Goal: Communication & Community: Answer question/provide support

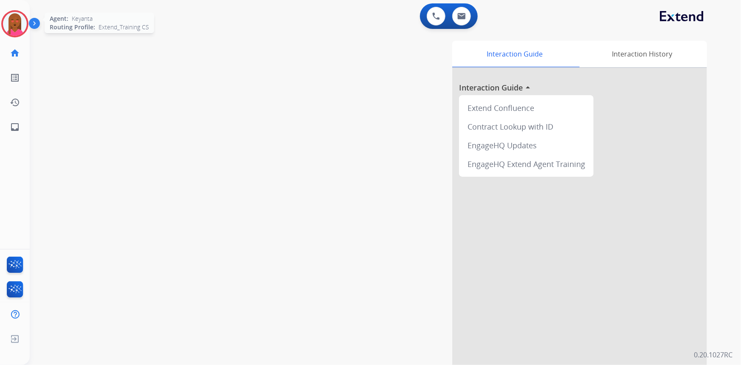
click at [14, 29] on img at bounding box center [15, 24] width 24 height 24
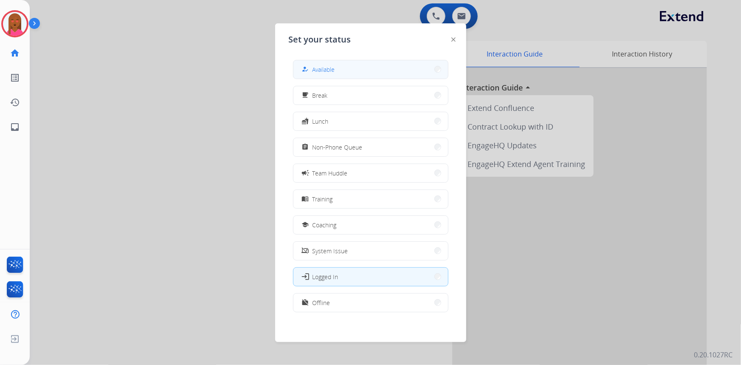
click at [417, 63] on button "how_to_reg Available" at bounding box center [371, 69] width 155 height 18
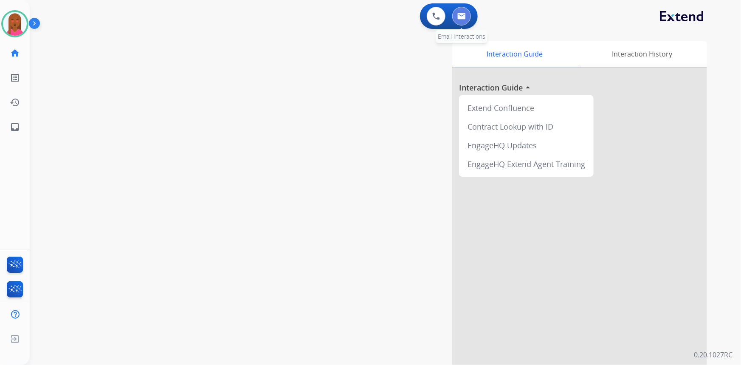
click at [465, 20] on button at bounding box center [461, 16] width 19 height 19
select select "**********"
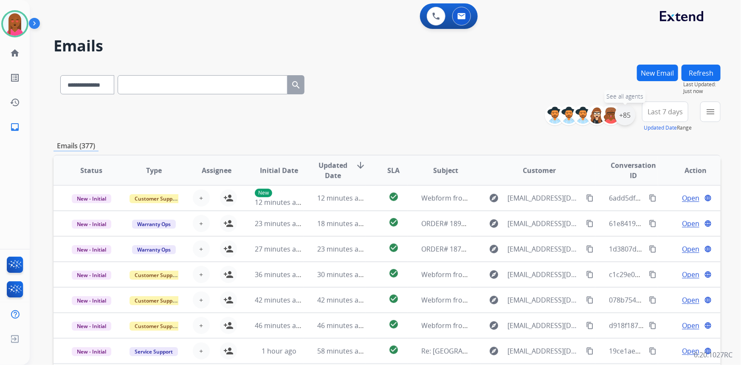
click at [621, 109] on div "+85" at bounding box center [625, 115] width 20 height 20
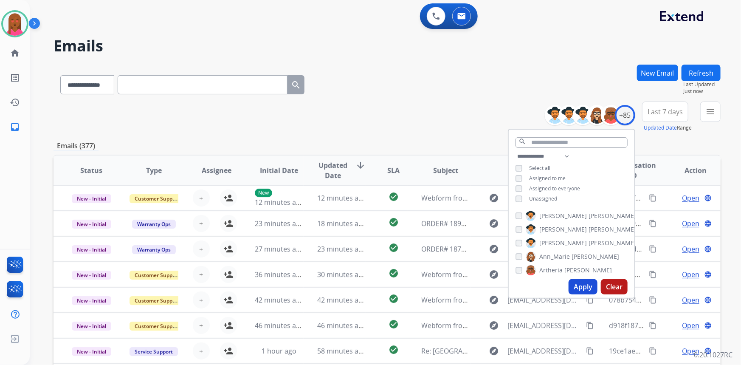
click at [574, 284] on button "Apply" at bounding box center [583, 286] width 29 height 15
click at [672, 113] on span "Last 7 days" at bounding box center [665, 111] width 35 height 3
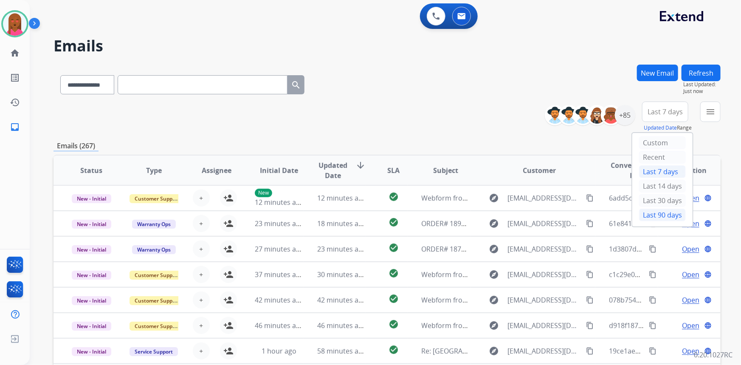
click at [658, 215] on div "Last 90 days" at bounding box center [662, 215] width 47 height 13
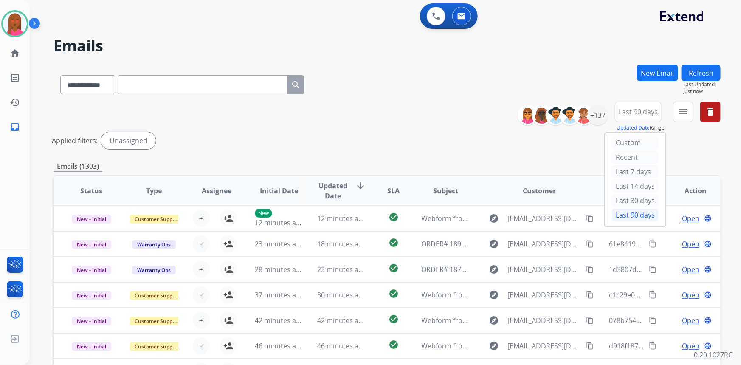
click at [684, 112] on mat-icon "menu" at bounding box center [683, 112] width 10 height 10
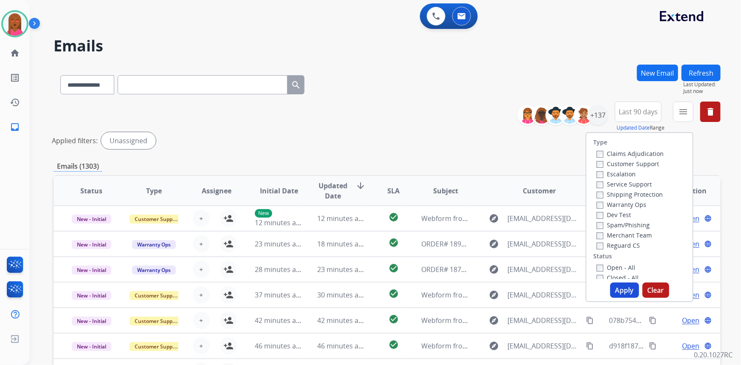
click at [627, 162] on label "Customer Support" at bounding box center [628, 164] width 62 height 8
click at [637, 195] on label "Shipping Protection" at bounding box center [630, 194] width 66 height 8
click at [625, 244] on label "Reguard CS" at bounding box center [618, 245] width 43 height 8
click at [618, 267] on label "Open - All" at bounding box center [616, 267] width 39 height 8
click at [622, 290] on button "Apply" at bounding box center [624, 289] width 29 height 15
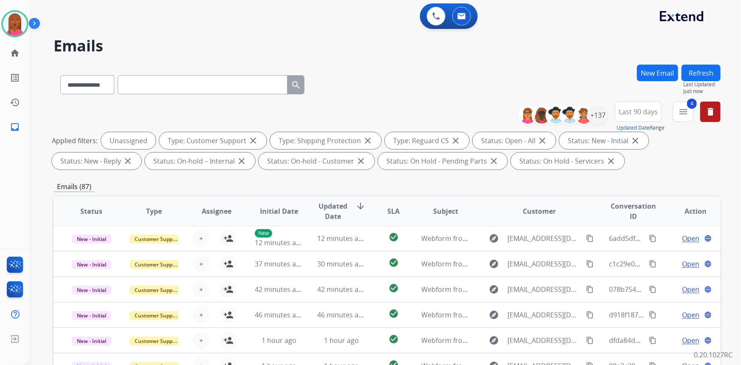
scroll to position [154, 0]
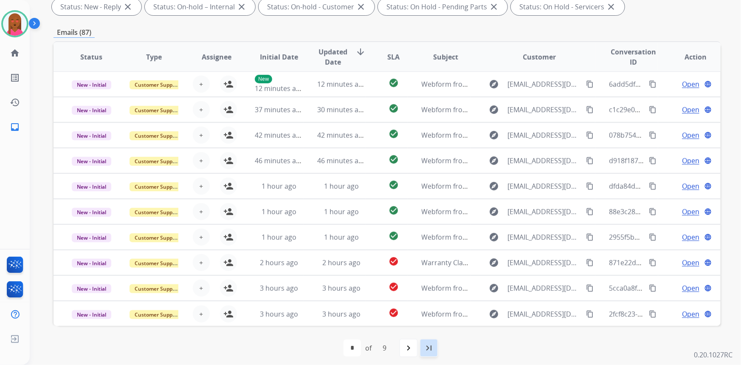
click at [423, 347] on div "last_page" at bounding box center [429, 348] width 19 height 19
select select "*"
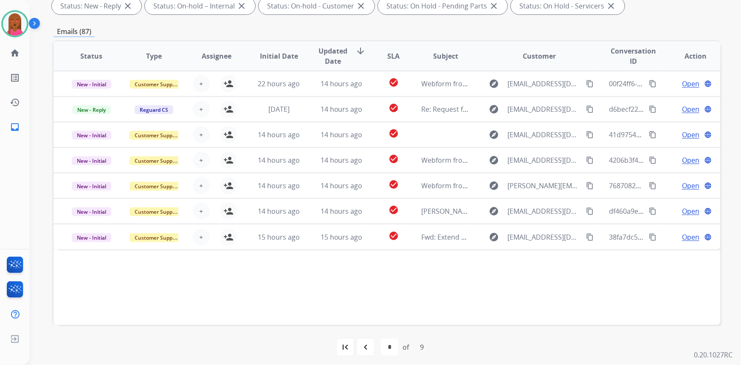
scroll to position [159, 0]
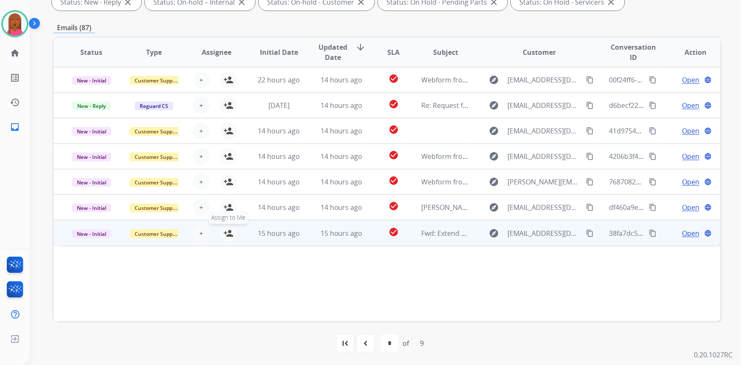
click at [227, 232] on mat-icon "person_add" at bounding box center [228, 233] width 10 height 10
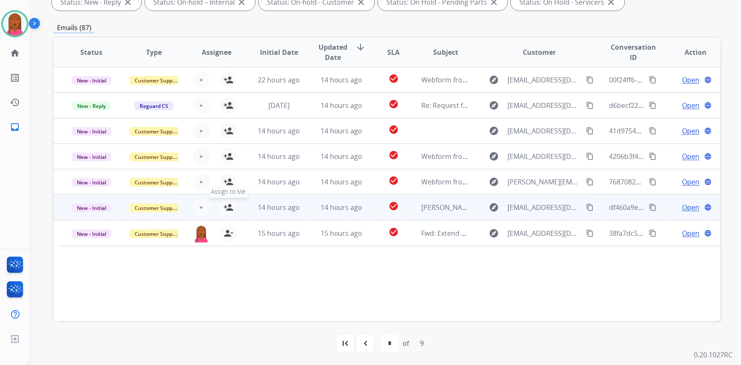
click at [228, 207] on mat-icon "person_add" at bounding box center [228, 207] width 10 height 10
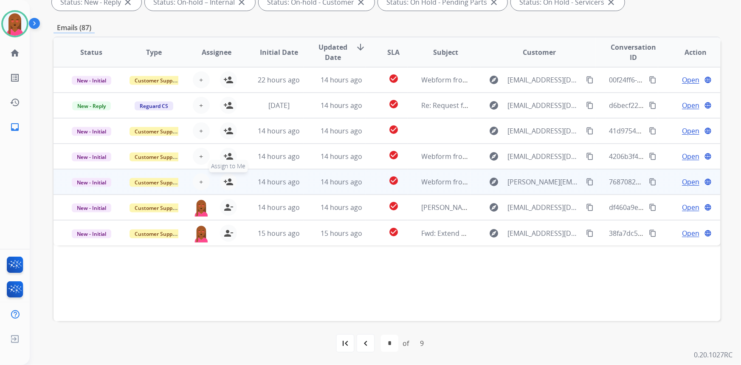
click at [229, 179] on mat-icon "person_add" at bounding box center [228, 182] width 10 height 10
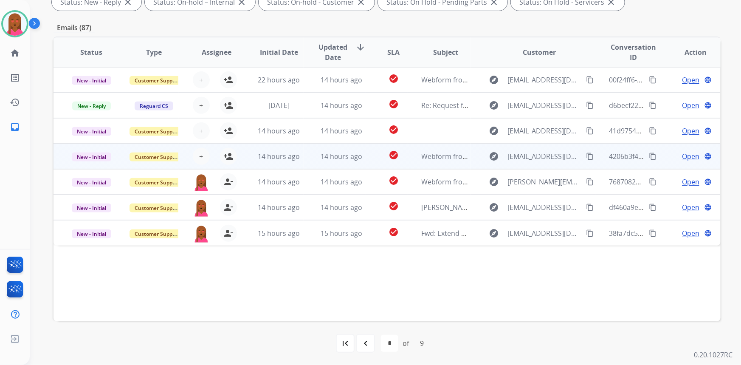
drag, startPoint x: 226, startPoint y: 157, endPoint x: 216, endPoint y: 145, distance: 15.4
click at [223, 154] on mat-icon "person_add" at bounding box center [228, 156] width 10 height 10
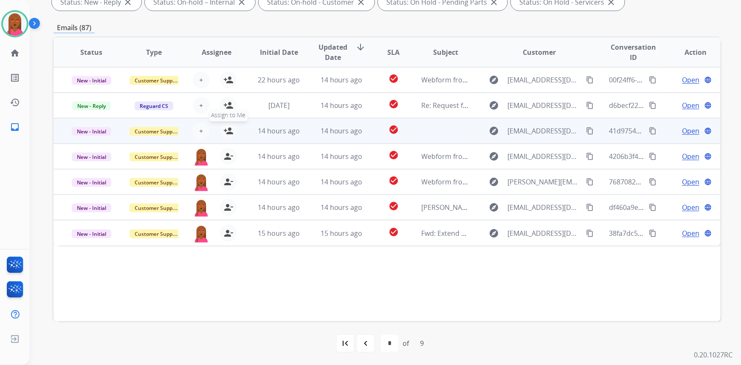
click at [225, 127] on mat-icon "person_add" at bounding box center [228, 131] width 10 height 10
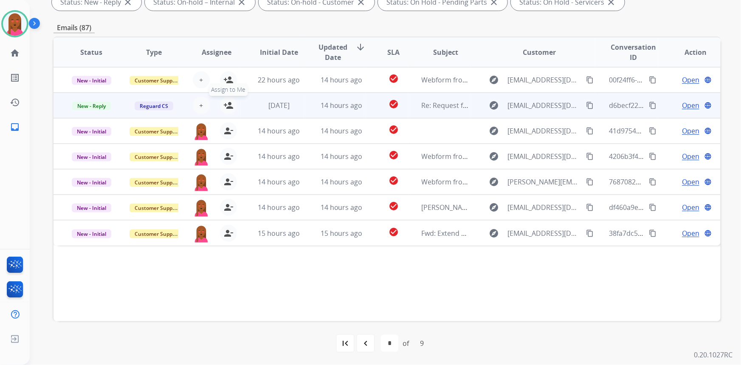
click at [224, 102] on mat-icon "person_add" at bounding box center [228, 105] width 10 height 10
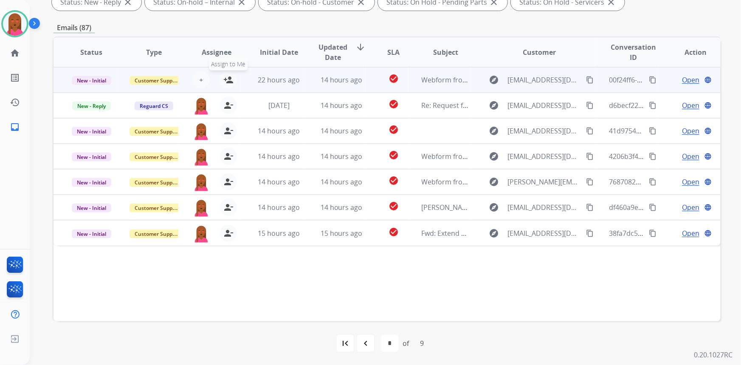
click at [227, 79] on mat-icon "person_add" at bounding box center [228, 80] width 10 height 10
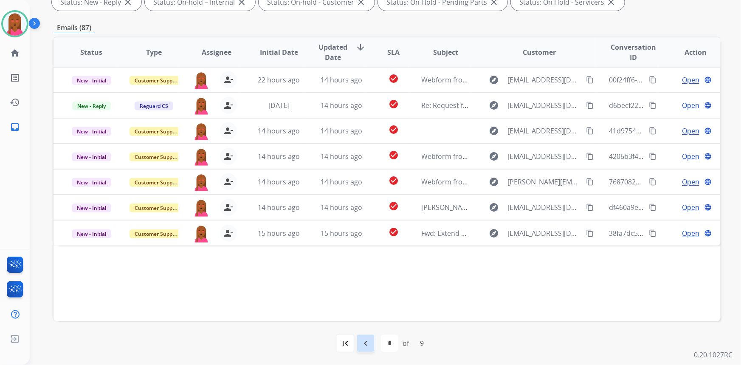
click at [364, 350] on div "navigate_before" at bounding box center [365, 343] width 19 height 19
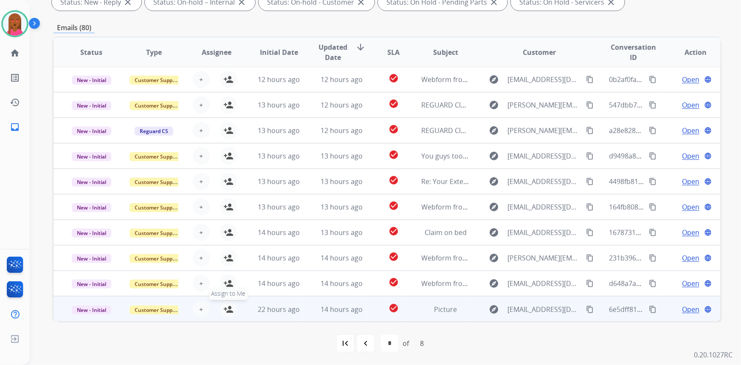
click at [228, 310] on mat-icon "person_add" at bounding box center [228, 309] width 10 height 10
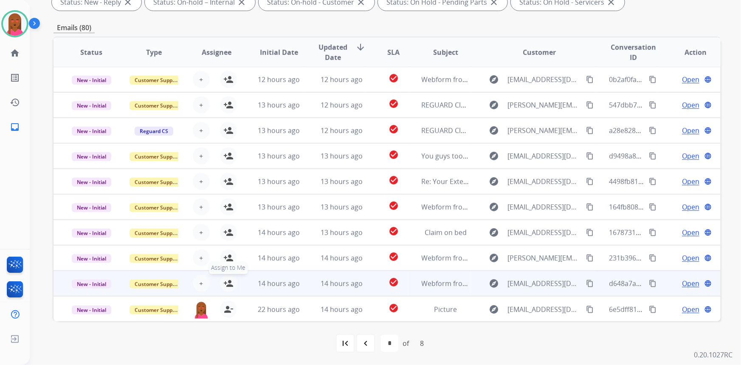
click at [229, 284] on mat-icon "person_add" at bounding box center [228, 283] width 10 height 10
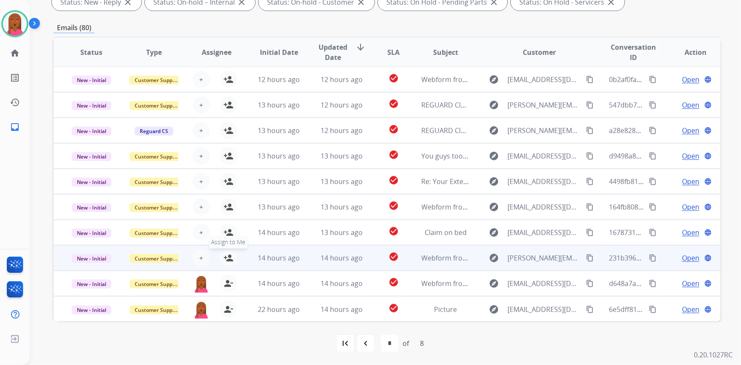
click at [228, 260] on mat-icon "person_add" at bounding box center [228, 258] width 10 height 10
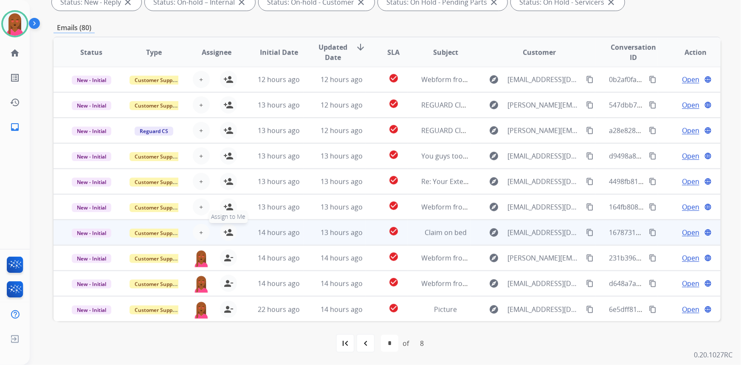
click at [226, 230] on mat-icon "person_add" at bounding box center [228, 232] width 10 height 10
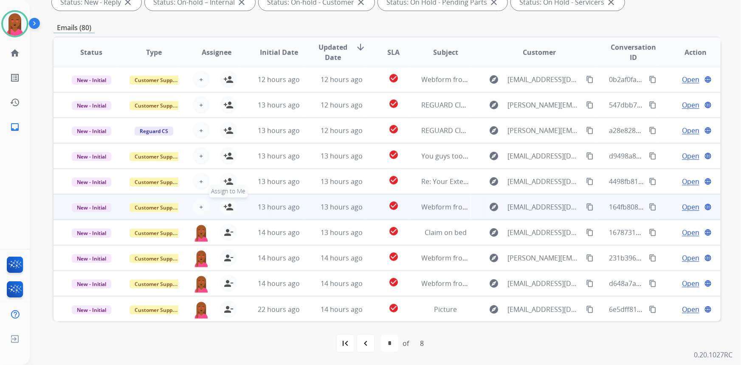
click at [227, 204] on mat-icon "person_add" at bounding box center [228, 207] width 10 height 10
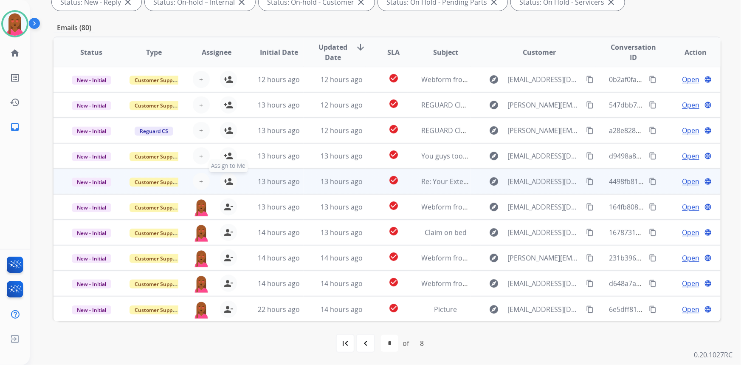
click at [224, 180] on mat-icon "person_add" at bounding box center [228, 181] width 10 height 10
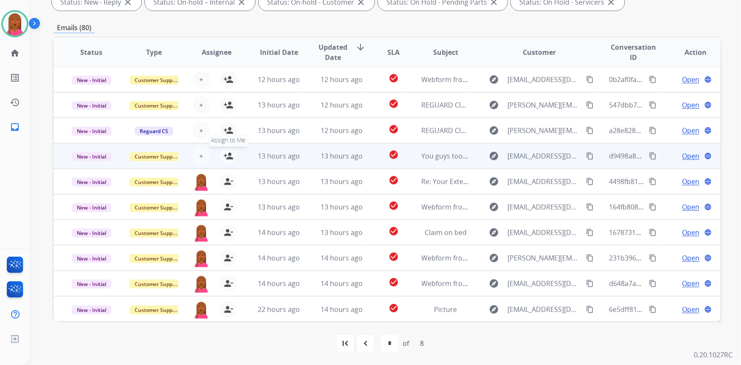
click at [226, 153] on mat-icon "person_add" at bounding box center [228, 156] width 10 height 10
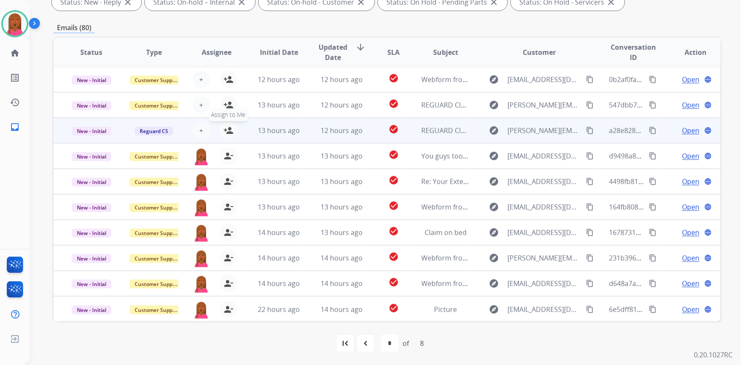
click at [227, 130] on mat-icon "person_add" at bounding box center [228, 130] width 10 height 10
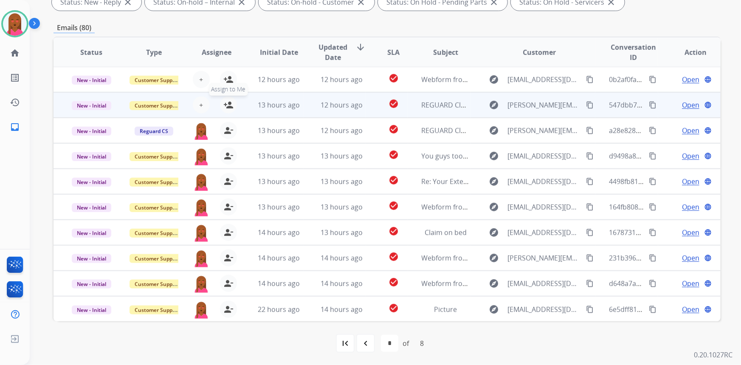
click at [227, 104] on mat-icon "person_add" at bounding box center [228, 105] width 10 height 10
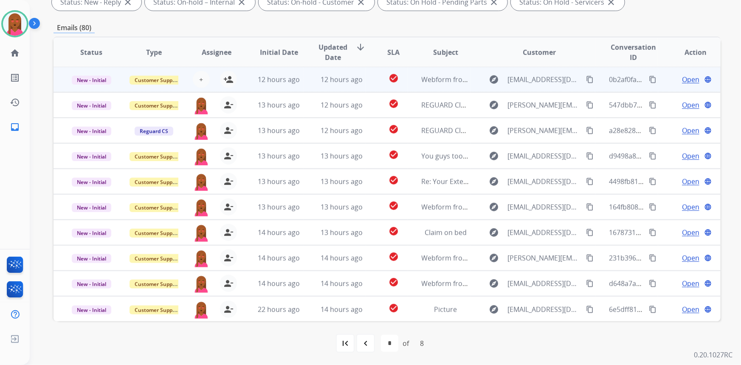
drag, startPoint x: 226, startPoint y: 76, endPoint x: 236, endPoint y: 85, distance: 13.5
click at [233, 82] on button "person_add Assign to Me" at bounding box center [228, 79] width 17 height 17
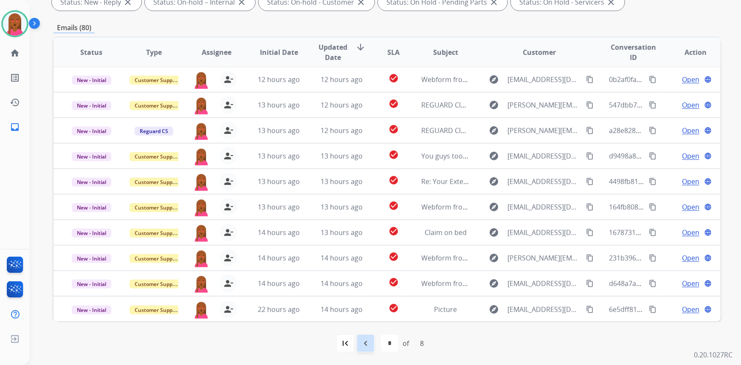
click at [366, 340] on mat-icon "navigate_before" at bounding box center [366, 343] width 10 height 10
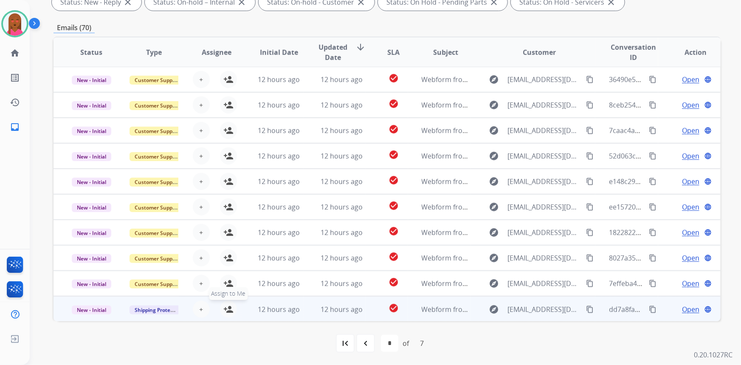
click at [229, 311] on mat-icon "person_add" at bounding box center [228, 309] width 10 height 10
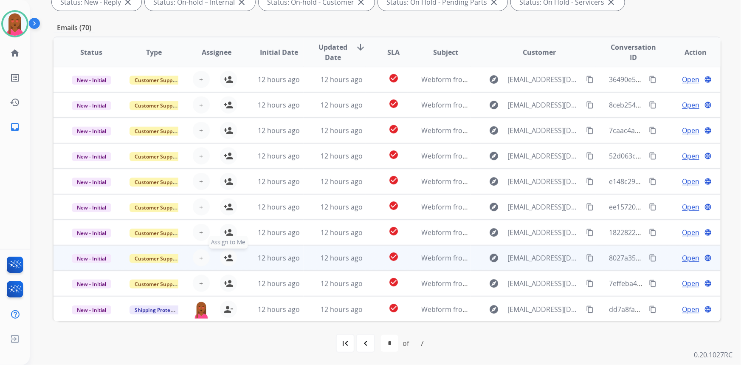
drag, startPoint x: 225, startPoint y: 281, endPoint x: 220, endPoint y: 255, distance: 26.5
click at [225, 281] on mat-icon "person_add" at bounding box center [228, 283] width 10 height 10
click at [225, 254] on mat-icon "person_add" at bounding box center [228, 258] width 10 height 10
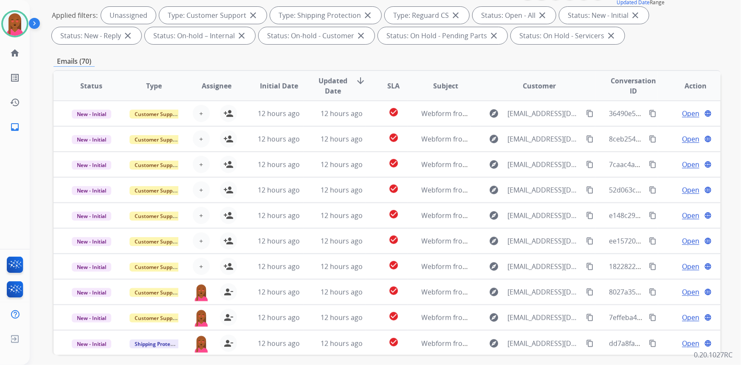
scroll to position [0, 0]
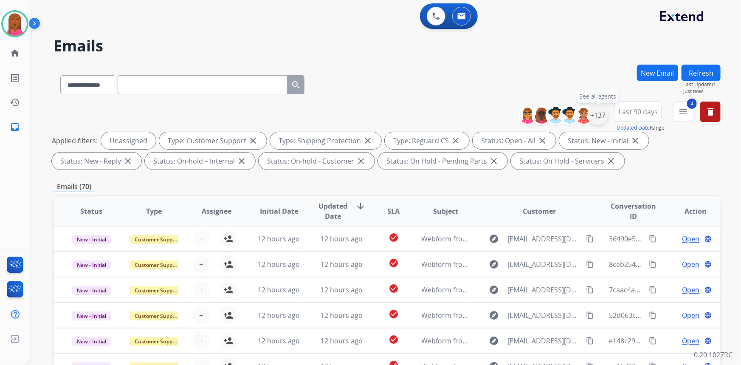
click at [593, 110] on div "+137" at bounding box center [598, 115] width 20 height 20
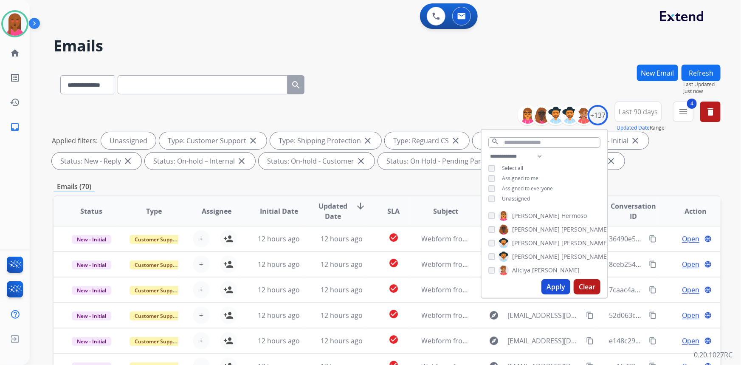
click at [510, 195] on span "Unassigned" at bounding box center [516, 198] width 28 height 7
click at [522, 175] on span "Assigned to me" at bounding box center [520, 178] width 37 height 7
click at [551, 282] on button "Apply" at bounding box center [556, 286] width 29 height 15
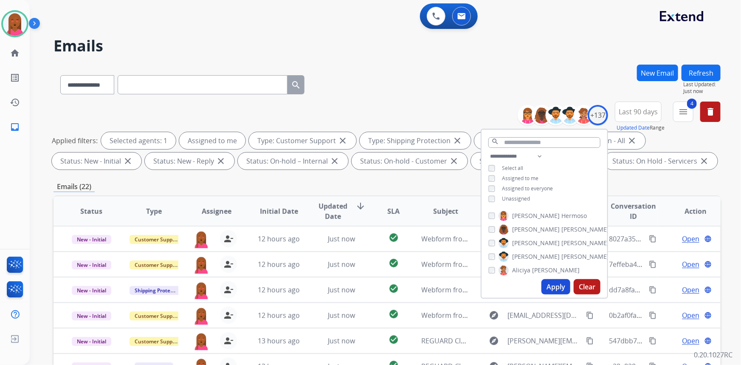
drag, startPoint x: 466, startPoint y: 99, endPoint x: 376, endPoint y: 128, distance: 94.8
click at [466, 99] on div "**********" at bounding box center [387, 83] width 667 height 37
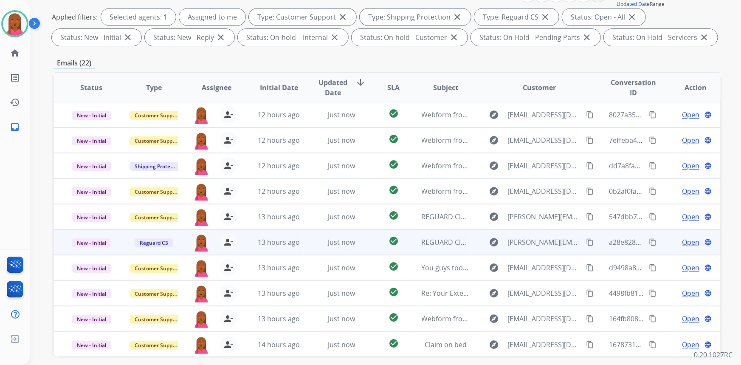
scroll to position [159, 0]
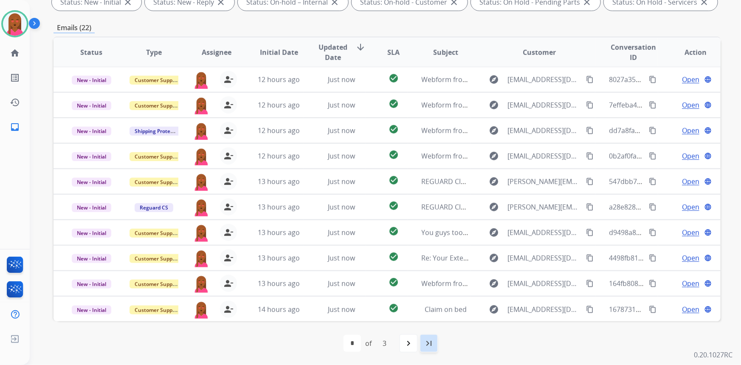
click at [434, 344] on div "last_page" at bounding box center [429, 343] width 19 height 19
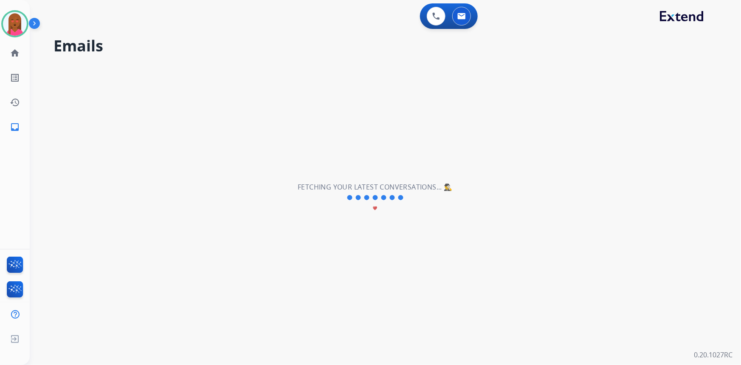
scroll to position [0, 0]
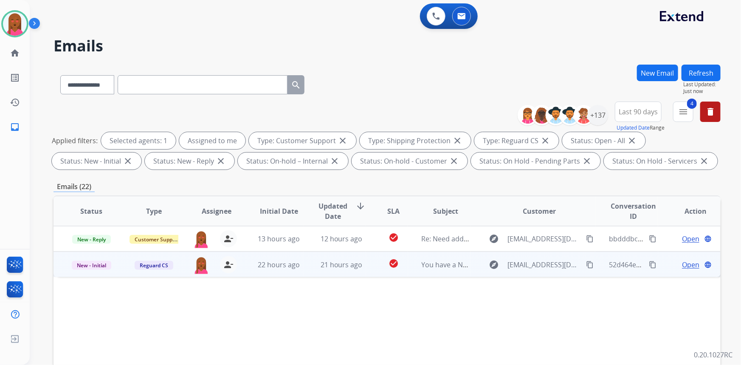
click at [682, 260] on span "Open" at bounding box center [690, 265] width 17 height 10
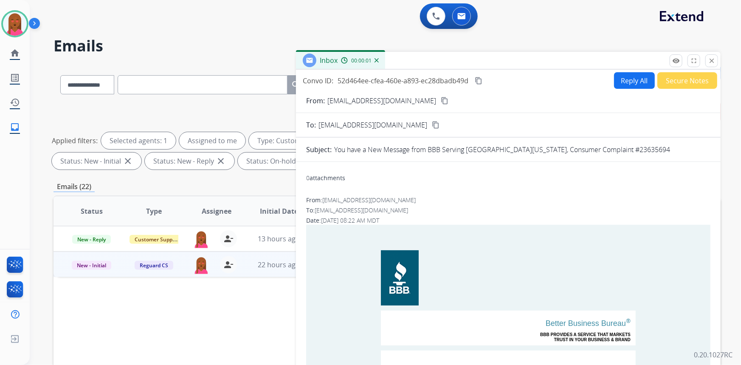
drag, startPoint x: 716, startPoint y: 64, endPoint x: 700, endPoint y: 71, distance: 17.7
click at [716, 64] on button "close Close" at bounding box center [712, 60] width 13 height 13
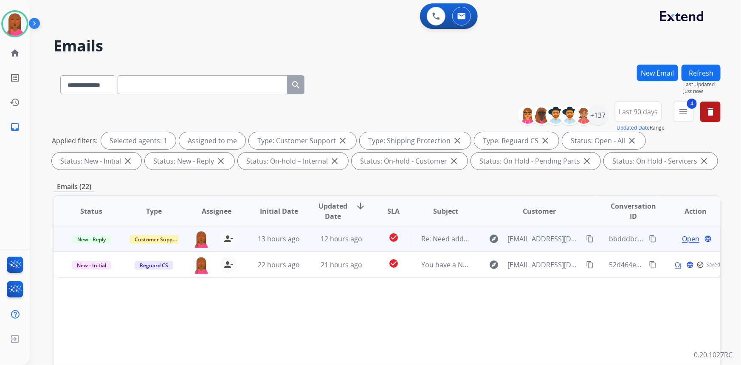
click at [691, 237] on span "Open" at bounding box center [690, 239] width 17 height 10
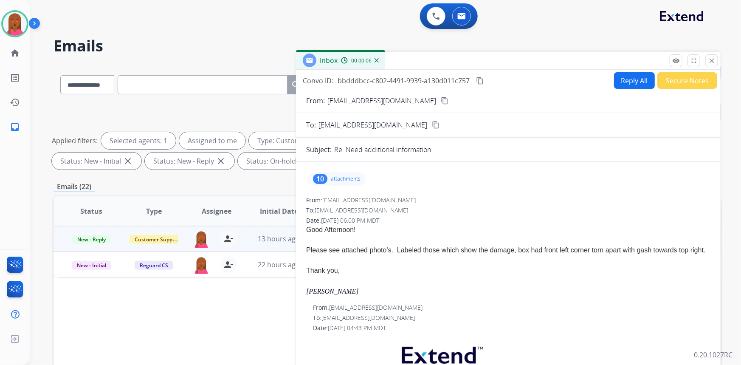
click at [441, 101] on mat-icon "content_copy" at bounding box center [445, 101] width 8 height 8
click at [349, 182] on p "attachments" at bounding box center [346, 178] width 30 height 7
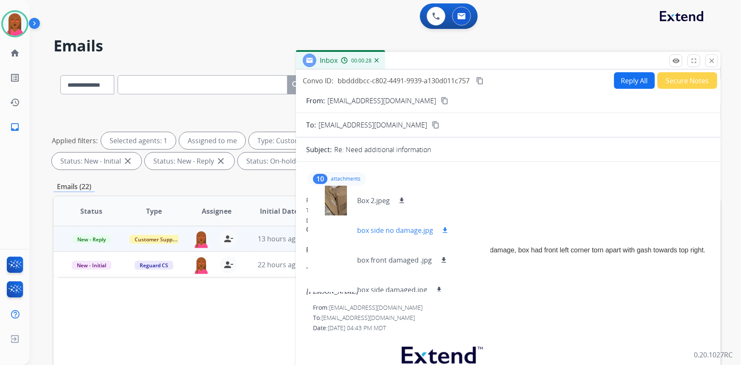
click at [334, 226] on div at bounding box center [336, 230] width 42 height 30
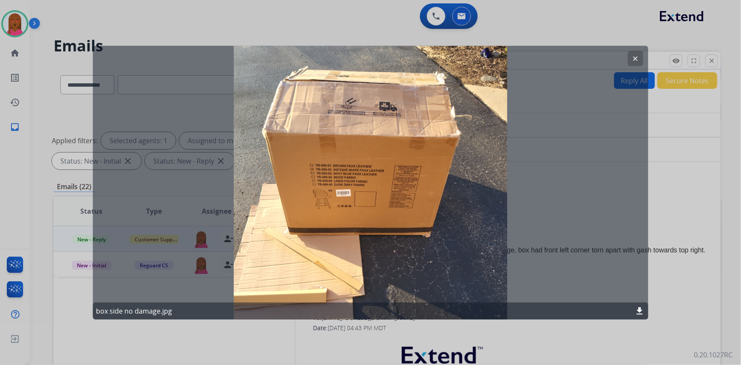
click at [638, 55] on mat-icon "clear" at bounding box center [636, 58] width 8 height 8
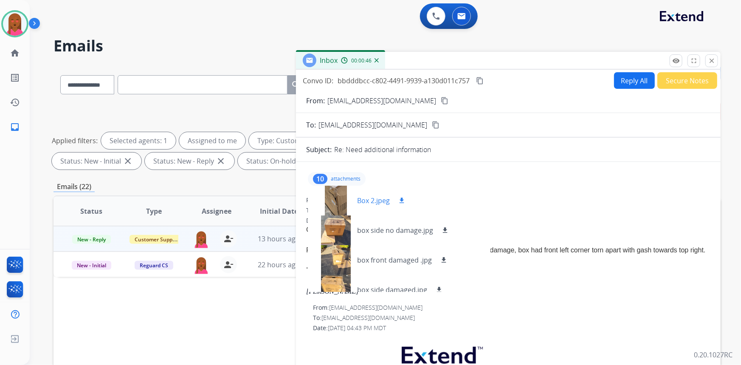
click at [335, 202] on div at bounding box center [336, 201] width 42 height 30
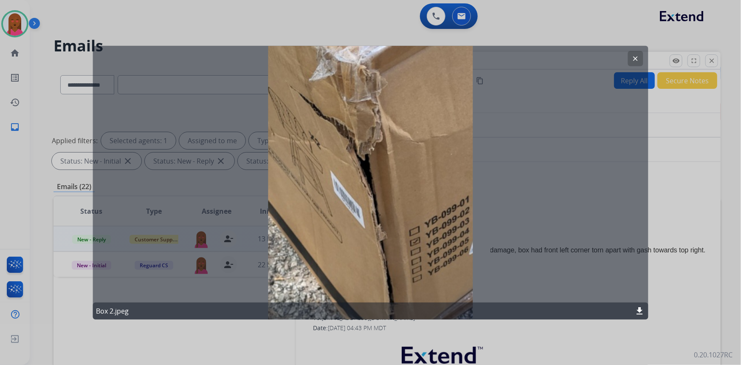
click at [637, 59] on mat-icon "clear" at bounding box center [636, 58] width 8 height 8
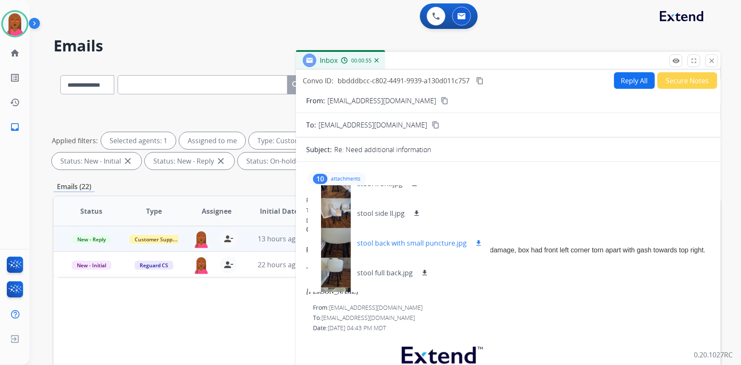
scroll to position [152, 0]
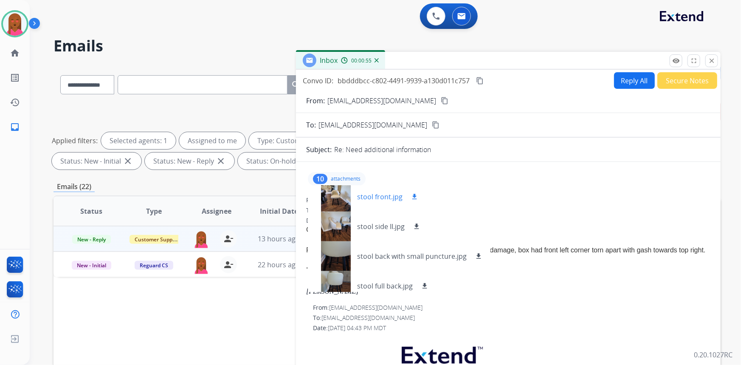
click at [336, 199] on div at bounding box center [336, 197] width 42 height 30
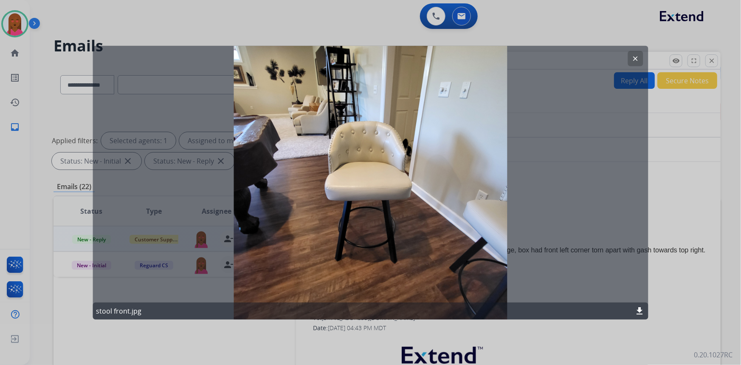
drag, startPoint x: 638, startPoint y: 61, endPoint x: 603, endPoint y: 74, distance: 38.2
click at [637, 63] on button "clear" at bounding box center [635, 58] width 15 height 15
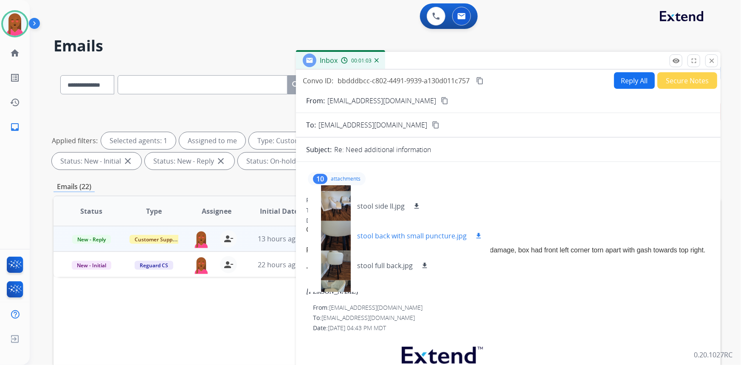
scroll to position [191, 0]
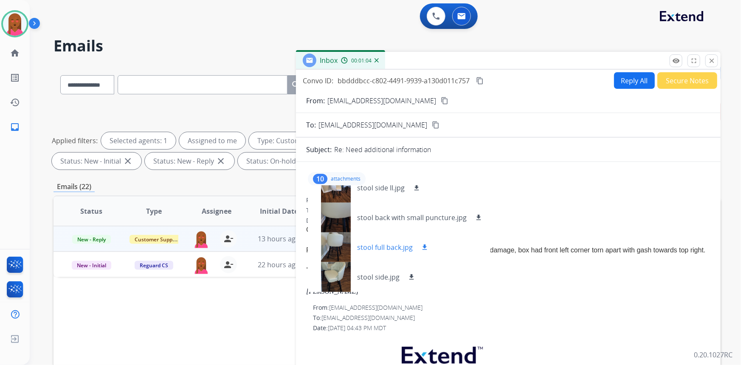
click at [338, 246] on div at bounding box center [336, 247] width 42 height 30
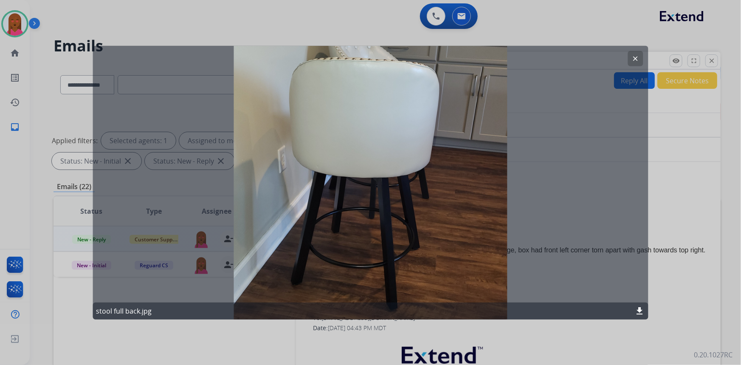
click at [639, 56] on mat-icon "clear" at bounding box center [636, 58] width 8 height 8
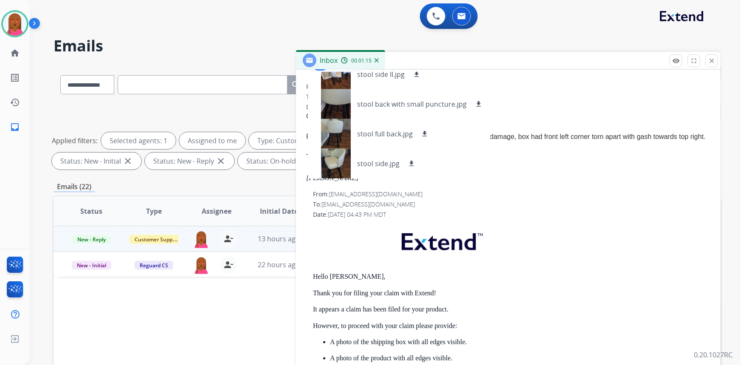
scroll to position [116, 0]
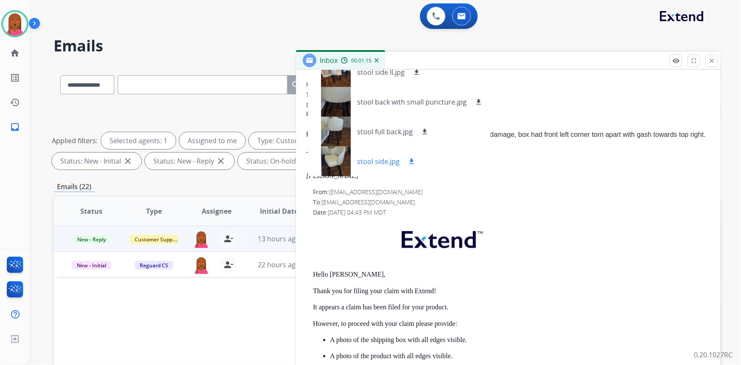
click at [336, 158] on div at bounding box center [336, 162] width 42 height 30
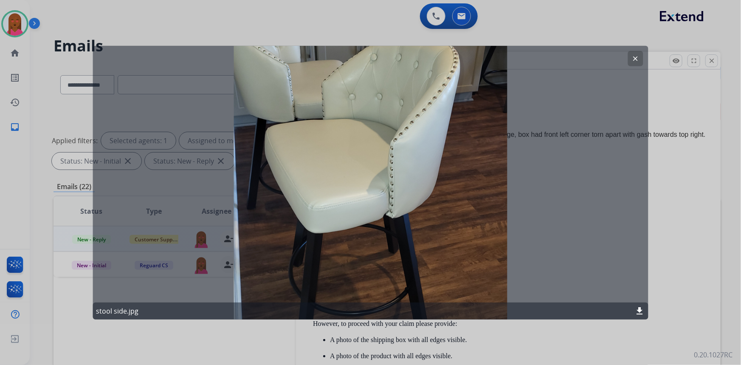
click at [639, 56] on mat-icon "clear" at bounding box center [636, 58] width 8 height 8
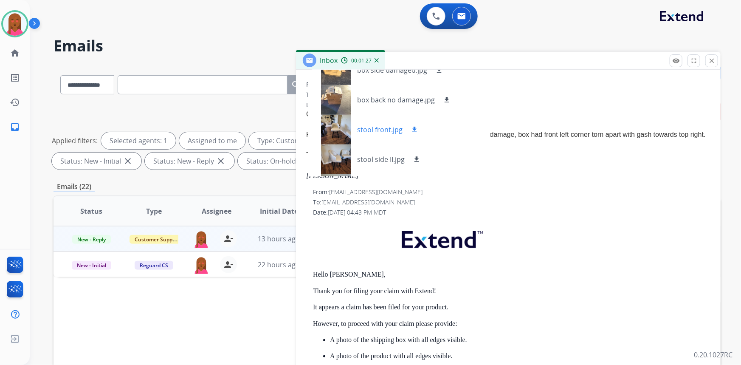
scroll to position [152, 0]
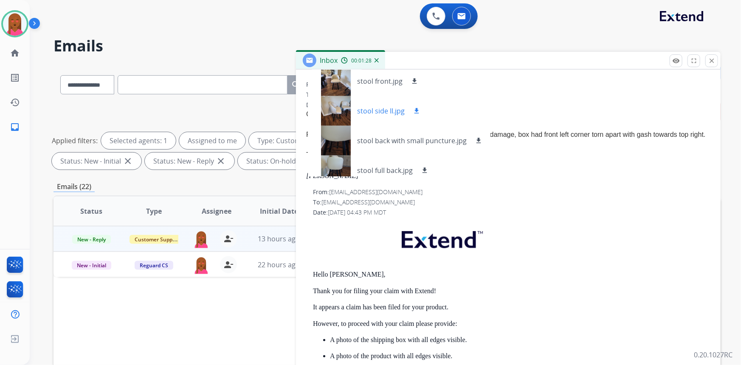
click at [335, 115] on div at bounding box center [336, 111] width 42 height 30
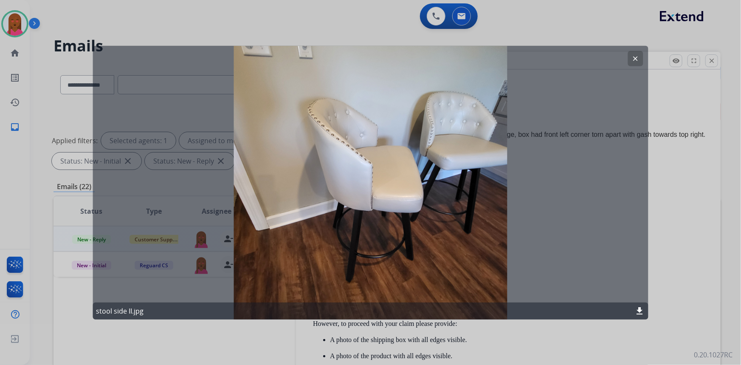
click at [638, 61] on mat-icon "clear" at bounding box center [636, 58] width 8 height 8
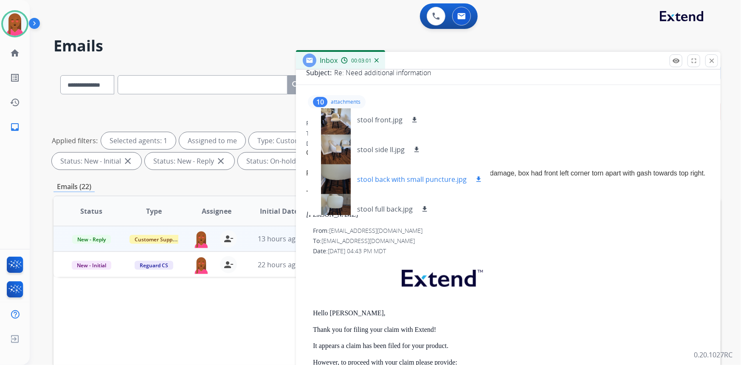
click at [333, 178] on div at bounding box center [336, 179] width 42 height 30
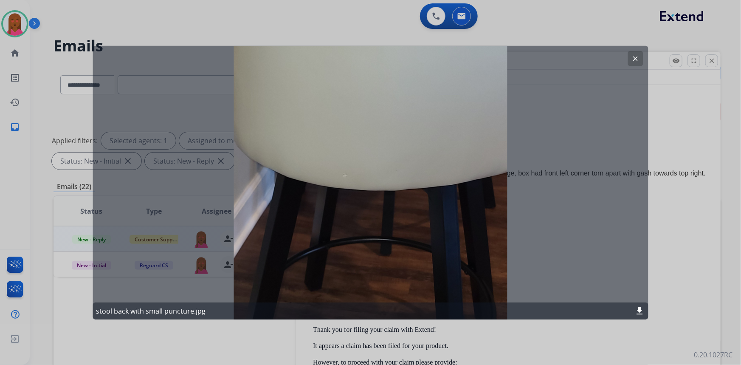
click at [641, 60] on button "clear" at bounding box center [635, 58] width 15 height 15
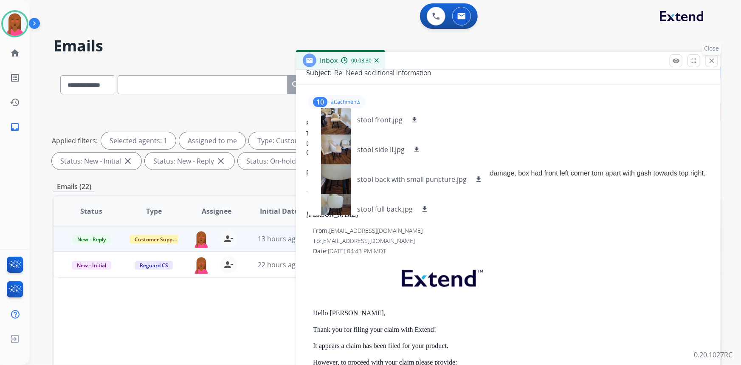
click at [708, 61] on mat-icon "close" at bounding box center [712, 61] width 8 height 8
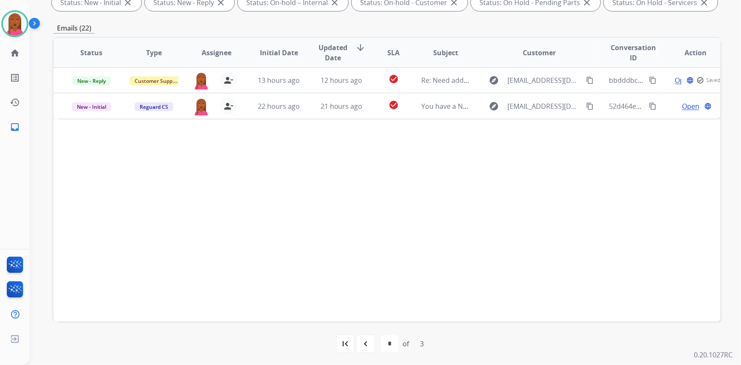
scroll to position [159, 0]
click at [363, 344] on mat-icon "navigate_before" at bounding box center [366, 343] width 10 height 10
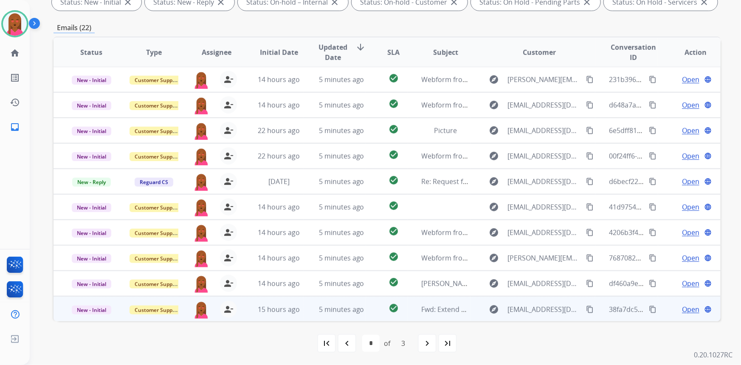
click at [683, 308] on span "Open" at bounding box center [690, 309] width 17 height 10
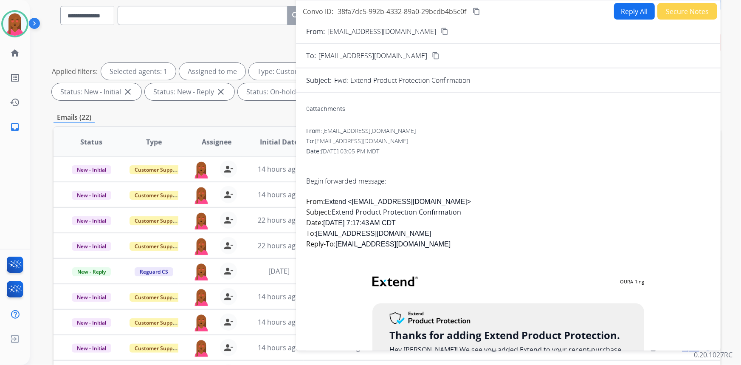
scroll to position [0, 0]
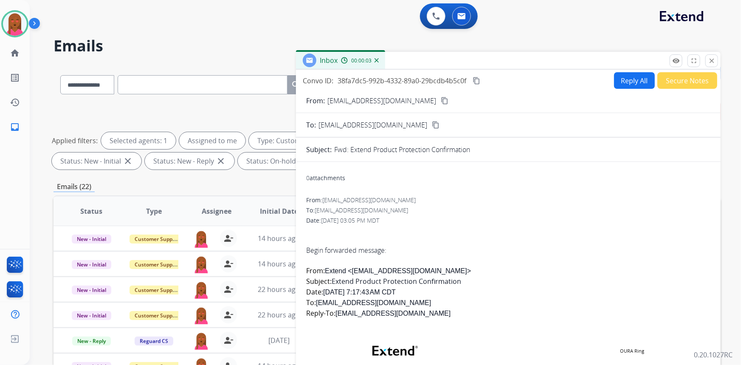
click at [441, 103] on mat-icon "content_copy" at bounding box center [445, 101] width 8 height 8
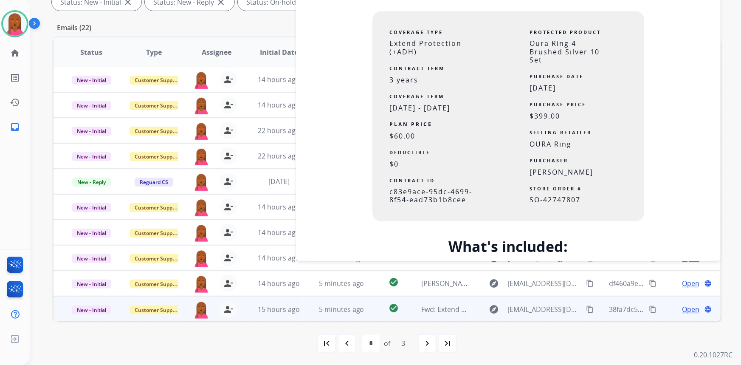
scroll to position [540, 0]
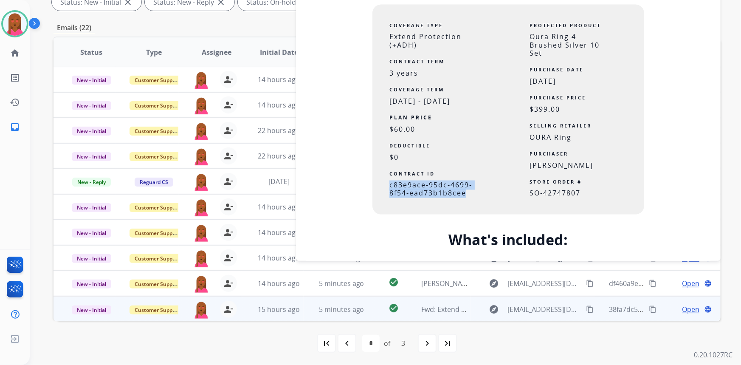
drag, startPoint x: 471, startPoint y: 203, endPoint x: 385, endPoint y: 192, distance: 87.0
click at [385, 192] on td "c83e9ace-95dc-4699-8f54-ead73b1b8cee" at bounding box center [441, 189] width 136 height 16
copy span "c83e9ace-95dc-4699-8f54-ead73b1b8cee"
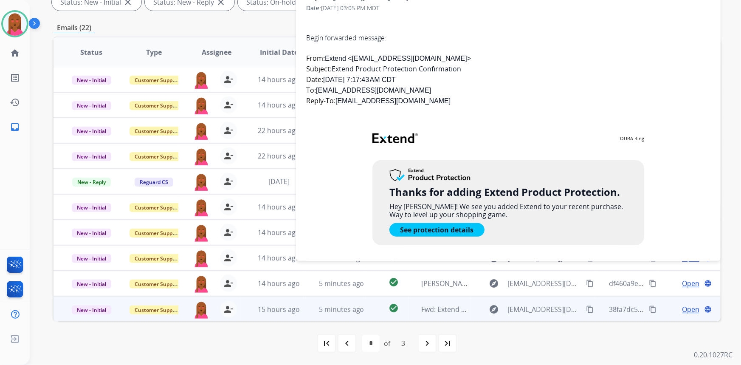
scroll to position [0, 0]
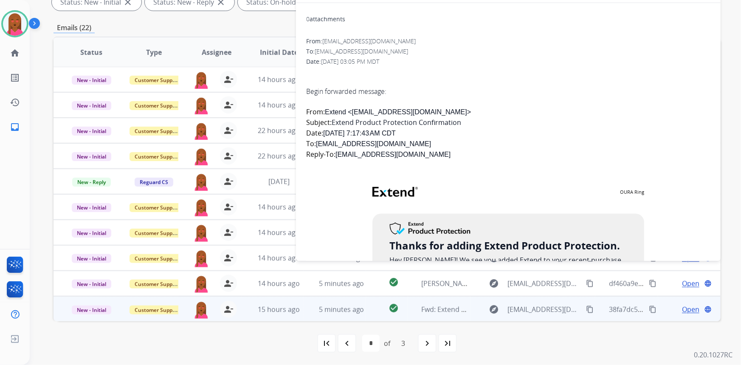
drag, startPoint x: 532, startPoint y: 152, endPoint x: 526, endPoint y: 152, distance: 6.0
click at [532, 152] on div "Reply-To: no-reply@extend.com" at bounding box center [508, 154] width 404 height 11
click at [186, 347] on div "first_page navigate_before * * * of 3 navigate_next last_page" at bounding box center [387, 343] width 667 height 17
drag, startPoint x: 675, startPoint y: 165, endPoint x: 151, endPoint y: 167, distance: 524.2
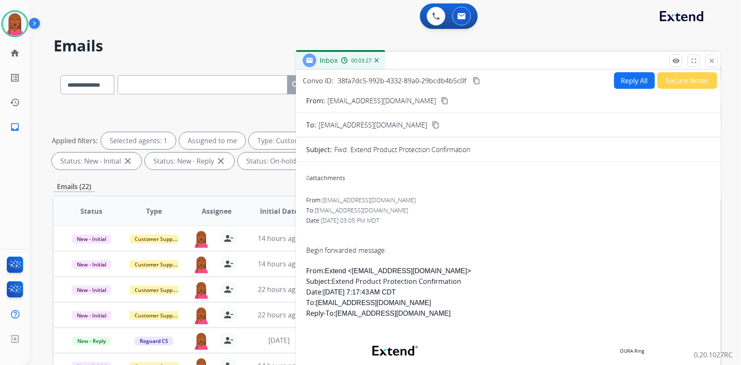
click at [675, 80] on button "Secure Notes" at bounding box center [688, 80] width 60 height 17
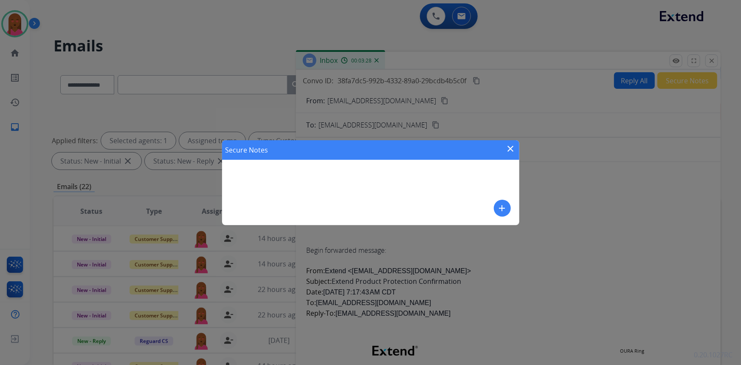
click at [509, 144] on mat-icon "close" at bounding box center [511, 149] width 10 height 10
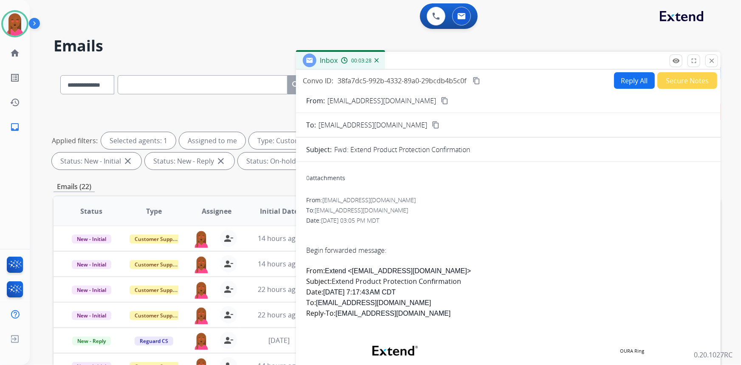
click at [642, 76] on button "Reply All" at bounding box center [634, 80] width 41 height 17
select select "**********"
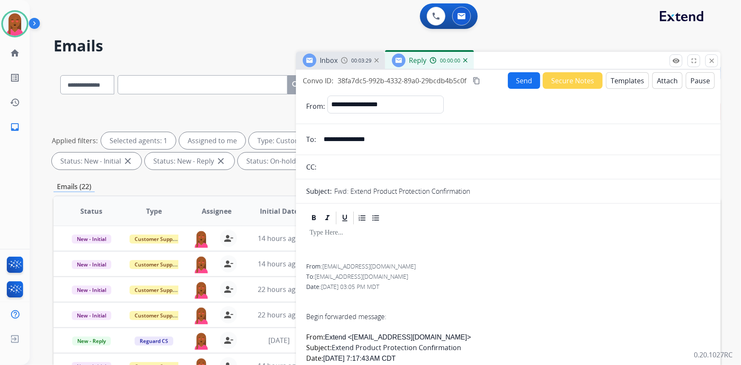
click at [615, 82] on button "Templates" at bounding box center [627, 80] width 43 height 17
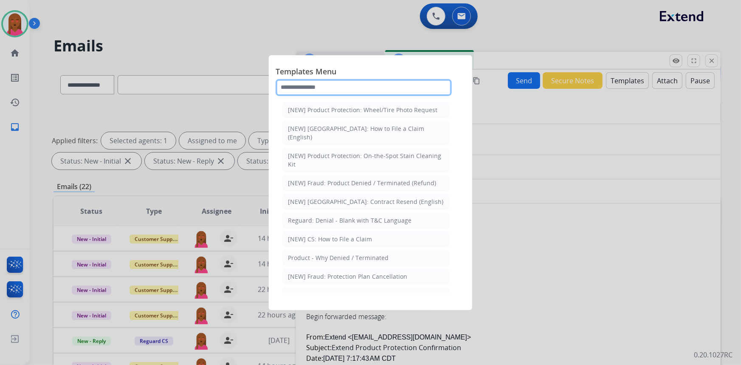
click at [425, 82] on input "text" at bounding box center [364, 87] width 176 height 17
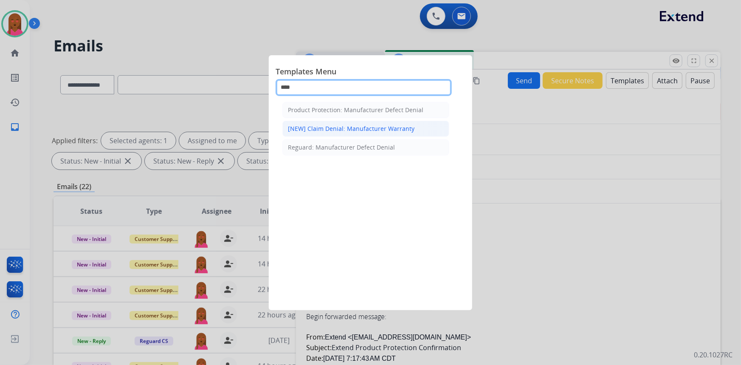
type input "****"
click at [399, 130] on div "[NEW] Claim Denial: Manufacturer Warranty" at bounding box center [351, 128] width 127 height 8
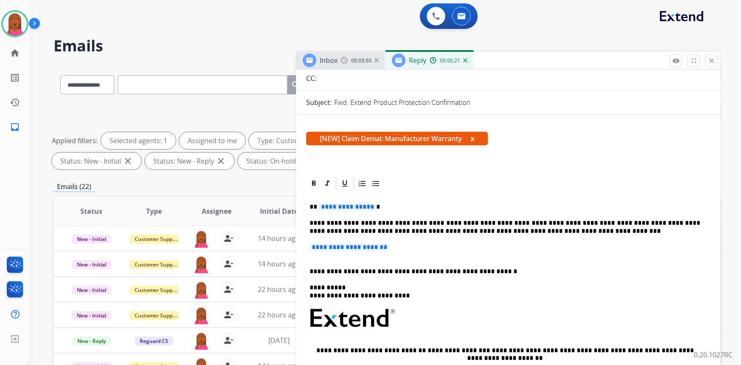
scroll to position [77, 0]
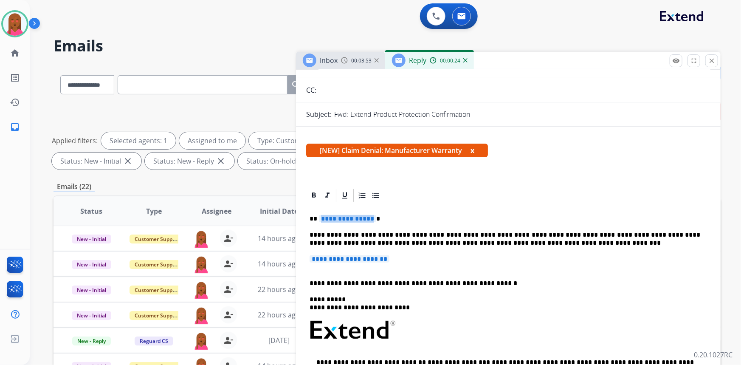
drag, startPoint x: 370, startPoint y: 216, endPoint x: 323, endPoint y: 220, distance: 47.3
click at [323, 220] on span "**********" at bounding box center [347, 218] width 57 height 7
drag, startPoint x: 365, startPoint y: 217, endPoint x: 323, endPoint y: 217, distance: 42.1
click at [323, 217] on p "**********" at bounding box center [505, 219] width 391 height 8
click at [323, 217] on span "**********" at bounding box center [347, 218] width 57 height 7
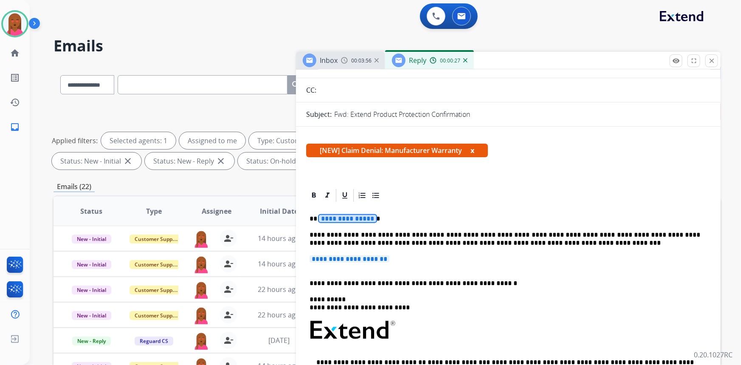
click at [323, 217] on span "**********" at bounding box center [347, 218] width 57 height 7
click at [340, 218] on span "**********" at bounding box center [347, 218] width 57 height 7
click at [359, 218] on span "**********" at bounding box center [347, 218] width 57 height 7
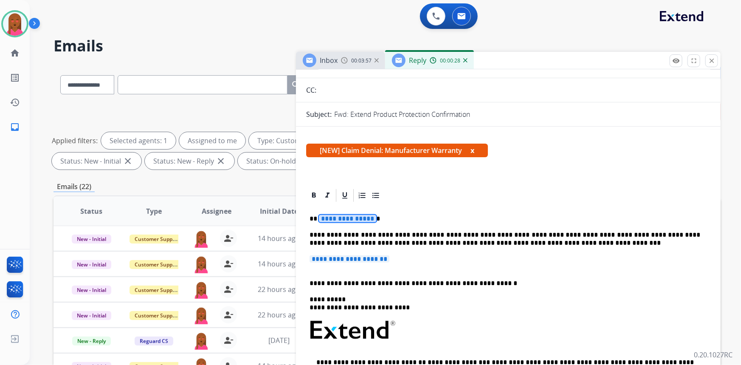
click at [367, 216] on span "**********" at bounding box center [347, 218] width 57 height 7
click at [368, 216] on span "**********" at bounding box center [347, 218] width 57 height 7
click at [370, 218] on span "**********" at bounding box center [347, 218] width 57 height 7
drag, startPoint x: 370, startPoint y: 218, endPoint x: 323, endPoint y: 217, distance: 47.2
click at [323, 217] on span "**********" at bounding box center [347, 218] width 57 height 7
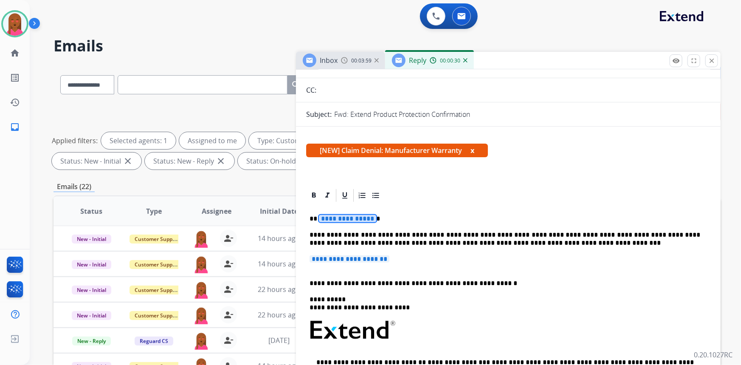
click at [323, 217] on span "**********" at bounding box center [347, 218] width 57 height 7
click at [317, 219] on p "*********" at bounding box center [505, 219] width 391 height 8
drag, startPoint x: 400, startPoint y: 257, endPoint x: 316, endPoint y: 257, distance: 83.3
click at [316, 257] on p "**********" at bounding box center [509, 263] width 398 height 16
click at [316, 257] on span "**********" at bounding box center [350, 258] width 80 height 7
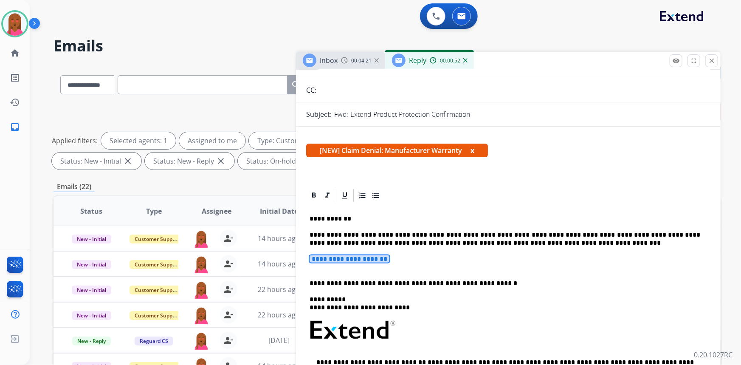
click at [316, 257] on span "**********" at bounding box center [350, 258] width 80 height 7
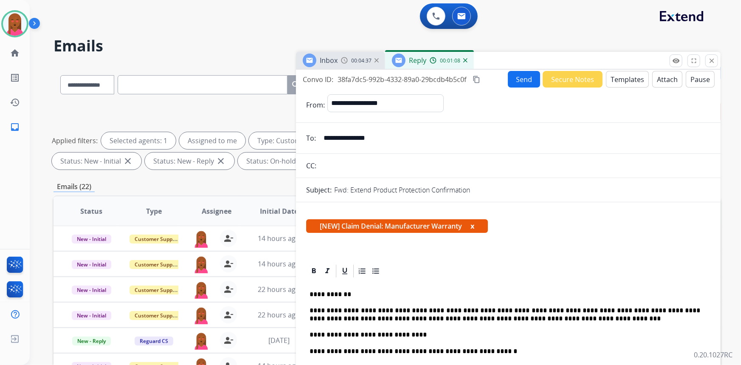
scroll to position [0, 0]
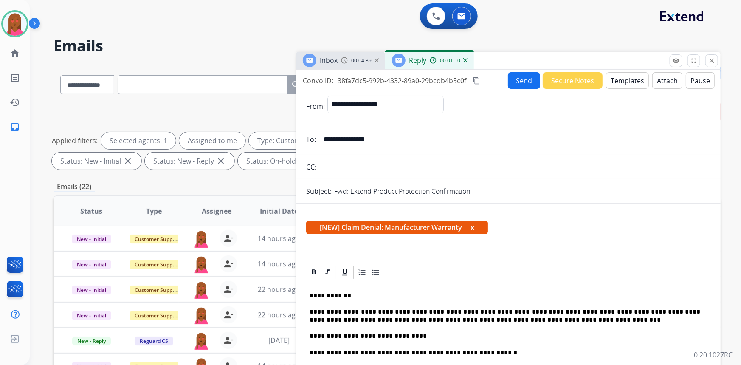
click at [477, 81] on mat-icon "content_copy" at bounding box center [477, 81] width 8 height 8
click at [514, 81] on button "Send" at bounding box center [524, 80] width 32 height 17
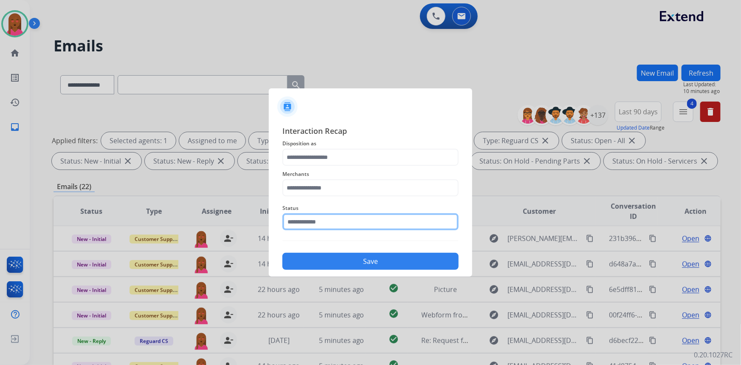
click at [372, 226] on input "text" at bounding box center [370, 221] width 176 height 17
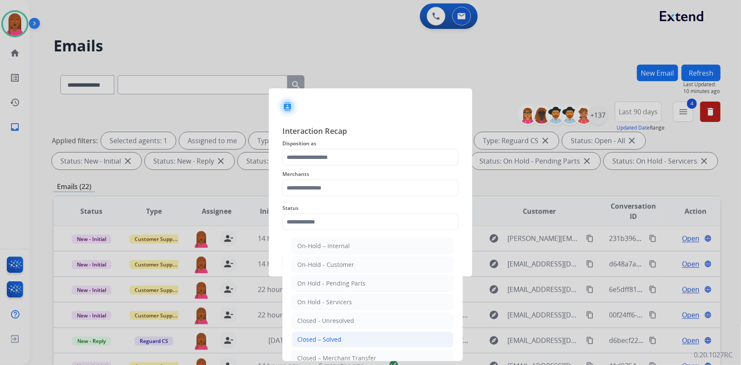
click at [320, 336] on div "Closed – Solved" at bounding box center [319, 339] width 44 height 8
type input "**********"
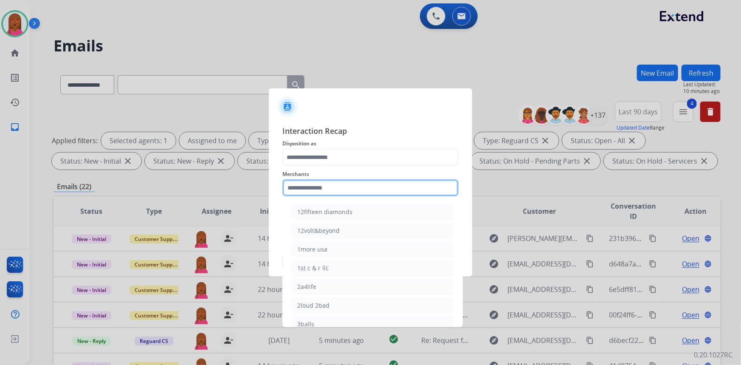
click at [366, 191] on input "text" at bounding box center [370, 187] width 176 height 17
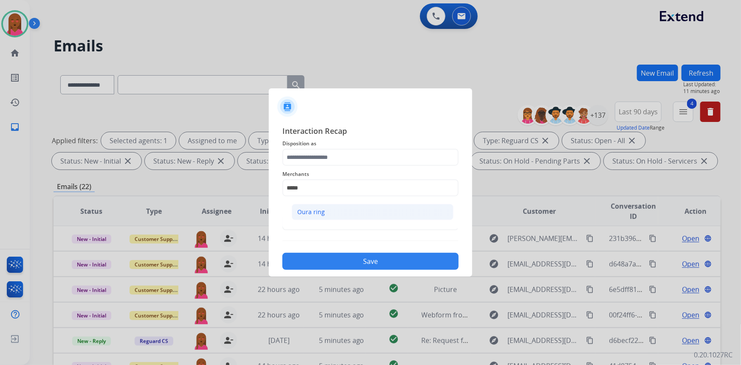
click at [373, 214] on li "Oura ring" at bounding box center [373, 212] width 162 height 16
type input "*********"
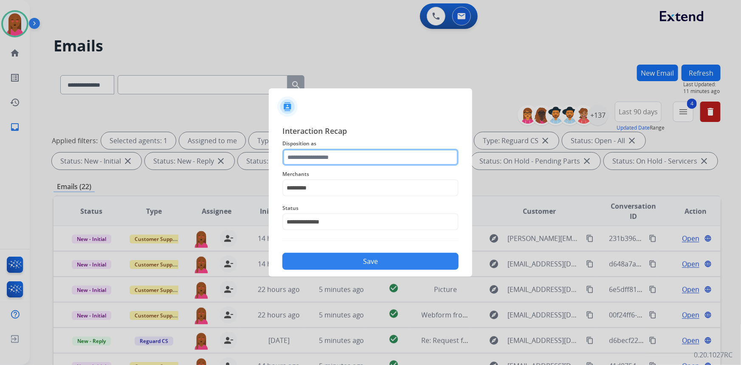
drag, startPoint x: 374, startPoint y: 154, endPoint x: 367, endPoint y: 159, distance: 8.5
click at [373, 156] on input "text" at bounding box center [370, 157] width 176 height 17
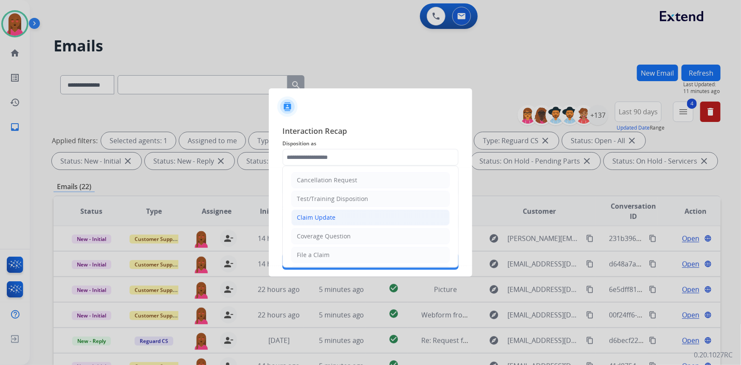
click at [342, 217] on li "Claim Update" at bounding box center [370, 217] width 158 height 16
type input "**********"
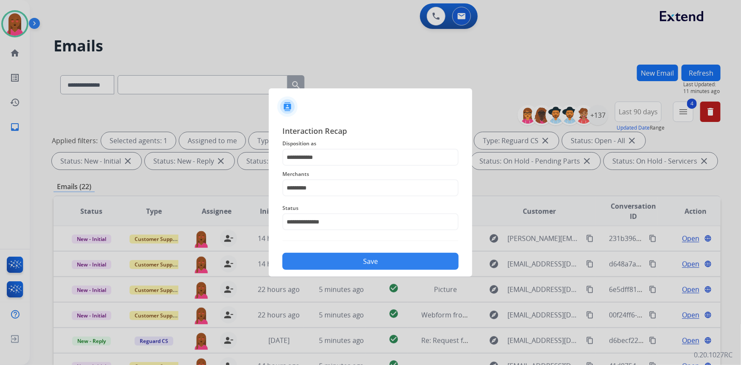
click at [356, 259] on button "Save" at bounding box center [370, 261] width 176 height 17
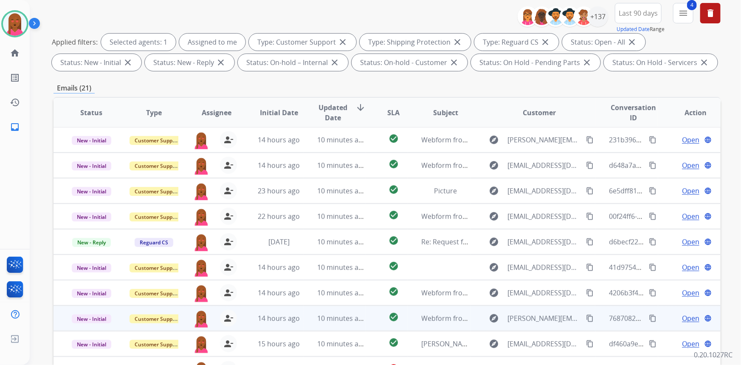
scroll to position [159, 0]
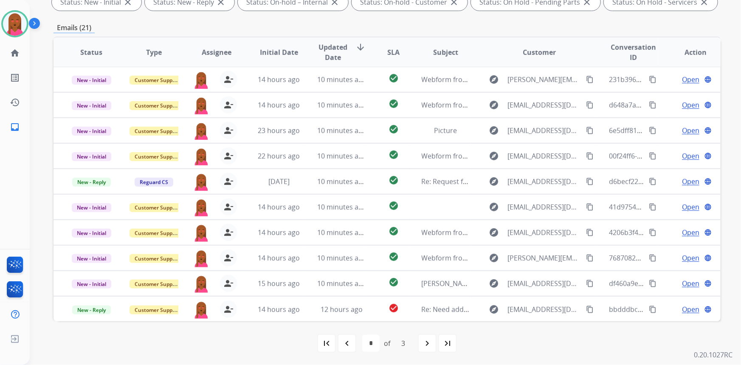
click at [666, 329] on div "first_page navigate_before * * * of 3 navigate_next last_page" at bounding box center [387, 343] width 667 height 44
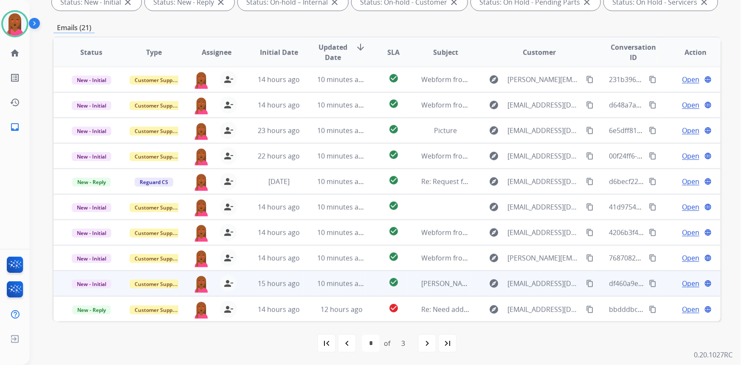
click at [682, 284] on span "Open" at bounding box center [690, 283] width 17 height 10
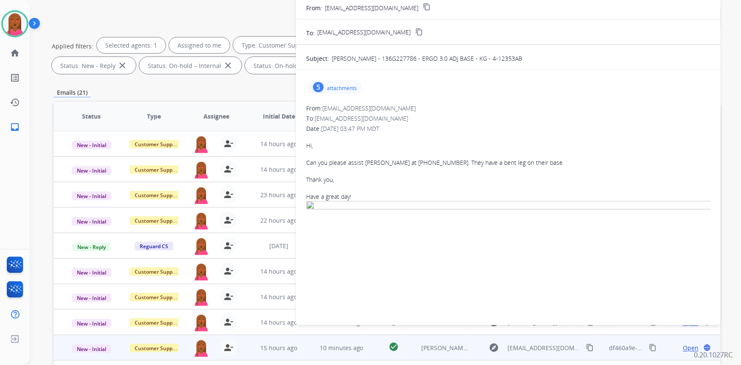
scroll to position [56, 0]
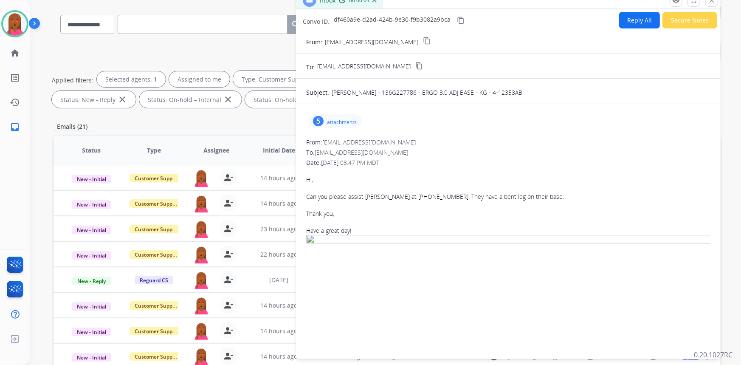
click at [320, 123] on div "5" at bounding box center [318, 121] width 11 height 10
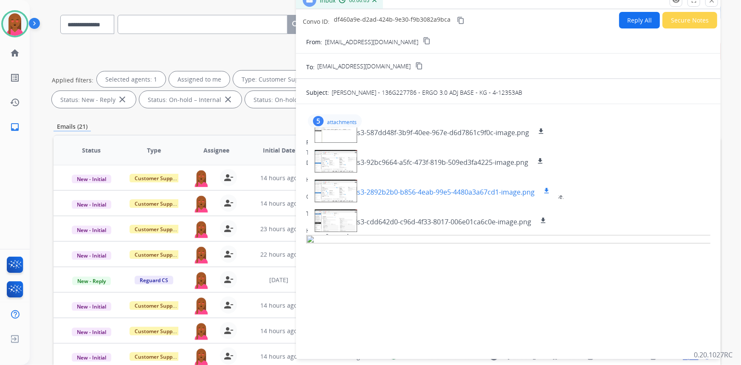
scroll to position [42, 0]
click at [332, 121] on p "attachments" at bounding box center [342, 122] width 30 height 7
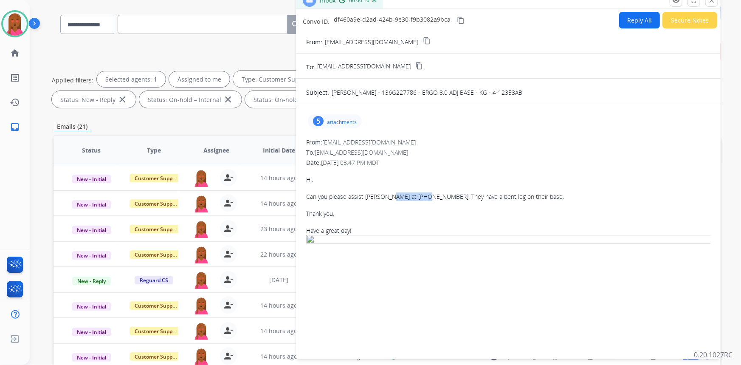
drag, startPoint x: 424, startPoint y: 195, endPoint x: 388, endPoint y: 195, distance: 36.1
click at [388, 195] on div "Can you please assist Peter at 416 347-9187. They have a bent leg on their base." at bounding box center [508, 196] width 404 height 8
copy div "416 347-9187"
click at [332, 121] on p "attachments" at bounding box center [342, 122] width 30 height 7
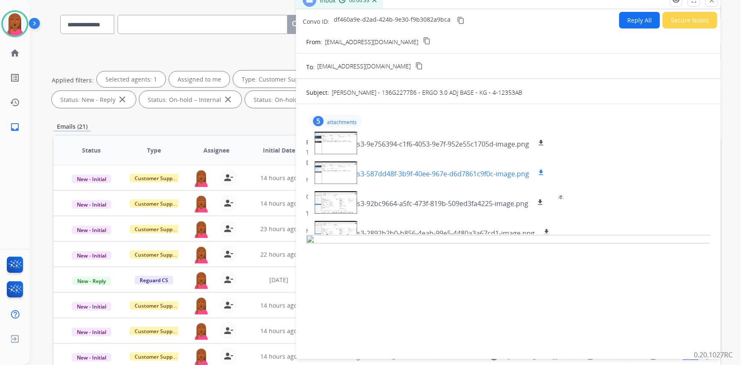
click at [323, 185] on div at bounding box center [336, 173] width 42 height 30
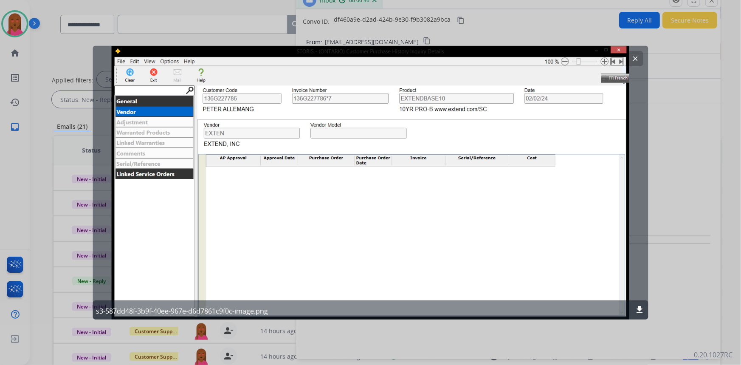
click at [635, 59] on mat-icon "clear" at bounding box center [636, 58] width 8 height 8
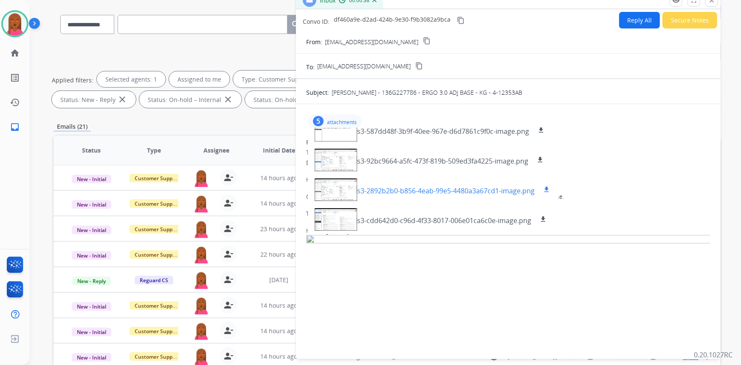
click at [333, 192] on div at bounding box center [336, 190] width 42 height 30
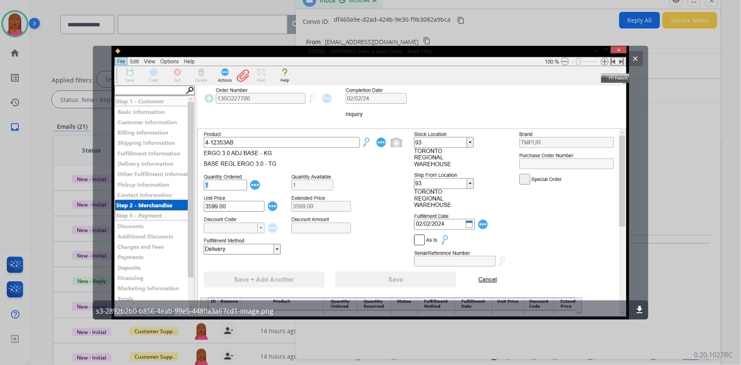
click at [635, 62] on mat-icon "clear" at bounding box center [636, 58] width 8 height 8
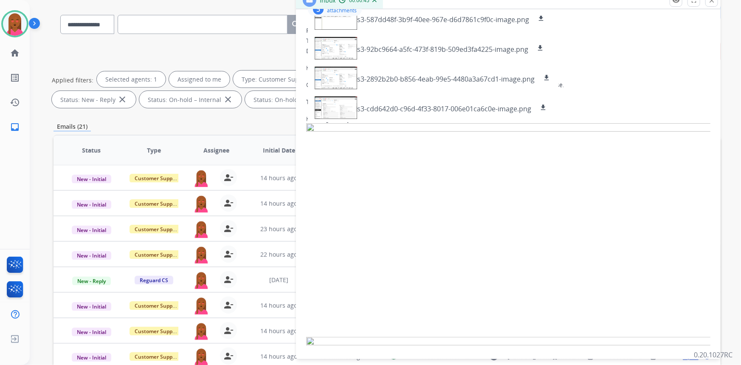
scroll to position [116, 0]
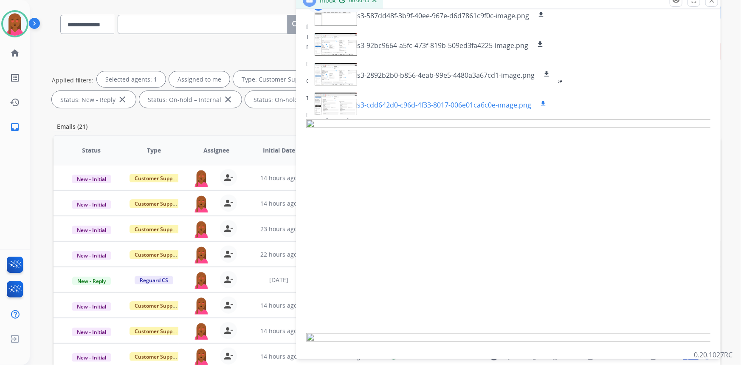
click at [344, 99] on div at bounding box center [336, 104] width 42 height 30
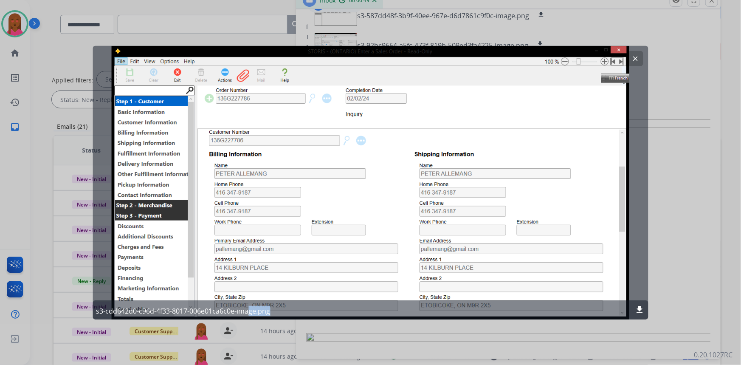
drag, startPoint x: 276, startPoint y: 249, endPoint x: 247, endPoint y: 249, distance: 28.9
click at [247, 249] on div "clear s3-cdd642d0-c96d-4f33-8017-006e01ca6c0e-image.png download" at bounding box center [371, 182] width 556 height 274
click at [632, 55] on mat-icon "clear" at bounding box center [636, 58] width 8 height 8
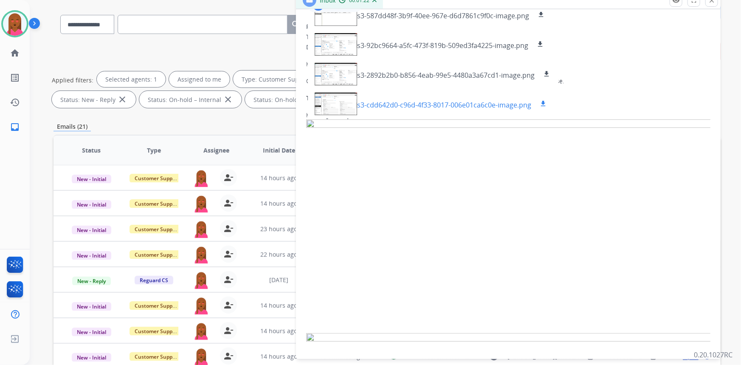
click at [337, 102] on div at bounding box center [336, 104] width 42 height 30
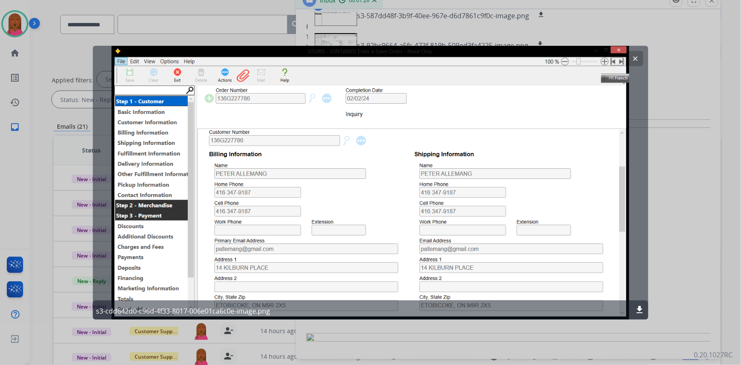
click at [637, 60] on mat-icon "clear" at bounding box center [636, 58] width 8 height 8
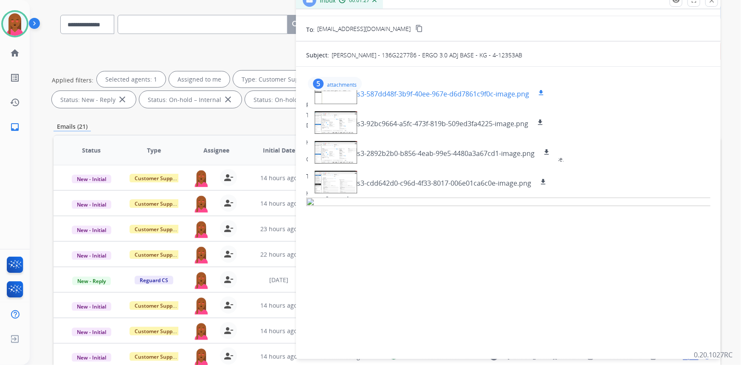
scroll to position [0, 0]
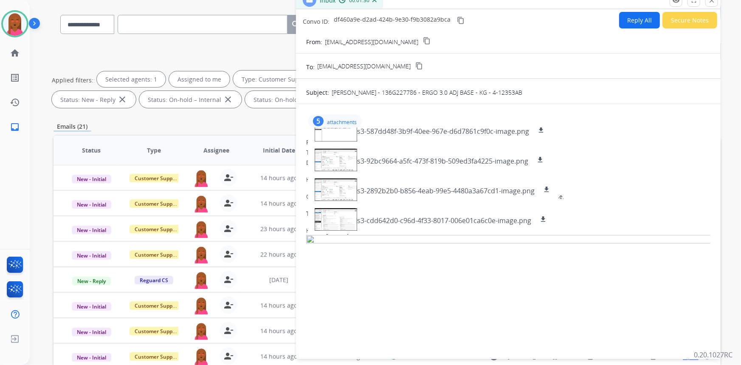
click at [323, 117] on div "5 attachments s3-9e756394-c1f6-4053-9e7f-952e55c1705d-image.png download s3-587…" at bounding box center [335, 121] width 54 height 14
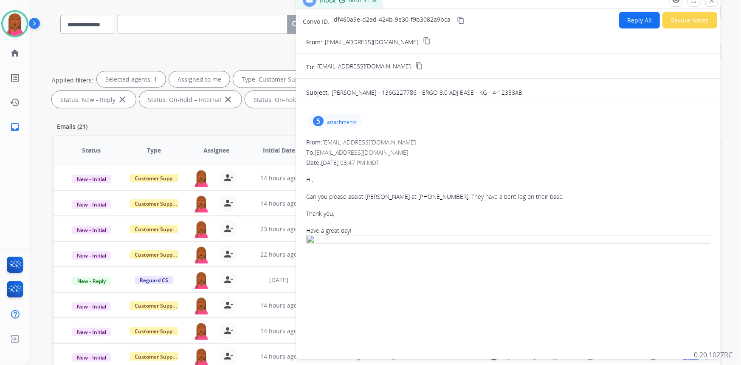
click at [701, 24] on button "Secure Notes" at bounding box center [690, 20] width 55 height 17
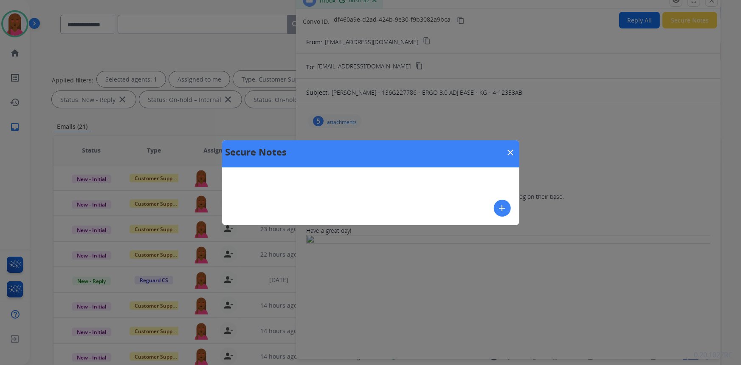
click at [508, 207] on button "add" at bounding box center [502, 208] width 17 height 17
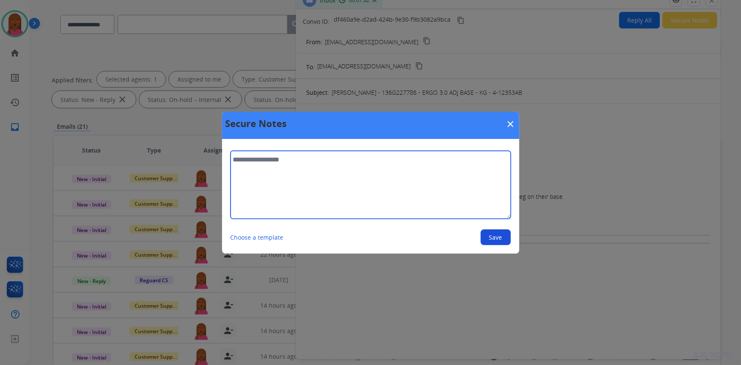
click at [412, 196] on textarea at bounding box center [371, 185] width 280 height 68
type textarea "**********"
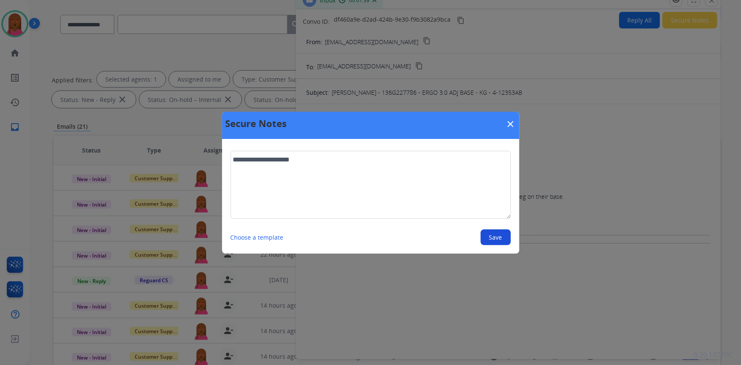
click at [508, 125] on mat-icon "close" at bounding box center [511, 124] width 10 height 10
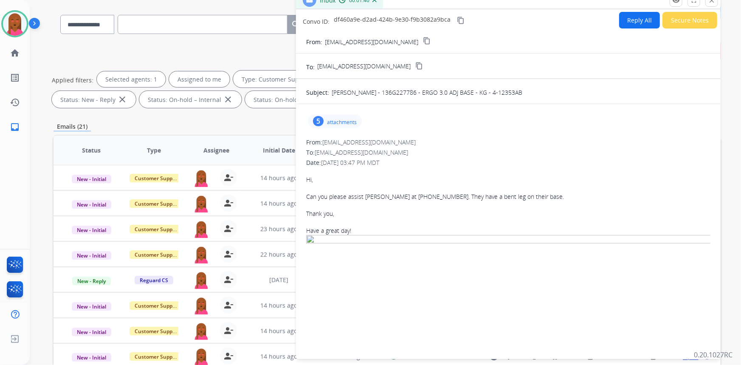
click at [327, 123] on p "attachments" at bounding box center [342, 122] width 30 height 7
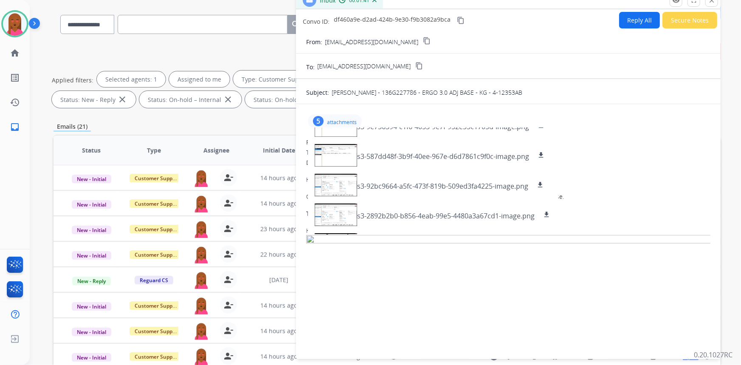
scroll to position [42, 0]
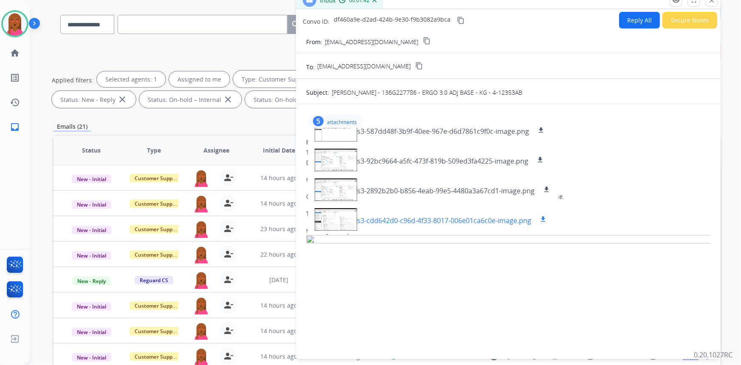
click at [331, 221] on div at bounding box center [336, 219] width 42 height 30
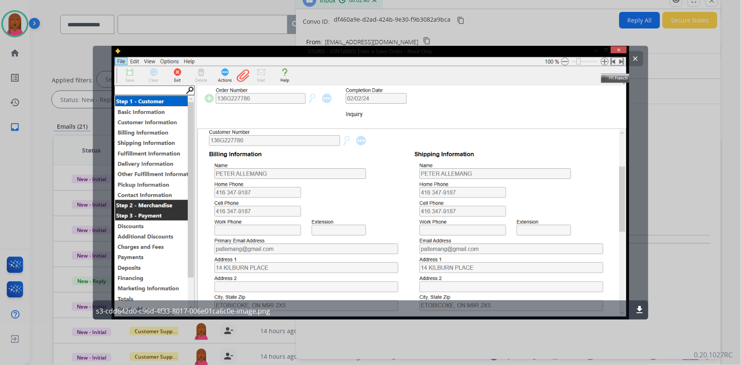
click at [639, 61] on mat-icon "clear" at bounding box center [636, 58] width 8 height 8
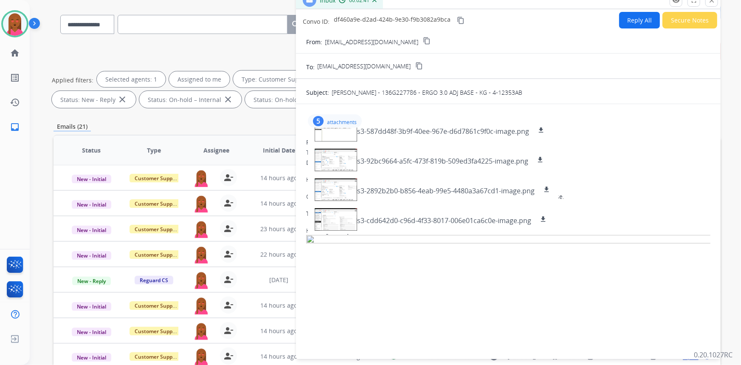
click at [699, 23] on button "Secure Notes" at bounding box center [690, 20] width 55 height 17
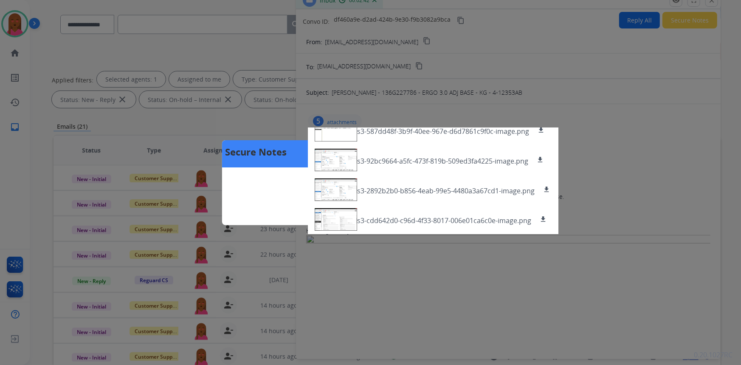
click at [584, 173] on div "Secure Notes close add" at bounding box center [370, 182] width 741 height 365
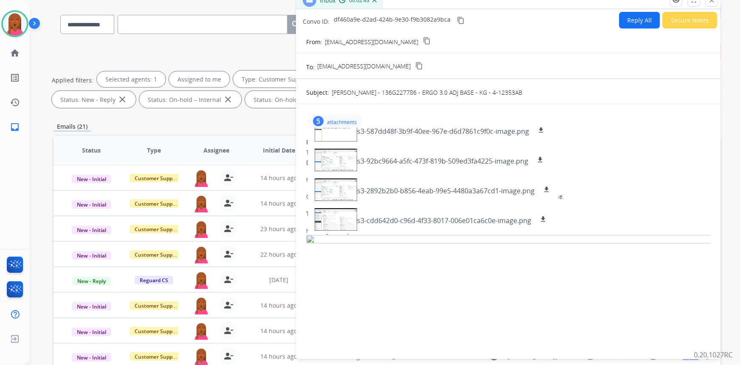
click at [325, 120] on div "5 attachments s3-9e756394-c1f6-4053-9e7f-952e55c1705d-image.png download s3-587…" at bounding box center [335, 121] width 54 height 14
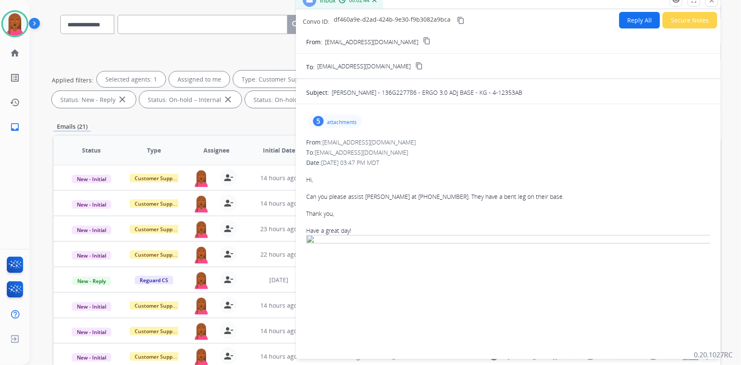
click at [704, 21] on button "Secure Notes" at bounding box center [690, 20] width 55 height 17
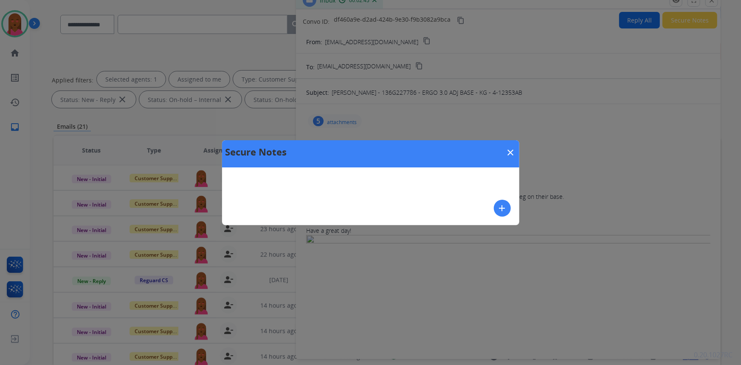
click at [498, 210] on mat-icon "add" at bounding box center [502, 208] width 10 height 10
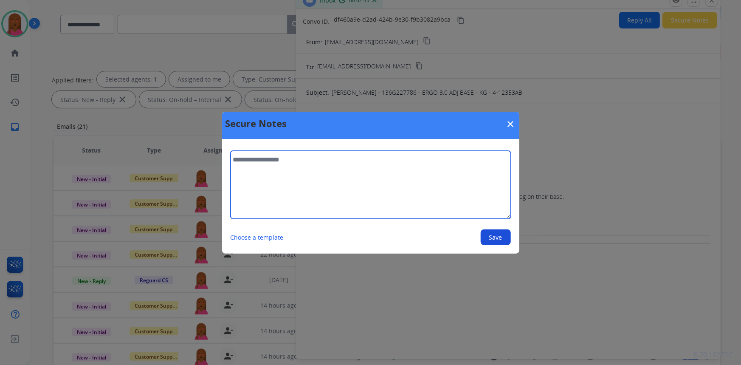
click at [435, 209] on textarea at bounding box center [371, 185] width 280 height 68
type textarea "**********"
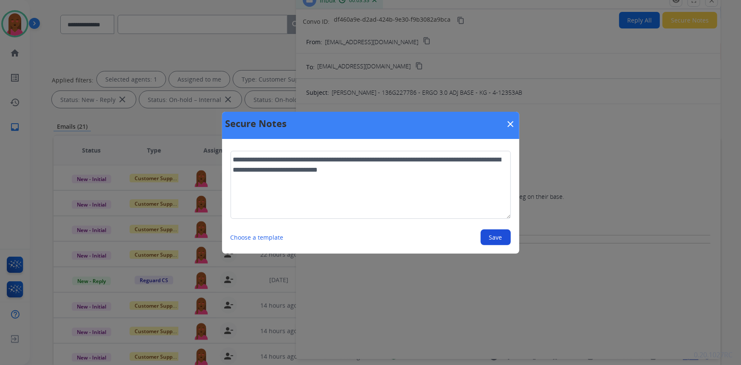
click at [489, 241] on button "Save" at bounding box center [496, 237] width 30 height 16
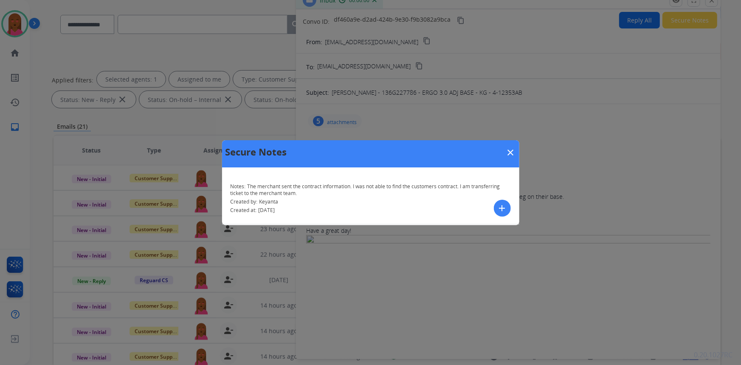
click at [511, 150] on mat-icon "close" at bounding box center [511, 152] width 10 height 10
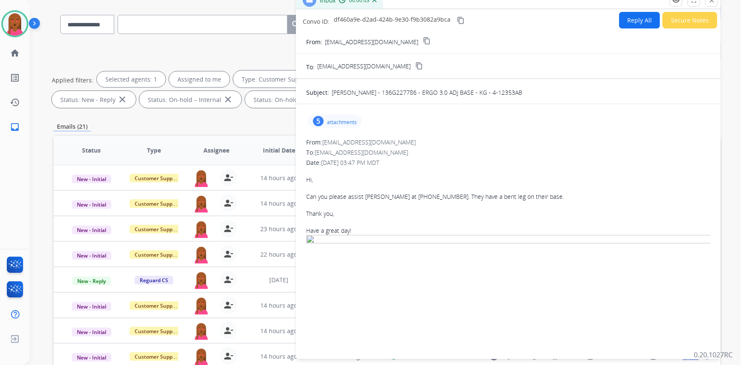
click at [670, 23] on button "Secure Notes" at bounding box center [690, 20] width 55 height 17
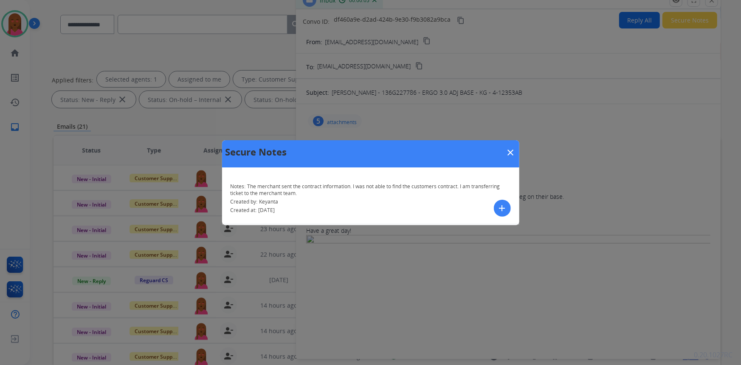
click at [508, 152] on mat-icon "close" at bounding box center [511, 152] width 10 height 10
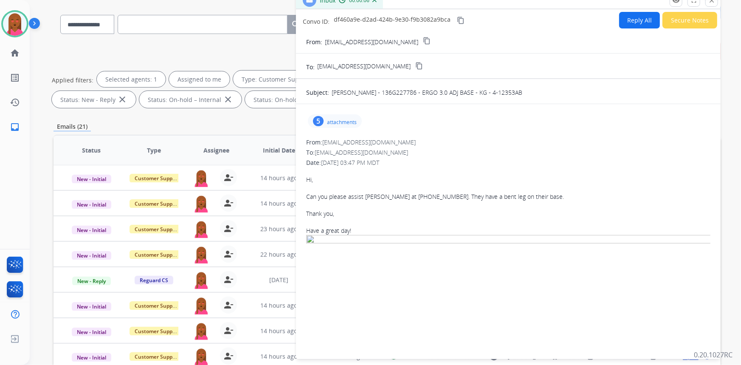
click at [711, 4] on button "close Close" at bounding box center [712, 0] width 13 height 13
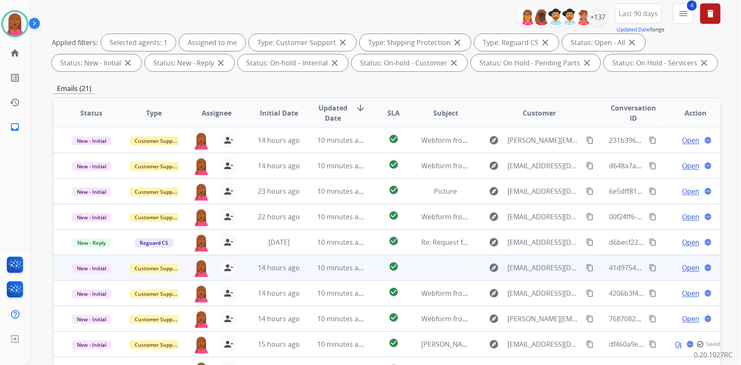
scroll to position [159, 0]
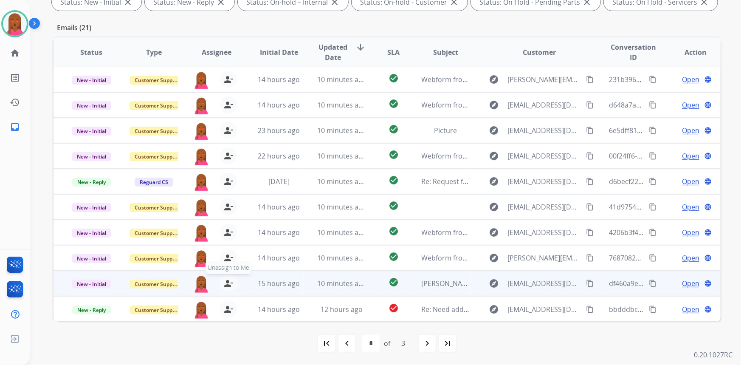
click at [232, 285] on mat-icon "person_remove" at bounding box center [228, 283] width 10 height 10
click at [162, 279] on span "Customer Support" at bounding box center [157, 283] width 55 height 9
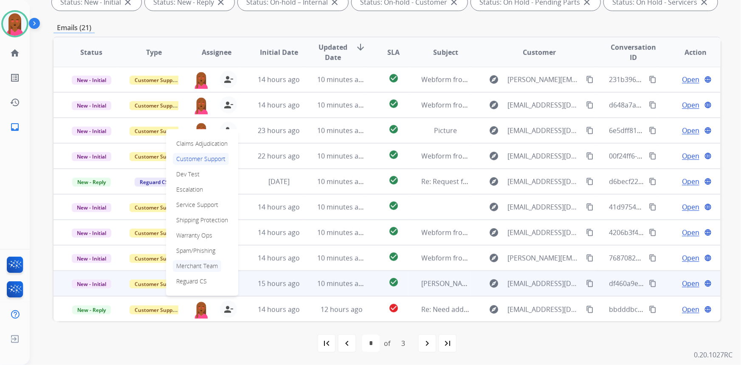
click at [211, 261] on p "Merchant Team" at bounding box center [197, 266] width 48 height 12
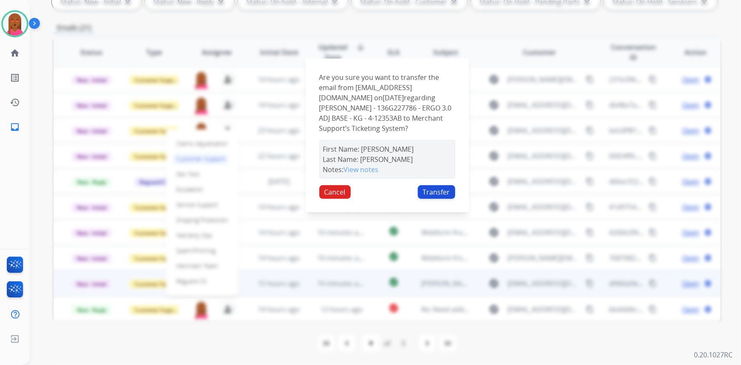
click at [431, 189] on button "Transfer" at bounding box center [436, 192] width 37 height 14
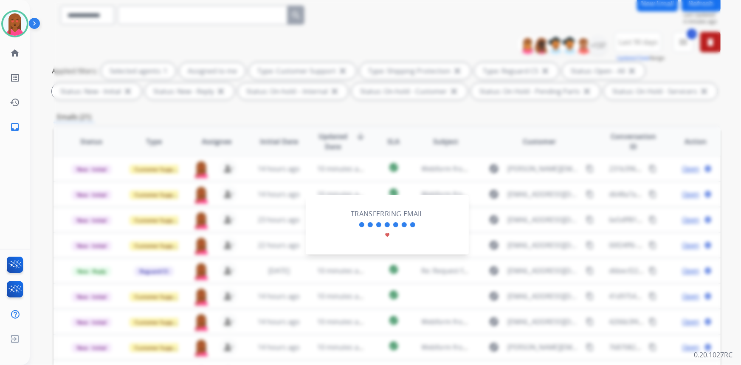
scroll to position [82, 0]
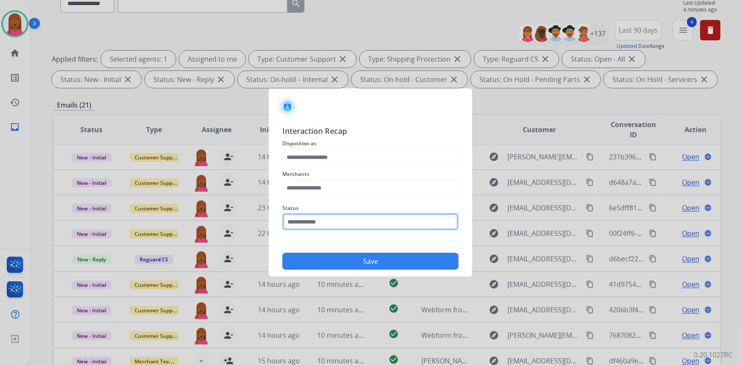
click at [308, 225] on input "text" at bounding box center [370, 221] width 176 height 17
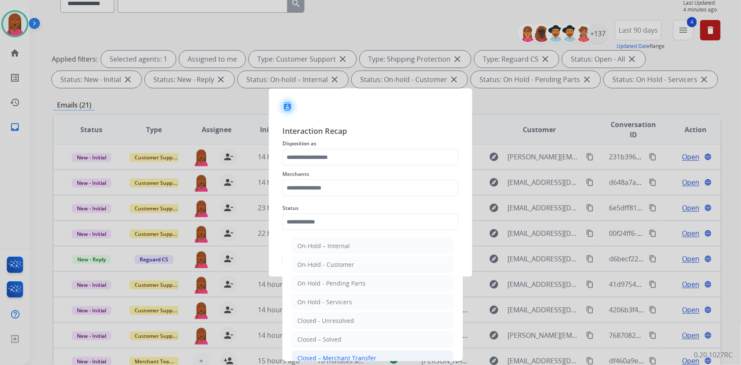
click at [328, 356] on div "Closed – Merchant Transfer" at bounding box center [336, 358] width 79 height 8
type input "**********"
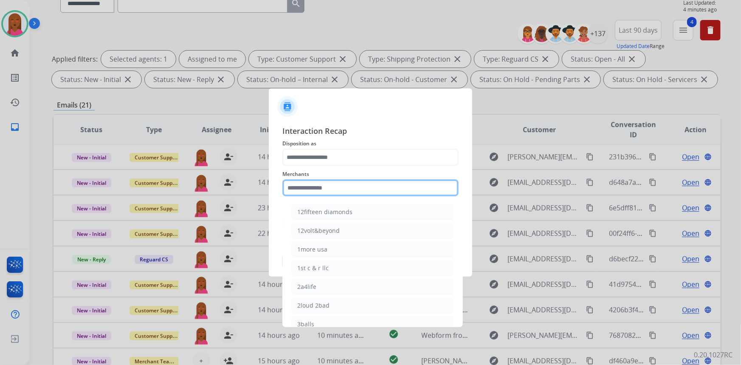
click at [340, 189] on input "text" at bounding box center [370, 187] width 176 height 17
drag, startPoint x: 329, startPoint y: 325, endPoint x: 331, endPoint y: 319, distance: 6.7
click at [329, 325] on div "Sleep country" at bounding box center [316, 324] width 39 height 8
type input "**********"
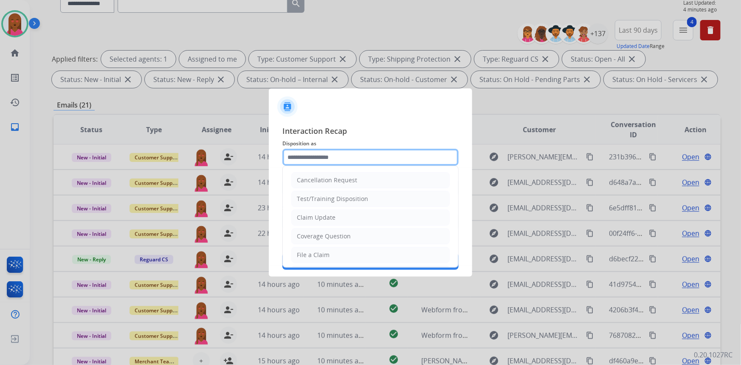
click at [347, 164] on input "text" at bounding box center [370, 157] width 176 height 17
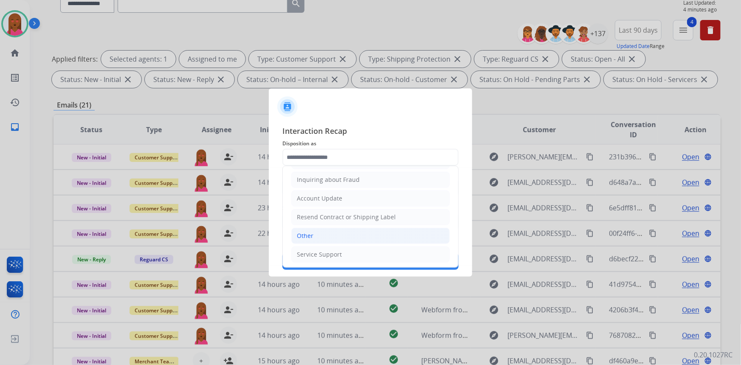
click at [336, 234] on li "Other" at bounding box center [370, 236] width 158 height 16
type input "*****"
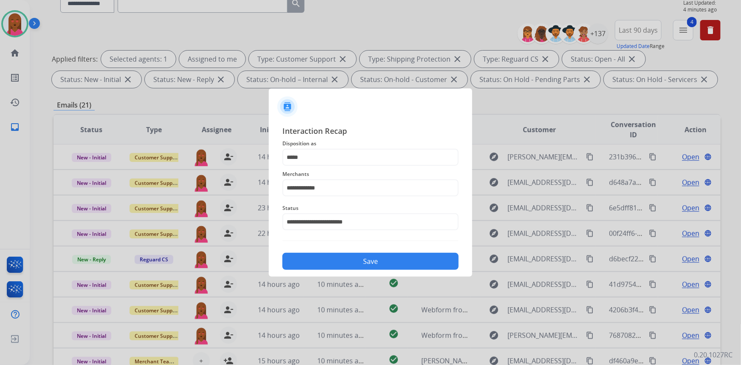
click at [335, 265] on button "Save" at bounding box center [370, 261] width 176 height 17
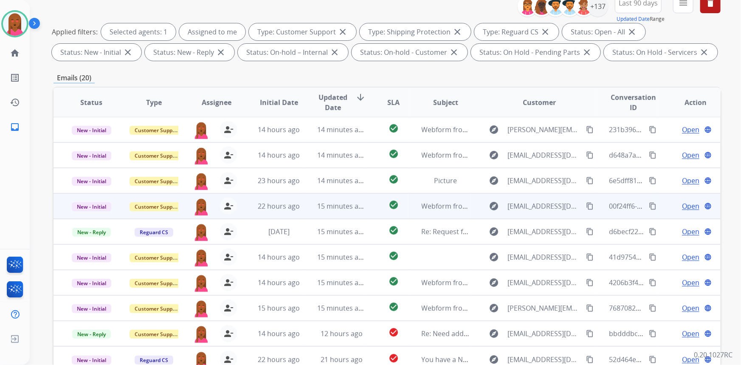
scroll to position [159, 0]
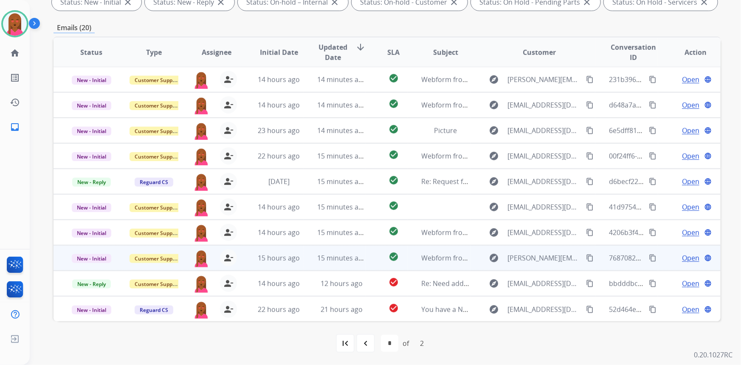
click at [683, 258] on span "Open" at bounding box center [690, 258] width 17 height 10
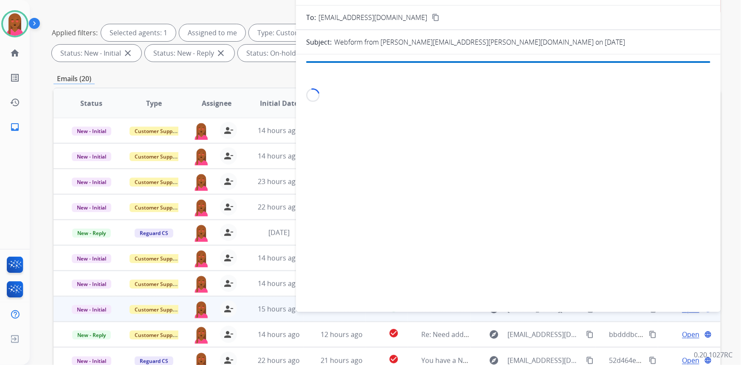
scroll to position [43, 0]
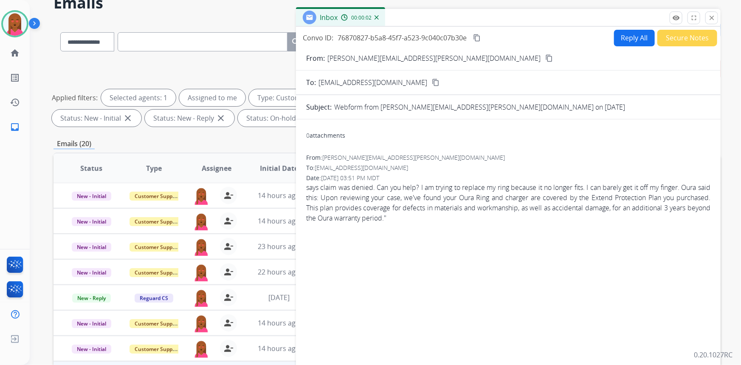
click at [545, 58] on mat-icon "content_copy" at bounding box center [549, 58] width 8 height 8
drag, startPoint x: 474, startPoint y: 230, endPoint x: 482, endPoint y: 225, distance: 9.9
click at [474, 230] on div "0 attachments From: aaron.kunkel@gmail.com To: support@extend.com Date: 08/28/2…" at bounding box center [508, 246] width 425 height 240
click at [713, 20] on mat-icon "close" at bounding box center [712, 18] width 8 height 8
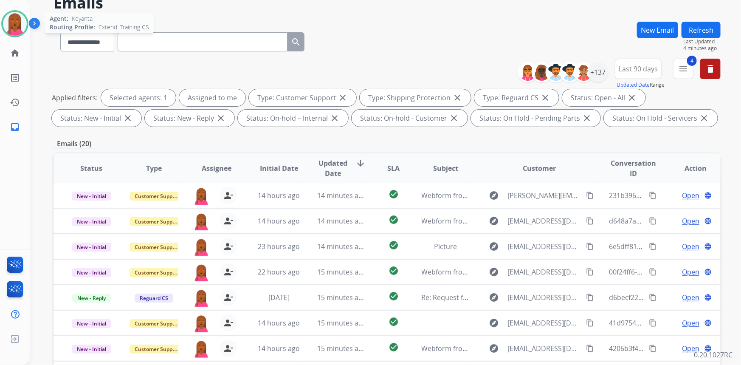
click at [21, 34] on div at bounding box center [14, 23] width 27 height 27
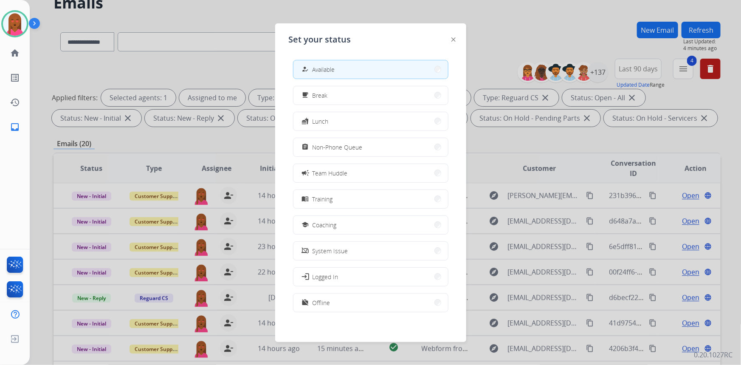
click at [452, 42] on div at bounding box center [454, 39] width 4 height 10
click at [453, 39] on img at bounding box center [454, 39] width 4 height 4
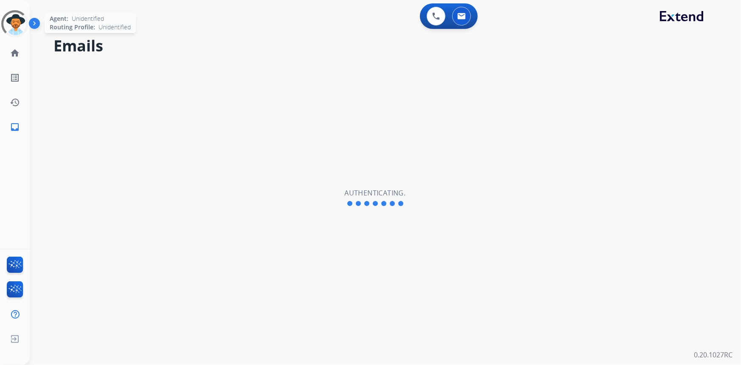
click at [14, 24] on div at bounding box center [15, 24] width 34 height 34
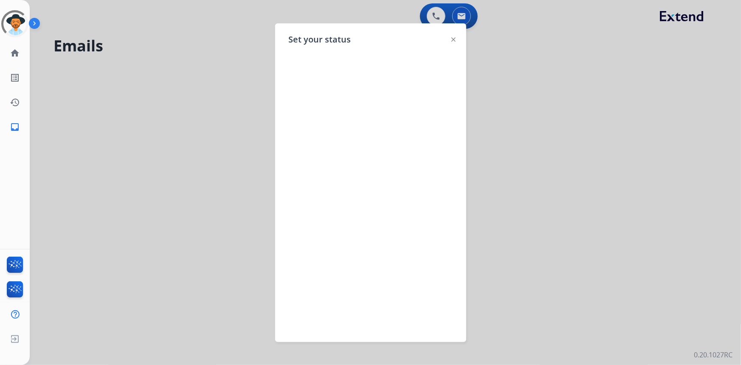
click at [452, 38] on img at bounding box center [454, 39] width 4 height 4
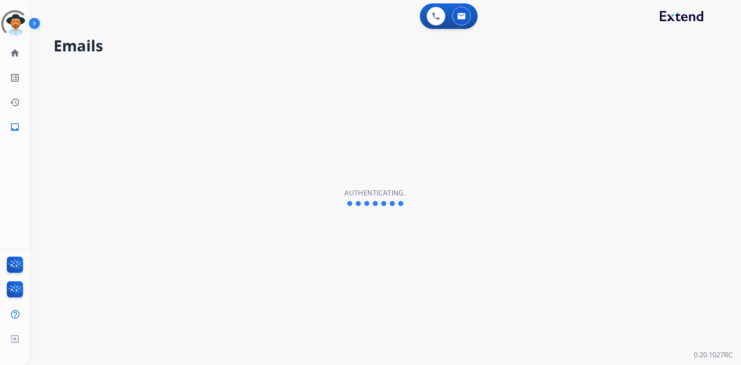
select select "**********"
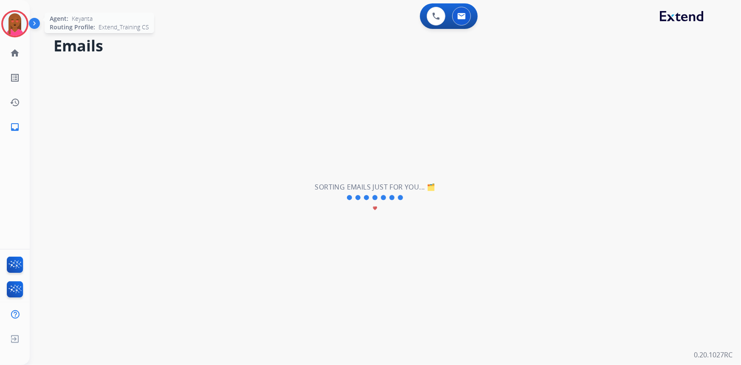
click at [19, 28] on img at bounding box center [15, 24] width 24 height 24
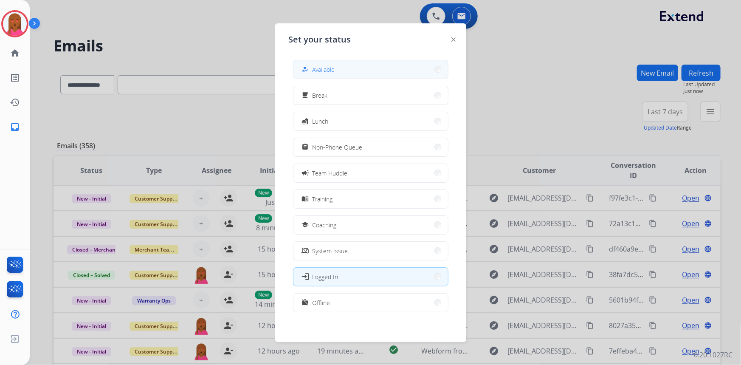
click at [345, 72] on button "how_to_reg Available" at bounding box center [371, 69] width 155 height 18
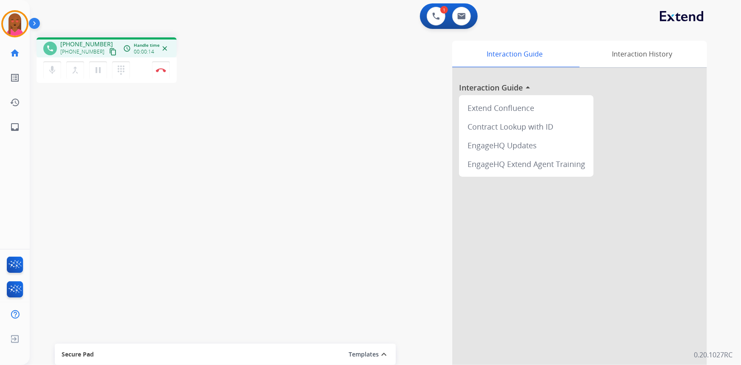
click at [109, 50] on mat-icon "content_copy" at bounding box center [113, 52] width 8 height 8
click at [120, 327] on div "phone +13522399385 +13522399385 content_copy access_time Call metrics Queue 00:…" at bounding box center [375, 208] width 691 height 354
click at [161, 68] on img at bounding box center [161, 70] width 10 height 4
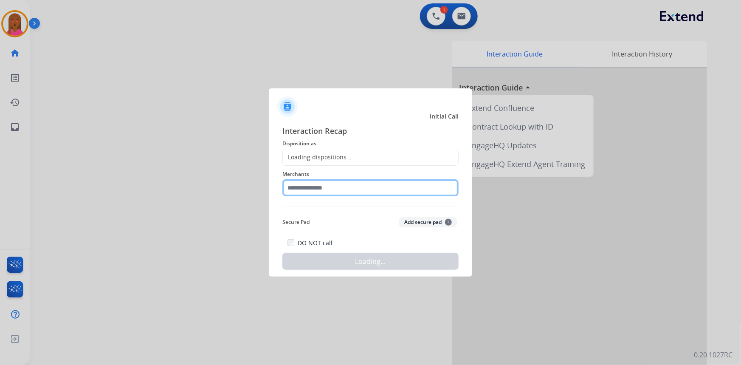
click at [361, 195] on input "text" at bounding box center [370, 187] width 176 height 17
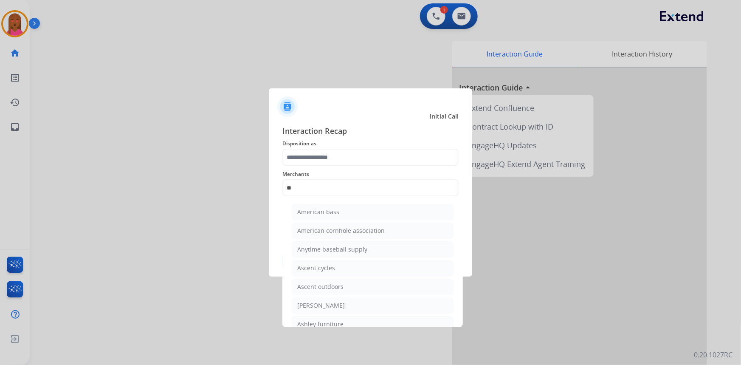
drag, startPoint x: 338, startPoint y: 302, endPoint x: 343, endPoint y: 270, distance: 32.3
click at [339, 302] on div "[PERSON_NAME]" at bounding box center [321, 305] width 48 height 8
type input "**********"
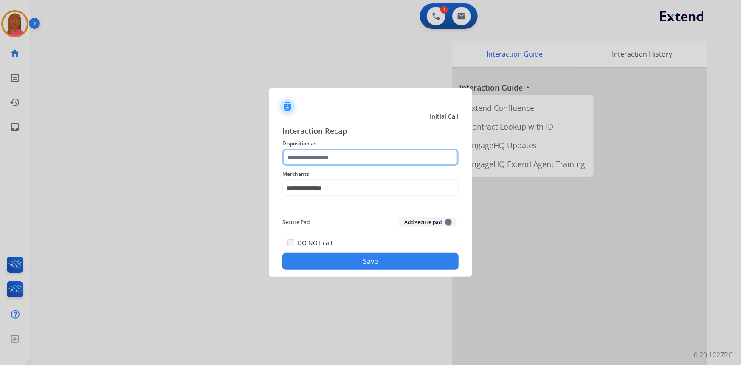
click at [361, 158] on input "text" at bounding box center [370, 157] width 176 height 17
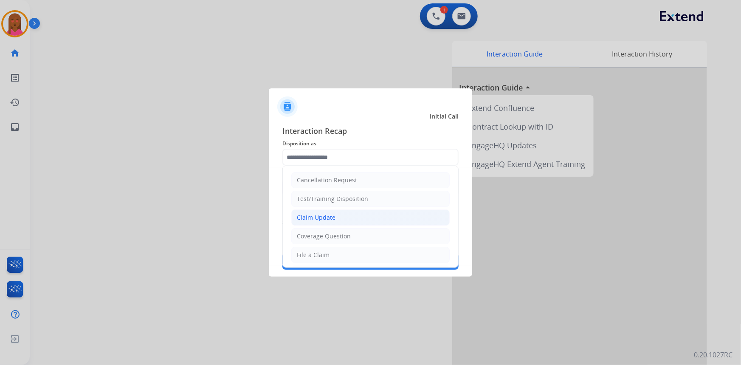
click at [359, 213] on li "Claim Update" at bounding box center [370, 217] width 158 height 16
type input "**********"
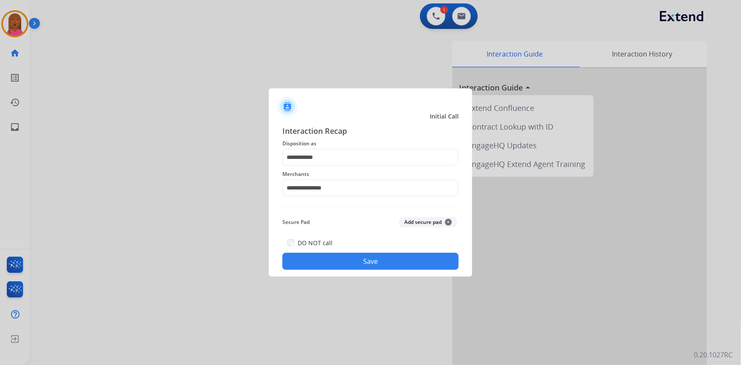
click at [378, 260] on button "Save" at bounding box center [370, 261] width 176 height 17
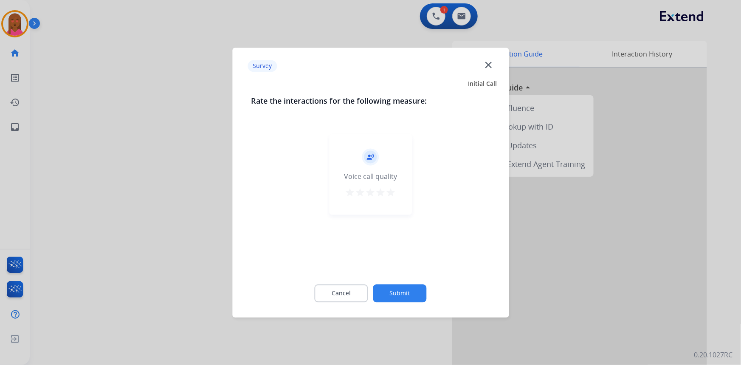
click at [489, 64] on mat-icon "close" at bounding box center [488, 64] width 11 height 11
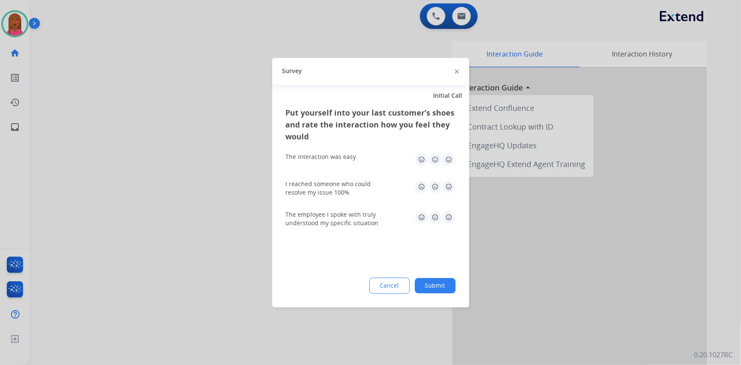
click at [457, 72] on img at bounding box center [457, 72] width 4 height 4
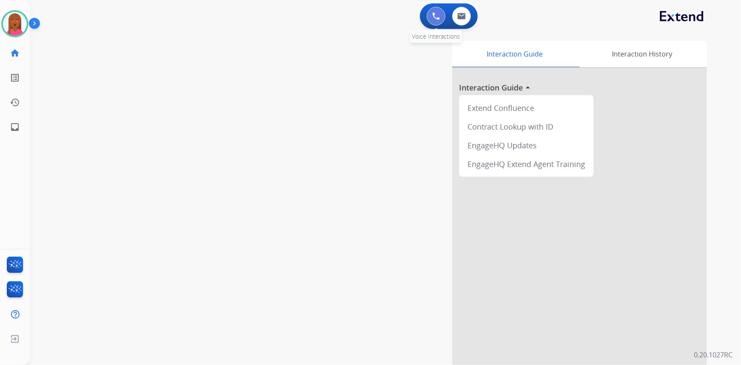
click at [438, 17] on img at bounding box center [436, 16] width 8 height 8
click at [432, 12] on button at bounding box center [436, 16] width 19 height 19
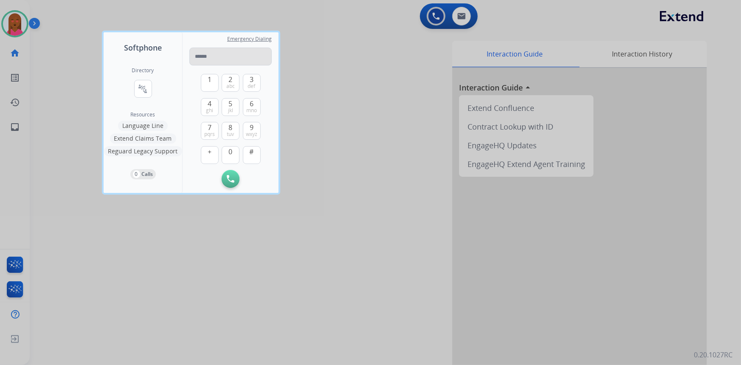
click at [242, 56] on input "tel" at bounding box center [230, 57] width 82 height 18
type input "**********"
click at [234, 181] on img at bounding box center [231, 179] width 8 height 8
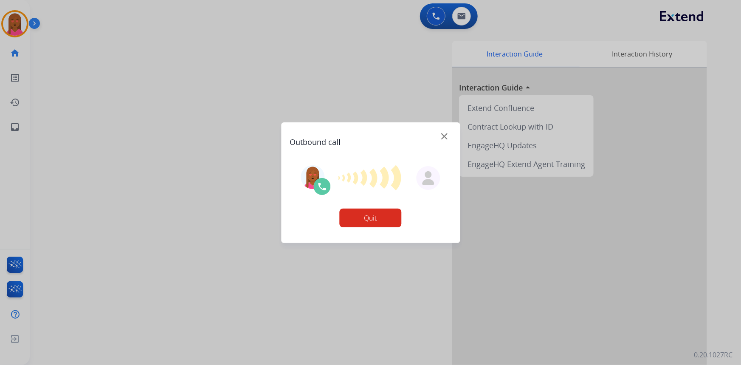
click at [364, 216] on button "Quit" at bounding box center [371, 218] width 62 height 19
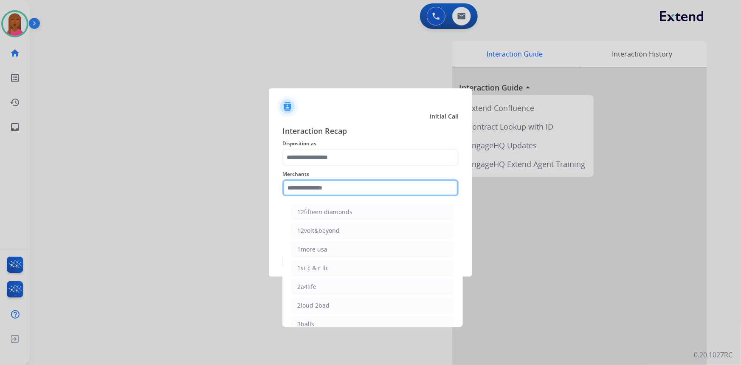
click at [336, 187] on input "text" at bounding box center [370, 187] width 176 height 17
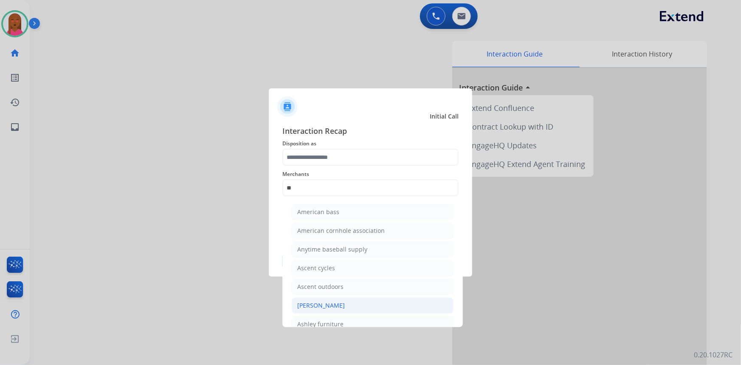
click at [336, 305] on div "[PERSON_NAME]" at bounding box center [321, 305] width 48 height 8
type input "**********"
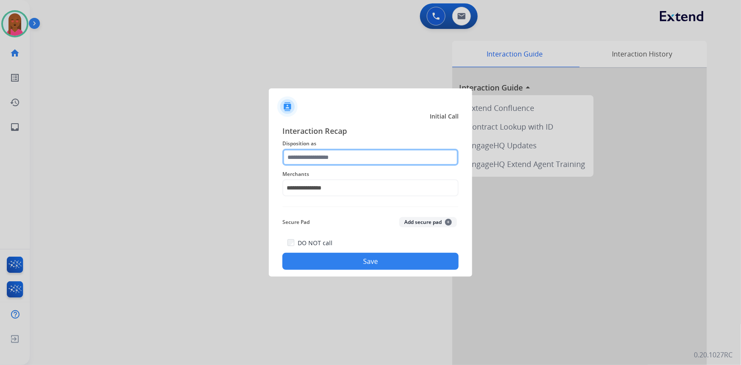
click at [351, 161] on input "text" at bounding box center [370, 157] width 176 height 17
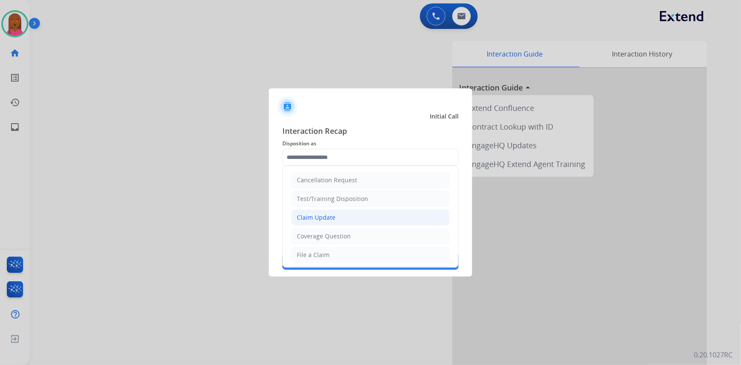
click at [351, 222] on li "Claim Update" at bounding box center [370, 217] width 158 height 16
type input "**********"
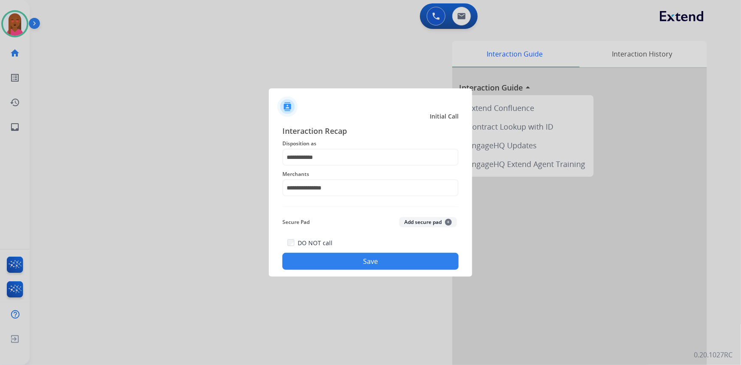
click at [357, 259] on button "Save" at bounding box center [370, 261] width 176 height 17
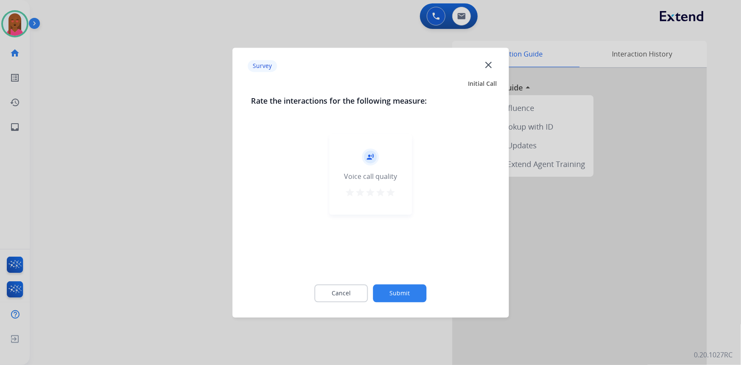
click at [487, 67] on mat-icon "close" at bounding box center [488, 64] width 11 height 11
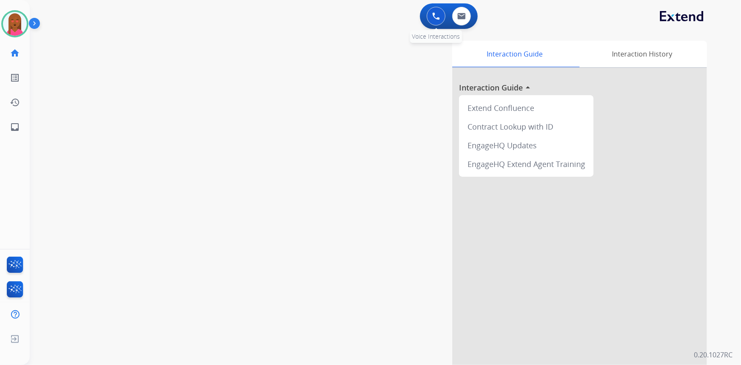
click at [437, 18] on img at bounding box center [436, 16] width 8 height 8
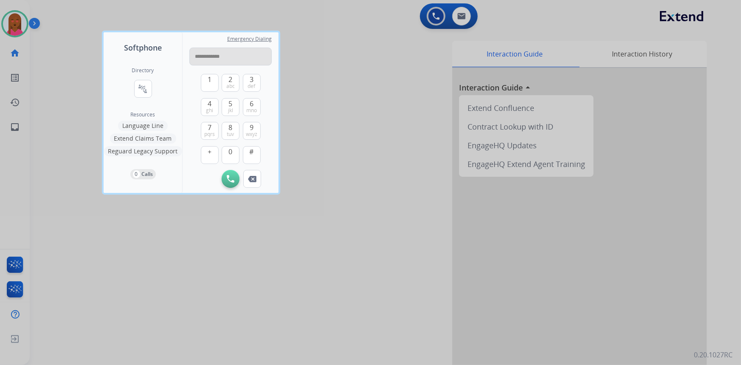
drag, startPoint x: 202, startPoint y: 59, endPoint x: 190, endPoint y: 57, distance: 12.0
click at [190, 57] on input "**********" at bounding box center [230, 57] width 82 height 18
type input "**********"
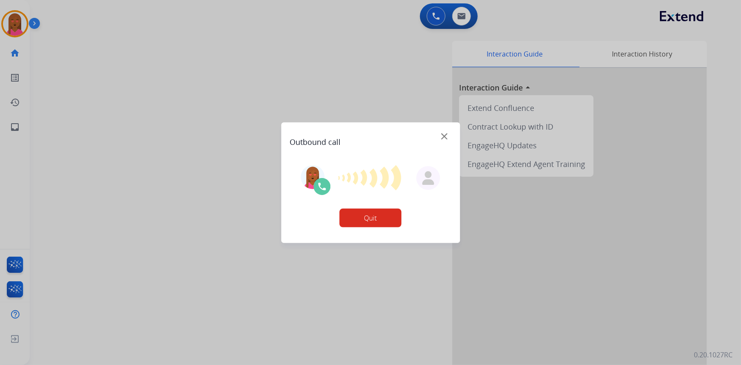
click at [445, 136] on img at bounding box center [444, 136] width 6 height 6
click at [446, 136] on img at bounding box center [444, 136] width 6 height 6
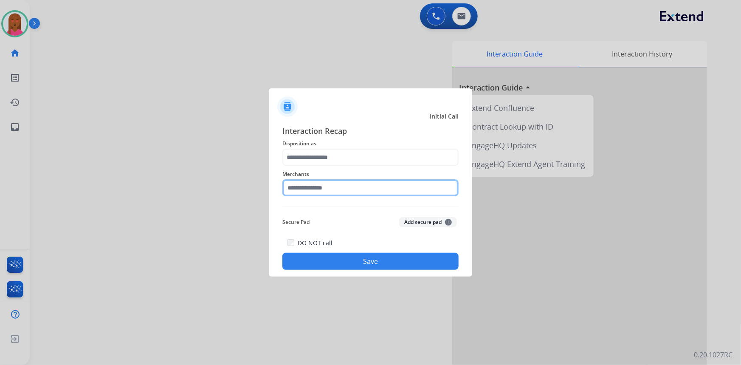
click at [332, 188] on input "text" at bounding box center [370, 187] width 176 height 17
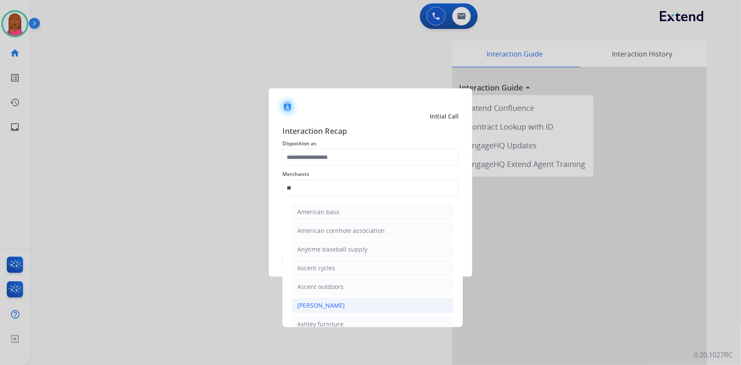
click at [343, 303] on div "[PERSON_NAME]" at bounding box center [321, 305] width 48 height 8
type input "**********"
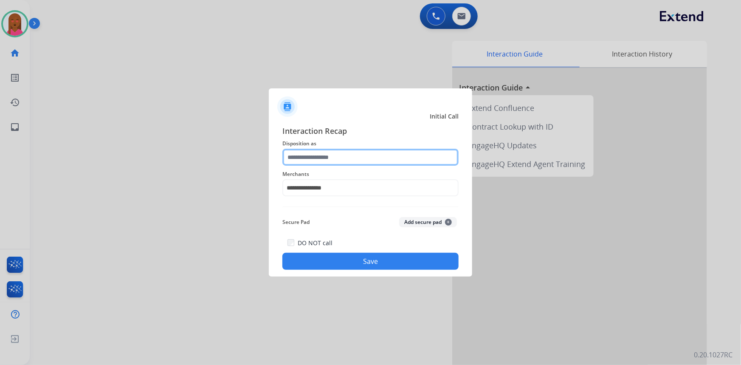
drag, startPoint x: 335, startPoint y: 155, endPoint x: 333, endPoint y: 161, distance: 6.9
click at [335, 155] on input "text" at bounding box center [370, 157] width 176 height 17
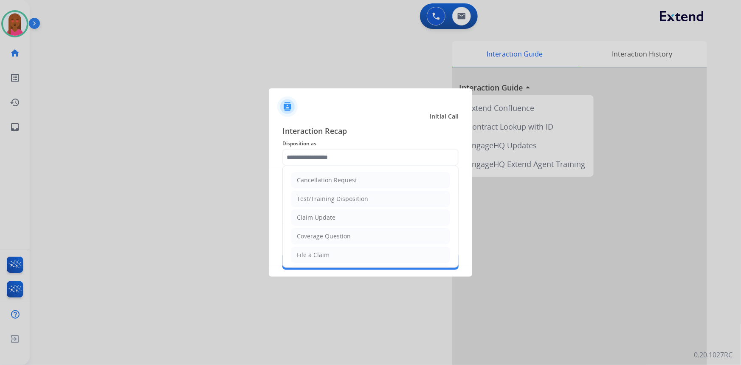
click at [348, 217] on li "Claim Update" at bounding box center [370, 217] width 158 height 16
type input "**********"
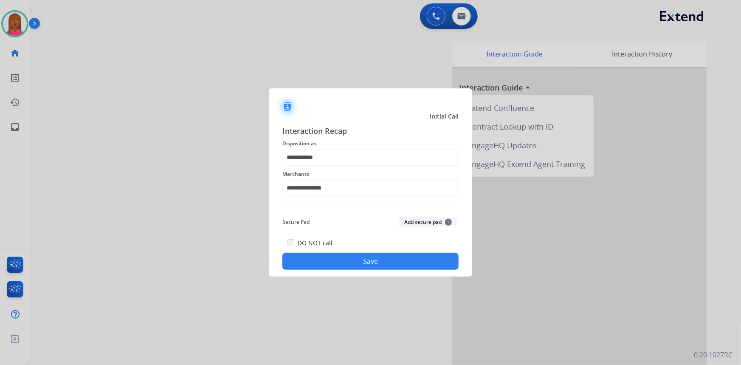
click at [343, 259] on button "Save" at bounding box center [370, 261] width 176 height 17
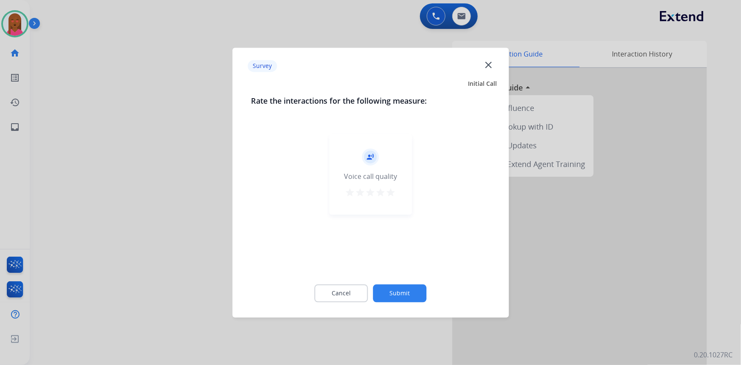
click at [493, 66] on mat-icon "close" at bounding box center [488, 64] width 11 height 11
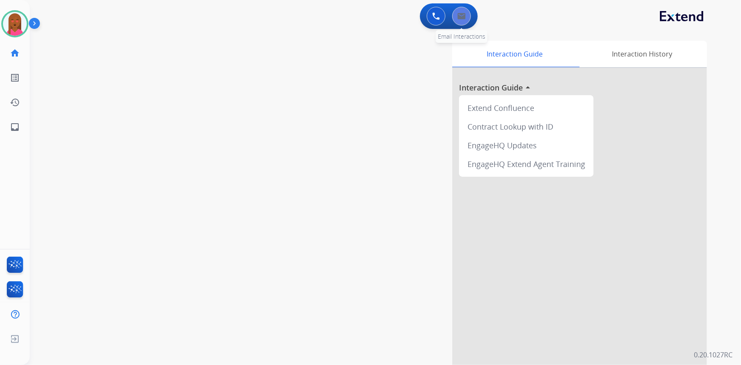
click at [461, 23] on button at bounding box center [461, 16] width 19 height 19
click at [468, 17] on button at bounding box center [461, 16] width 19 height 19
select select "**********"
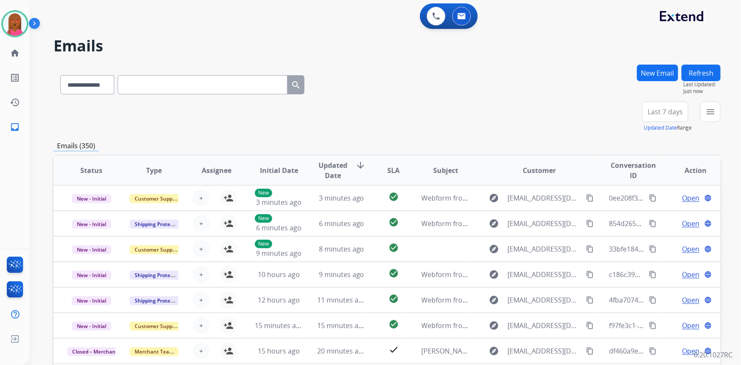
click at [656, 71] on button "New Email" at bounding box center [657, 73] width 41 height 17
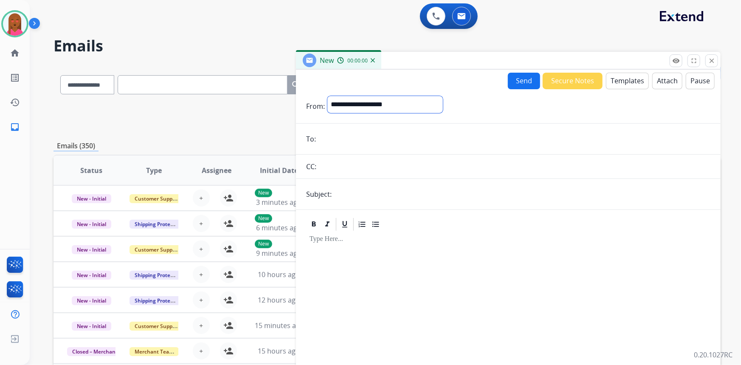
drag, startPoint x: 404, startPoint y: 100, endPoint x: 397, endPoint y: 111, distance: 13.2
click at [404, 100] on select "**********" at bounding box center [385, 104] width 116 height 17
select select "**********"
click at [327, 96] on select "**********" at bounding box center [385, 104] width 116 height 17
click at [371, 142] on input "email" at bounding box center [515, 139] width 392 height 17
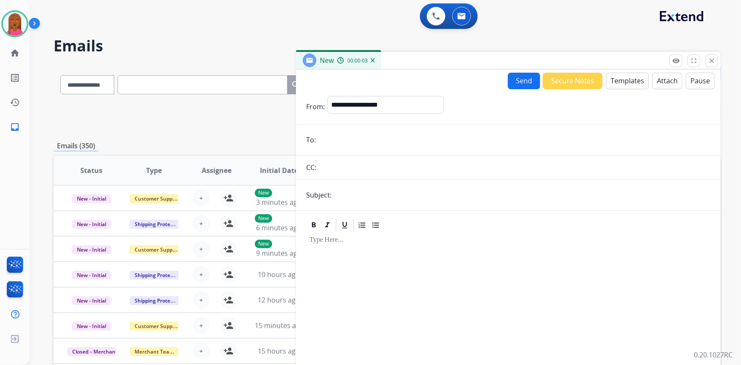
paste input "**********"
type input "**********"
click at [624, 82] on button "Templates" at bounding box center [627, 81] width 43 height 17
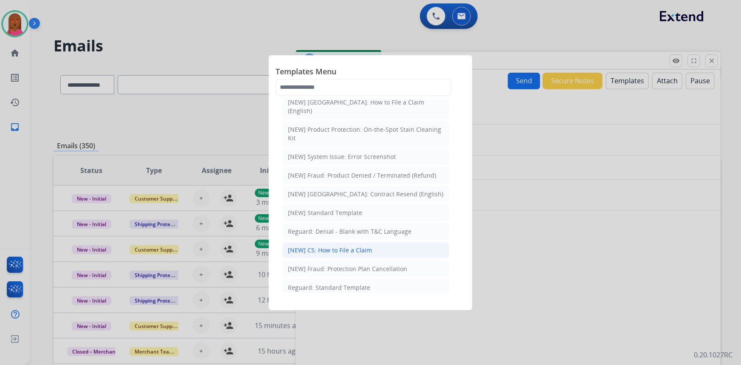
scroll to position [38, 0]
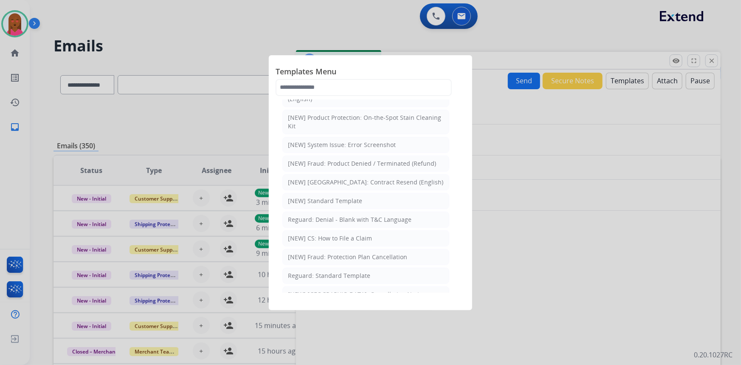
click at [358, 271] on div "Reguard: Standard Template" at bounding box center [329, 275] width 82 height 8
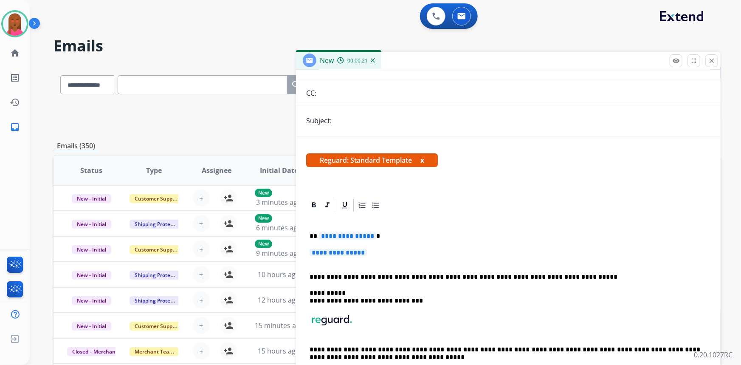
scroll to position [77, 0]
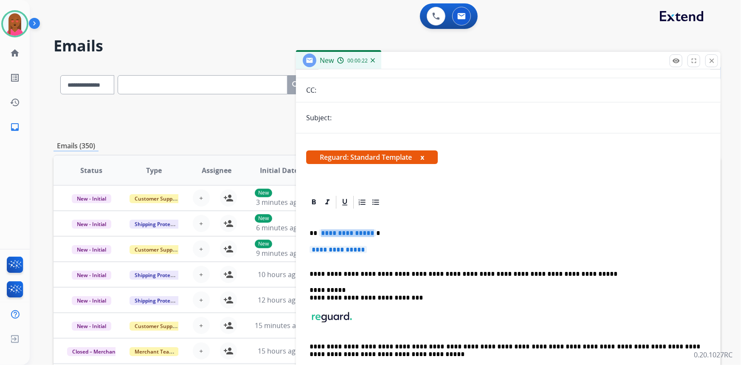
drag, startPoint x: 365, startPoint y: 230, endPoint x: 329, endPoint y: 232, distance: 35.7
click at [329, 232] on span "**********" at bounding box center [347, 232] width 57 height 7
click at [330, 232] on span "**********" at bounding box center [347, 232] width 57 height 7
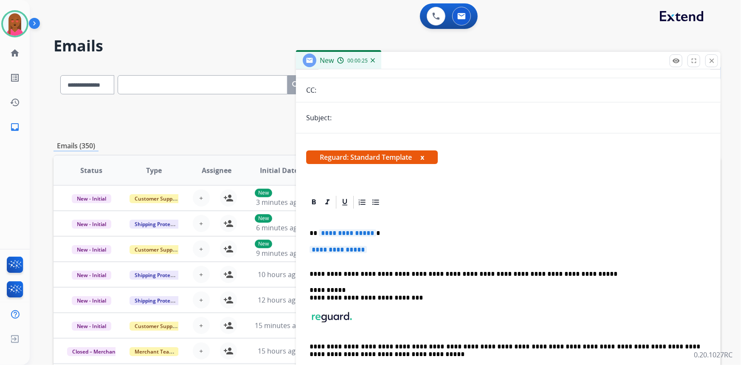
click at [316, 233] on p "**********" at bounding box center [505, 233] width 391 height 8
click at [368, 233] on span "**********" at bounding box center [347, 232] width 57 height 7
click at [365, 251] on span "**********" at bounding box center [338, 249] width 57 height 7
click at [367, 251] on span "**********" at bounding box center [338, 249] width 57 height 7
click at [365, 248] on span "**********" at bounding box center [338, 249] width 57 height 7
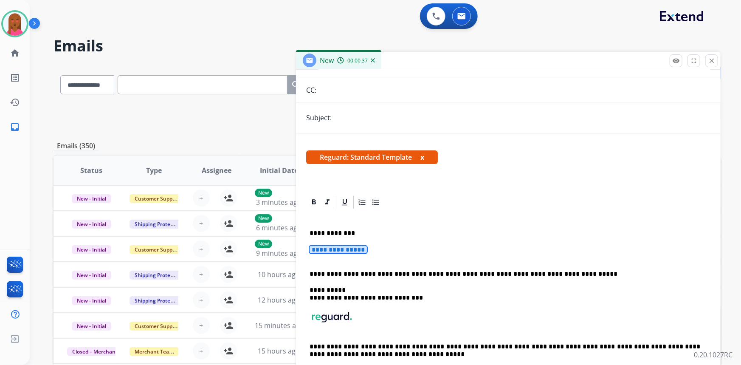
click at [365, 248] on span "**********" at bounding box center [338, 249] width 57 height 7
click at [333, 246] on span "**********" at bounding box center [338, 249] width 57 height 7
click at [327, 248] on span "**********" at bounding box center [338, 249] width 57 height 7
click at [306, 247] on div "**********" at bounding box center [508, 289] width 425 height 189
click at [324, 248] on span "**********" at bounding box center [338, 249] width 57 height 7
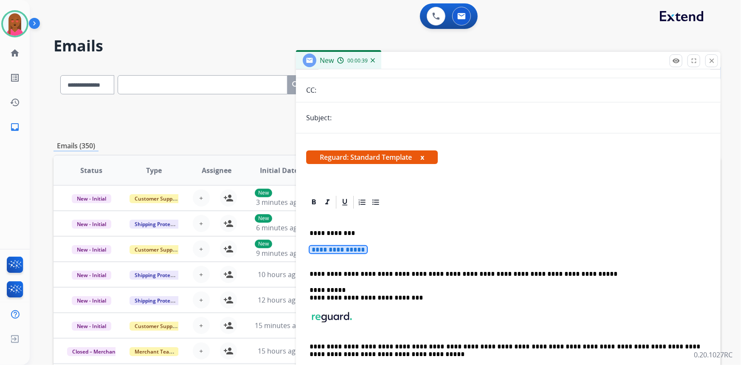
click at [324, 248] on span "**********" at bounding box center [338, 249] width 57 height 7
click at [358, 246] on span "**********" at bounding box center [338, 249] width 57 height 7
click at [375, 248] on p "**********" at bounding box center [509, 254] width 398 height 16
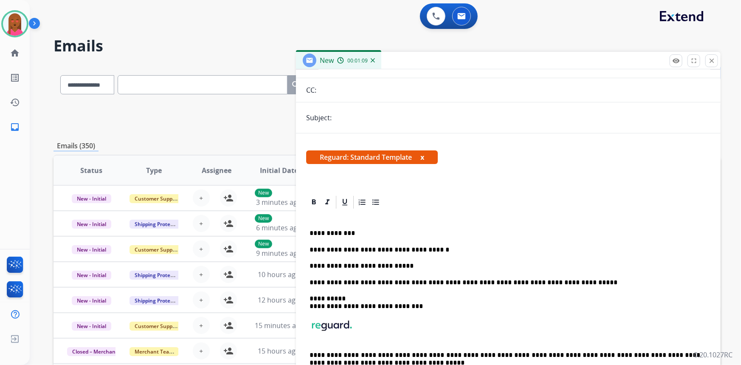
click at [416, 270] on div "**********" at bounding box center [508, 302] width 404 height 184
click at [410, 266] on p "**********" at bounding box center [505, 266] width 391 height 8
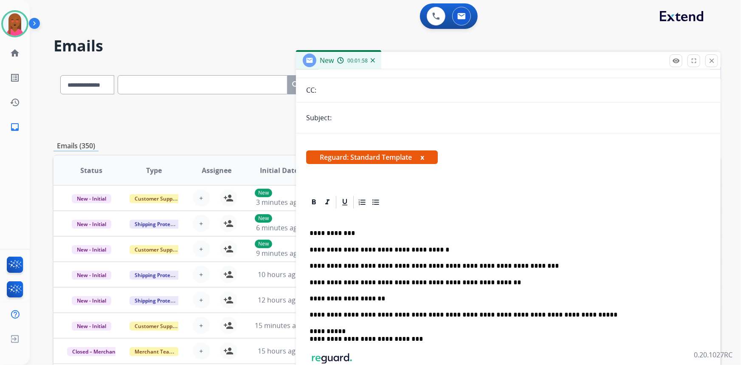
click at [398, 295] on p "**********" at bounding box center [505, 299] width 391 height 8
click at [430, 296] on p "**********" at bounding box center [505, 299] width 391 height 8
click at [421, 298] on p "**********" at bounding box center [505, 299] width 391 height 8
drag, startPoint x: 545, startPoint y: 296, endPoint x: 555, endPoint y: 297, distance: 9.4
click at [546, 296] on p "**********" at bounding box center [505, 299] width 391 height 8
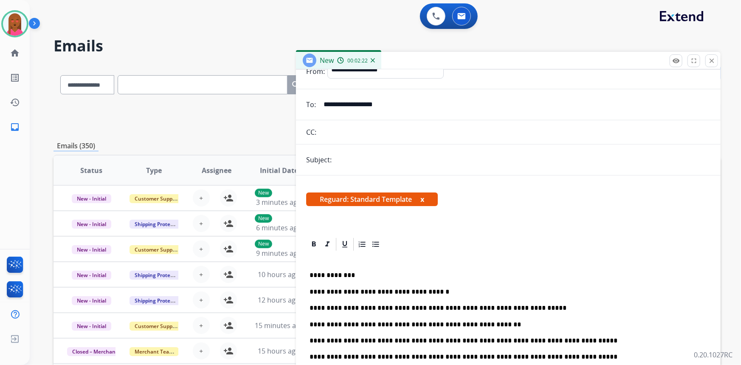
scroll to position [0, 0]
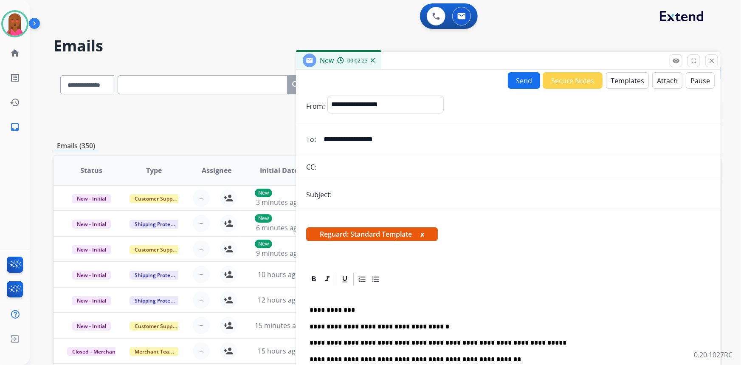
click at [383, 197] on input "text" at bounding box center [522, 194] width 376 height 17
type input "**********"
click at [523, 79] on button "Send" at bounding box center [524, 80] width 32 height 17
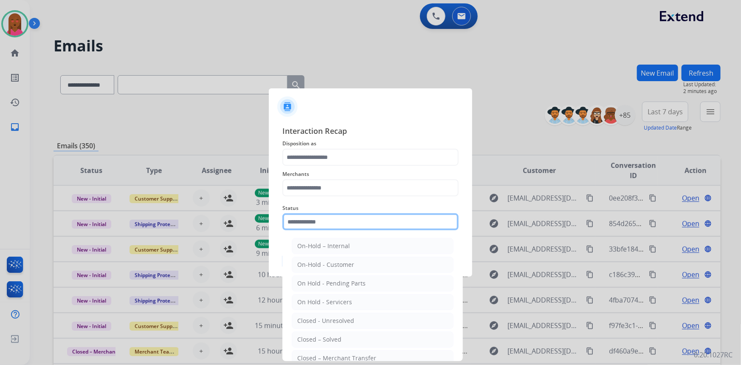
click at [364, 221] on input "text" at bounding box center [370, 221] width 176 height 17
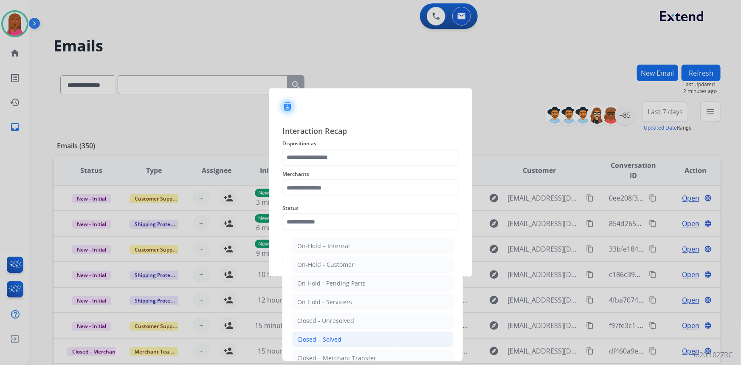
click at [358, 340] on li "Closed – Solved" at bounding box center [373, 339] width 162 height 16
type input "**********"
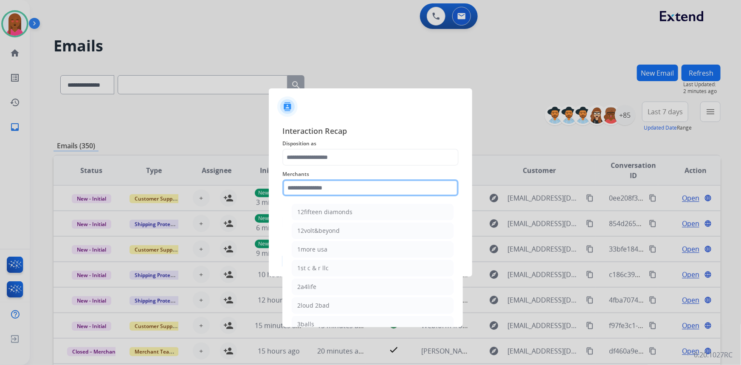
click at [372, 192] on input "text" at bounding box center [370, 187] width 176 height 17
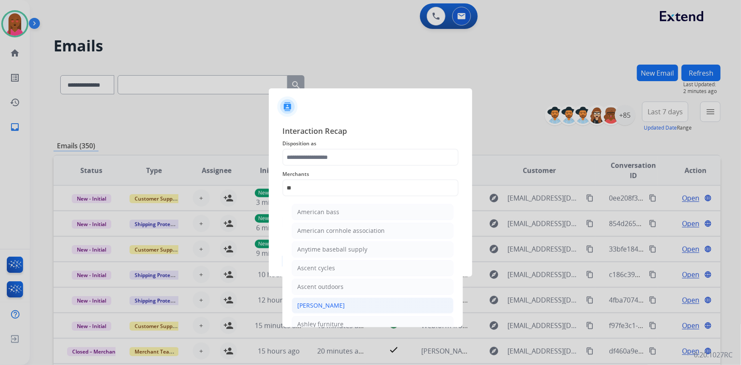
click at [338, 302] on div "[PERSON_NAME]" at bounding box center [321, 305] width 48 height 8
type input "**********"
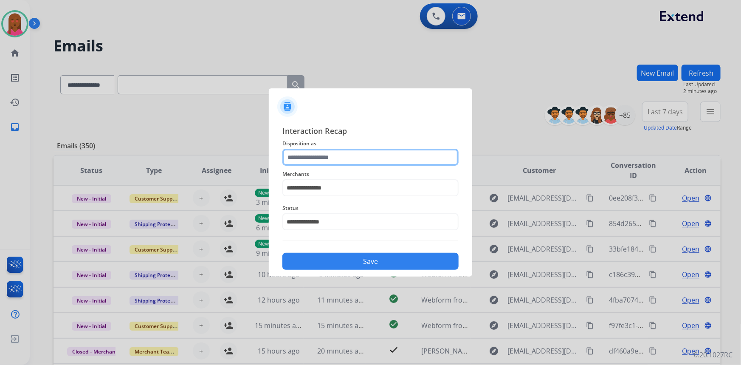
drag, startPoint x: 359, startPoint y: 152, endPoint x: 359, endPoint y: 163, distance: 10.2
click at [359, 154] on input "text" at bounding box center [370, 157] width 176 height 17
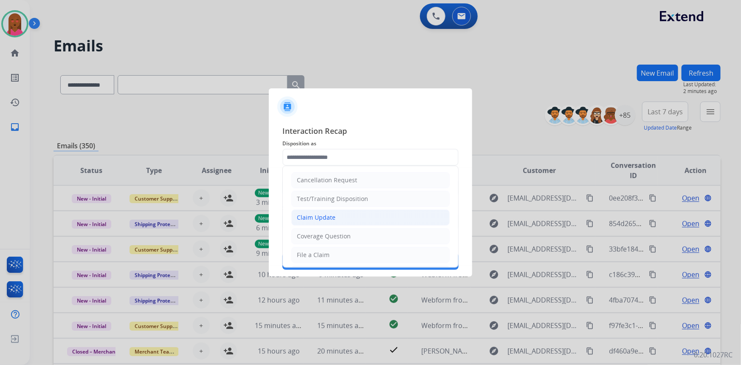
click at [345, 214] on li "Claim Update" at bounding box center [370, 217] width 158 height 16
type input "**********"
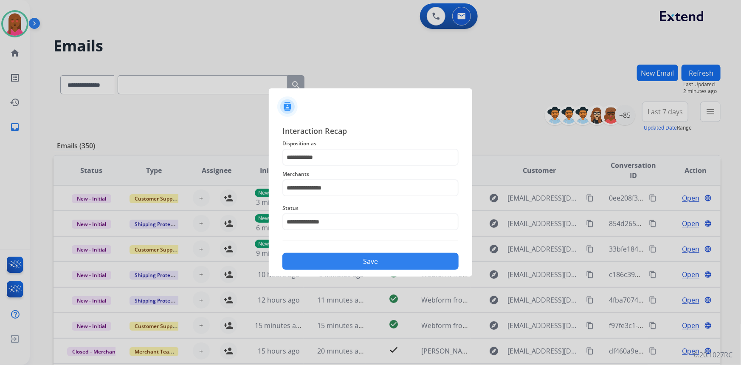
click at [369, 272] on div "**********" at bounding box center [370, 197] width 203 height 158
click at [369, 263] on button "Save" at bounding box center [370, 261] width 176 height 17
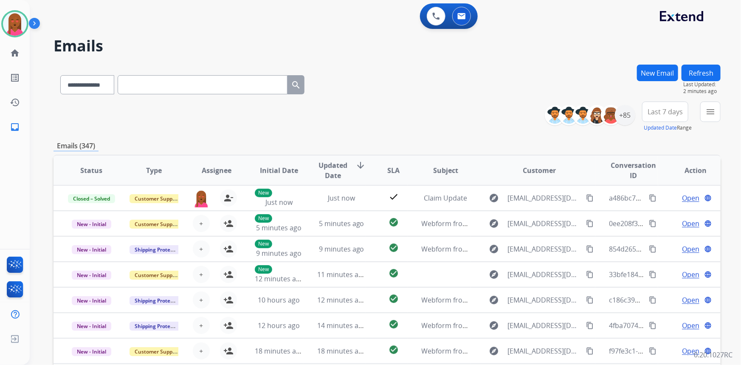
click at [658, 26] on div "0 Voice Interactions 0 Email Interactions" at bounding box center [380, 16] width 681 height 27
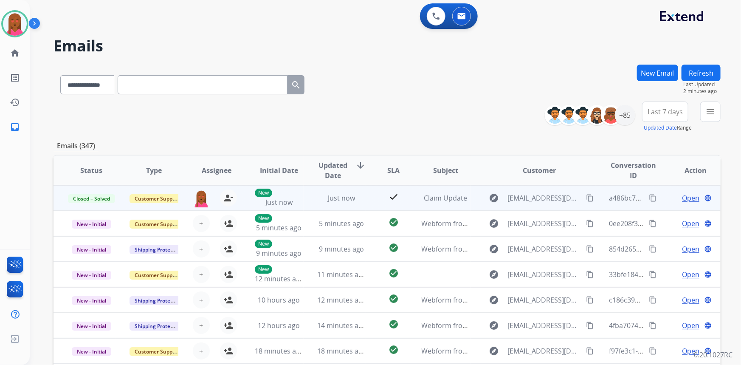
click at [649, 196] on mat-icon "content_copy" at bounding box center [653, 198] width 8 height 8
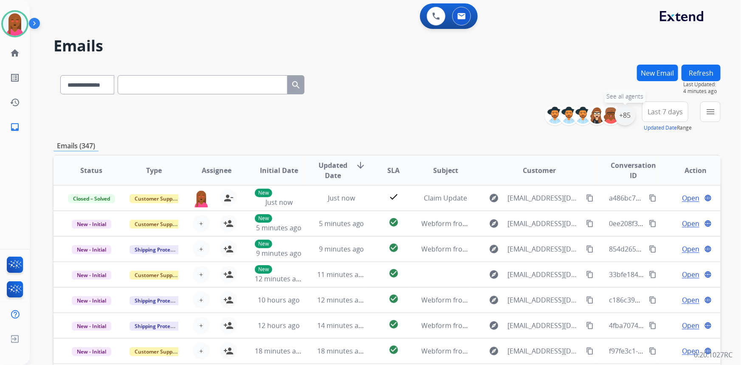
click at [625, 116] on div "+85" at bounding box center [625, 115] width 20 height 20
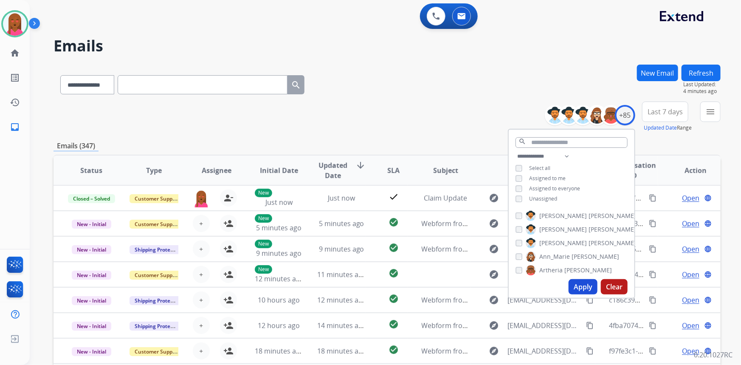
click at [593, 288] on button "Apply" at bounding box center [583, 286] width 29 height 15
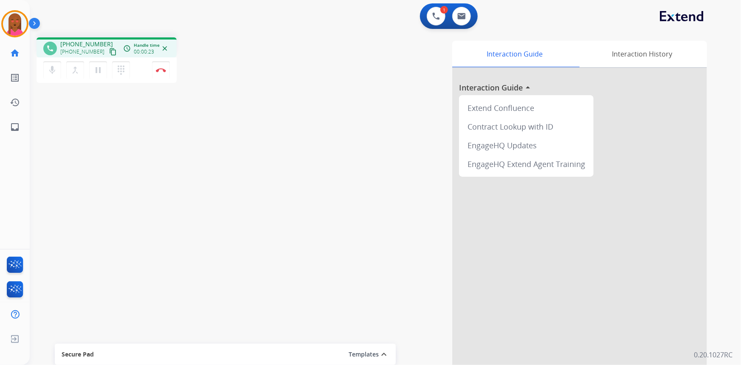
click at [186, 240] on div "phone +12818910065 +12818910065 content_copy access_time Call metrics Queue 00:…" at bounding box center [375, 208] width 691 height 354
click at [202, 271] on div "phone +12818910065 +12818910065 content_copy access_time Call metrics Queue 00:…" at bounding box center [375, 208] width 691 height 354
click at [171, 313] on div "phone +12818910065 +12818910065 content_copy access_time Call metrics Queue 00:…" at bounding box center [375, 208] width 691 height 354
click at [463, 16] on img at bounding box center [461, 16] width 8 height 7
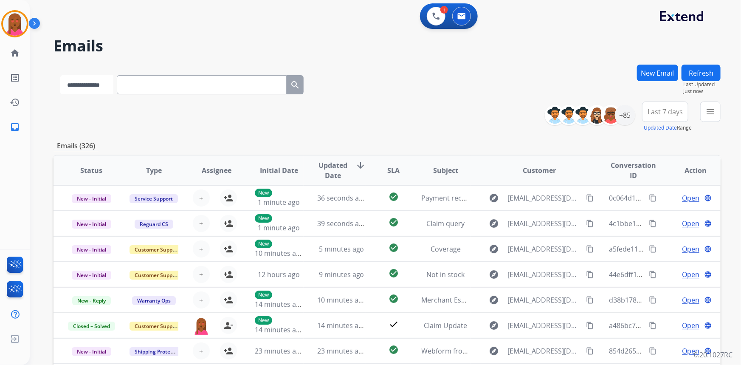
click at [81, 85] on select "**********" at bounding box center [86, 84] width 53 height 19
select select "**********"
click at [60, 75] on select "**********" at bounding box center [86, 84] width 53 height 19
click at [169, 87] on input "text" at bounding box center [203, 84] width 170 height 19
paste input "**********"
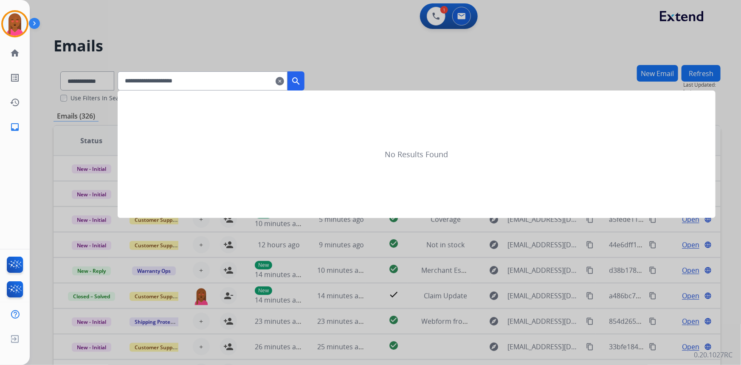
type input "**********"
click at [301, 80] on mat-icon "search" at bounding box center [296, 81] width 10 height 10
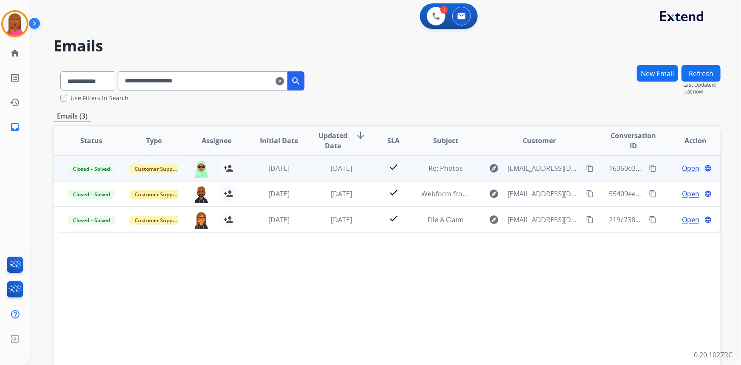
click at [689, 168] on span "Open" at bounding box center [690, 168] width 17 height 10
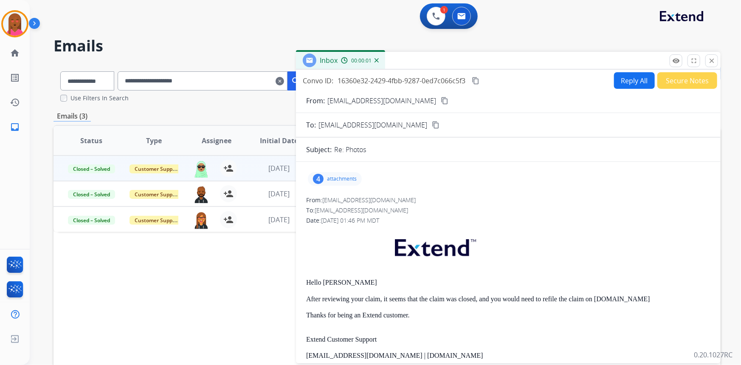
click at [324, 180] on div "4 attachments" at bounding box center [335, 179] width 54 height 14
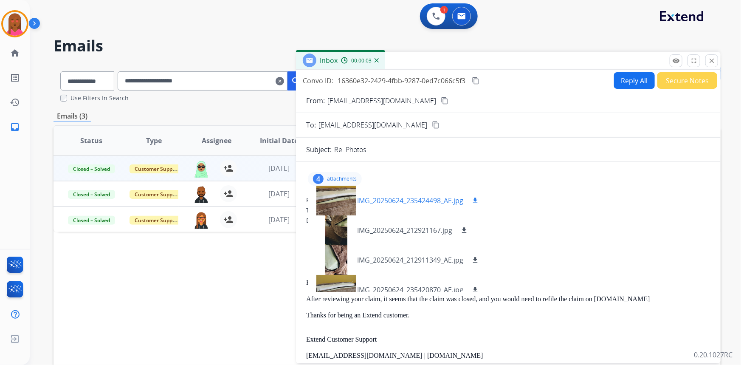
click at [340, 199] on div at bounding box center [336, 201] width 42 height 30
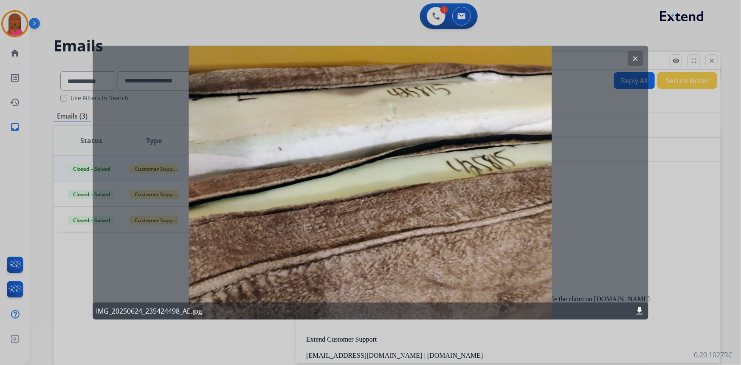
click at [637, 59] on mat-icon "clear" at bounding box center [636, 58] width 8 height 8
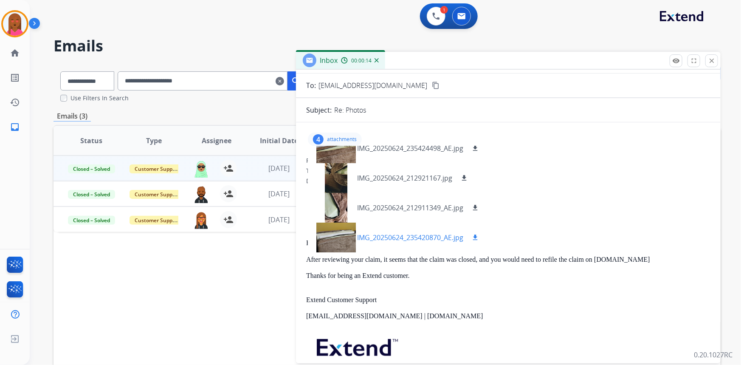
scroll to position [38, 0]
click at [332, 238] on div at bounding box center [336, 239] width 42 height 30
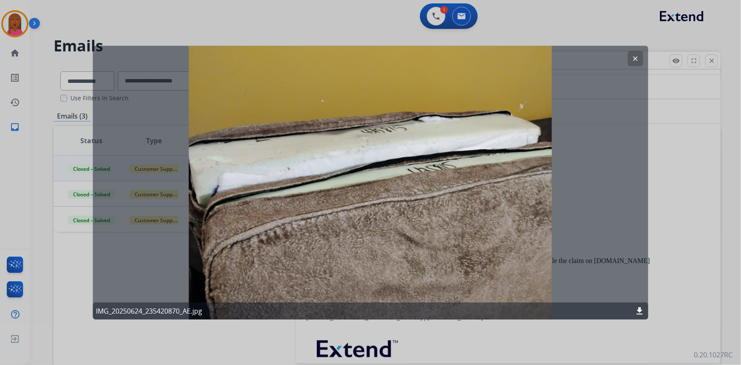
click at [633, 53] on button "clear" at bounding box center [635, 58] width 15 height 15
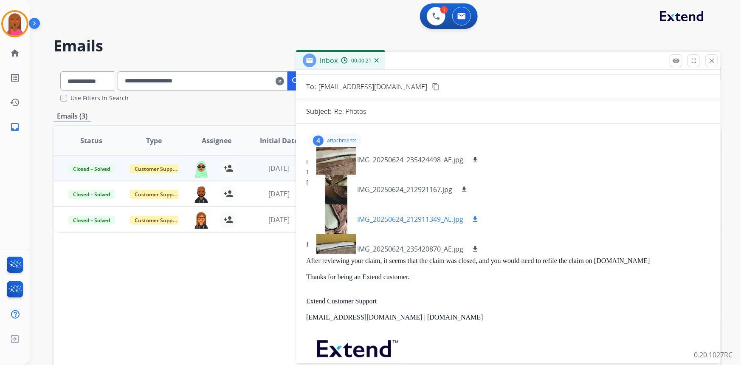
scroll to position [0, 0]
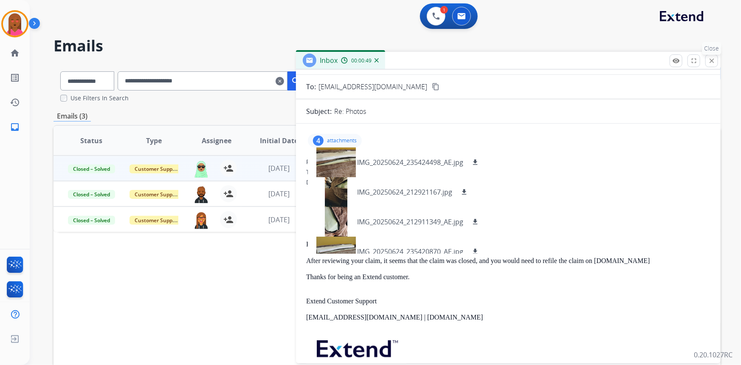
click at [711, 58] on mat-icon "close" at bounding box center [712, 61] width 8 height 8
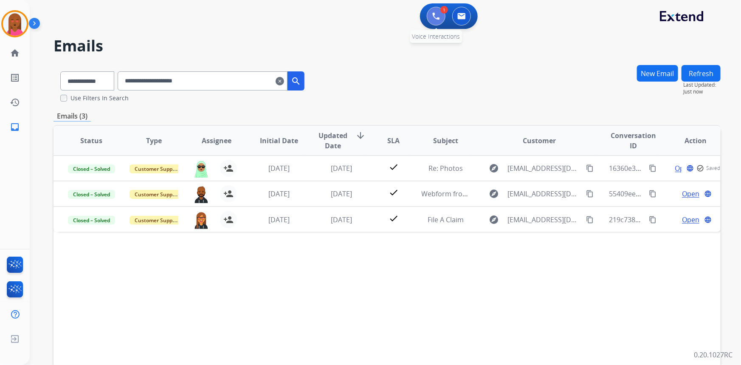
click at [442, 15] on button at bounding box center [436, 16] width 19 height 19
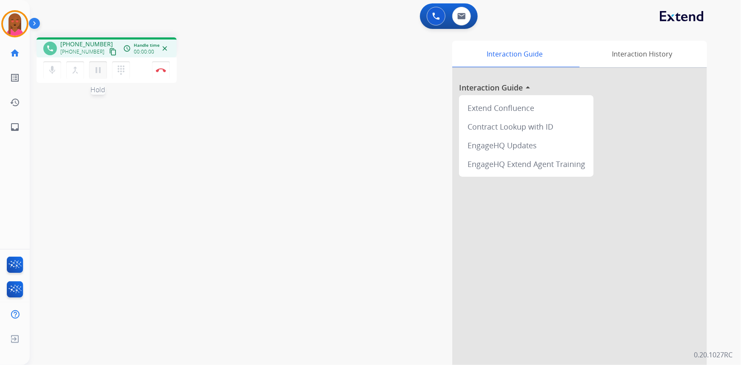
click at [101, 72] on mat-icon "pause" at bounding box center [98, 70] width 10 height 10
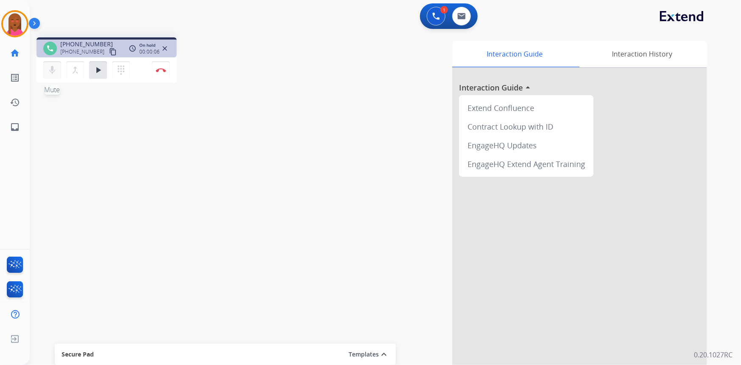
click at [44, 70] on button "mic Mute" at bounding box center [52, 70] width 18 height 18
click at [93, 308] on div "phone +12818910065 +12818910065 content_copy access_time Call metrics Queue 10:…" at bounding box center [375, 208] width 691 height 354
click at [54, 70] on mat-icon "mic_off" at bounding box center [52, 70] width 10 height 10
click at [93, 73] on mat-icon "play_arrow" at bounding box center [98, 70] width 10 height 10
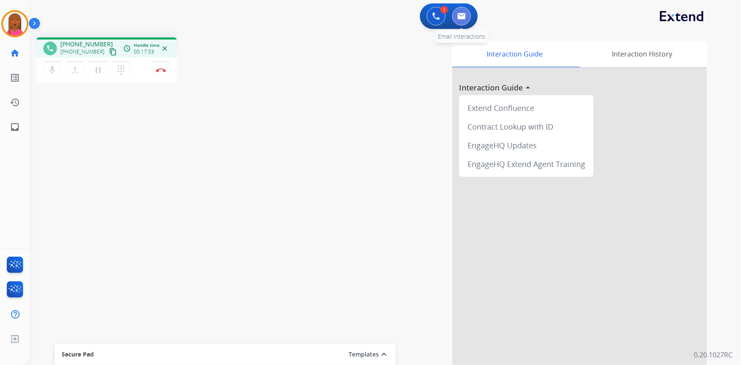
click at [461, 12] on button at bounding box center [461, 16] width 19 height 19
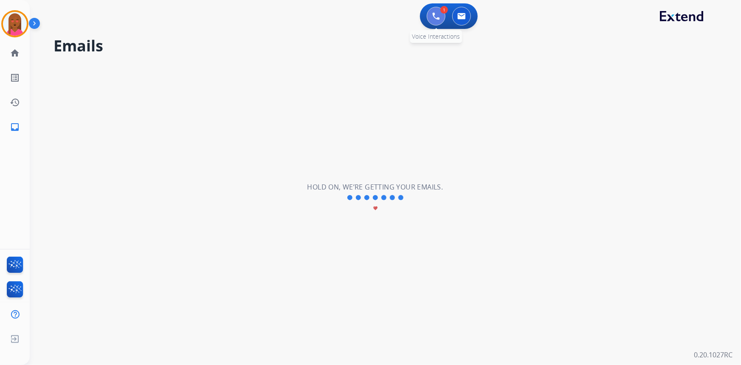
click at [440, 21] on button at bounding box center [436, 16] width 19 height 19
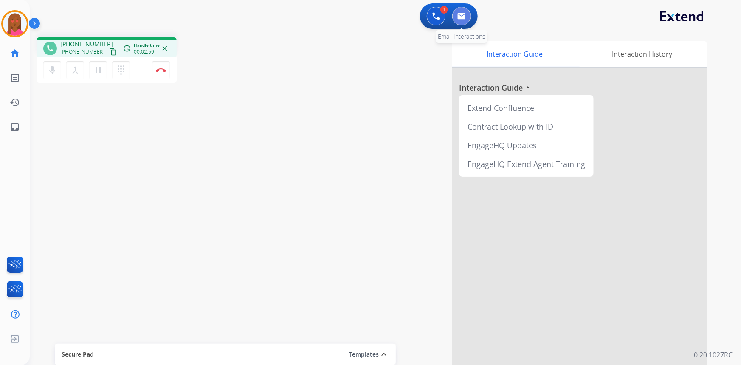
click at [460, 19] on img at bounding box center [461, 16] width 8 height 7
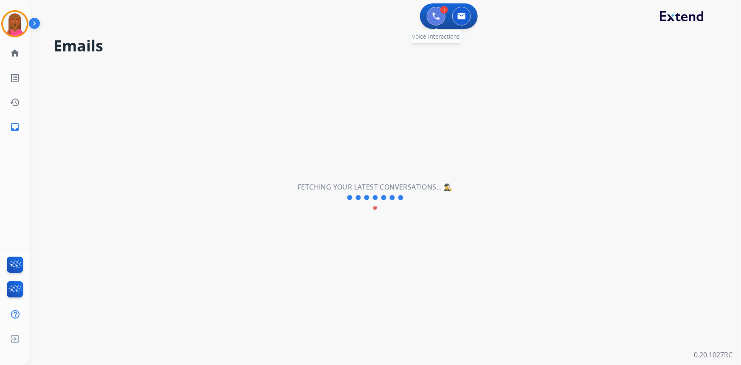
click at [433, 22] on button at bounding box center [436, 16] width 19 height 19
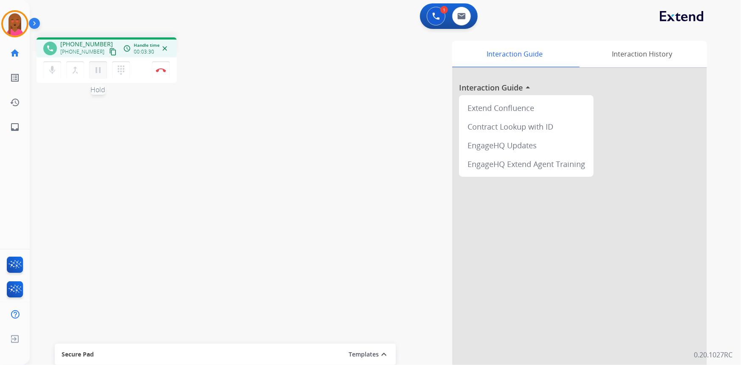
click at [98, 73] on mat-icon "pause" at bounding box center [98, 70] width 10 height 10
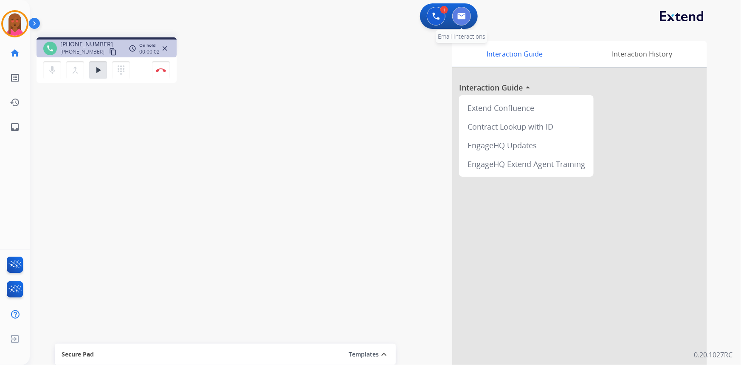
click at [460, 18] on img at bounding box center [461, 16] width 8 height 7
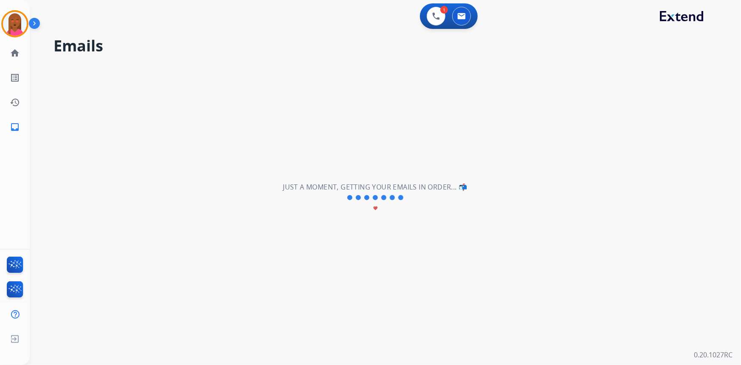
click at [228, 160] on div "**********" at bounding box center [375, 198] width 691 height 334
click at [432, 15] on img at bounding box center [436, 16] width 8 height 8
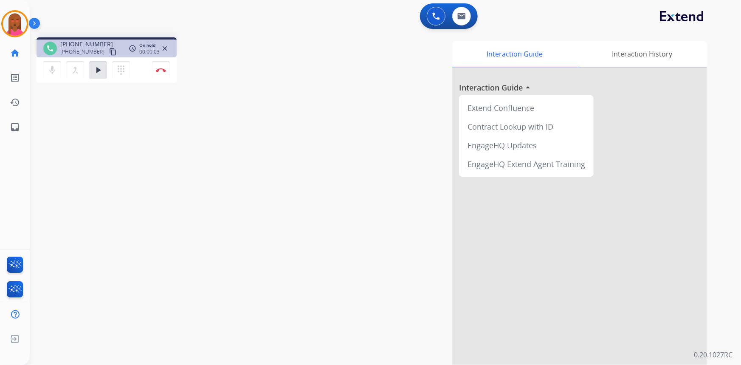
click at [97, 80] on div "mic Mute merge_type Bridge play_arrow Hold dialpad Dialpad Disconnect" at bounding box center [107, 69] width 140 height 25
click at [99, 68] on mat-icon "play_arrow" at bounding box center [98, 70] width 10 height 10
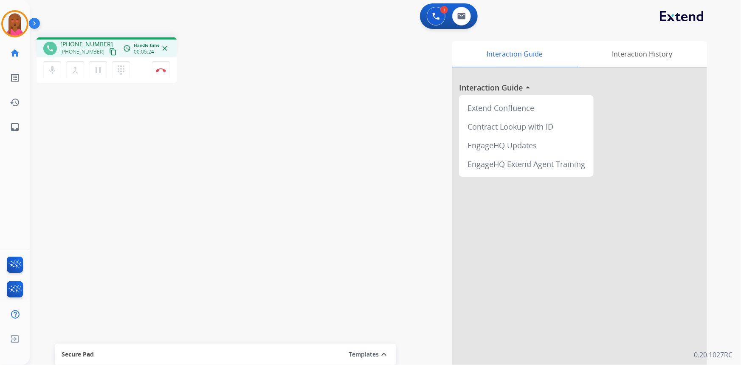
click at [182, 153] on div "phone +12818910065 +12818910065 content_copy access_time Call metrics Queue 24:…" at bounding box center [375, 208] width 691 height 354
click at [161, 74] on button "Disconnect" at bounding box center [161, 70] width 18 height 18
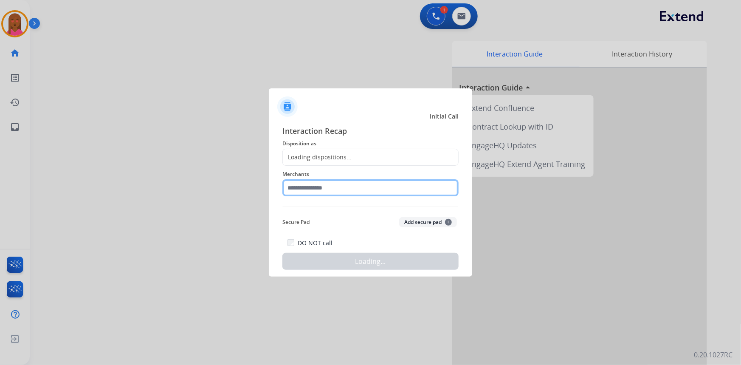
click at [300, 186] on input "text" at bounding box center [370, 187] width 176 height 17
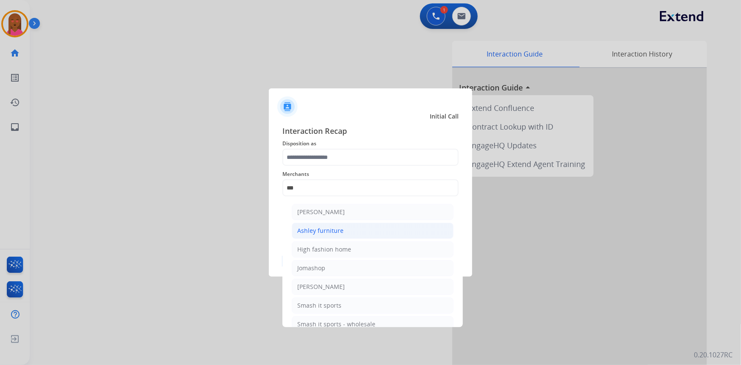
click at [319, 227] on div "Ashley furniture" at bounding box center [320, 230] width 46 height 8
type input "**********"
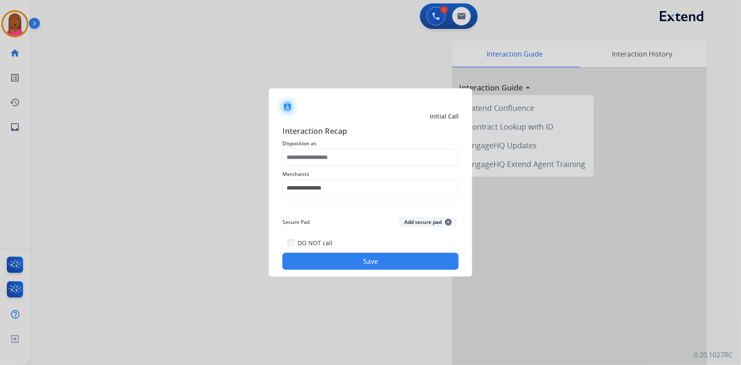
click at [325, 166] on div "**********" at bounding box center [370, 183] width 176 height 34
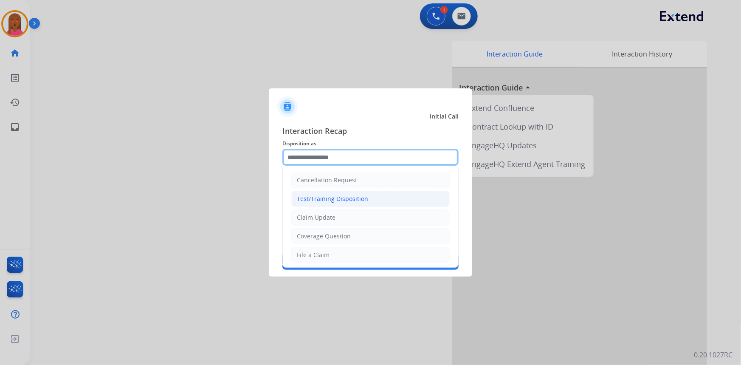
drag, startPoint x: 326, startPoint y: 151, endPoint x: 330, endPoint y: 197, distance: 45.6
click at [326, 154] on input "text" at bounding box center [370, 157] width 176 height 17
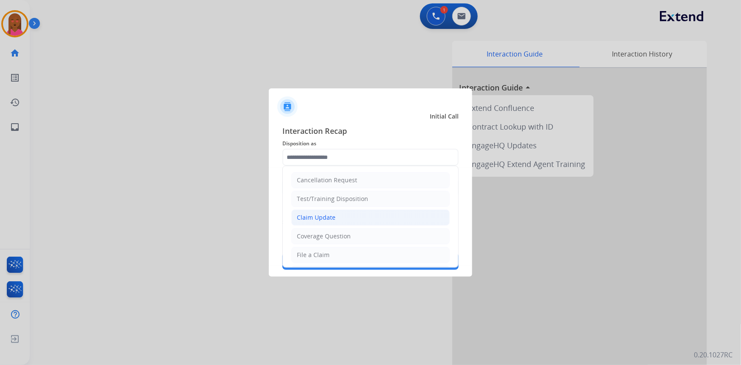
click at [331, 213] on div "Claim Update" at bounding box center [316, 217] width 39 height 8
type input "**********"
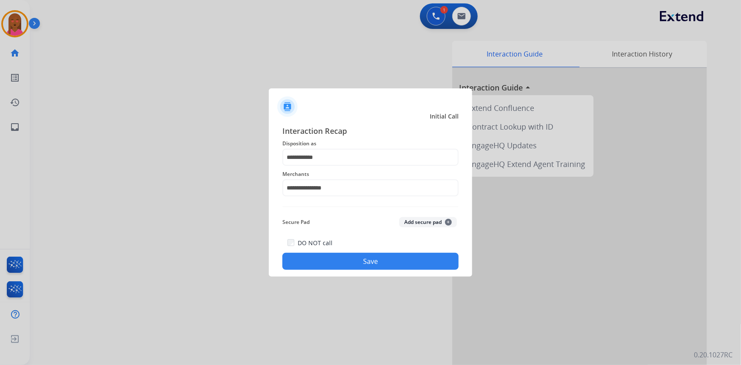
click at [332, 254] on button "Save" at bounding box center [370, 261] width 176 height 17
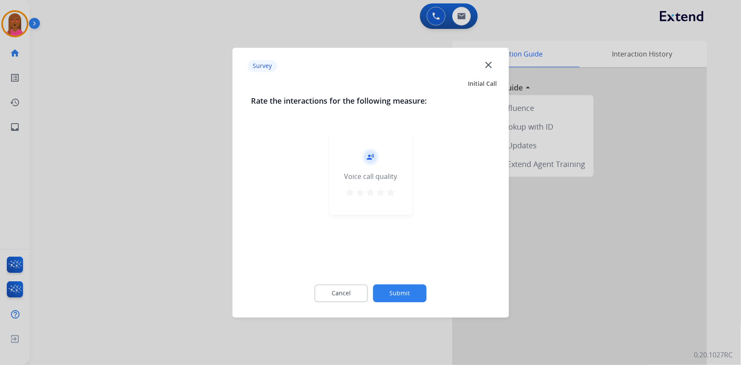
drag, startPoint x: 160, startPoint y: 169, endPoint x: 155, endPoint y: 181, distance: 13.7
click at [155, 181] on div at bounding box center [370, 182] width 741 height 365
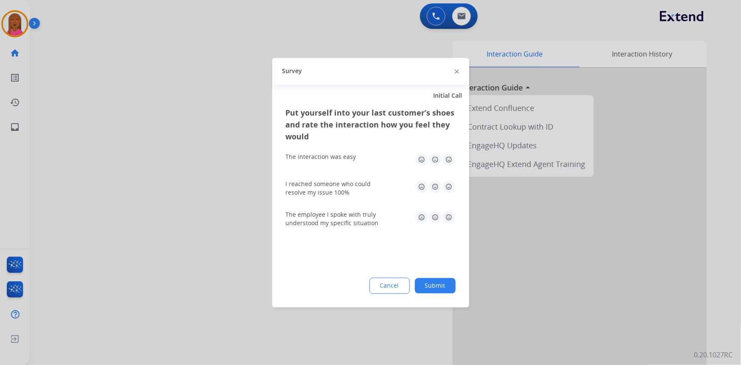
drag, startPoint x: 152, startPoint y: 158, endPoint x: 139, endPoint y: 170, distance: 17.7
click at [143, 166] on div at bounding box center [370, 182] width 741 height 365
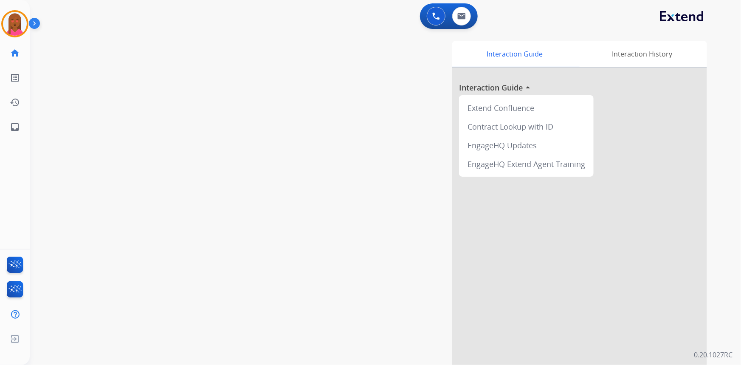
drag, startPoint x: 134, startPoint y: 167, endPoint x: 169, endPoint y: 268, distance: 106.7
click at [151, 205] on div "swap_horiz Break voice bridge close_fullscreen Connect 3-Way Call merge_type Se…" at bounding box center [375, 208] width 691 height 354
click at [460, 17] on img at bounding box center [461, 16] width 8 height 7
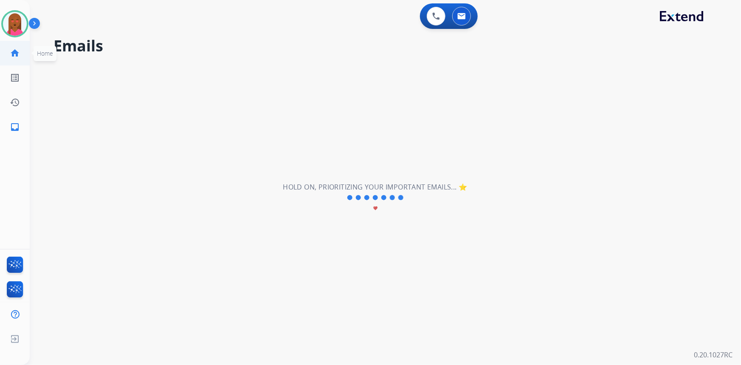
click at [22, 52] on link "home Home" at bounding box center [15, 53] width 24 height 24
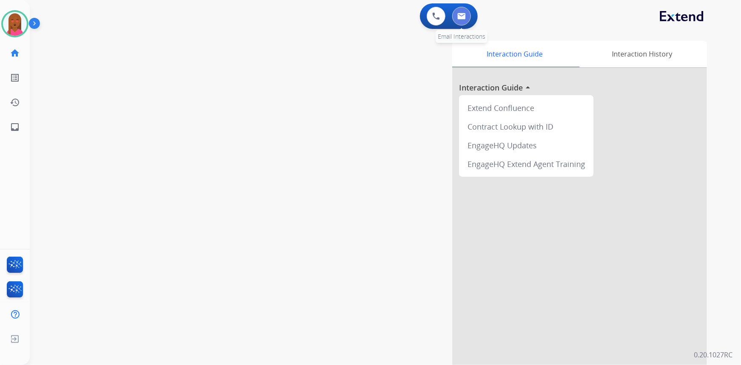
click at [461, 19] on img at bounding box center [461, 16] width 8 height 7
select select "**********"
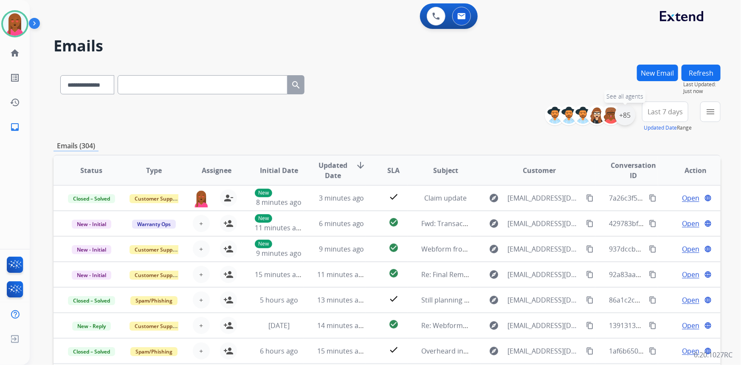
drag, startPoint x: 631, startPoint y: 111, endPoint x: 629, endPoint y: 116, distance: 5.5
click at [632, 112] on div "+85" at bounding box center [625, 115] width 20 height 20
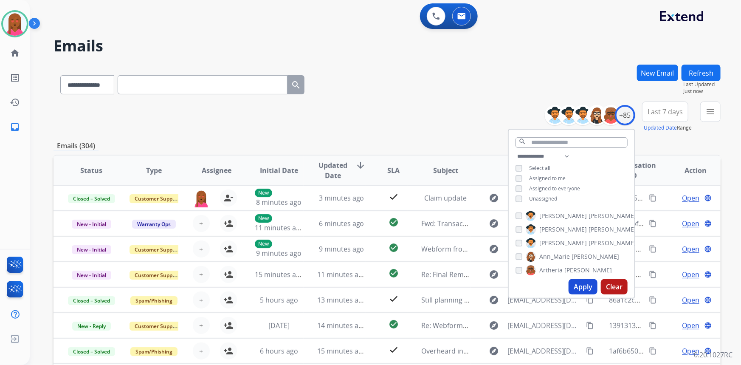
click at [585, 285] on button "Apply" at bounding box center [583, 286] width 29 height 15
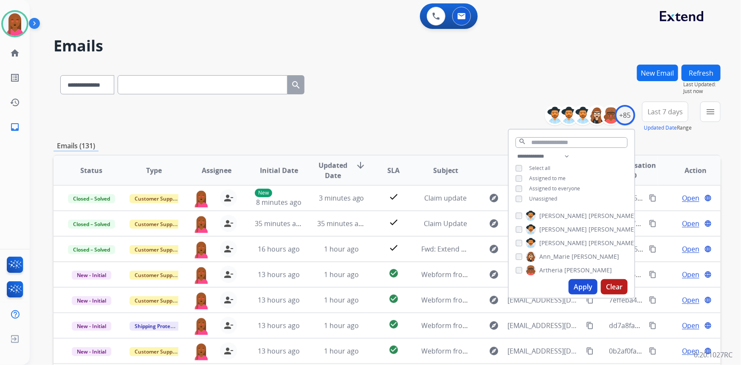
click at [671, 112] on span "Last 7 days" at bounding box center [665, 111] width 35 height 3
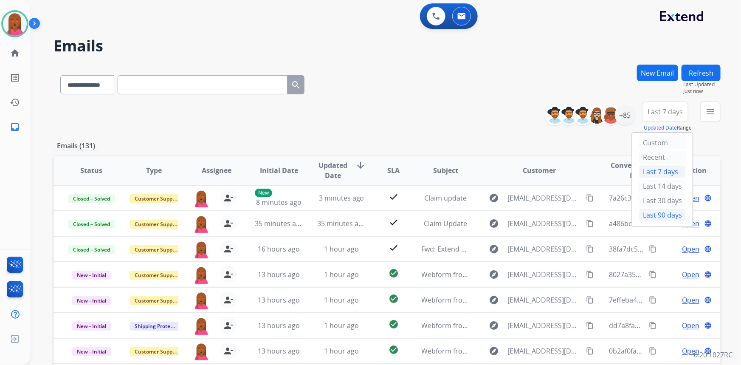
click at [648, 215] on div "Last 90 days" at bounding box center [662, 215] width 47 height 13
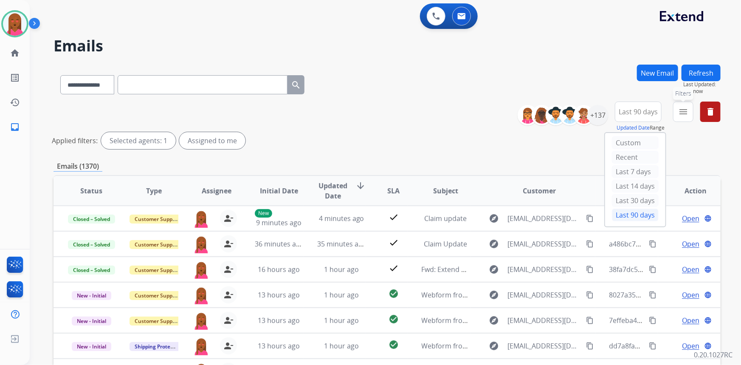
drag, startPoint x: 681, startPoint y: 115, endPoint x: 649, endPoint y: 149, distance: 47.5
click at [681, 115] on mat-icon "menu" at bounding box center [683, 112] width 10 height 10
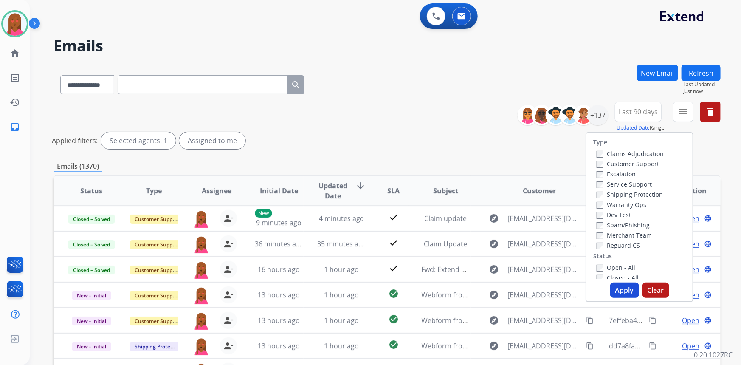
click at [638, 165] on label "Customer Support" at bounding box center [628, 164] width 62 height 8
click at [635, 198] on label "Shipping Protection" at bounding box center [630, 194] width 66 height 8
drag, startPoint x: 625, startPoint y: 244, endPoint x: 620, endPoint y: 268, distance: 24.2
click at [625, 244] on label "Reguard CS" at bounding box center [618, 245] width 43 height 8
click at [619, 269] on label "Open - All" at bounding box center [616, 267] width 39 height 8
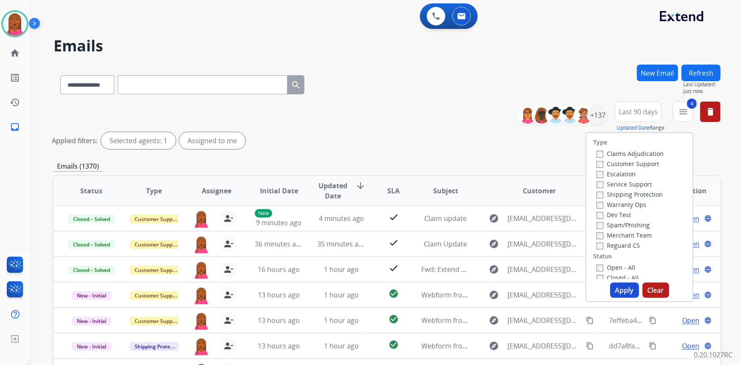
click at [623, 291] on button "Apply" at bounding box center [624, 289] width 29 height 15
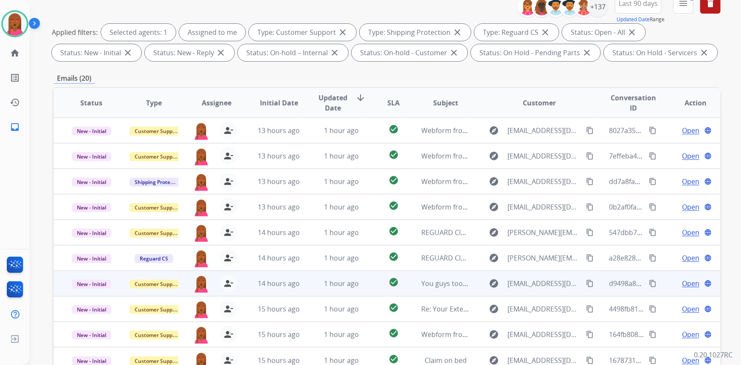
scroll to position [159, 0]
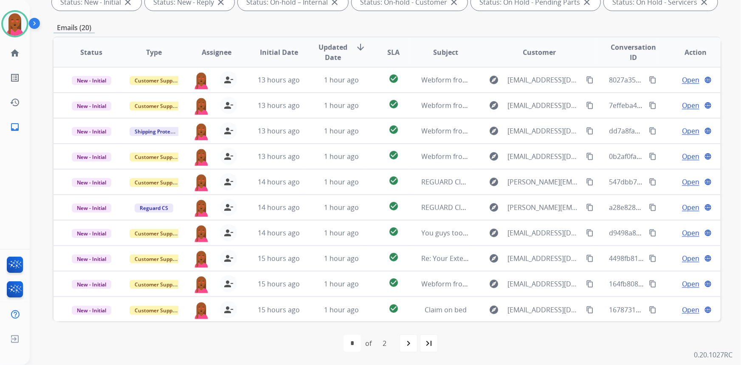
click at [430, 347] on mat-icon "last_page" at bounding box center [429, 343] width 10 height 10
select select "*"
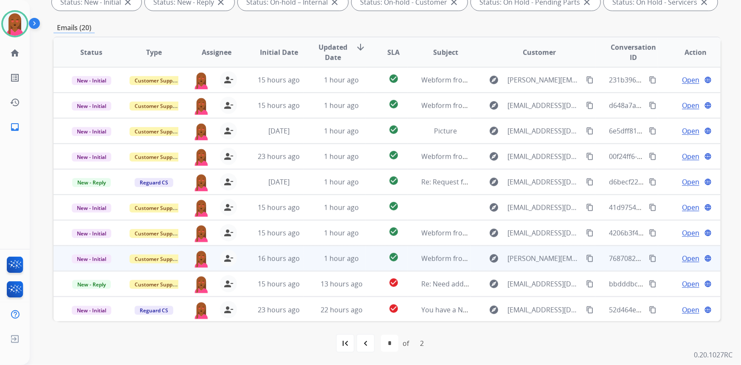
click at [686, 257] on span "Open" at bounding box center [690, 258] width 17 height 10
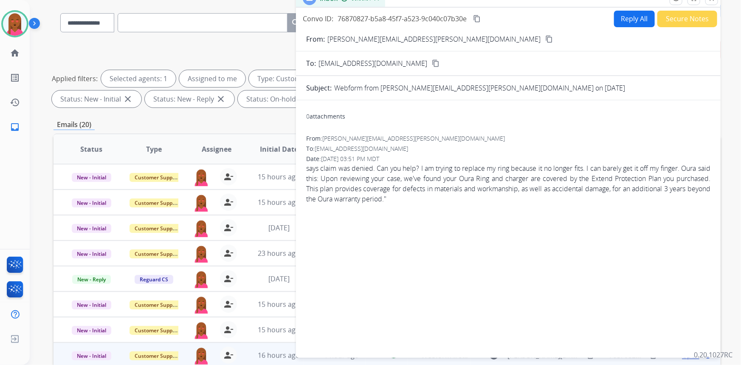
scroll to position [43, 0]
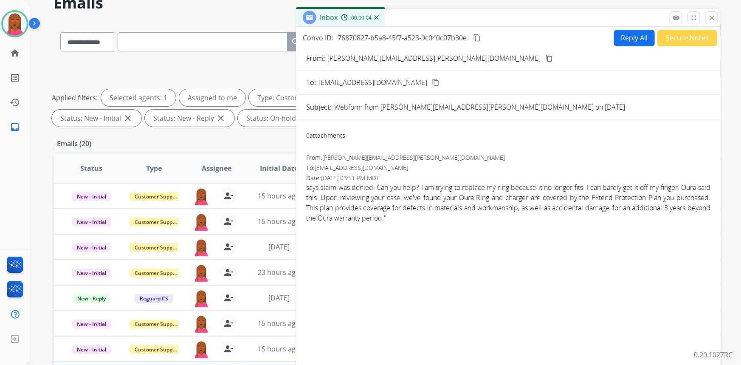
click at [545, 59] on mat-icon "content_copy" at bounding box center [549, 58] width 8 height 8
click at [418, 210] on span "says claim was denied. Can you help? I am trying to replace my ring because it …" at bounding box center [508, 202] width 404 height 41
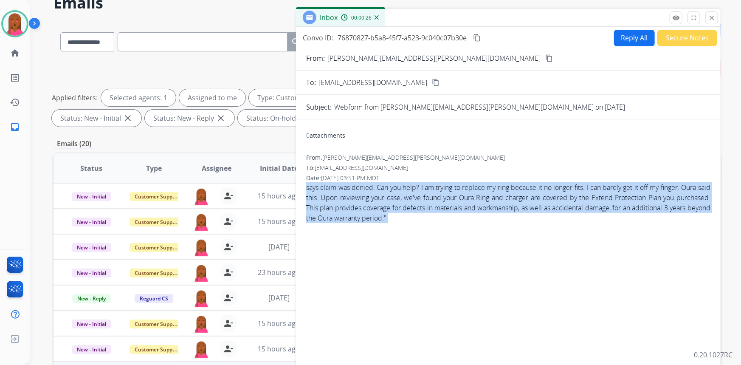
click at [418, 210] on span "says claim was denied. Can you help? I am trying to replace my ring because it …" at bounding box center [508, 202] width 404 height 41
copy app-emails-table "says claim was denied. Can you help? I am trying to replace my ring because it …"
click at [639, 38] on button "Reply All" at bounding box center [634, 38] width 41 height 17
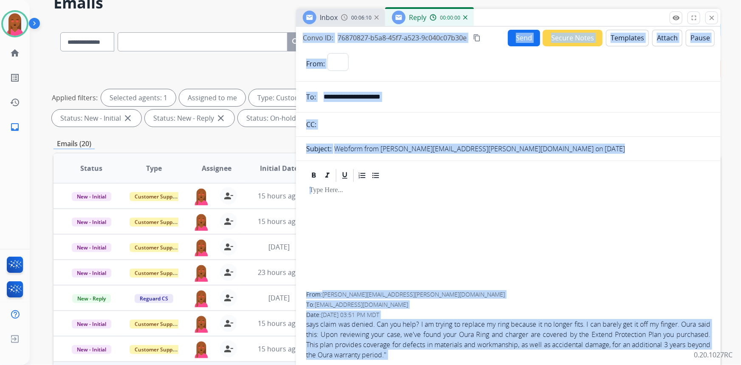
select select "**********"
click at [634, 38] on button "Templates" at bounding box center [627, 38] width 43 height 17
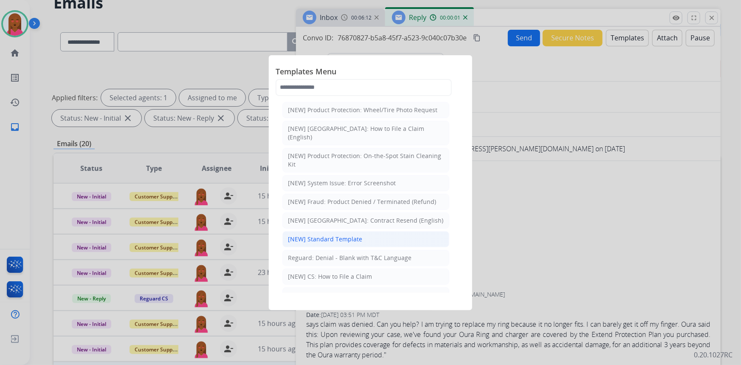
click at [360, 233] on li "[NEW] Standard Template" at bounding box center [365, 239] width 167 height 16
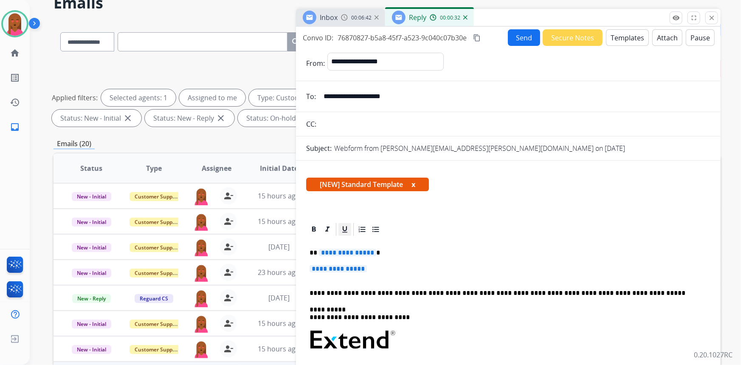
drag, startPoint x: 638, startPoint y: 214, endPoint x: 342, endPoint y: 225, distance: 295.8
click at [635, 214] on div "**********" at bounding box center [508, 363] width 425 height 404
drag, startPoint x: 377, startPoint y: 268, endPoint x: 310, endPoint y: 252, distance: 69.3
click at [310, 252] on div "**********" at bounding box center [508, 360] width 404 height 246
paste div
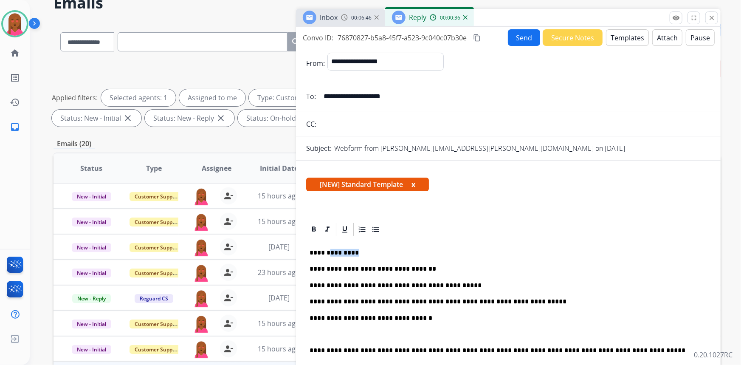
drag, startPoint x: 350, startPoint y: 251, endPoint x: 329, endPoint y: 252, distance: 20.5
click at [329, 252] on p "**********" at bounding box center [505, 253] width 391 height 8
drag, startPoint x: 426, startPoint y: 285, endPoint x: 412, endPoint y: 285, distance: 13.2
click at [412, 285] on p "**********" at bounding box center [505, 286] width 391 height 8
drag, startPoint x: 426, startPoint y: 283, endPoint x: 406, endPoint y: 285, distance: 20.0
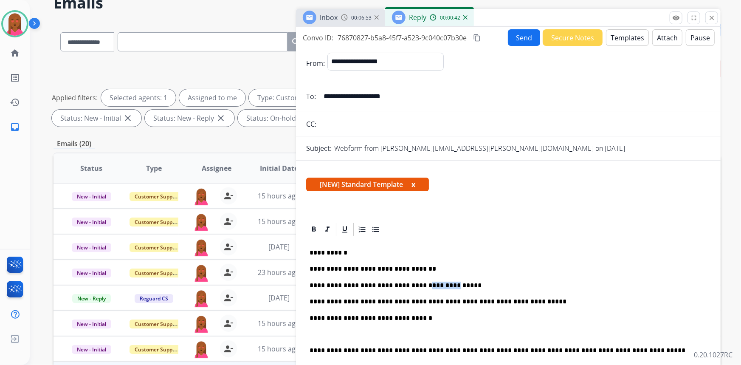
click at [406, 285] on p "**********" at bounding box center [505, 286] width 391 height 8
drag, startPoint x: 364, startPoint y: 300, endPoint x: 347, endPoint y: 300, distance: 17.0
click at [347, 300] on p "**********" at bounding box center [505, 302] width 391 height 8
drag, startPoint x: 403, startPoint y: 300, endPoint x: 388, endPoint y: 303, distance: 15.2
click at [388, 303] on p "**********" at bounding box center [505, 302] width 391 height 8
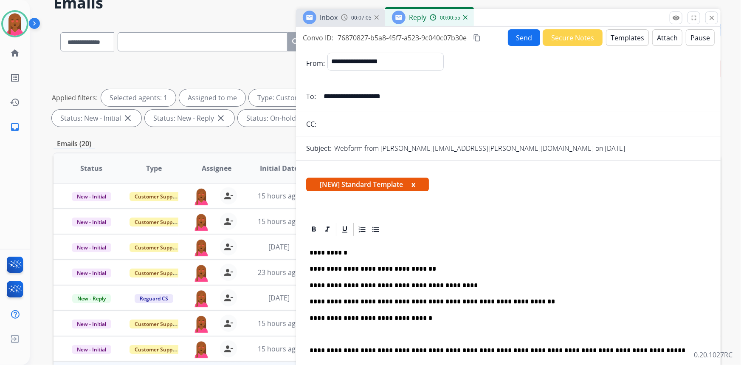
click at [336, 337] on p at bounding box center [509, 334] width 398 height 8
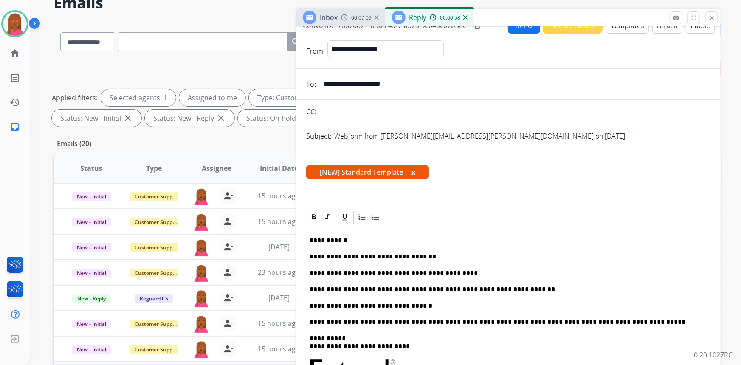
scroll to position [0, 0]
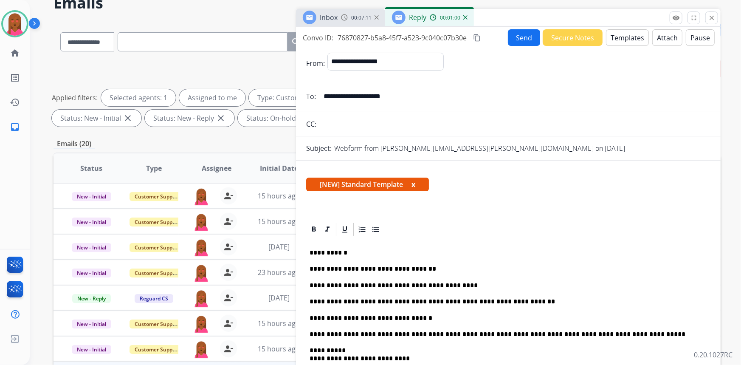
click at [525, 33] on button "Send" at bounding box center [524, 37] width 32 height 17
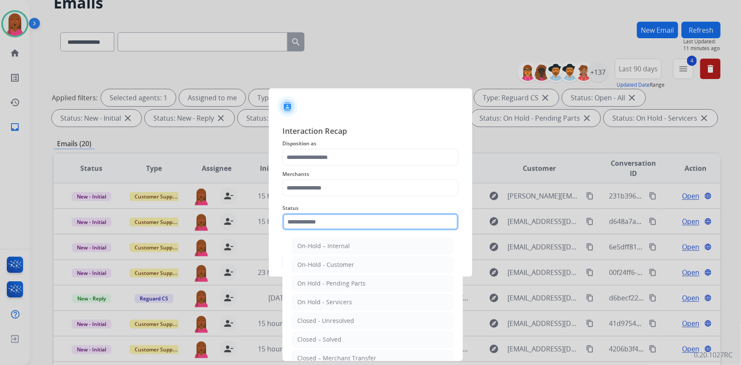
click at [355, 218] on input "text" at bounding box center [370, 221] width 176 height 17
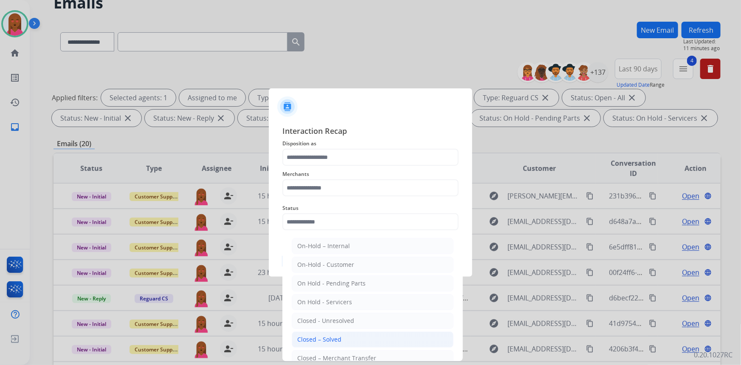
click at [331, 340] on div "Closed – Solved" at bounding box center [319, 339] width 44 height 8
type input "**********"
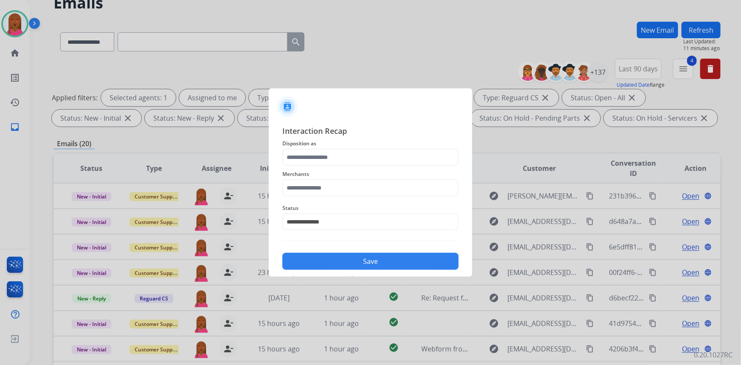
click at [380, 198] on div "Merchants" at bounding box center [370, 183] width 176 height 34
click at [382, 189] on input "text" at bounding box center [370, 187] width 176 height 17
click at [416, 215] on li "Oura ring" at bounding box center [373, 212] width 162 height 16
type input "*********"
click at [388, 161] on input "text" at bounding box center [370, 157] width 176 height 17
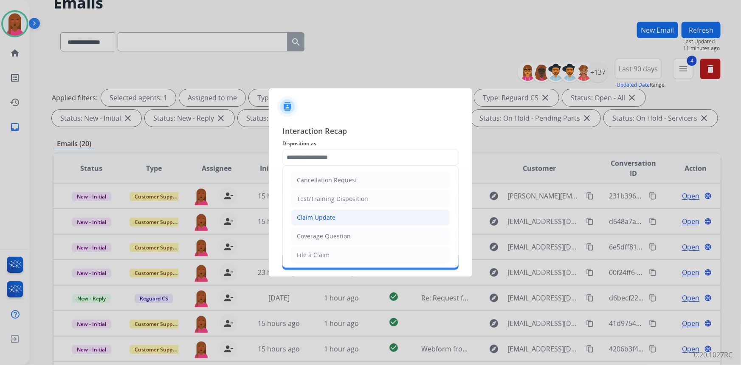
drag, startPoint x: 362, startPoint y: 216, endPoint x: 360, endPoint y: 263, distance: 46.8
click at [362, 217] on li "Claim Update" at bounding box center [370, 217] width 158 height 16
type input "**********"
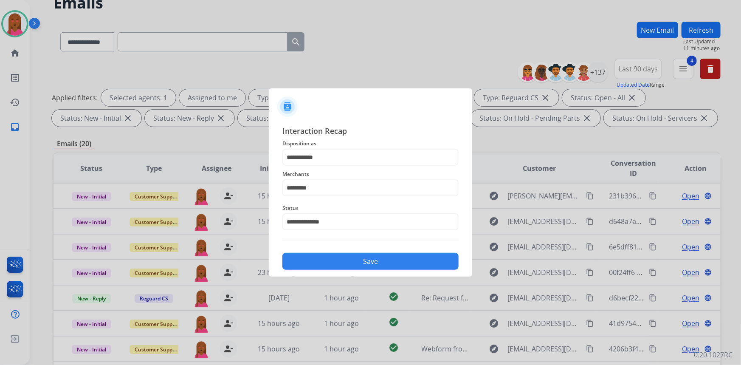
click at [363, 258] on button "Save" at bounding box center [370, 261] width 176 height 17
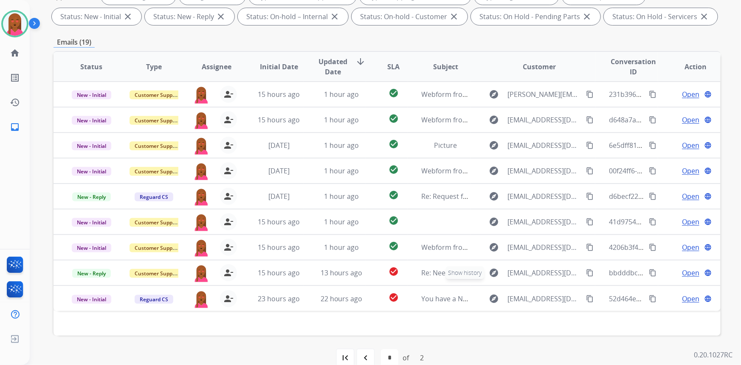
scroll to position [159, 0]
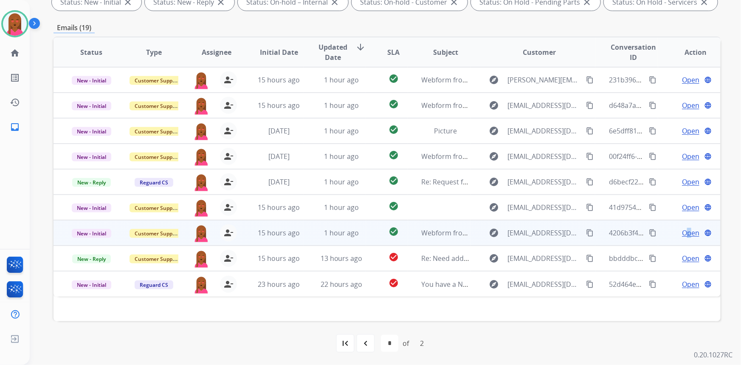
click at [684, 233] on span "Open" at bounding box center [690, 233] width 17 height 10
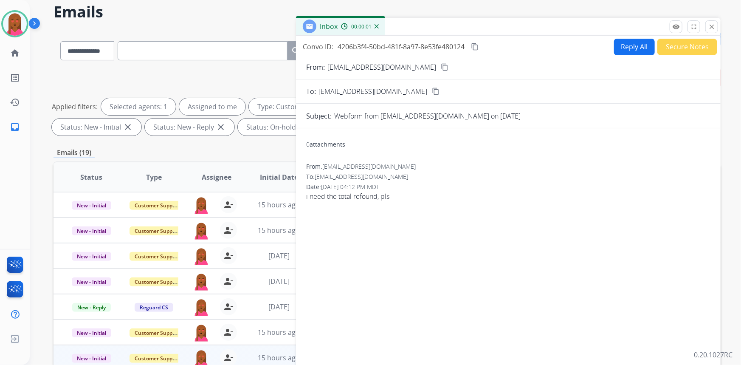
scroll to position [4, 0]
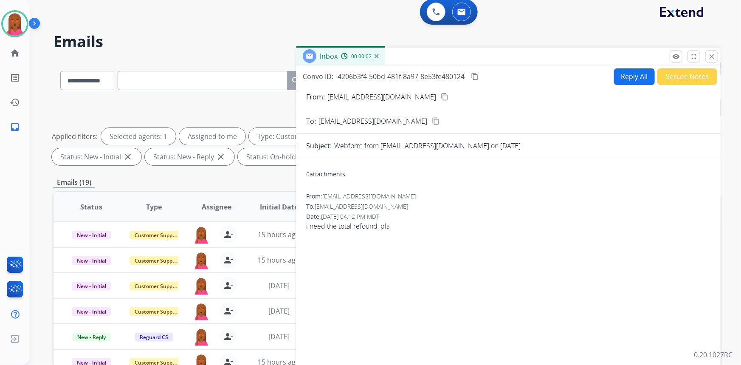
click at [441, 96] on mat-icon "content_copy" at bounding box center [445, 97] width 8 height 8
click at [381, 232] on div "From: paulonavas1978@gmail.com To: support@extend.com Date: 08/28/2025 - 04:12 …" at bounding box center [508, 215] width 404 height 46
copy app-emails-table "i need the total refound, pls remove_red_eye Logs fullscreen Expand close Close…"
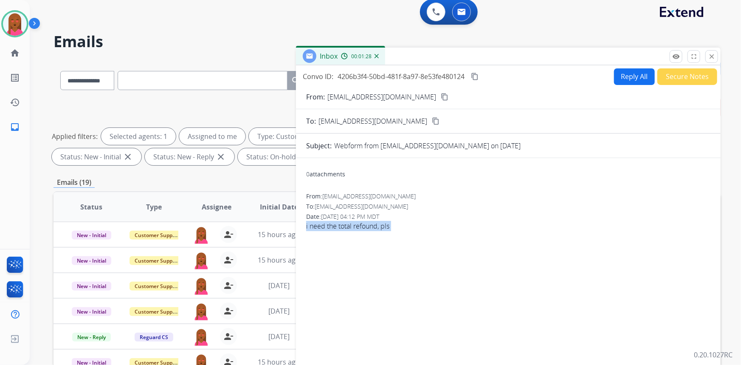
click at [477, 73] on mat-icon "content_copy" at bounding box center [475, 77] width 8 height 8
click at [638, 68] on div "Convo ID: 4206b3f4-50bd-481f-8a97-8e53fe480124 content_copy Reply All Secure No…" at bounding box center [508, 76] width 425 height 17
click at [633, 71] on button "Reply All" at bounding box center [634, 76] width 41 height 17
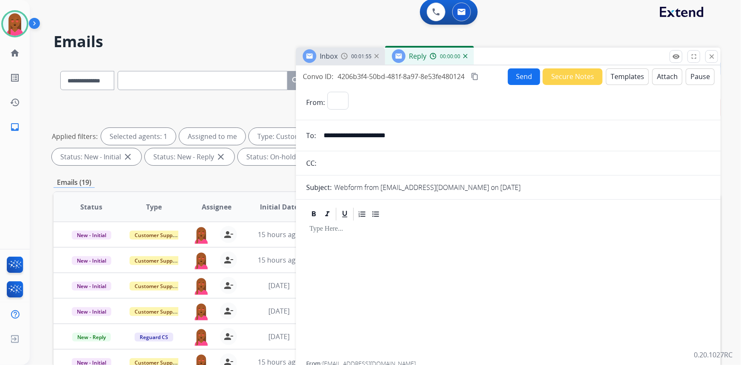
select select "**********"
click at [627, 77] on button "Templates" at bounding box center [627, 76] width 43 height 17
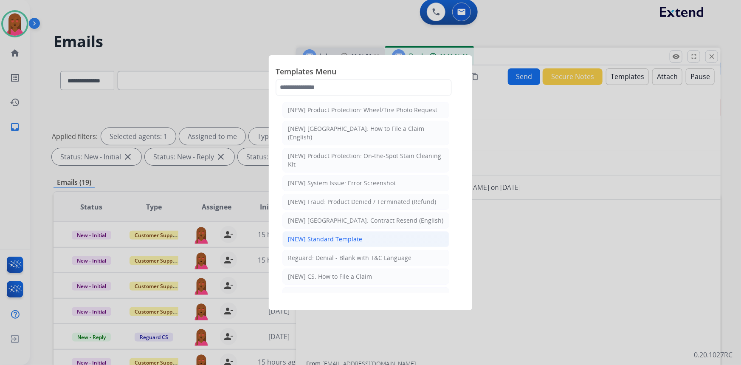
click at [360, 231] on li "[NEW] Standard Template" at bounding box center [365, 239] width 167 height 16
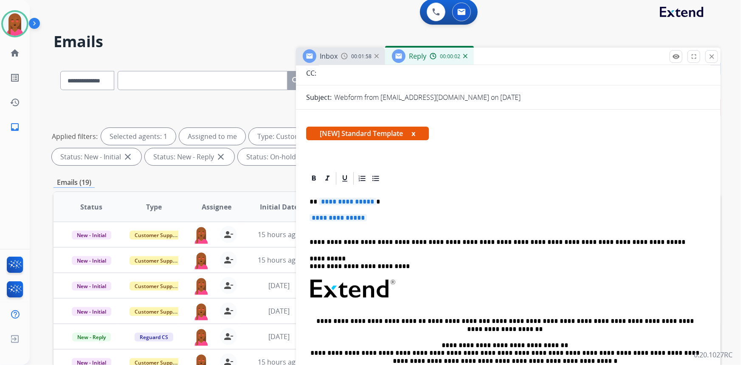
scroll to position [154, 0]
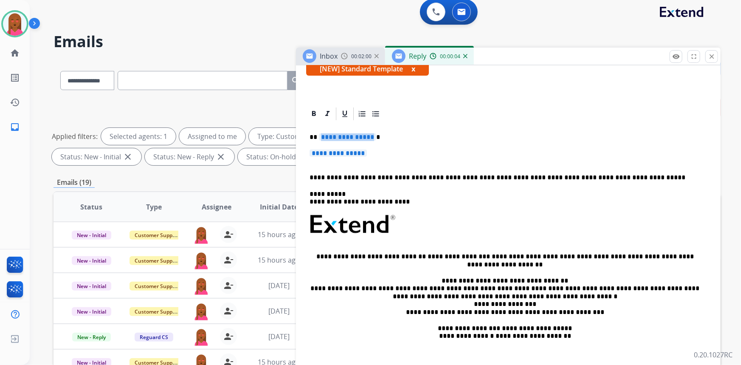
drag, startPoint x: 370, startPoint y: 135, endPoint x: 333, endPoint y: 135, distance: 37.4
click at [333, 135] on span "**********" at bounding box center [347, 136] width 57 height 7
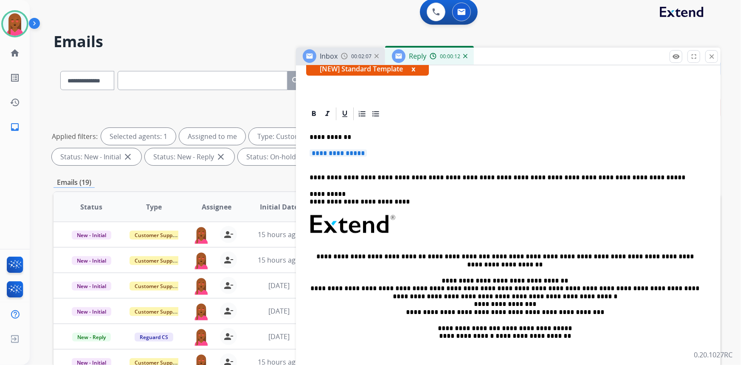
click at [357, 151] on span "**********" at bounding box center [338, 153] width 57 height 7
click at [373, 151] on p "**********" at bounding box center [509, 158] width 398 height 16
click at [362, 153] on span "**********" at bounding box center [338, 153] width 57 height 7
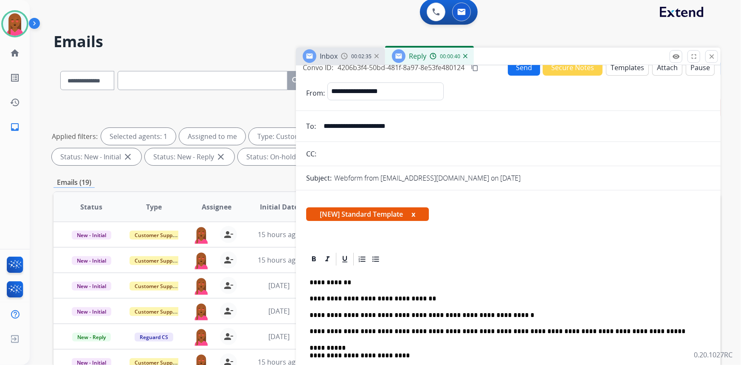
scroll to position [0, 0]
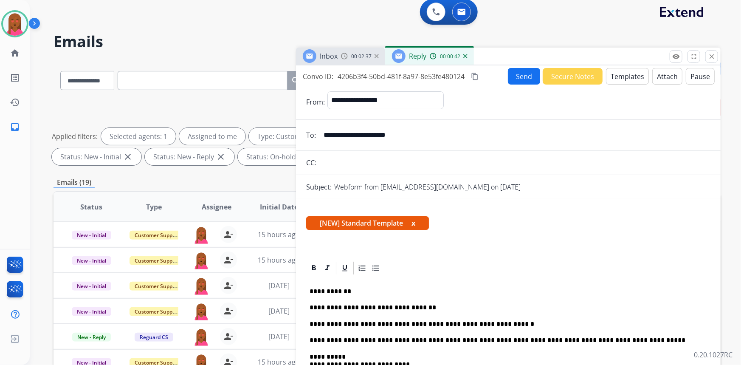
click at [517, 75] on button "Send" at bounding box center [524, 76] width 32 height 17
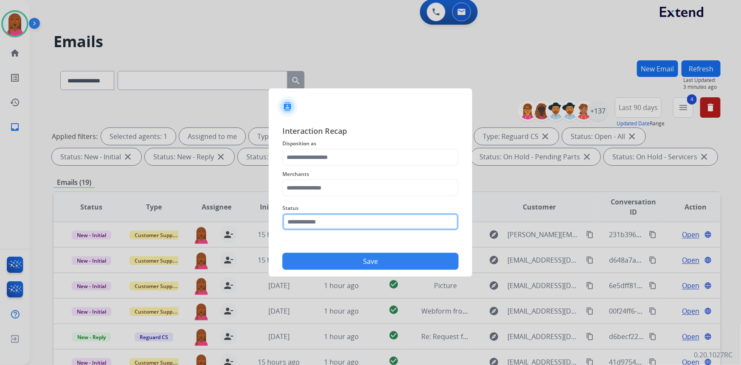
click at [378, 225] on input "text" at bounding box center [370, 221] width 176 height 17
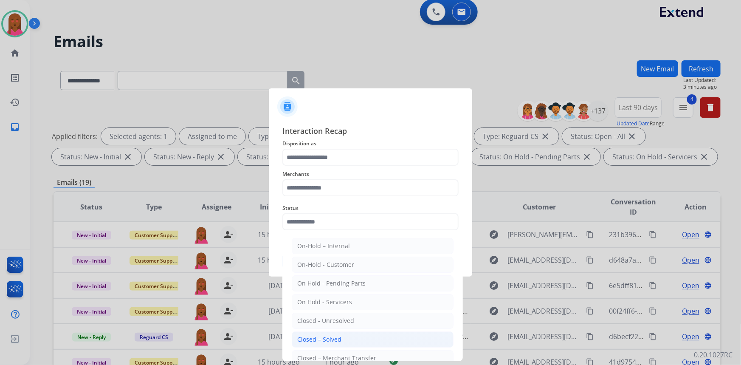
click at [339, 340] on div "Closed – Solved" at bounding box center [319, 339] width 44 height 8
type input "**********"
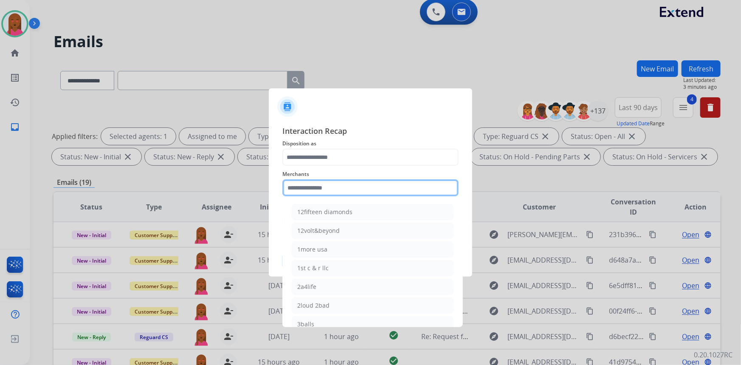
click at [364, 186] on input "text" at bounding box center [370, 187] width 176 height 17
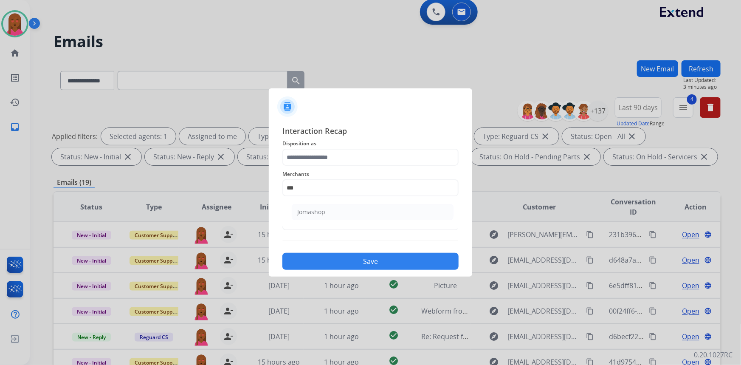
drag, startPoint x: 357, startPoint y: 211, endPoint x: 357, endPoint y: 206, distance: 4.3
click at [358, 211] on li "Jomashop" at bounding box center [373, 212] width 162 height 16
type input "********"
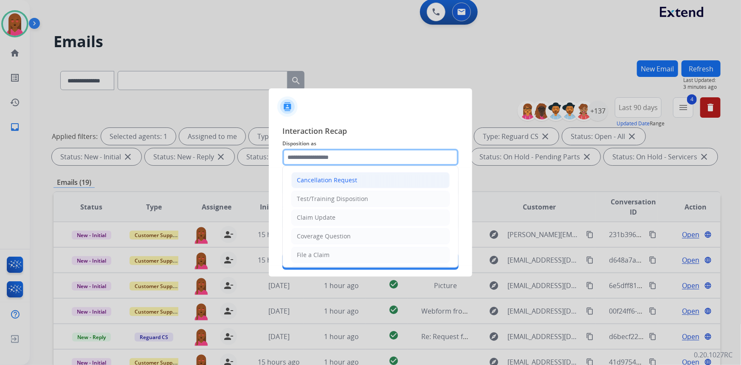
drag, startPoint x: 373, startPoint y: 156, endPoint x: 369, endPoint y: 180, distance: 24.5
click at [374, 156] on input "text" at bounding box center [370, 157] width 176 height 17
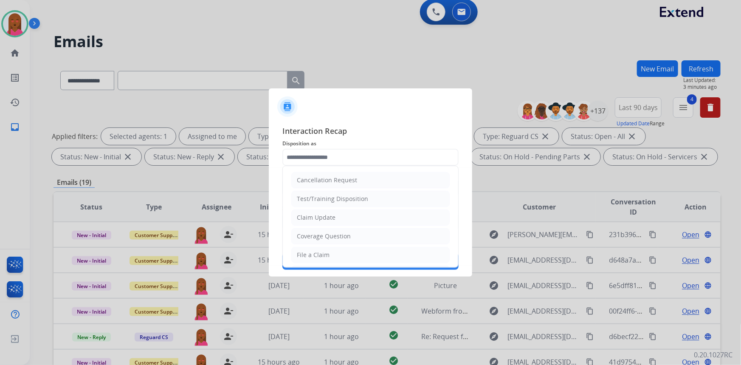
drag, startPoint x: 356, startPoint y: 210, endPoint x: 356, endPoint y: 215, distance: 4.7
click at [357, 211] on li "Claim Update" at bounding box center [370, 217] width 158 height 16
type input "**********"
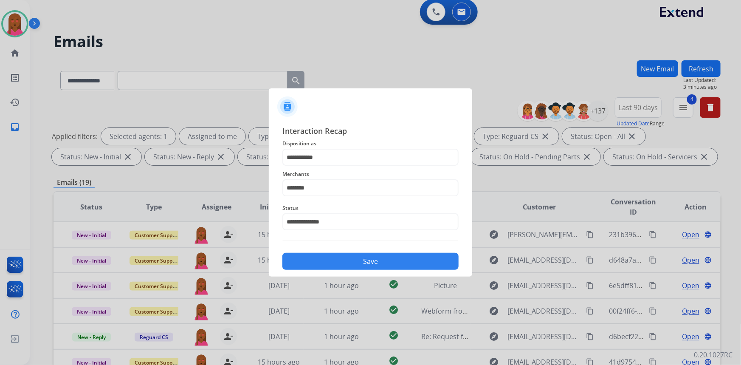
click at [358, 266] on button "Save" at bounding box center [370, 261] width 176 height 17
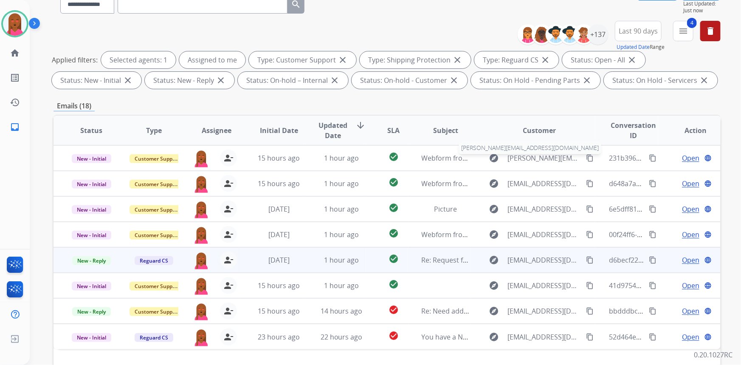
scroll to position [116, 0]
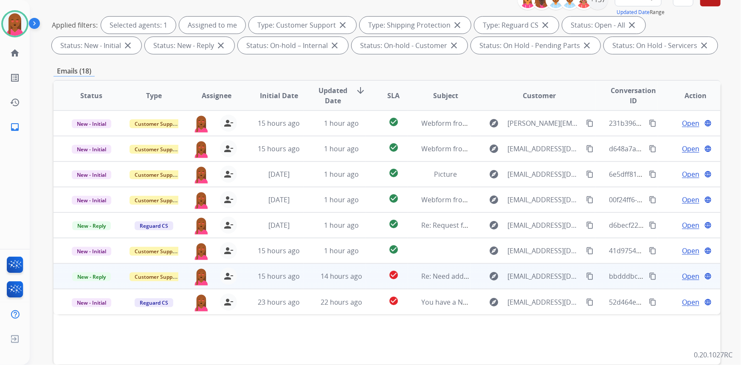
click at [686, 276] on span "Open" at bounding box center [690, 276] width 17 height 10
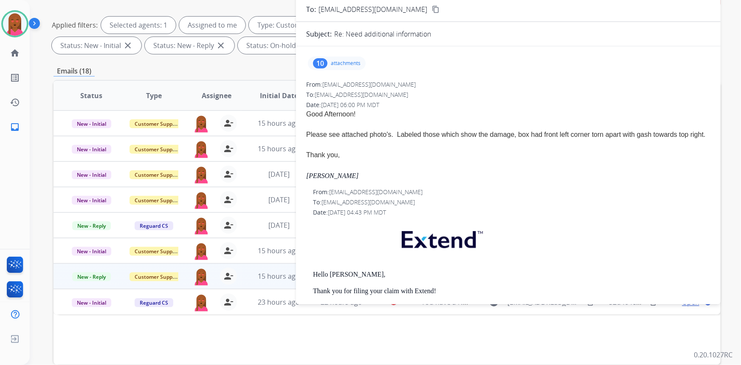
scroll to position [0, 0]
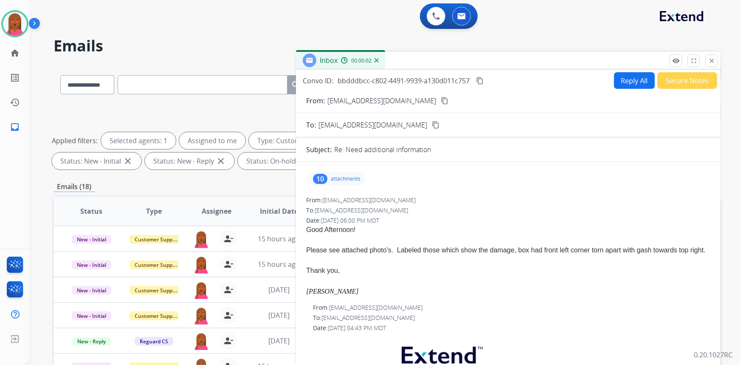
drag, startPoint x: 412, startPoint y: 98, endPoint x: 355, endPoint y: 92, distance: 57.7
click at [441, 98] on mat-icon "content_copy" at bounding box center [445, 101] width 8 height 8
click at [711, 63] on mat-icon "close" at bounding box center [712, 61] width 8 height 8
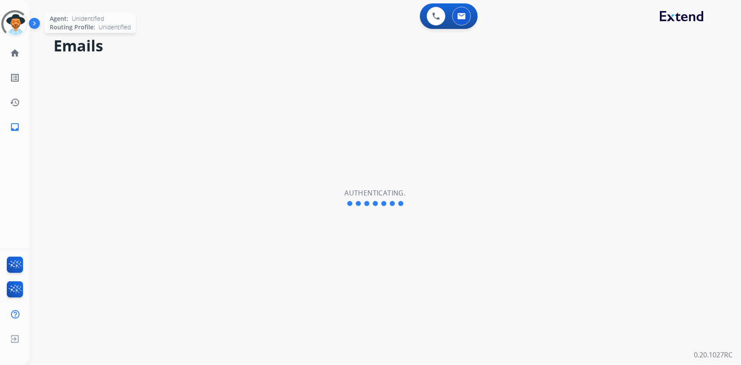
select select "**********"
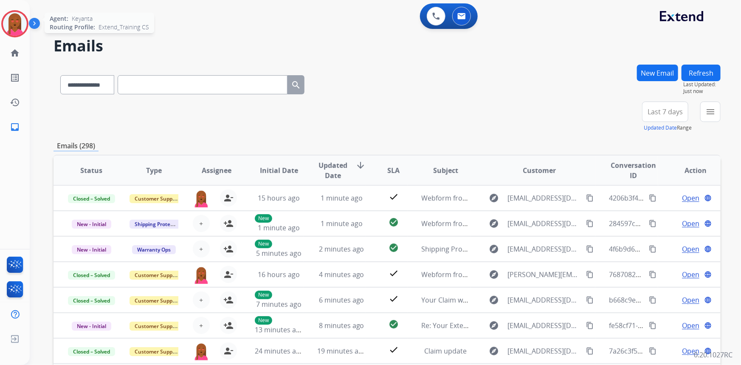
click at [20, 25] on img at bounding box center [15, 24] width 24 height 24
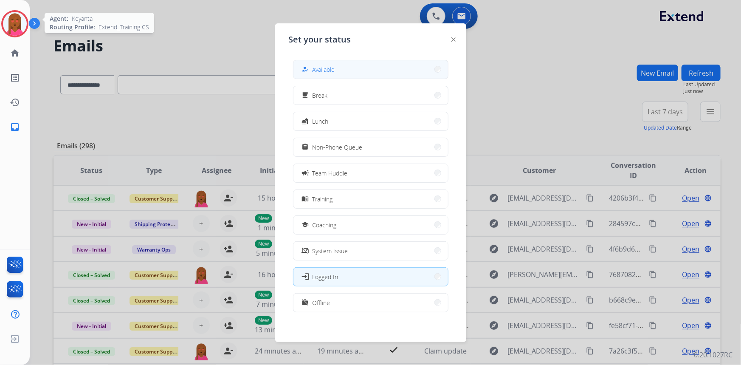
click at [375, 60] on button "how_to_reg Available" at bounding box center [371, 69] width 155 height 18
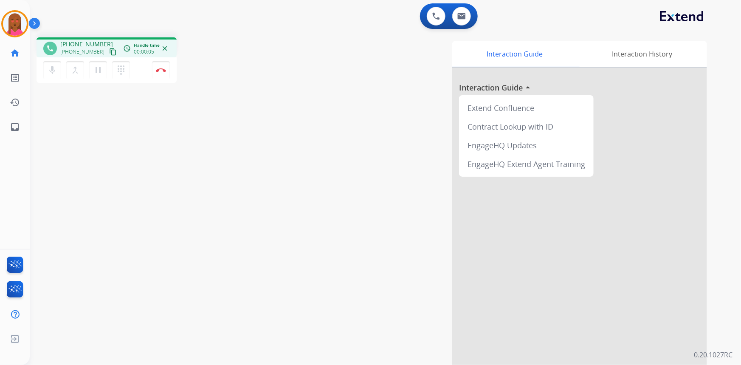
click at [109, 52] on mat-icon "content_copy" at bounding box center [113, 52] width 8 height 8
drag, startPoint x: 171, startPoint y: 70, endPoint x: 162, endPoint y: 73, distance: 9.1
click at [166, 70] on div "mic Mute merge_type Bridge pause Hold dialpad Dialpad Disconnect" at bounding box center [107, 69] width 140 height 25
click at [161, 73] on button "Disconnect" at bounding box center [161, 70] width 18 height 18
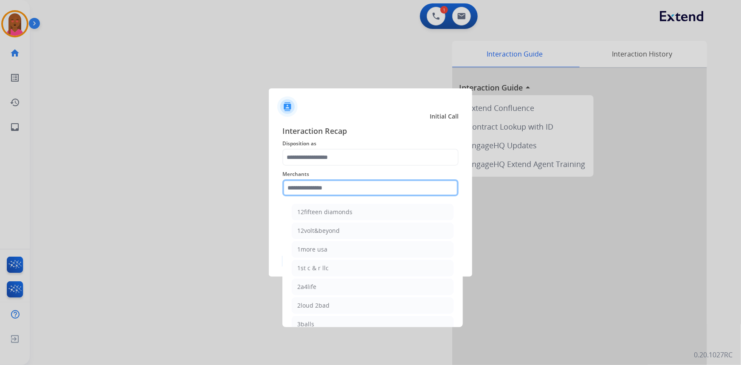
click at [333, 186] on input "text" at bounding box center [370, 187] width 176 height 17
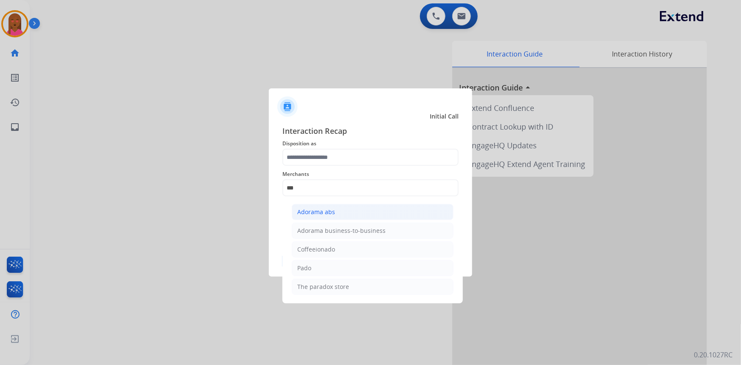
click at [336, 212] on li "Adorama abs" at bounding box center [373, 212] width 162 height 16
type input "**********"
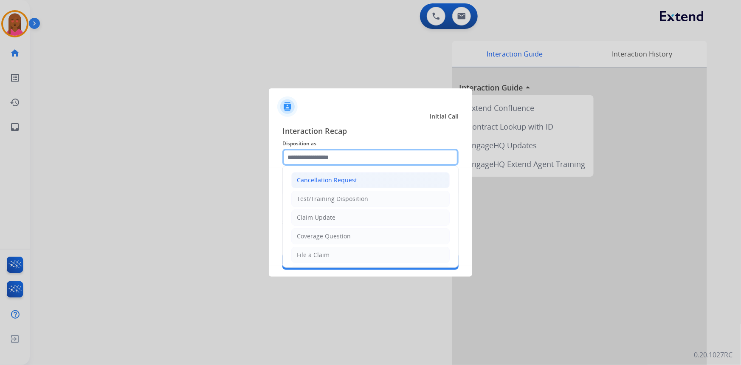
drag, startPoint x: 344, startPoint y: 150, endPoint x: 338, endPoint y: 174, distance: 24.5
click at [344, 151] on input "text" at bounding box center [370, 157] width 176 height 17
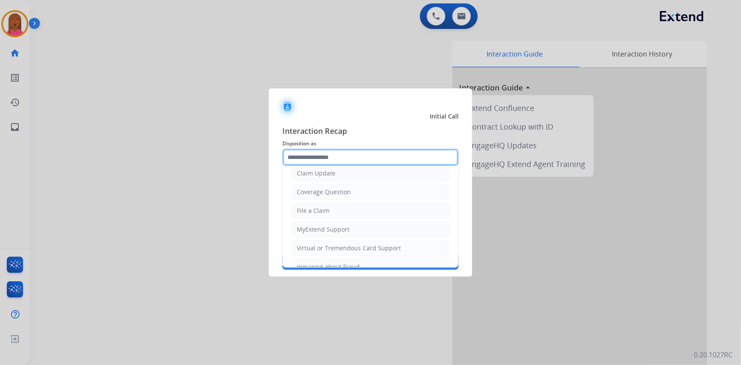
scroll to position [131, 0]
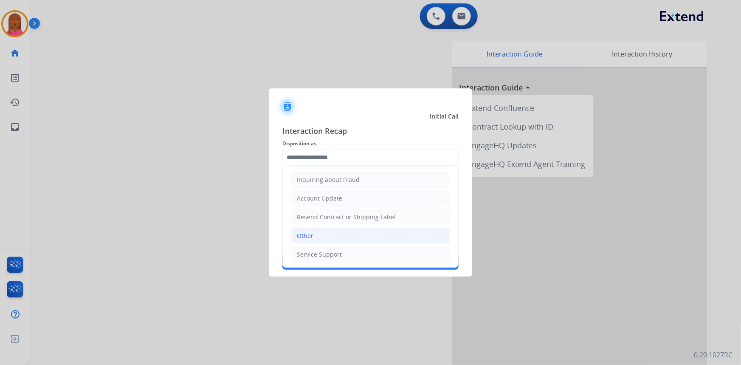
click at [334, 234] on li "Other" at bounding box center [370, 236] width 158 height 16
type input "*****"
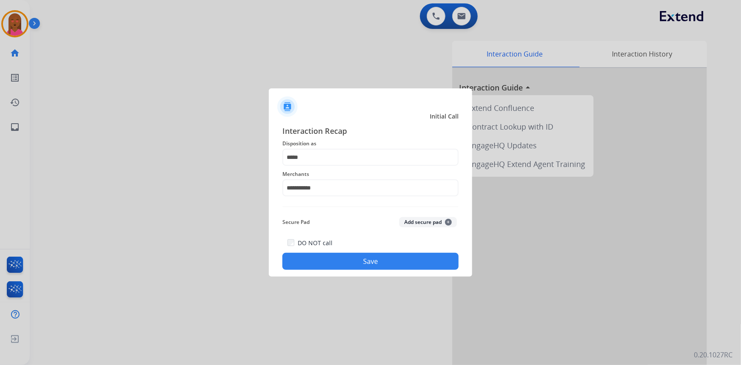
click at [364, 263] on button "Save" at bounding box center [370, 261] width 176 height 17
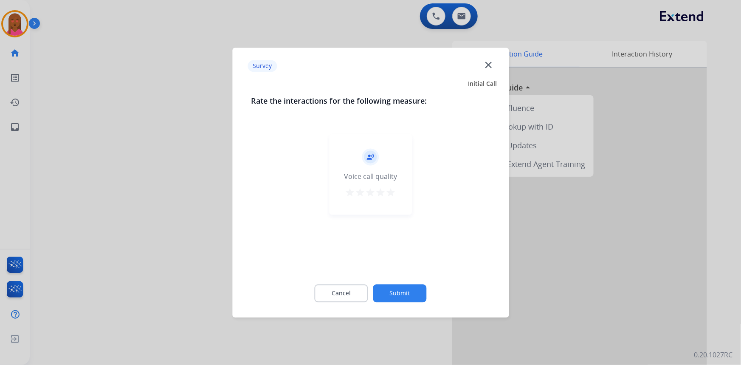
click at [486, 70] on button "close" at bounding box center [488, 66] width 10 height 13
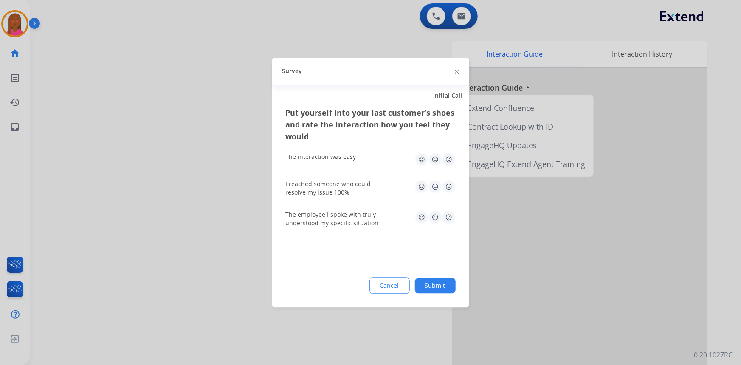
click at [458, 71] on img at bounding box center [457, 72] width 4 height 4
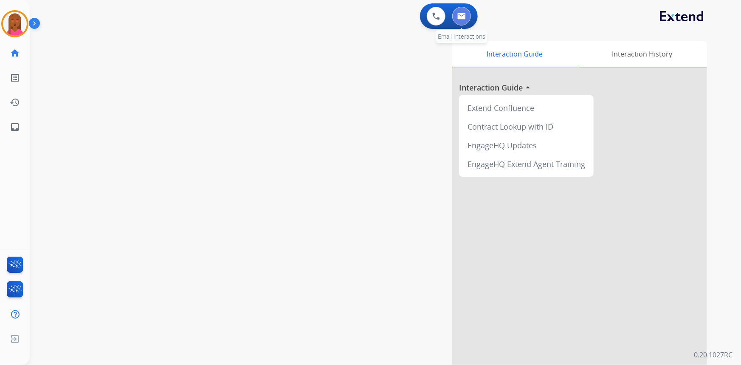
click at [466, 19] on button at bounding box center [461, 16] width 19 height 19
select select "**********"
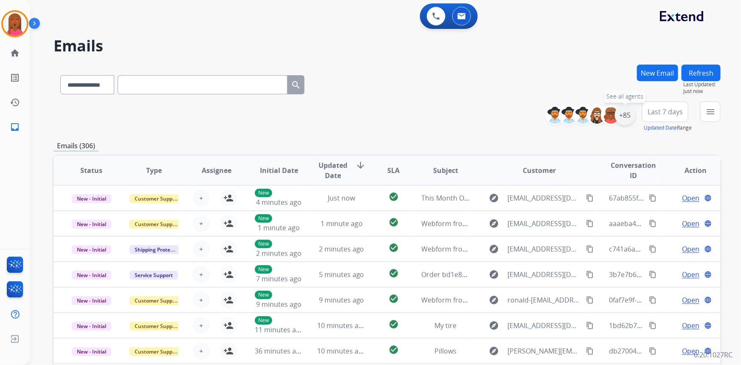
click at [626, 118] on div "+85" at bounding box center [625, 115] width 20 height 20
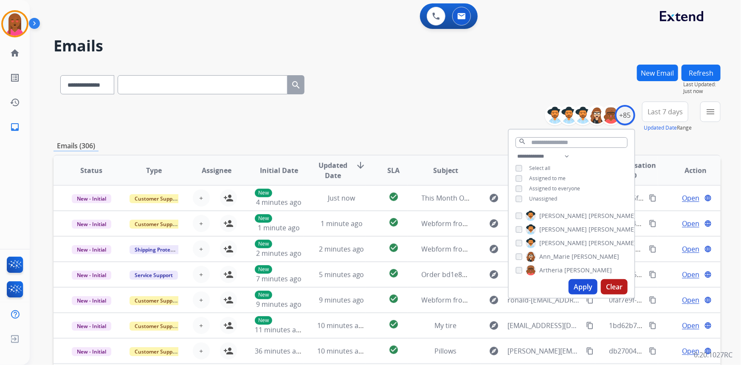
click at [583, 290] on button "Apply" at bounding box center [583, 286] width 29 height 15
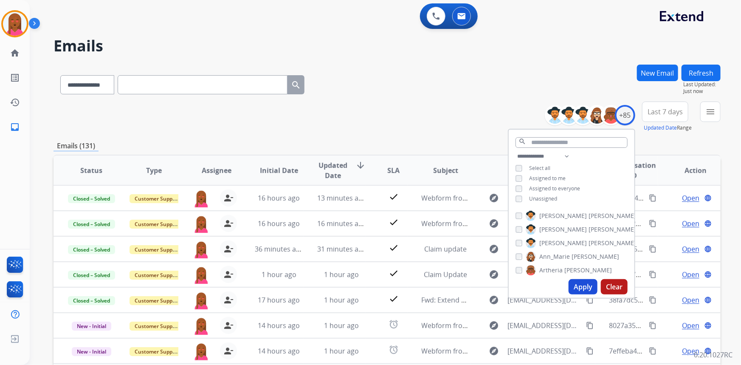
click at [671, 113] on span "Last 7 days" at bounding box center [665, 111] width 35 height 3
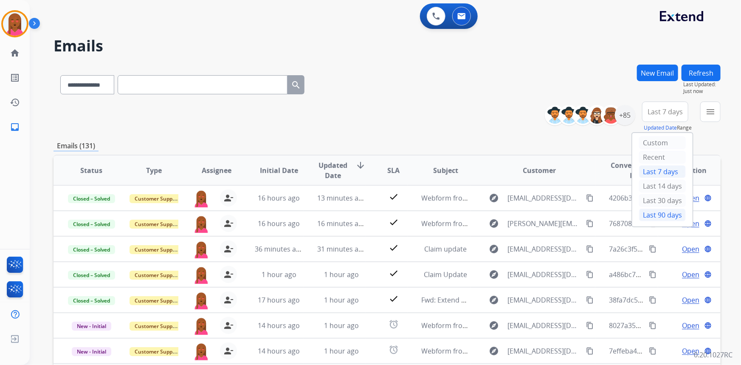
click at [658, 212] on div "Last 90 days" at bounding box center [662, 215] width 47 height 13
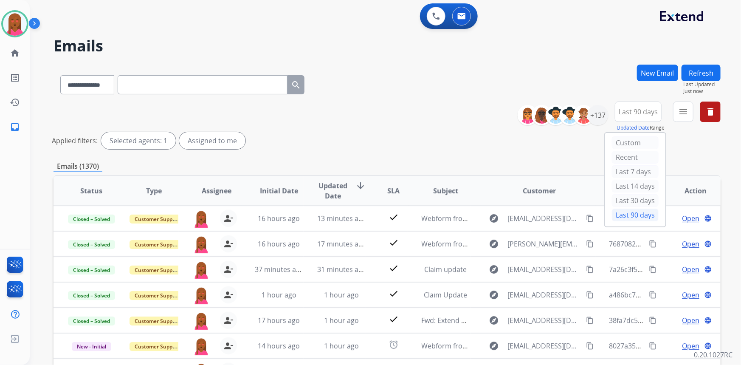
click at [683, 113] on mat-icon "menu" at bounding box center [683, 112] width 10 height 10
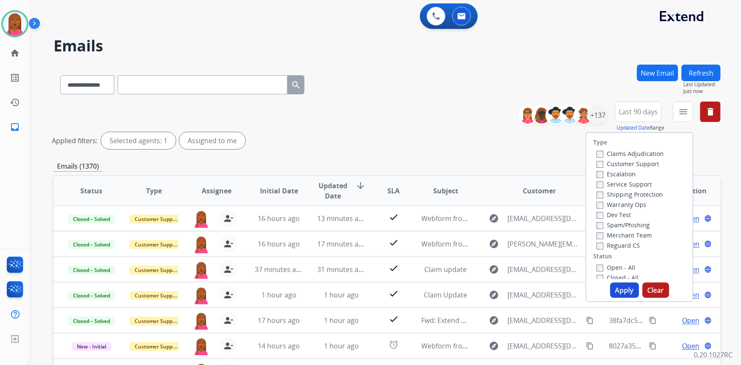
click at [644, 163] on label "Customer Support" at bounding box center [628, 164] width 62 height 8
click at [648, 192] on label "Shipping Protection" at bounding box center [630, 194] width 66 height 8
click at [623, 242] on label "Reguard CS" at bounding box center [618, 245] width 43 height 8
click at [616, 268] on label "Open - All" at bounding box center [616, 267] width 39 height 8
click at [620, 289] on button "Apply" at bounding box center [624, 289] width 29 height 15
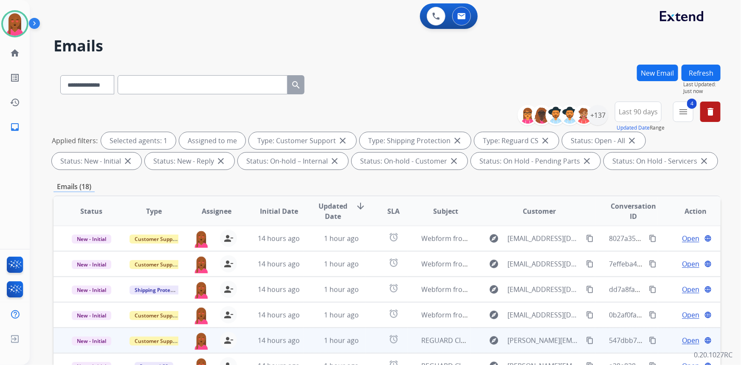
scroll to position [159, 0]
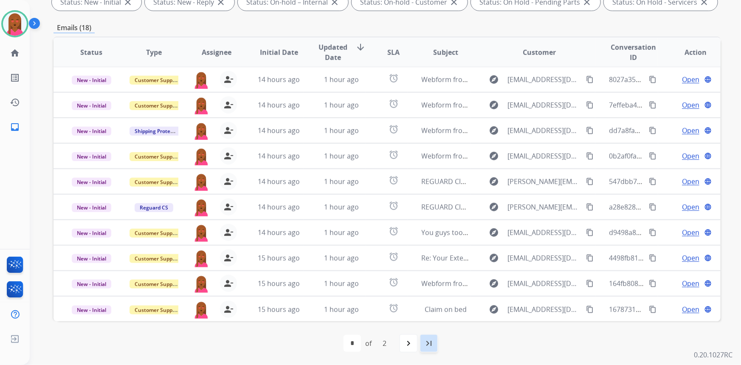
click at [425, 347] on mat-icon "last_page" at bounding box center [429, 343] width 10 height 10
select select "*"
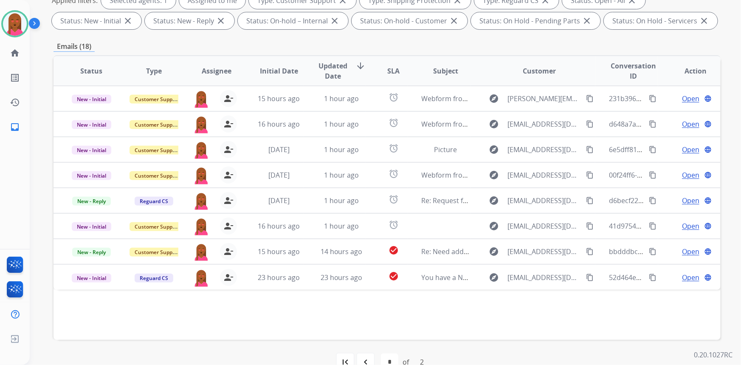
scroll to position [154, 0]
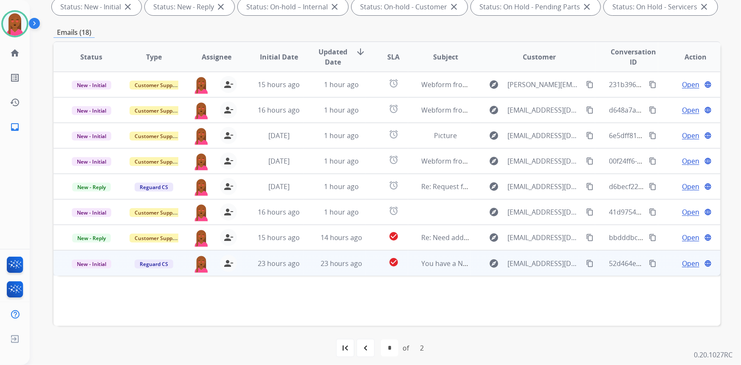
click at [689, 260] on span "Open" at bounding box center [690, 263] width 17 height 10
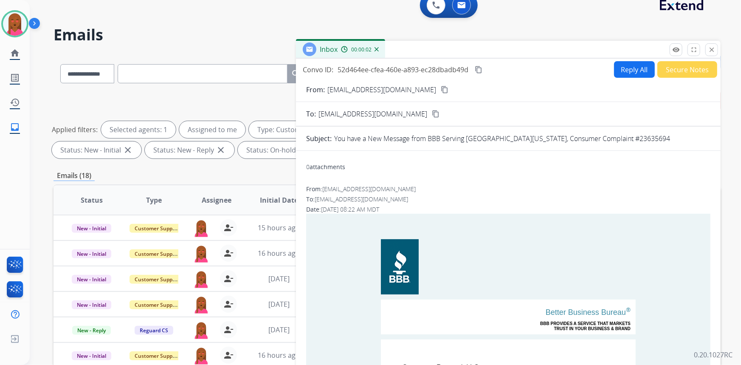
scroll to position [0, 0]
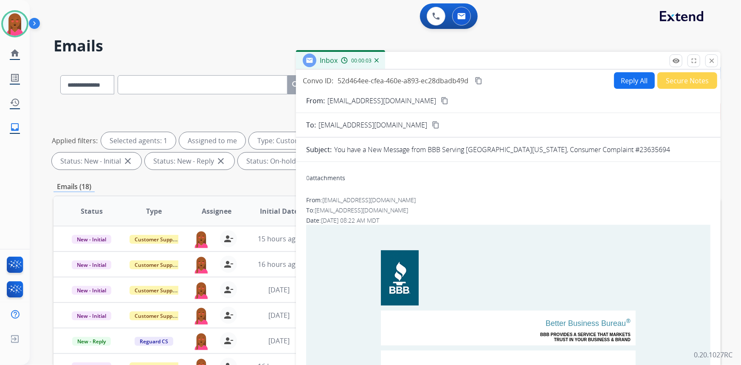
click at [712, 60] on mat-icon "close" at bounding box center [712, 61] width 8 height 8
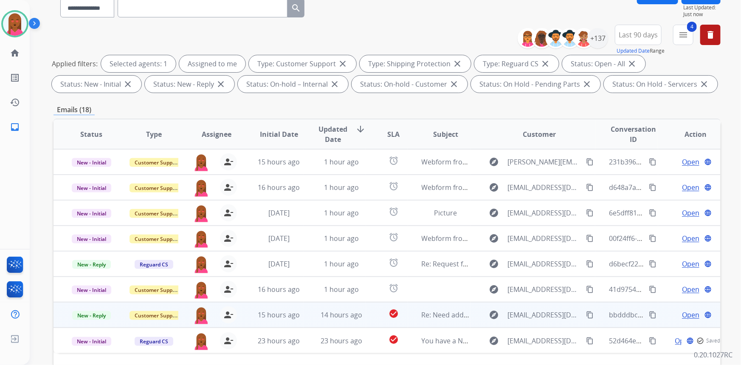
scroll to position [116, 0]
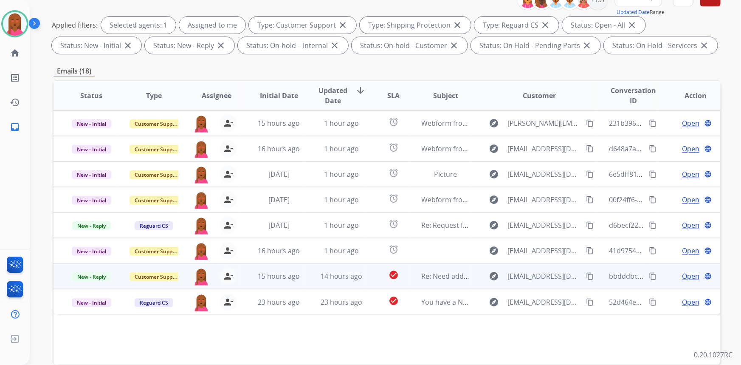
click at [684, 274] on span "Open" at bounding box center [690, 276] width 17 height 10
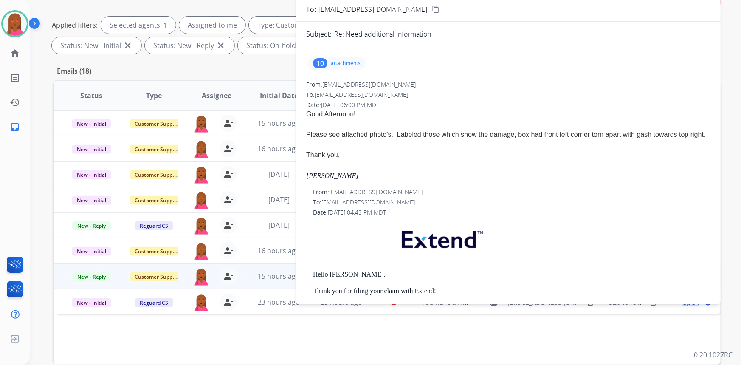
scroll to position [0, 0]
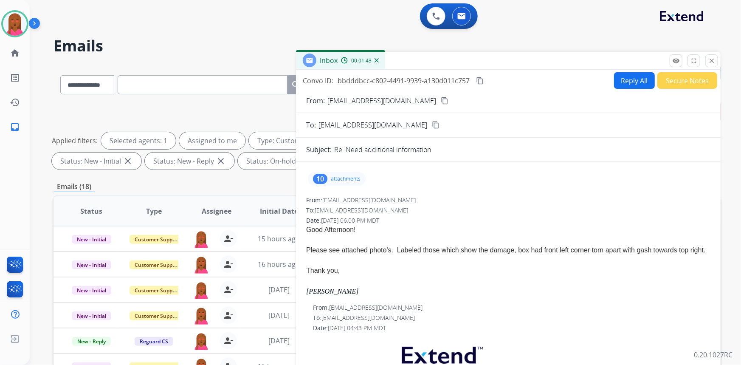
click at [644, 76] on button "Reply All" at bounding box center [634, 80] width 41 height 17
select select "**********"
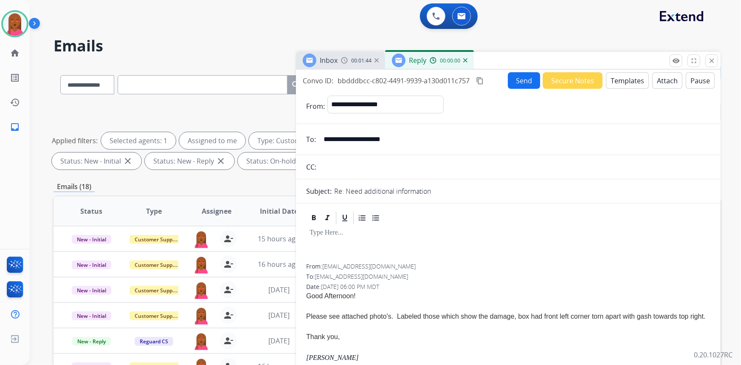
click at [616, 81] on button "Templates" at bounding box center [627, 80] width 43 height 17
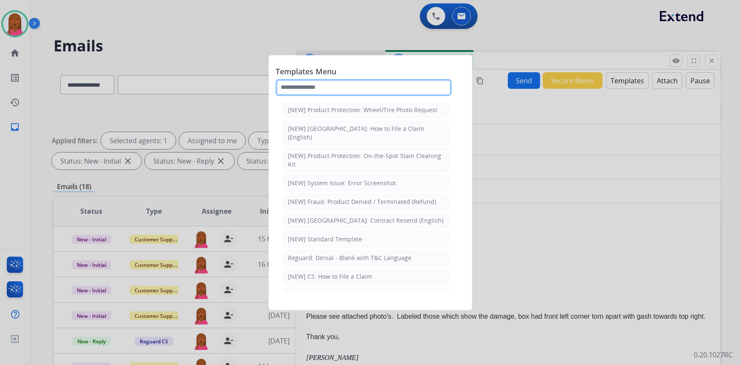
drag, startPoint x: 469, startPoint y: 78, endPoint x: 382, endPoint y: 80, distance: 87.1
click at [382, 80] on input "text" at bounding box center [364, 87] width 176 height 17
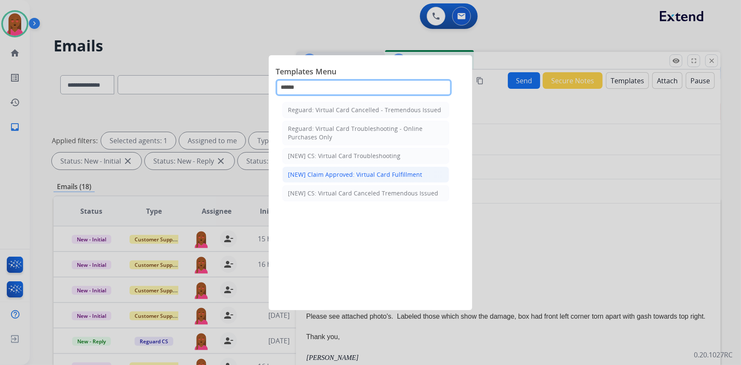
type input "******"
click at [395, 172] on div "[NEW] Claim Approved: Virtual Card Fulfillment" at bounding box center [355, 174] width 134 height 8
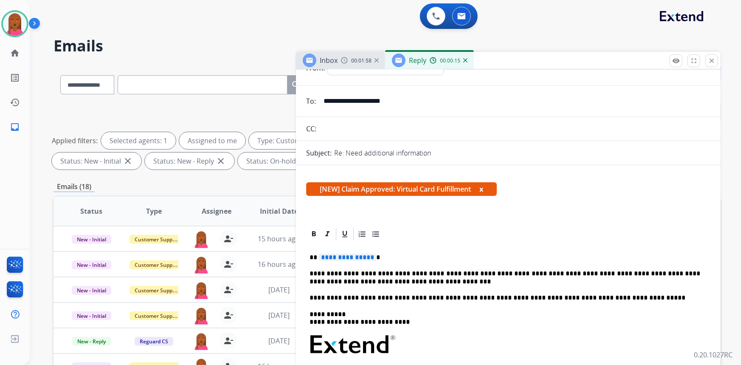
scroll to position [38, 0]
click at [370, 256] on span "**********" at bounding box center [347, 257] width 57 height 7
click at [372, 257] on p "**********" at bounding box center [505, 258] width 391 height 8
drag, startPoint x: 371, startPoint y: 254, endPoint x: 316, endPoint y: 255, distance: 54.4
click at [316, 255] on p "**********" at bounding box center [505, 258] width 391 height 8
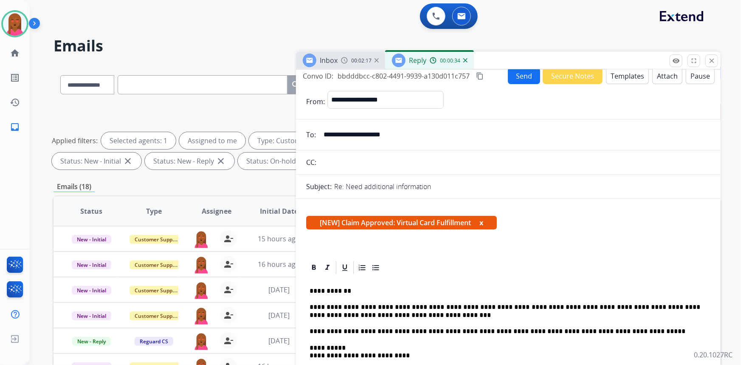
scroll to position [0, 0]
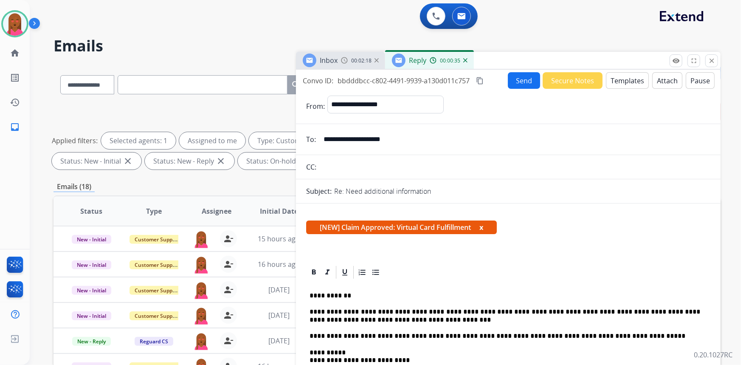
click at [522, 80] on button "Send" at bounding box center [524, 80] width 32 height 17
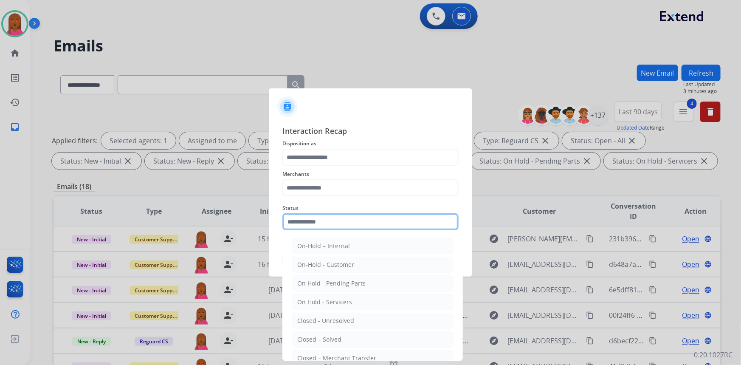
click at [329, 218] on input "text" at bounding box center [370, 221] width 176 height 17
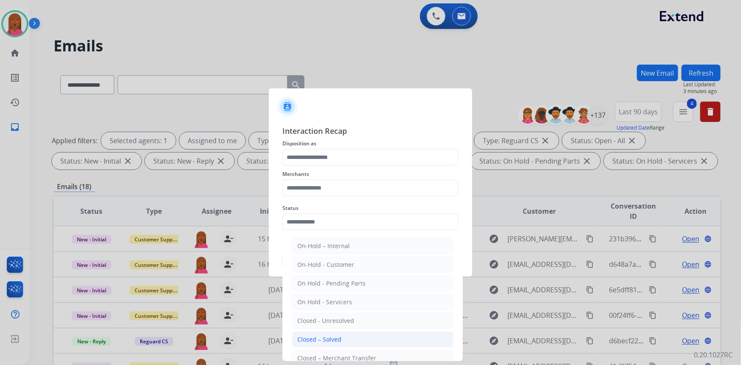
click at [322, 336] on div "Closed – Solved" at bounding box center [319, 339] width 44 height 8
type input "**********"
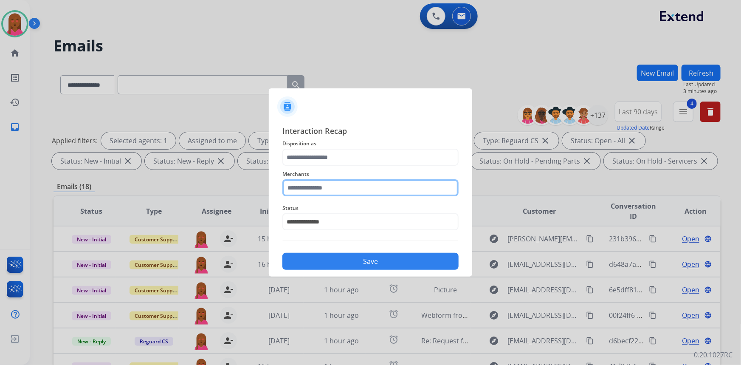
click at [344, 186] on input "text" at bounding box center [370, 187] width 176 height 17
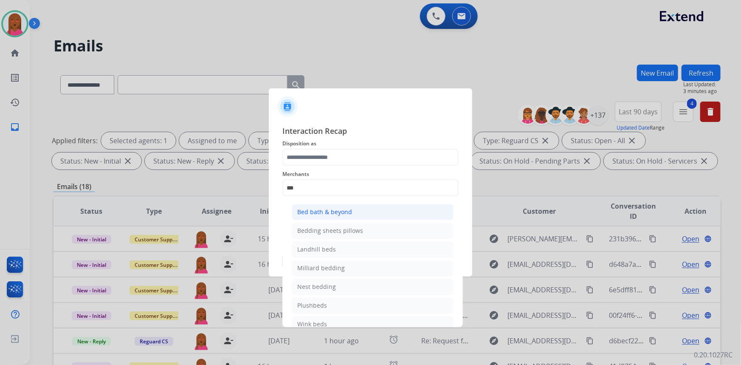
click at [336, 211] on div "Bed bath & beyond" at bounding box center [324, 212] width 55 height 8
type input "**********"
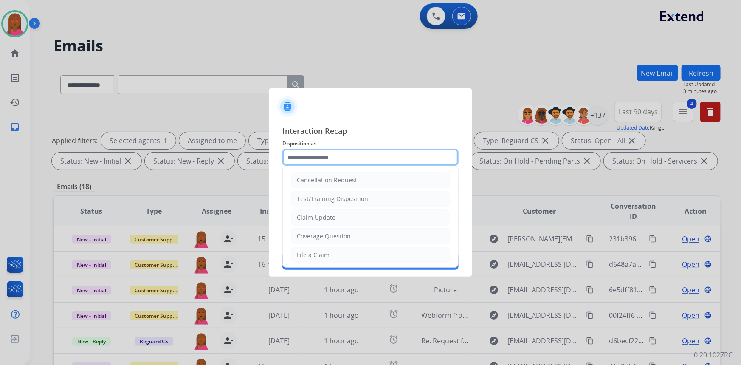
drag, startPoint x: 344, startPoint y: 150, endPoint x: 344, endPoint y: 158, distance: 8.5
click at [344, 151] on input "text" at bounding box center [370, 157] width 176 height 17
click at [327, 217] on div "Claim Update" at bounding box center [316, 217] width 39 height 8
type input "**********"
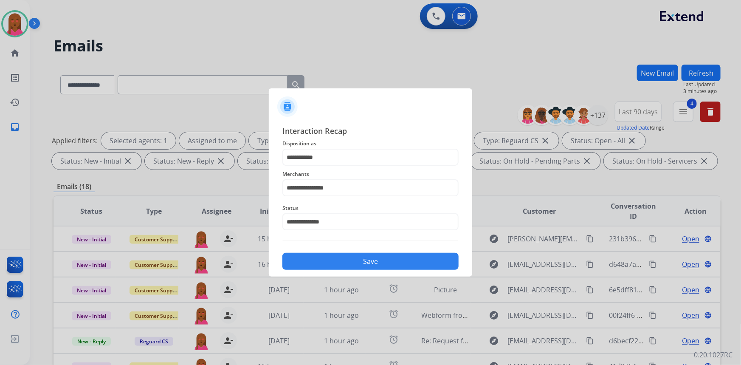
click at [354, 255] on button "Save" at bounding box center [370, 261] width 176 height 17
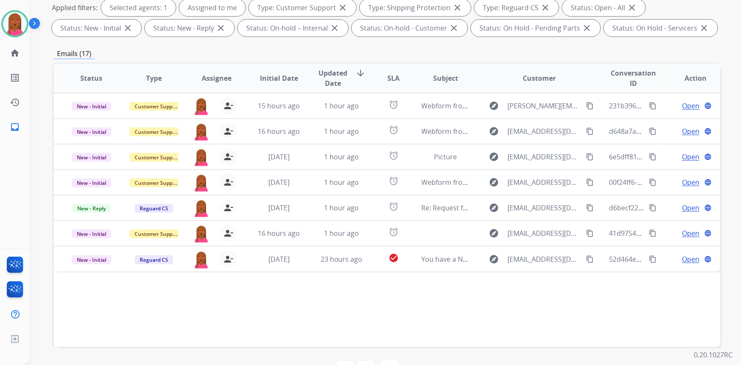
scroll to position [159, 0]
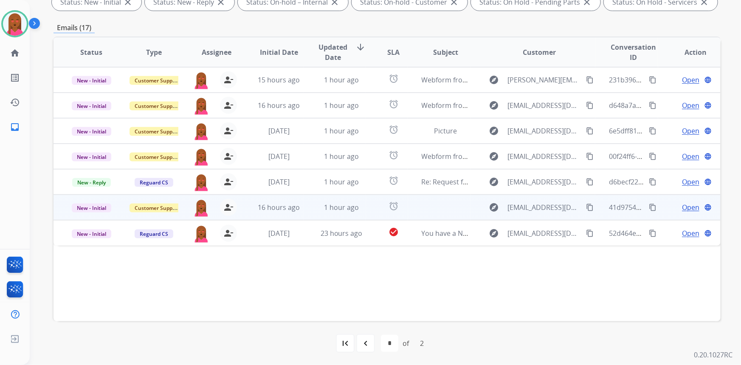
click at [684, 203] on span "Open" at bounding box center [690, 207] width 17 height 10
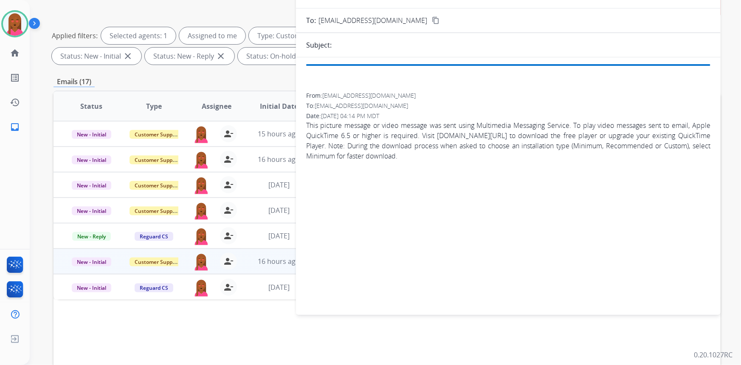
scroll to position [43, 0]
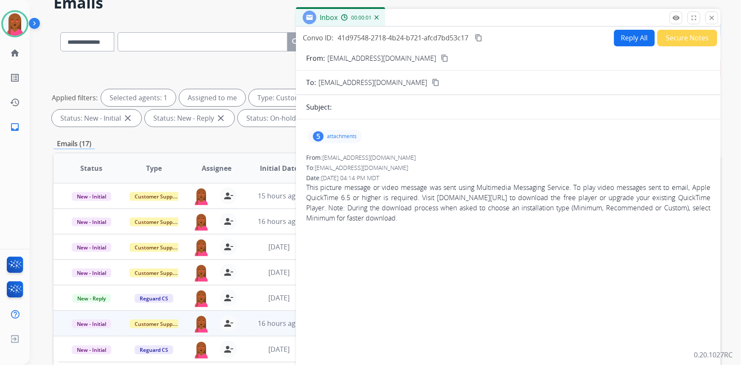
click at [446, 55] on mat-icon "content_copy" at bounding box center [445, 58] width 8 height 8
click at [322, 134] on div "5" at bounding box center [318, 136] width 11 height 10
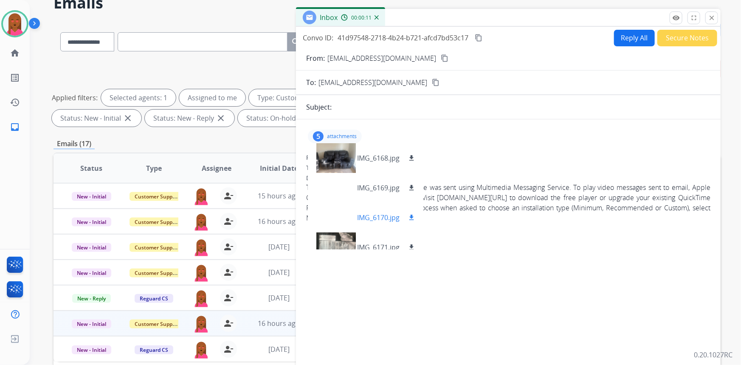
scroll to position [42, 0]
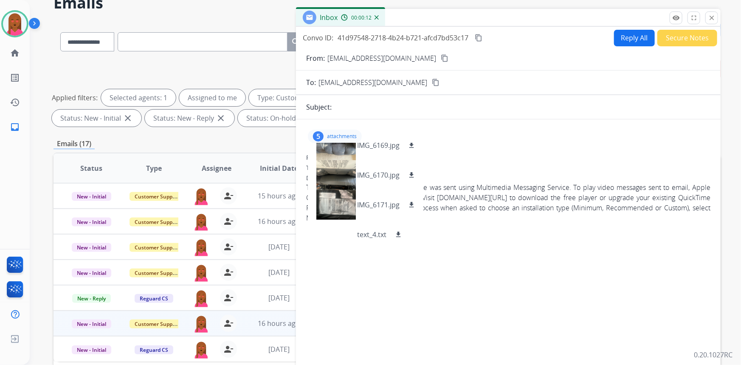
click at [327, 133] on p "attachments" at bounding box center [342, 136] width 30 height 7
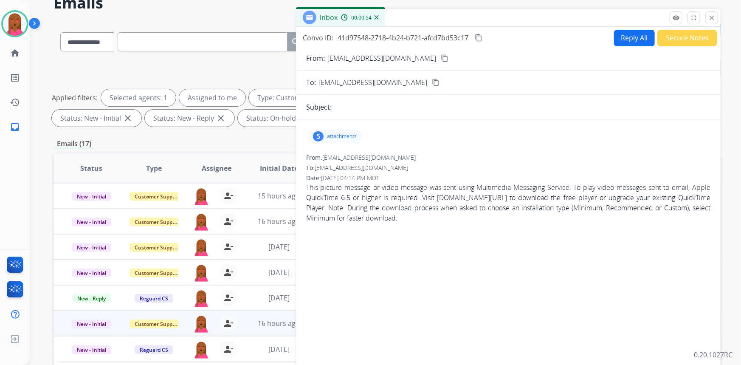
click at [686, 37] on button "Secure Notes" at bounding box center [688, 38] width 60 height 17
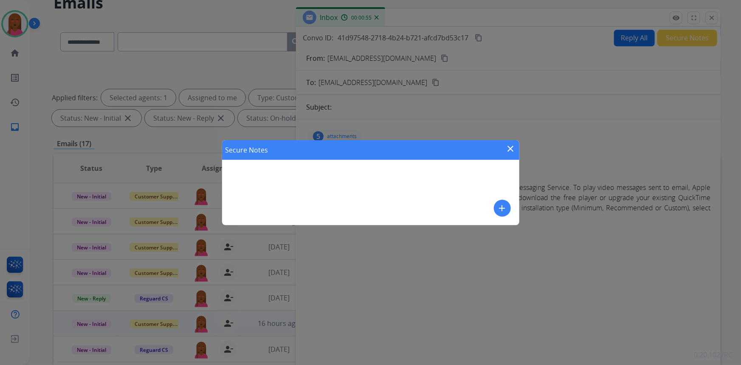
click at [501, 217] on div "Secure Notes close add" at bounding box center [370, 182] width 297 height 85
click at [500, 207] on mat-icon "add" at bounding box center [502, 208] width 10 height 10
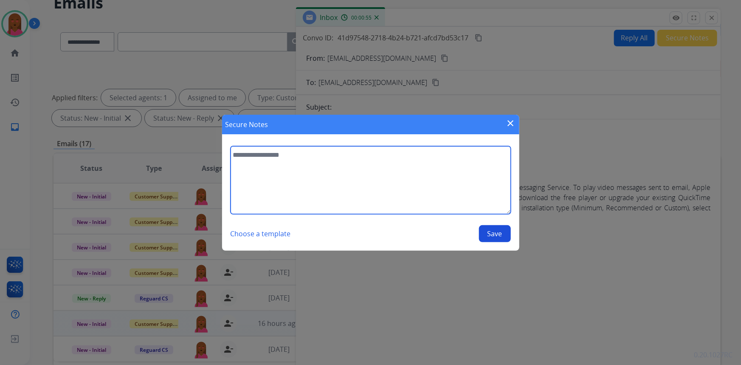
click at [438, 191] on textarea at bounding box center [371, 180] width 280 height 68
click at [240, 164] on textarea "**********" at bounding box center [371, 180] width 280 height 68
type textarea "**********"
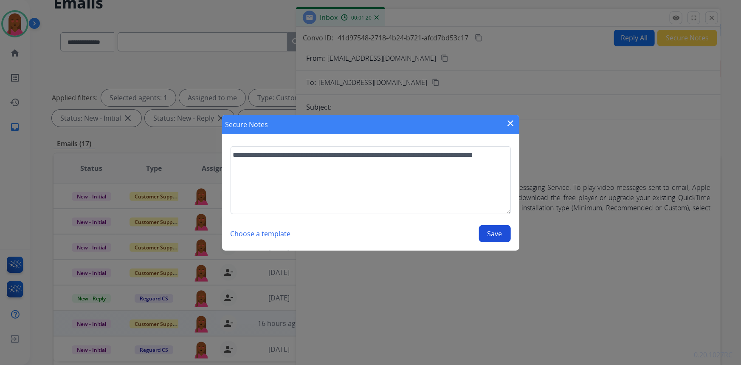
click at [491, 230] on button "Save" at bounding box center [495, 233] width 32 height 17
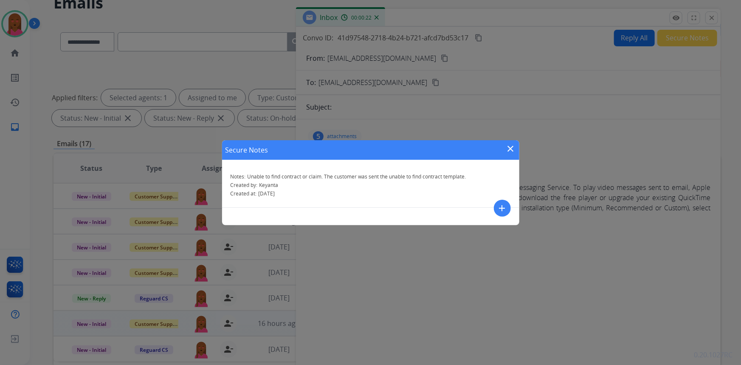
click at [507, 144] on mat-icon "close" at bounding box center [511, 149] width 10 height 10
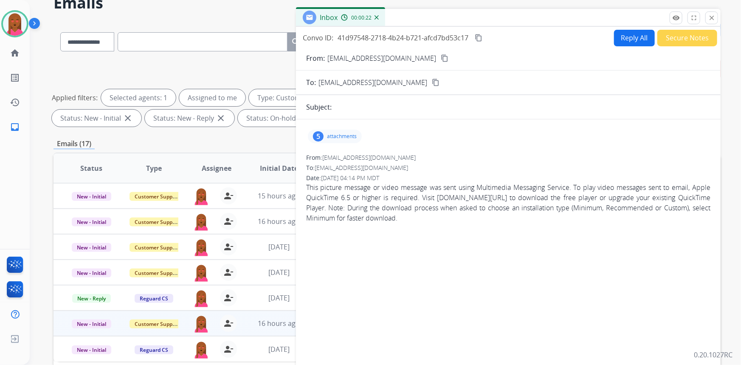
click at [627, 43] on button "Reply All" at bounding box center [634, 38] width 41 height 17
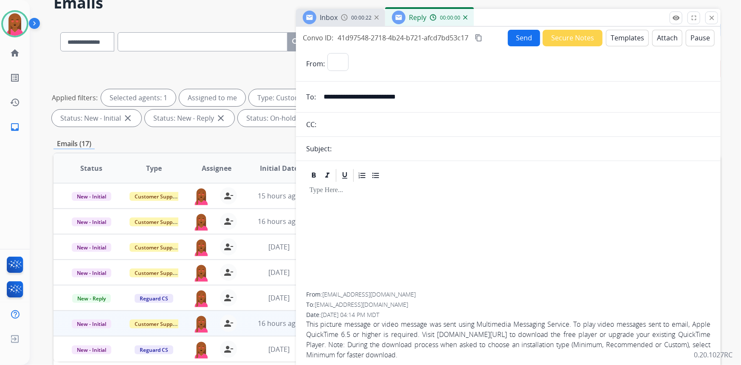
select select "**********"
click at [617, 40] on button "Templates" at bounding box center [627, 38] width 43 height 17
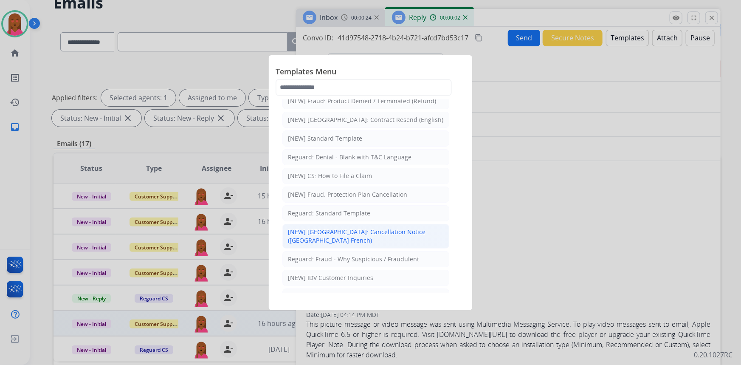
scroll to position [116, 0]
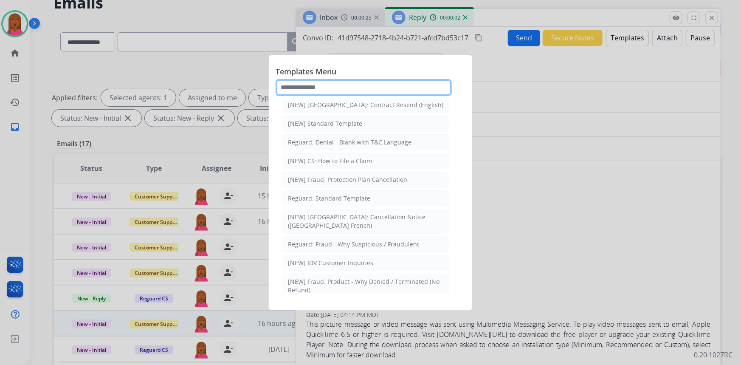
click at [369, 90] on input "text" at bounding box center [364, 87] width 176 height 17
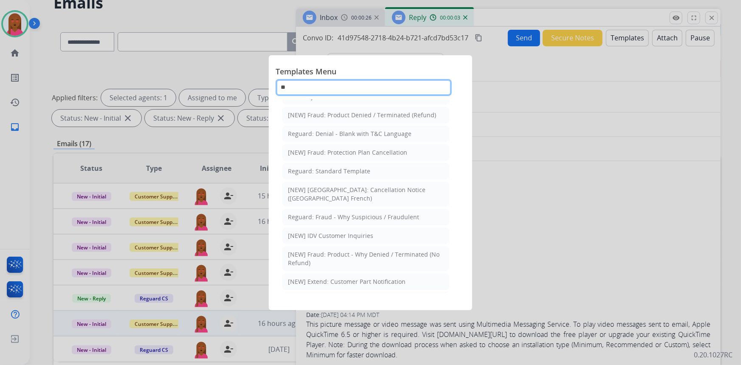
scroll to position [0, 0]
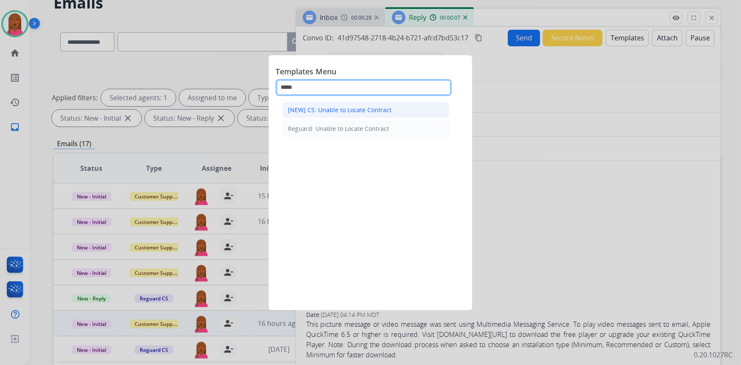
type input "*****"
click at [383, 103] on li "[NEW] CS: Unable to Locate Contract" at bounding box center [365, 110] width 167 height 16
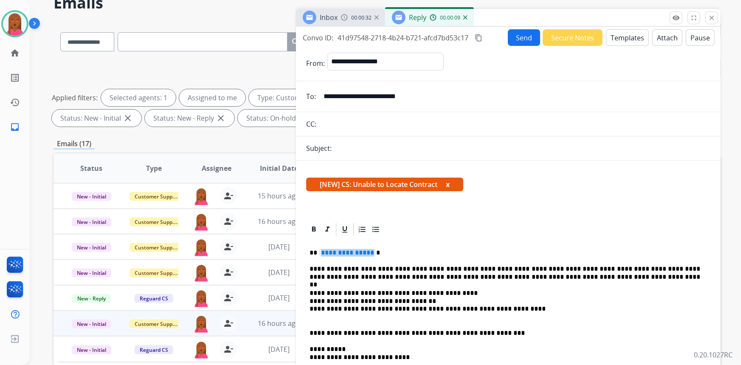
drag, startPoint x: 370, startPoint y: 249, endPoint x: 348, endPoint y: 250, distance: 21.7
click at [348, 250] on span "**********" at bounding box center [347, 252] width 57 height 7
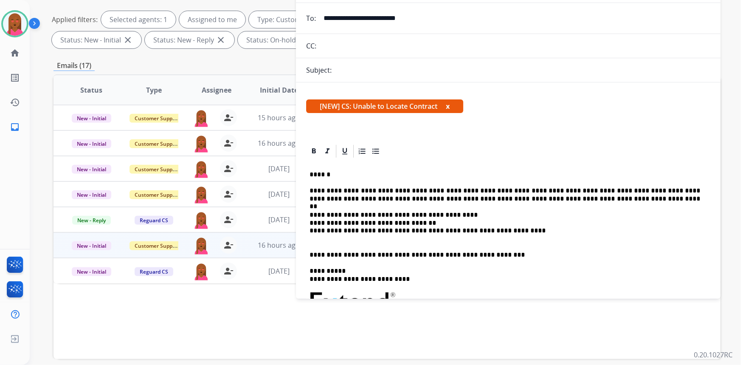
scroll to position [4, 0]
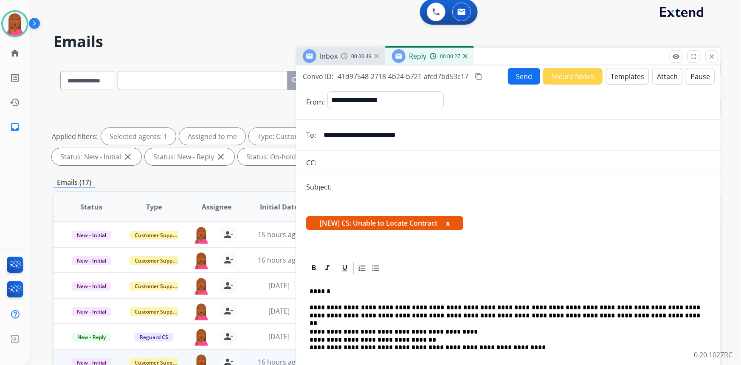
click at [364, 53] on span "00:00:49" at bounding box center [361, 56] width 20 height 7
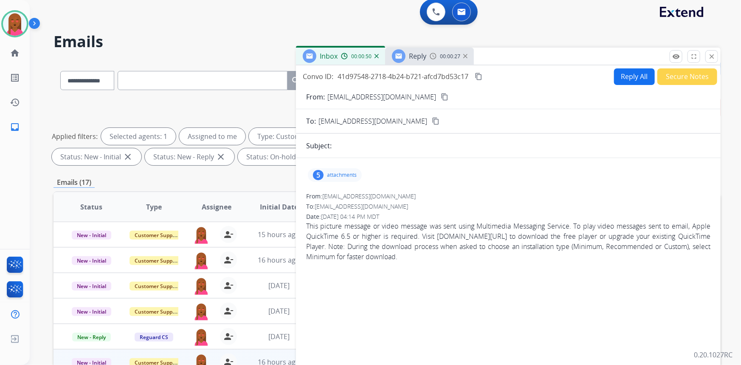
click at [319, 170] on div "5" at bounding box center [318, 175] width 11 height 10
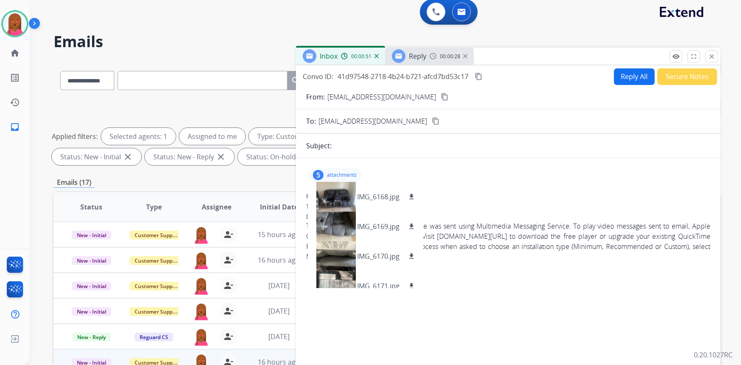
click at [323, 172] on div "5" at bounding box center [318, 175] width 11 height 10
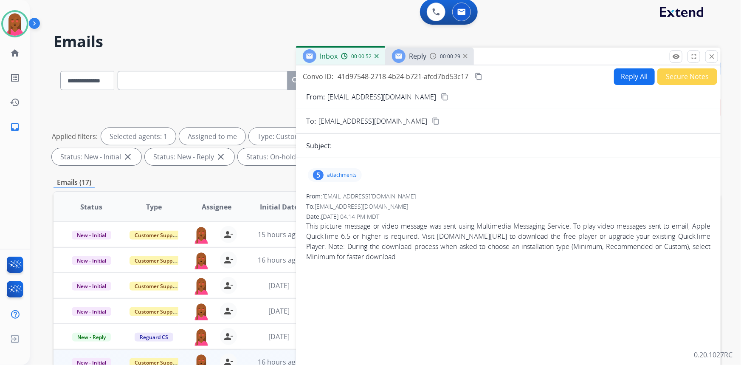
click at [424, 56] on span "Reply" at bounding box center [417, 55] width 17 height 9
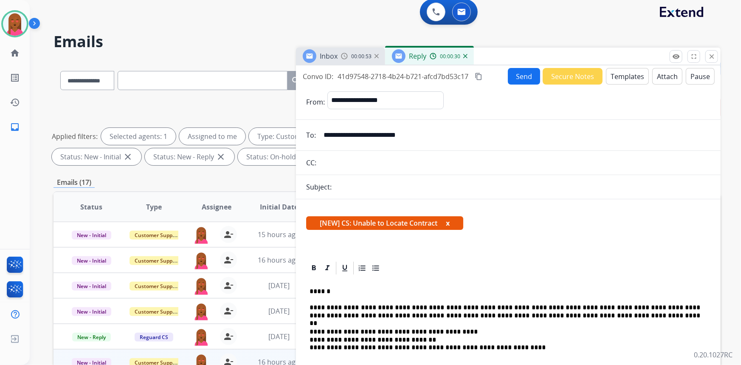
click at [522, 74] on button "Send" at bounding box center [524, 76] width 32 height 17
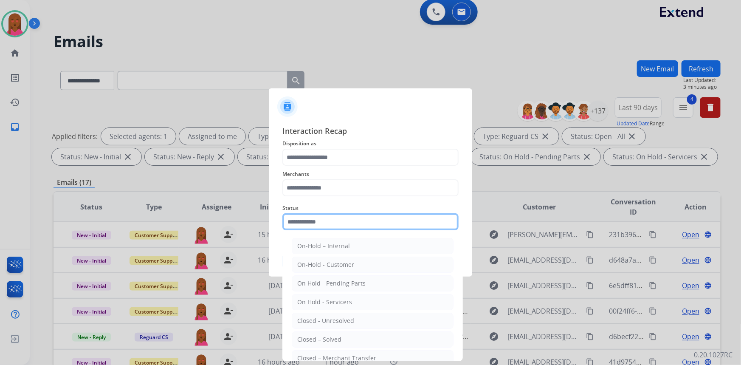
click at [317, 226] on input "text" at bounding box center [370, 221] width 176 height 17
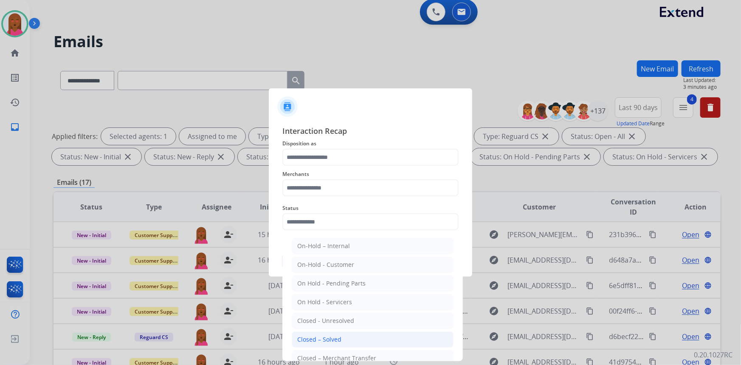
click at [339, 340] on div "Closed – Solved" at bounding box center [319, 339] width 44 height 8
type input "**********"
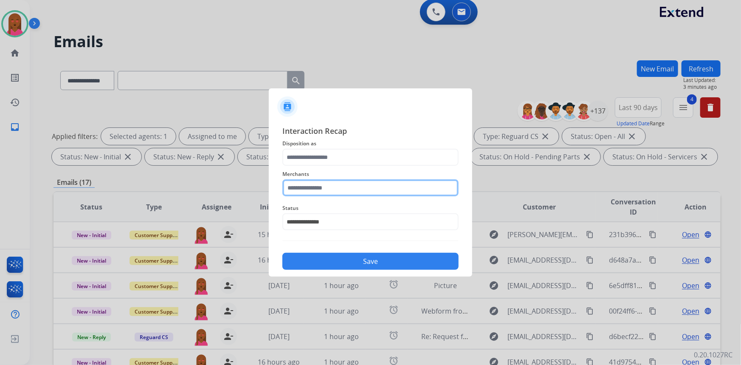
click at [331, 186] on input "text" at bounding box center [370, 187] width 176 height 17
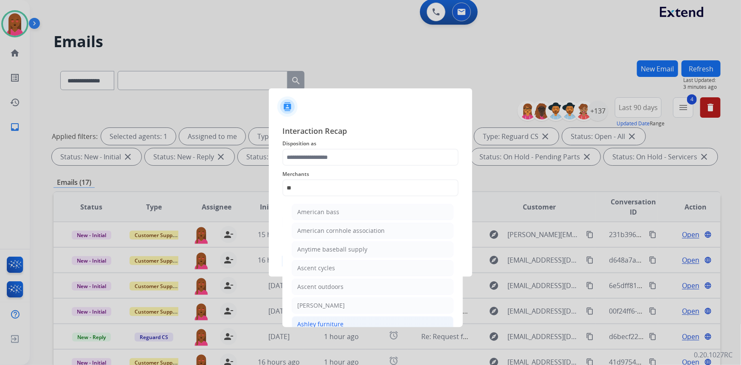
click at [327, 322] on div "Ashley furniture" at bounding box center [320, 324] width 46 height 8
type input "**********"
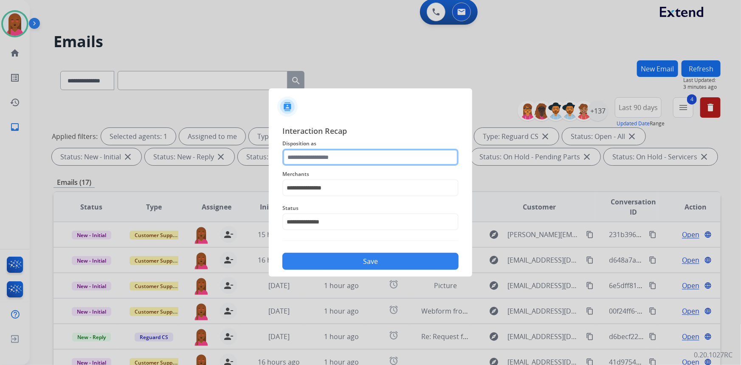
click at [339, 162] on input "text" at bounding box center [370, 157] width 176 height 17
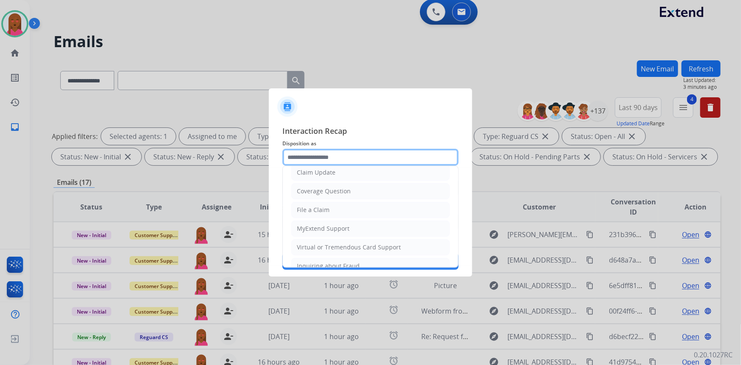
scroll to position [131, 0]
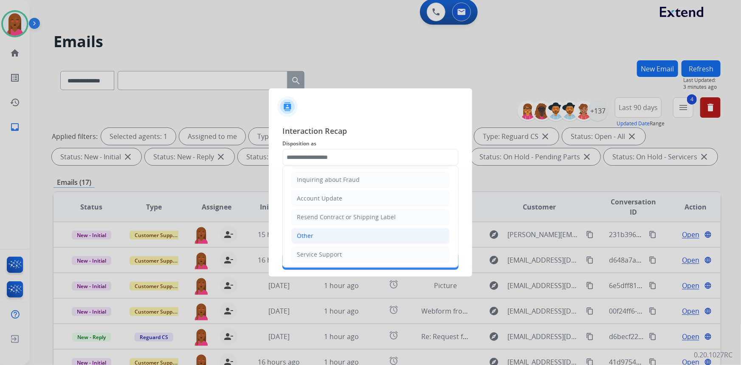
click at [337, 233] on li "Other" at bounding box center [370, 236] width 158 height 16
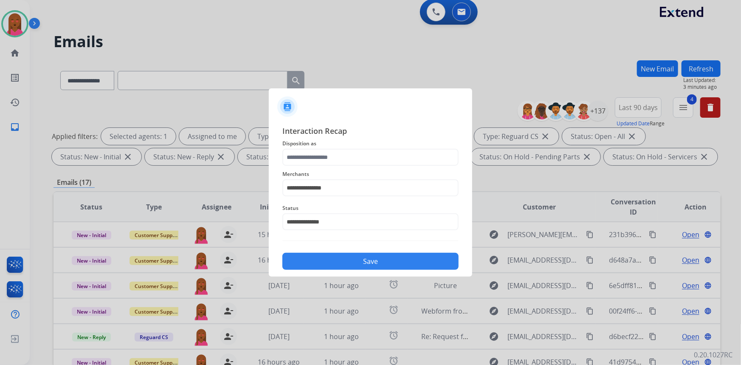
type input "*****"
click at [366, 263] on button "Save" at bounding box center [370, 261] width 176 height 17
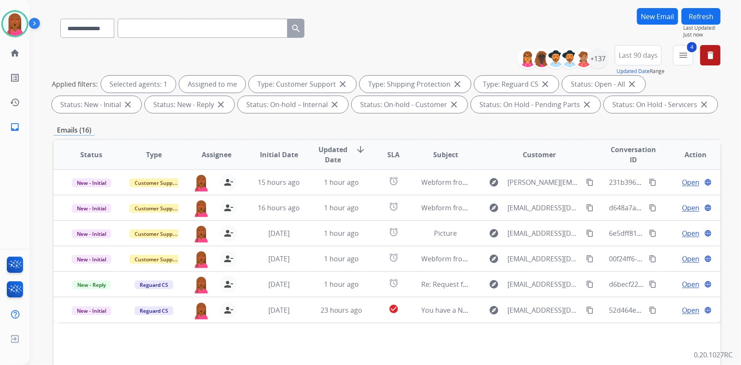
scroll to position [116, 0]
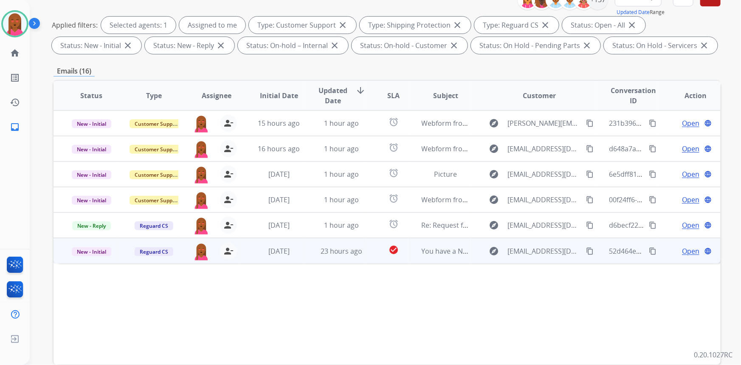
click at [684, 251] on span "Open" at bounding box center [690, 251] width 17 height 10
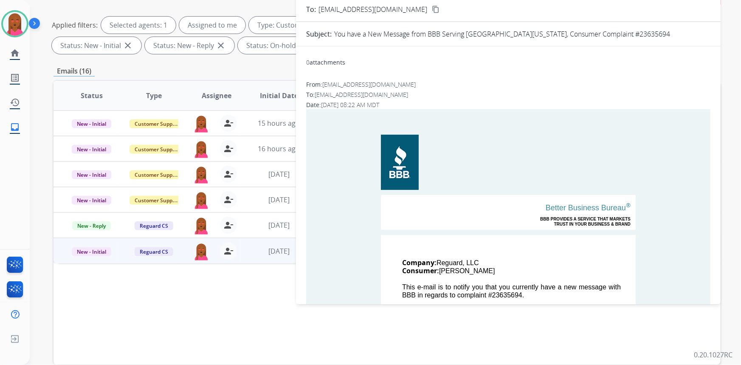
scroll to position [0, 0]
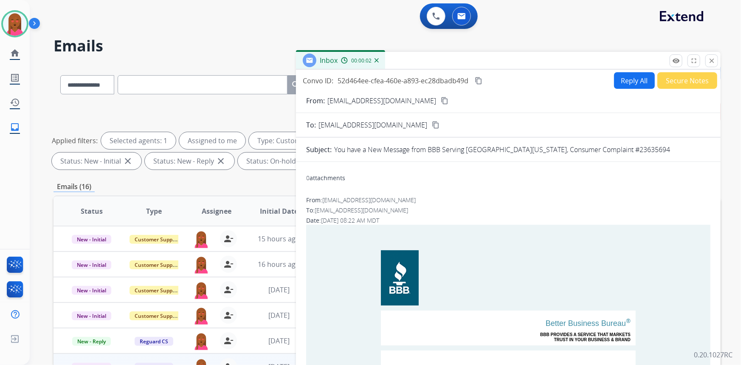
click at [714, 62] on mat-icon "close" at bounding box center [712, 61] width 8 height 8
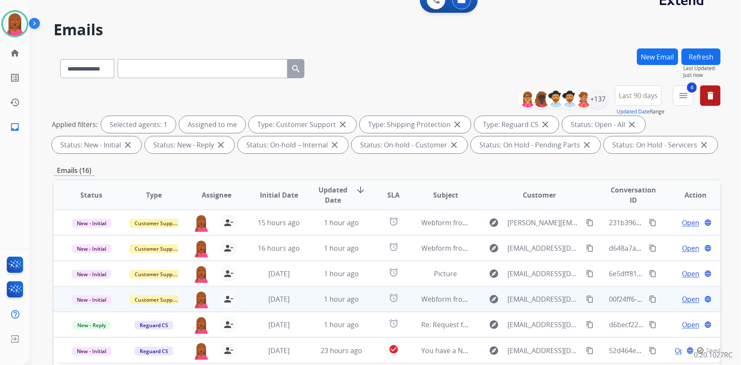
scroll to position [77, 0]
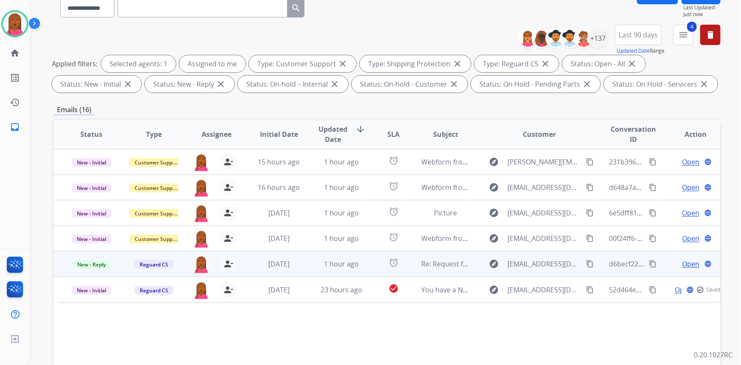
click at [688, 265] on span "Open" at bounding box center [690, 264] width 17 height 10
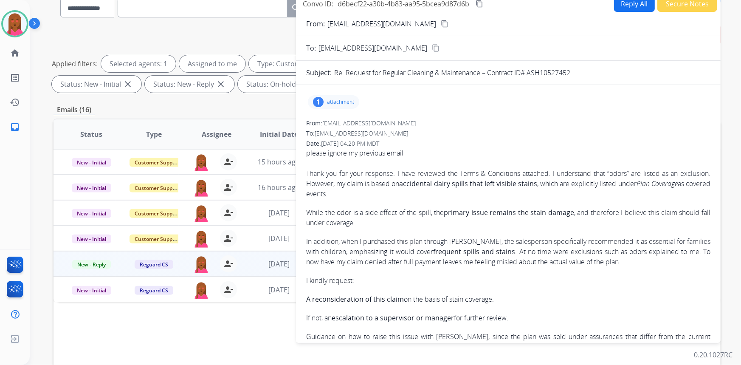
click at [440, 23] on button "content_copy" at bounding box center [445, 24] width 10 height 10
click at [441, 25] on mat-icon "content_copy" at bounding box center [445, 24] width 8 height 8
click at [407, 285] on div "Thank you for your response. I have reviewed the Terms & Conditions attached. I…" at bounding box center [508, 269] width 404 height 202
click at [482, 1] on mat-icon "content_copy" at bounding box center [480, 4] width 8 height 8
click at [628, 8] on button "Reply All" at bounding box center [634, 3] width 41 height 17
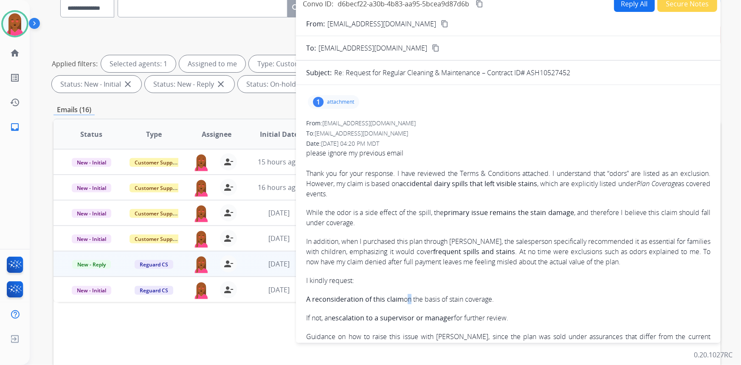
select select "**********"
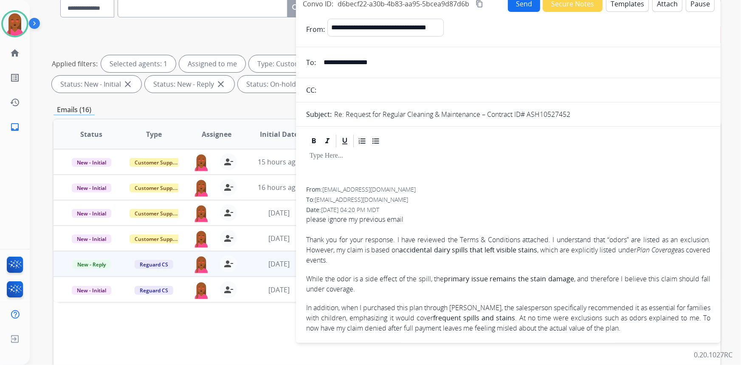
click at [632, 6] on button "Templates" at bounding box center [627, 3] width 43 height 17
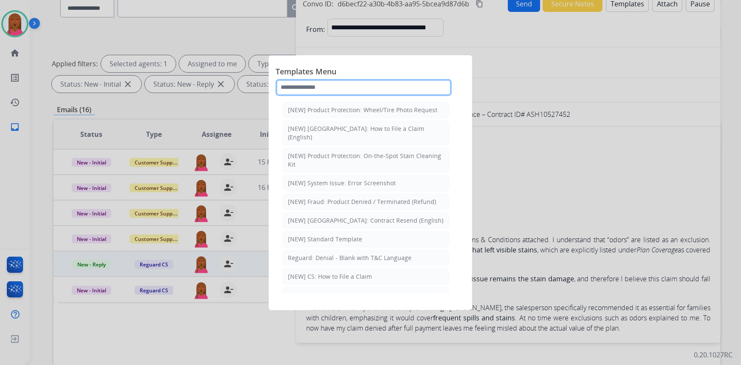
click at [351, 85] on input "text" at bounding box center [364, 87] width 176 height 17
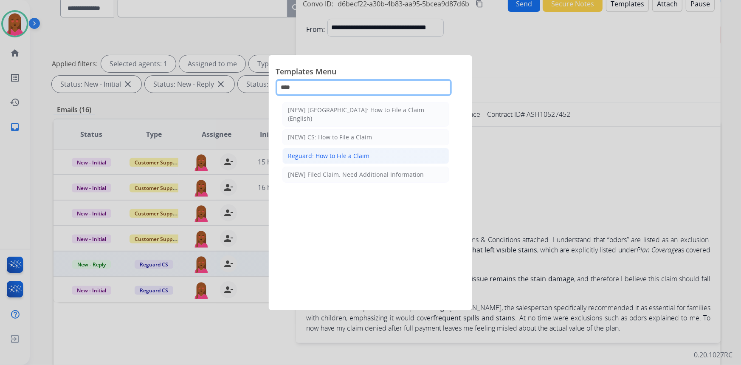
type input "****"
click at [367, 150] on li "Reguard: How to File a Claim" at bounding box center [365, 156] width 167 height 16
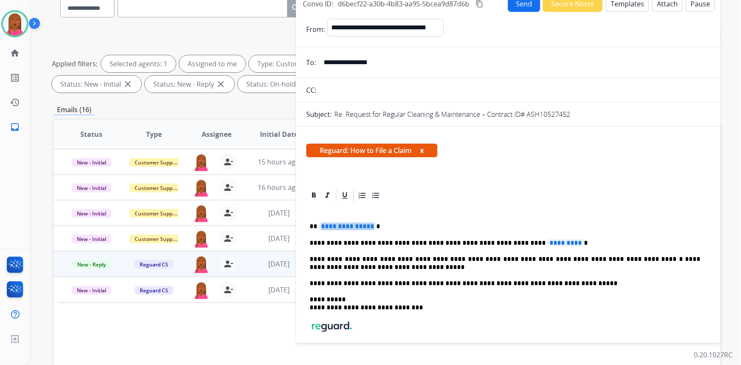
drag, startPoint x: 370, startPoint y: 227, endPoint x: 345, endPoint y: 226, distance: 25.5
click at [346, 226] on span "**********" at bounding box center [347, 226] width 57 height 7
click at [344, 226] on span "**********" at bounding box center [347, 226] width 57 height 7
click at [548, 239] on span "*********" at bounding box center [566, 242] width 37 height 7
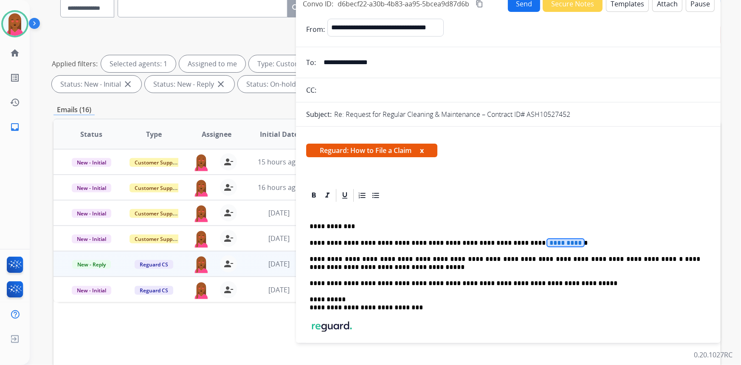
click at [548, 239] on span "*********" at bounding box center [566, 242] width 37 height 7
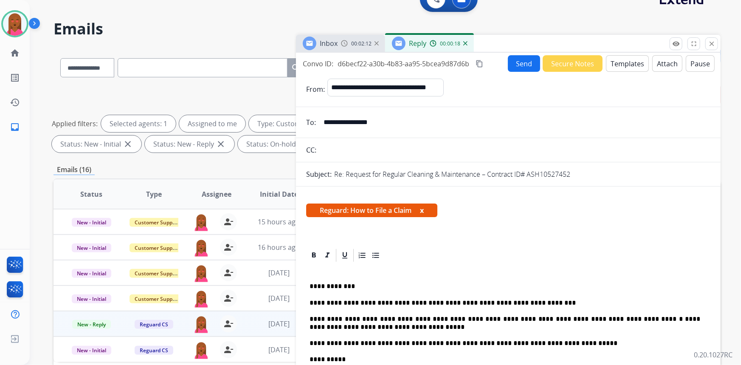
scroll to position [0, 0]
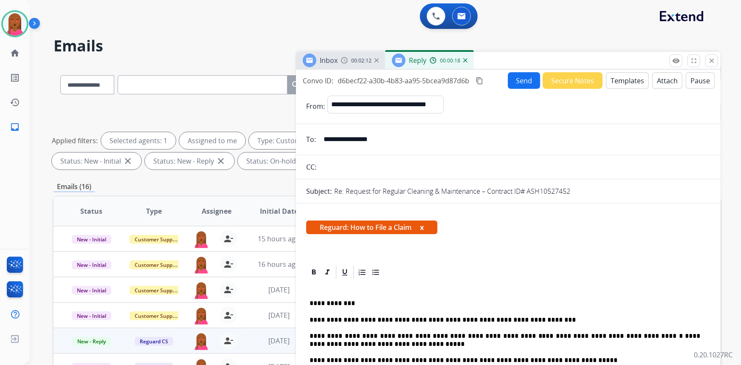
click at [534, 80] on button "Send" at bounding box center [524, 80] width 32 height 17
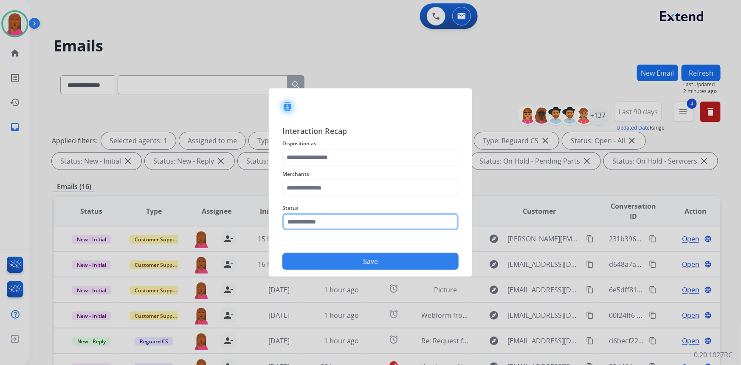
click at [313, 227] on input "text" at bounding box center [370, 221] width 176 height 17
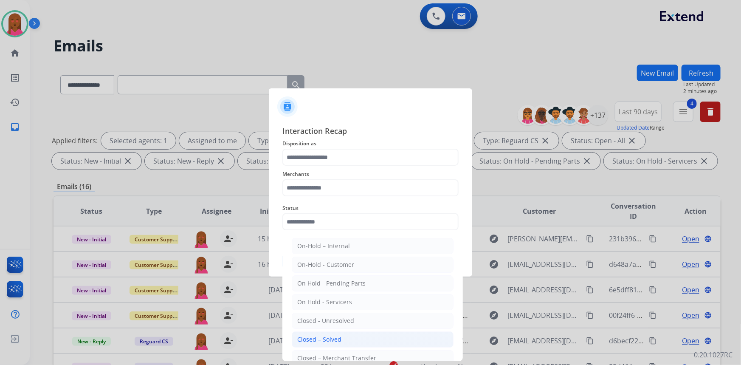
drag, startPoint x: 332, startPoint y: 339, endPoint x: 333, endPoint y: 332, distance: 6.8
click at [333, 338] on div "Closed – Solved" at bounding box center [319, 339] width 44 height 8
type input "**********"
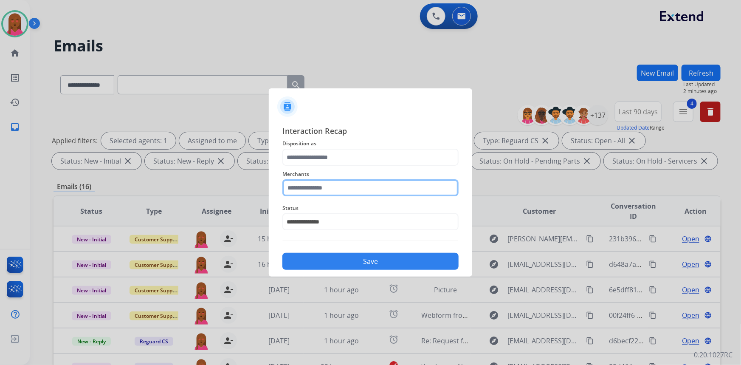
click at [344, 186] on input "text" at bounding box center [370, 187] width 176 height 17
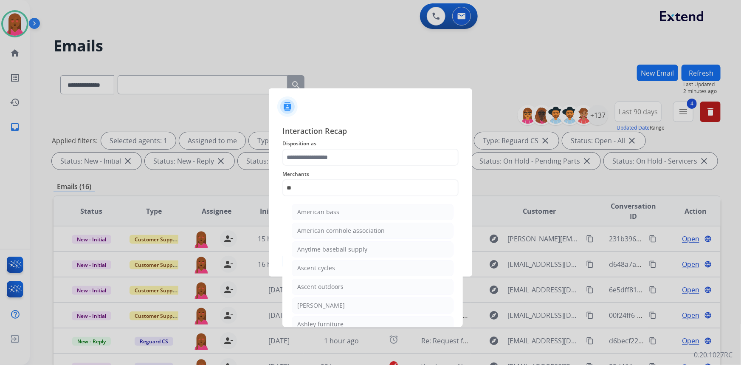
drag, startPoint x: 329, startPoint y: 305, endPoint x: 325, endPoint y: 272, distance: 33.3
click at [329, 303] on div "[PERSON_NAME]" at bounding box center [321, 305] width 48 height 8
type input "**********"
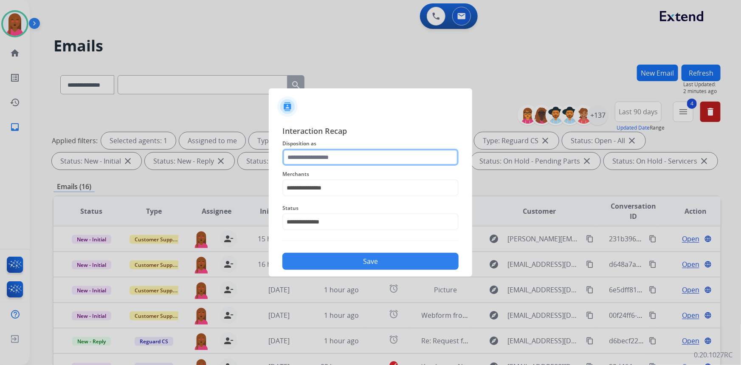
drag, startPoint x: 331, startPoint y: 157, endPoint x: 330, endPoint y: 164, distance: 7.8
click at [331, 159] on input "text" at bounding box center [370, 157] width 176 height 17
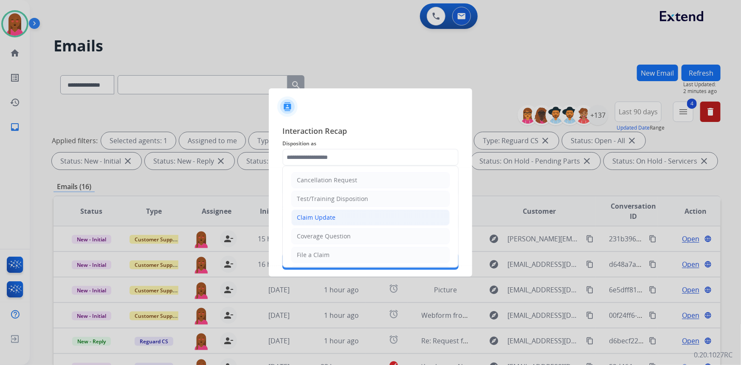
click at [326, 213] on div "Claim Update" at bounding box center [316, 217] width 39 height 8
type input "**********"
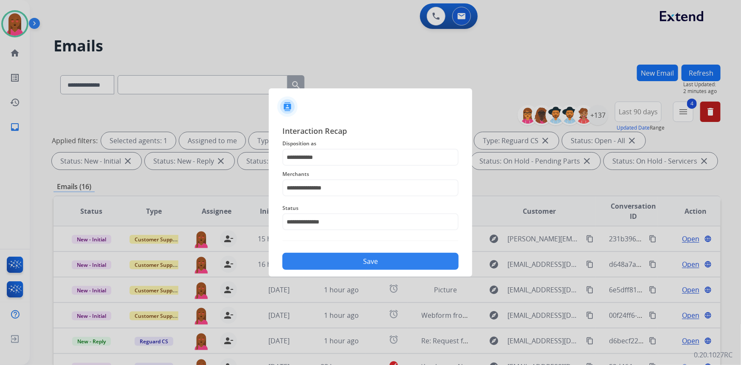
drag, startPoint x: 342, startPoint y: 256, endPoint x: 34, endPoint y: 11, distance: 394.0
click at [338, 254] on button "Save" at bounding box center [370, 261] width 176 height 17
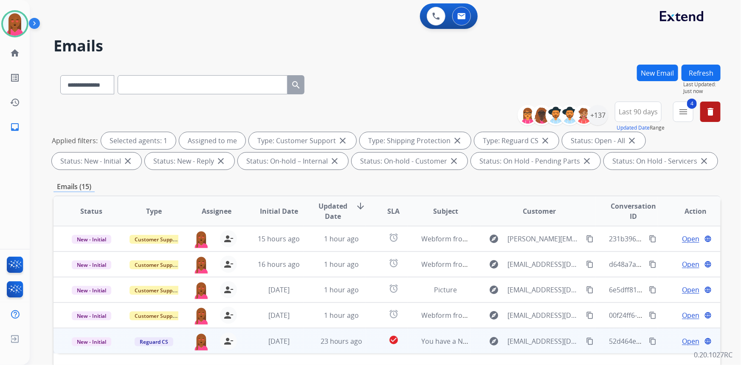
scroll to position [77, 0]
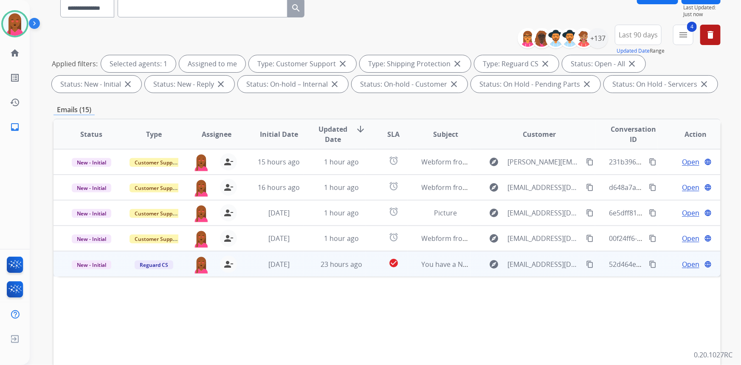
click at [688, 264] on span "Open" at bounding box center [690, 264] width 17 height 10
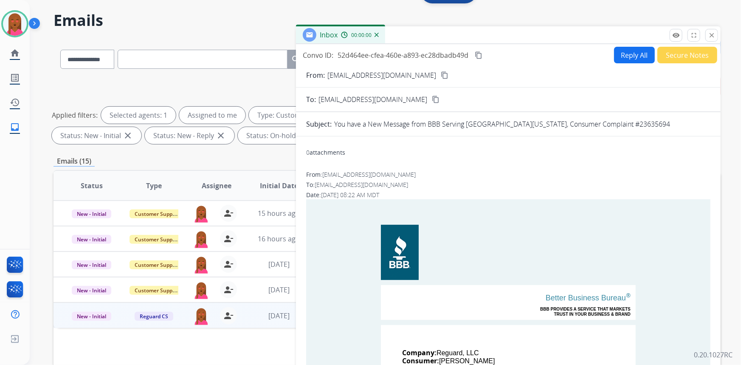
scroll to position [0, 0]
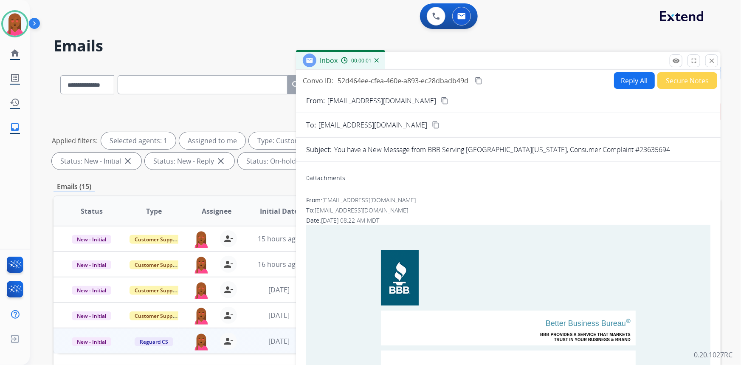
click at [716, 59] on button "close Close" at bounding box center [712, 60] width 13 height 13
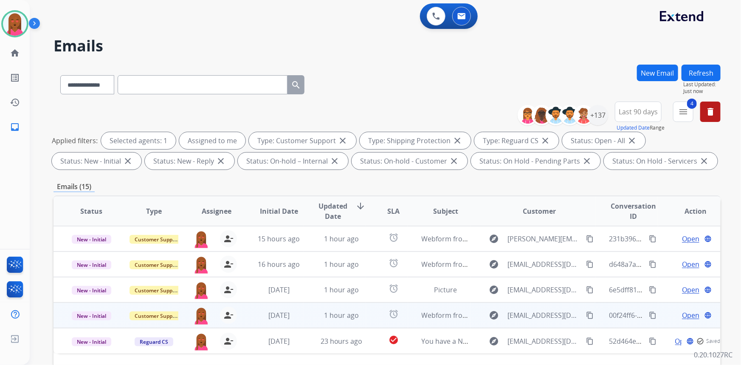
click at [689, 317] on span "Open" at bounding box center [690, 315] width 17 height 10
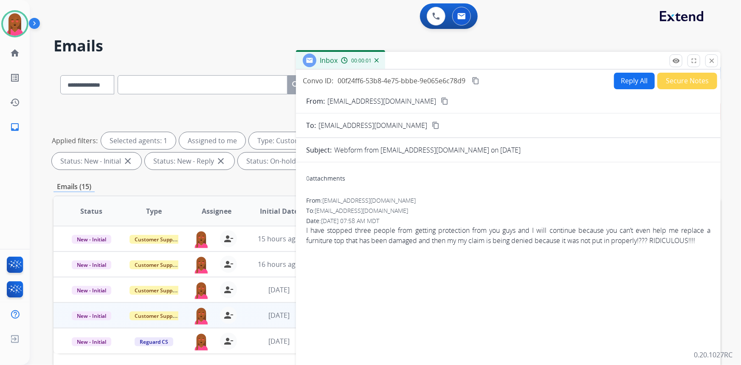
click at [441, 103] on mat-icon "content_copy" at bounding box center [445, 101] width 8 height 8
click at [505, 250] on div "From: [EMAIL_ADDRESS][DOMAIN_NAME] To: [EMAIL_ADDRESS][DOMAIN_NAME] Date: [DATE…" at bounding box center [508, 224] width 404 height 56
click at [592, 241] on span "I have stopped three people from getting protection from you guys and I will co…" at bounding box center [508, 235] width 404 height 20
click at [695, 81] on button "Secure Notes" at bounding box center [688, 81] width 60 height 17
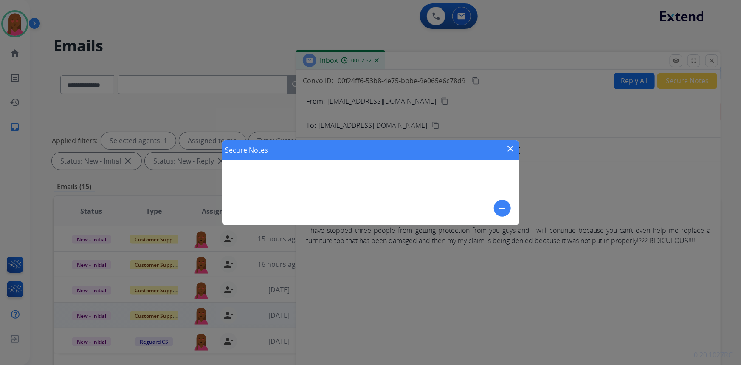
click at [503, 206] on mat-icon "add" at bounding box center [502, 208] width 10 height 10
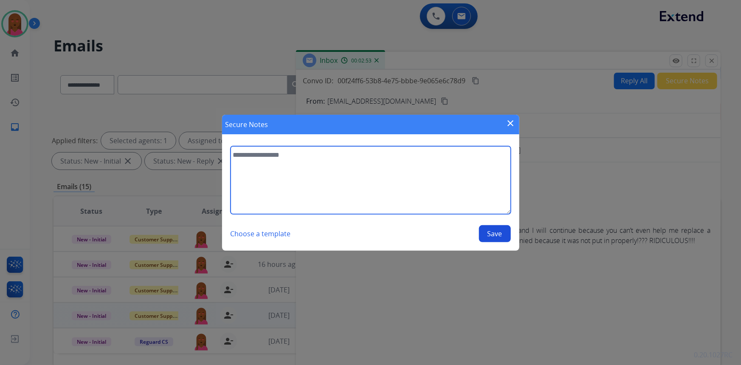
click at [342, 185] on textarea at bounding box center [371, 180] width 280 height 68
type textarea "**********"
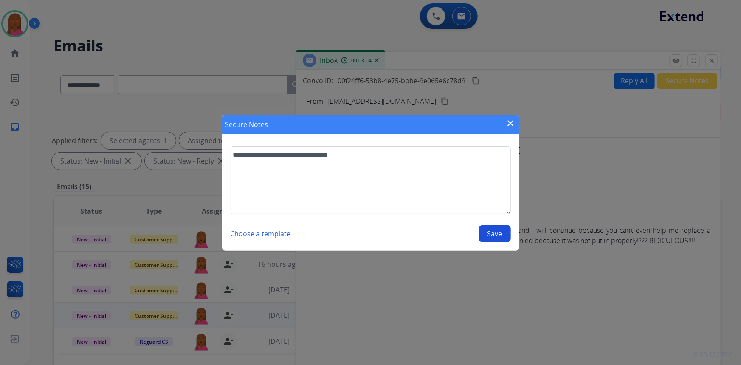
click at [508, 233] on button "Save" at bounding box center [495, 233] width 32 height 17
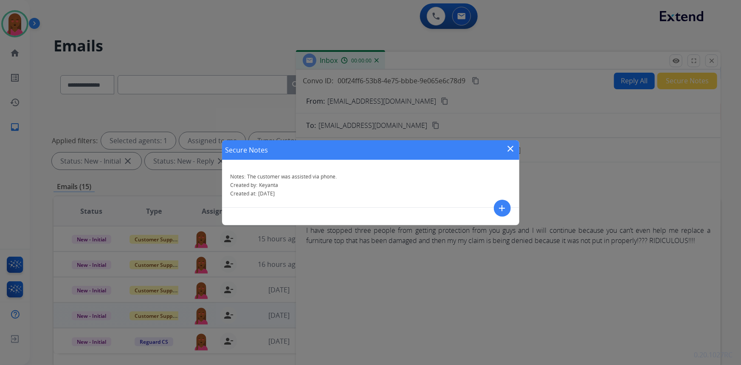
click at [498, 231] on div "Secure Notes close Notes: The customer was assisted via phone. Created by: Keya…" at bounding box center [370, 182] width 741 height 365
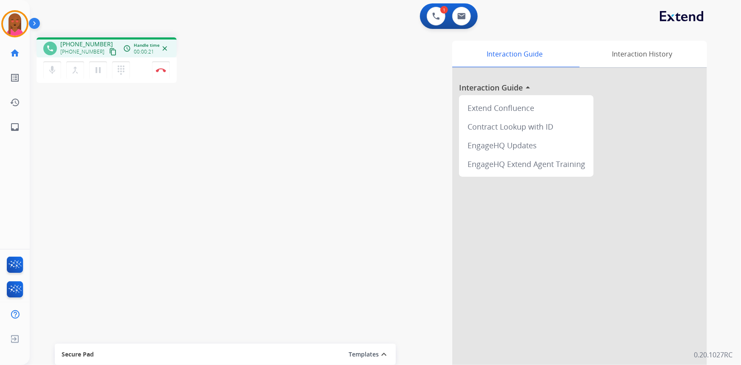
click at [109, 51] on mat-icon "content_copy" at bounding box center [113, 52] width 8 height 8
click at [155, 299] on div "phone [PHONE_NUMBER] [PHONE_NUMBER] content_copy access_time Call metrics Queue…" at bounding box center [375, 208] width 691 height 354
click at [52, 73] on mat-icon "mic" at bounding box center [52, 70] width 10 height 10
click at [99, 68] on mat-icon "pause" at bounding box center [98, 70] width 10 height 10
click at [122, 71] on mat-icon "dialpad" at bounding box center [121, 70] width 10 height 10
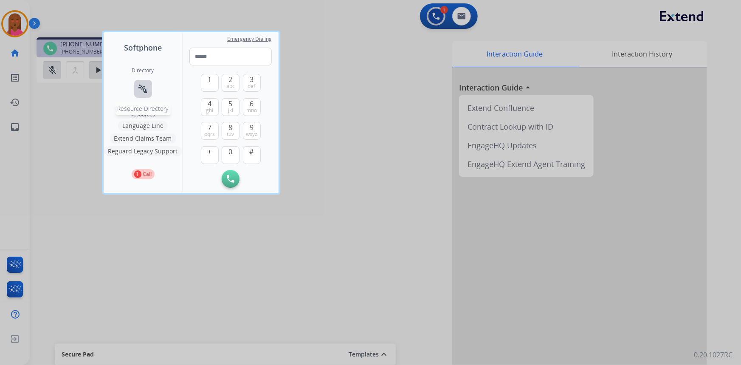
click at [142, 87] on mat-icon "connect_without_contact" at bounding box center [143, 89] width 10 height 10
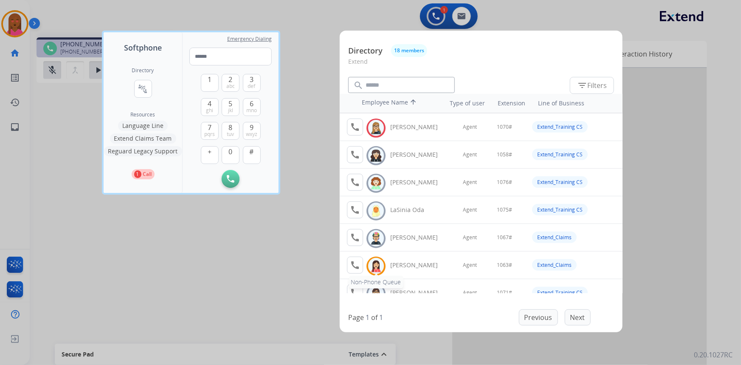
scroll to position [232, 0]
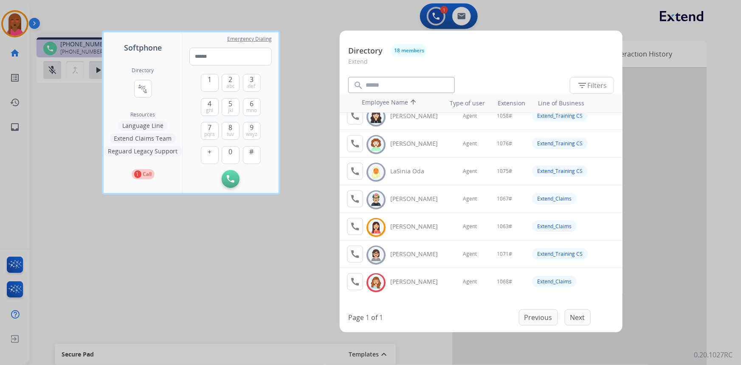
click at [271, 241] on div at bounding box center [370, 182] width 741 height 365
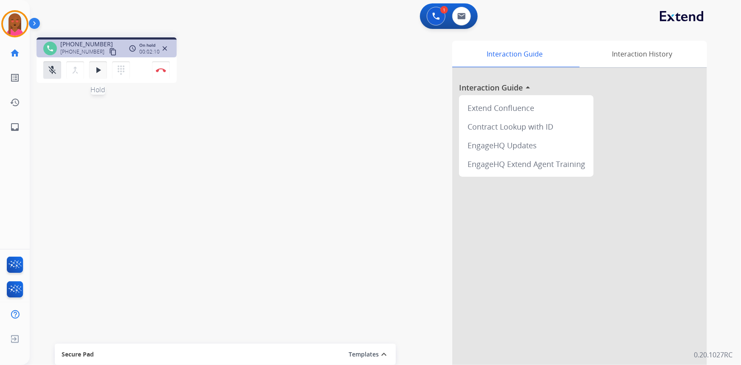
click at [98, 71] on mat-icon "play_arrow" at bounding box center [98, 70] width 10 height 10
click at [54, 70] on mat-icon "mic_off" at bounding box center [52, 70] width 10 height 10
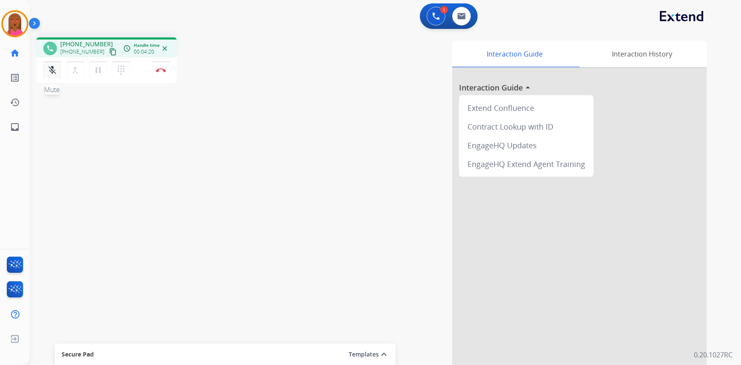
click at [55, 73] on mat-icon "mic_off" at bounding box center [52, 70] width 10 height 10
click at [96, 72] on mat-icon "pause" at bounding box center [98, 70] width 10 height 10
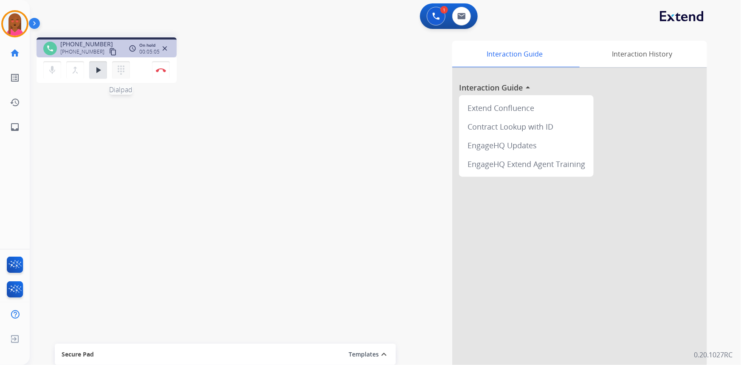
click at [128, 68] on button "dialpad Dialpad" at bounding box center [121, 70] width 18 height 18
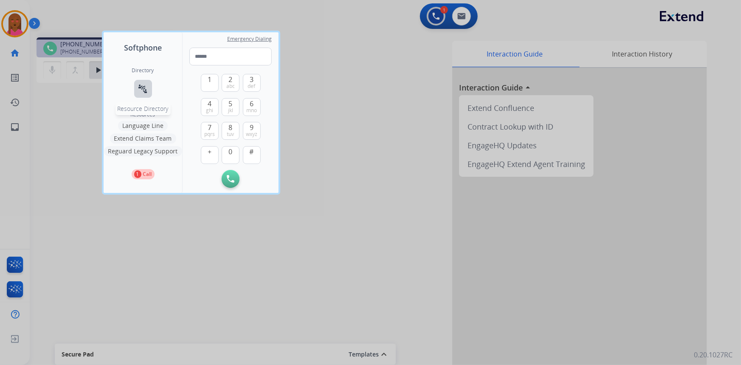
click at [138, 91] on mat-icon "connect_without_contact" at bounding box center [143, 89] width 10 height 10
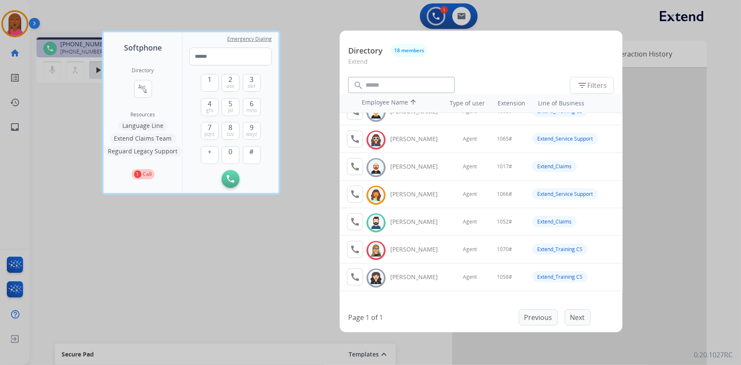
scroll to position [0, 0]
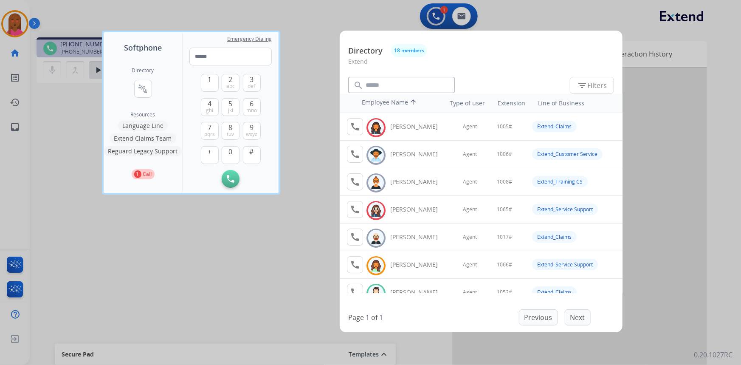
click at [291, 257] on div at bounding box center [370, 182] width 741 height 365
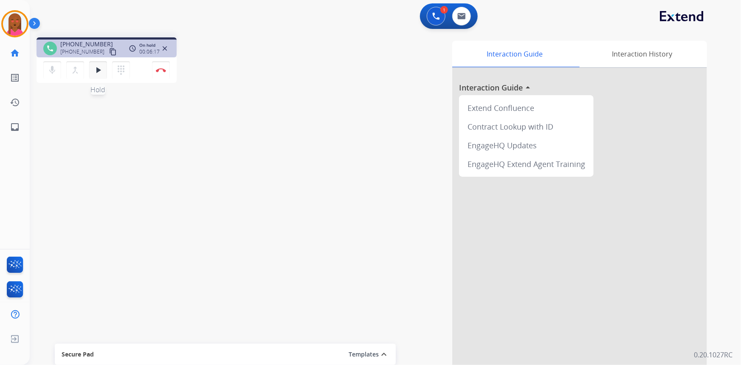
click at [95, 75] on button "play_arrow Hold" at bounding box center [98, 70] width 18 height 18
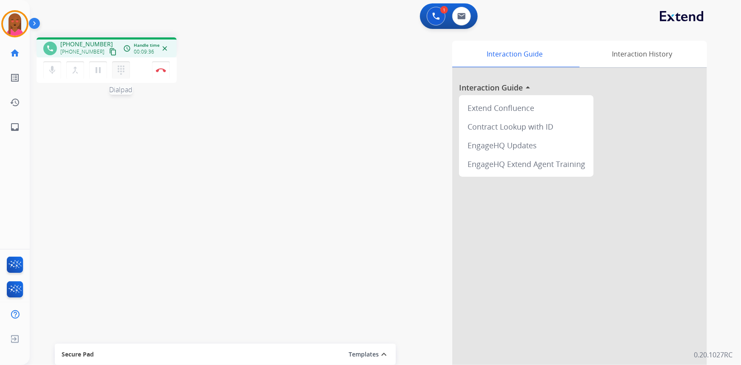
click at [127, 77] on button "dialpad Dialpad" at bounding box center [121, 70] width 18 height 18
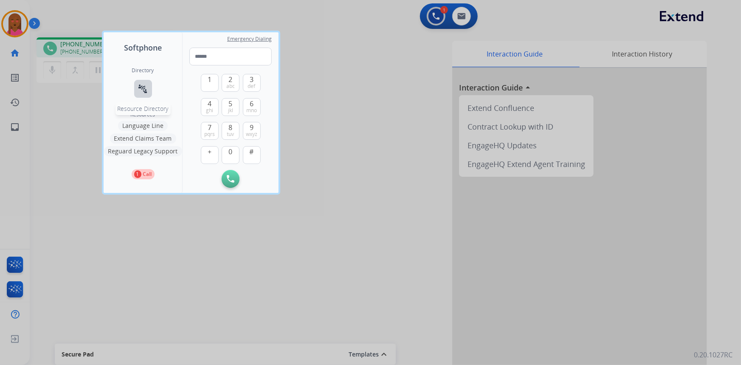
click at [142, 89] on mat-icon "connect_without_contact" at bounding box center [143, 89] width 10 height 10
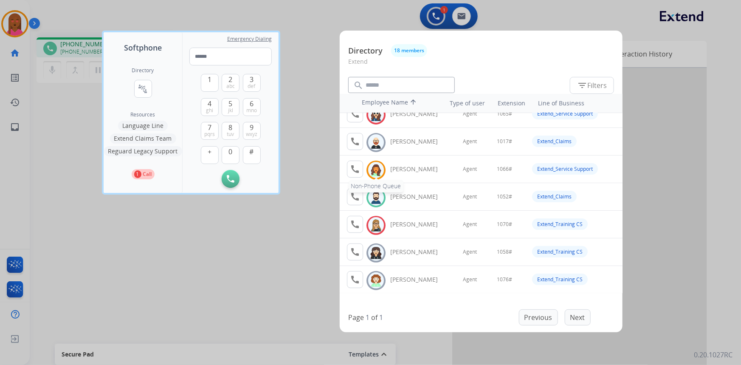
scroll to position [77, 0]
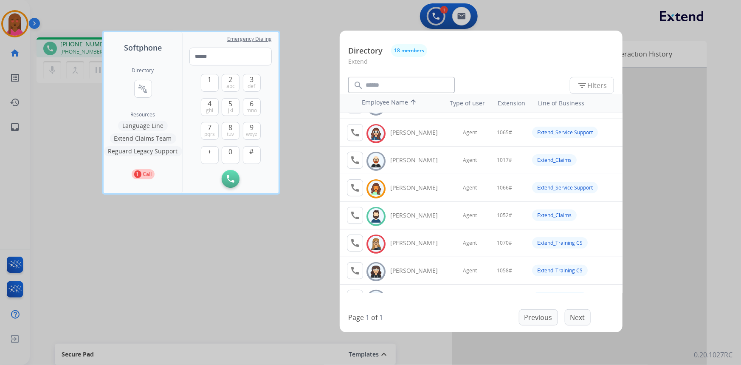
click at [217, 261] on div at bounding box center [370, 182] width 741 height 365
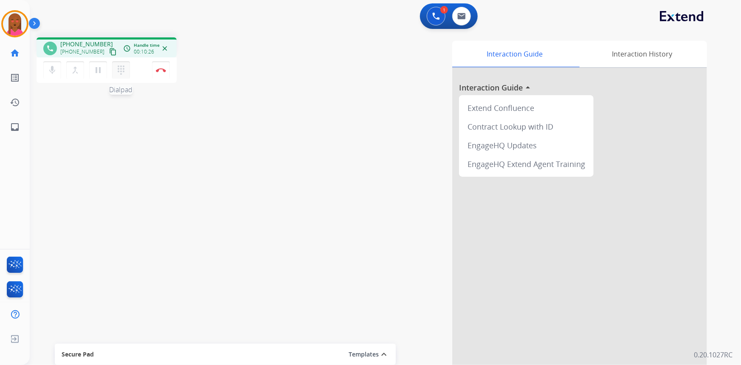
click at [123, 74] on mat-icon "dialpad" at bounding box center [121, 70] width 10 height 10
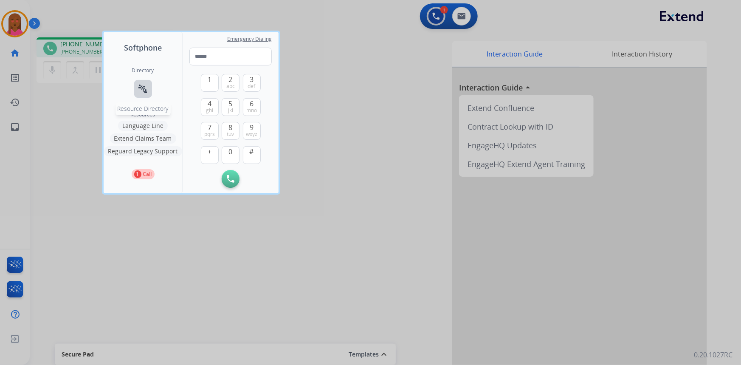
click at [146, 85] on mat-icon "connect_without_contact" at bounding box center [143, 89] width 10 height 10
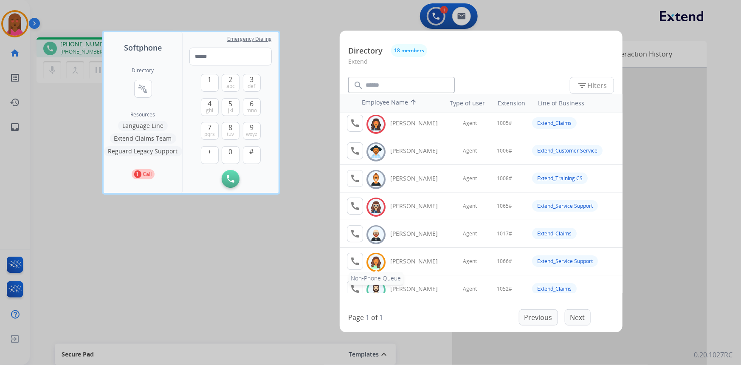
scroll to position [0, 0]
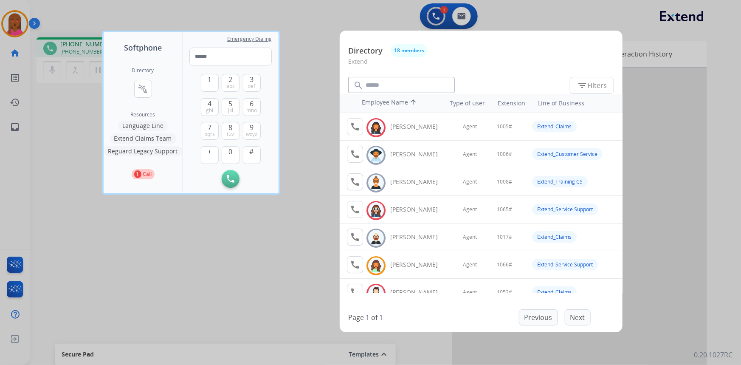
drag, startPoint x: 176, startPoint y: 313, endPoint x: 175, endPoint y: 301, distance: 11.5
click at [178, 311] on div at bounding box center [370, 182] width 741 height 365
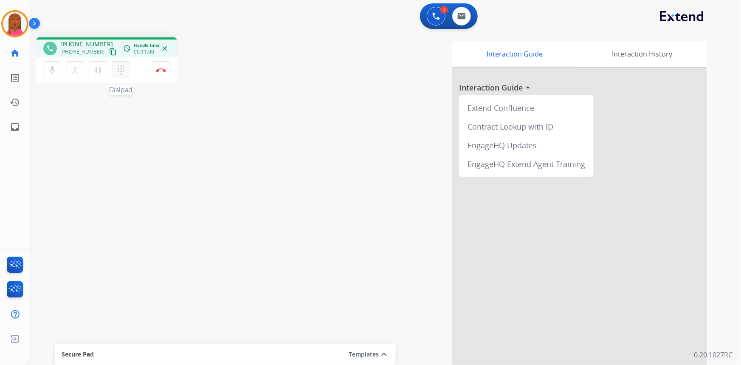
click at [119, 72] on mat-icon "dialpad" at bounding box center [121, 70] width 10 height 10
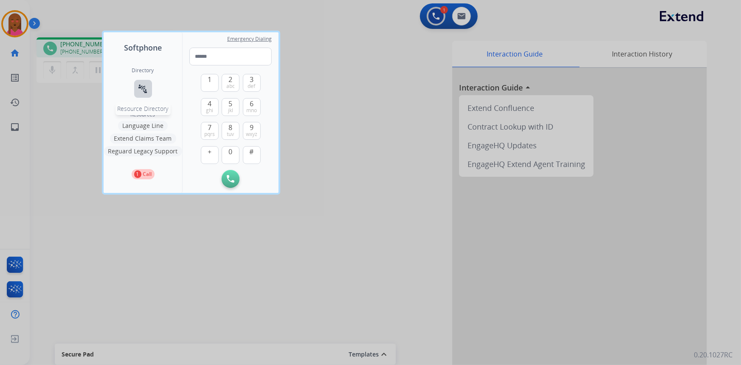
click at [145, 90] on mat-icon "connect_without_contact" at bounding box center [143, 89] width 10 height 10
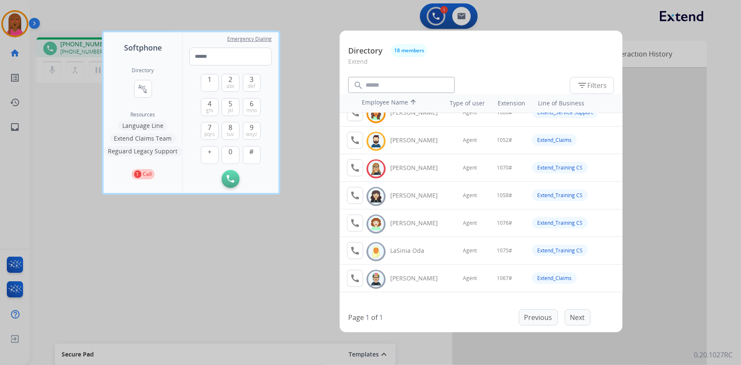
scroll to position [116, 0]
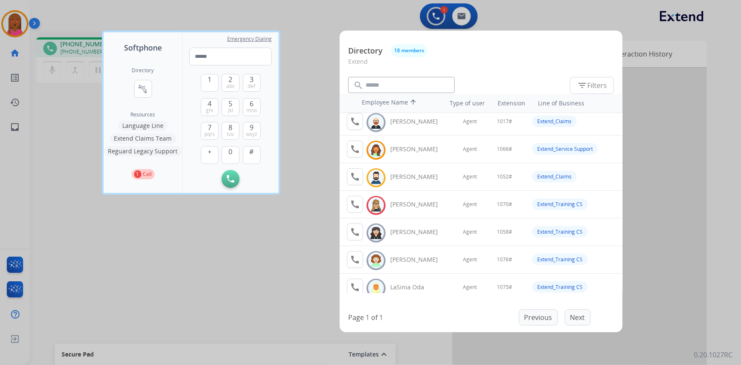
click at [250, 262] on div at bounding box center [370, 182] width 741 height 365
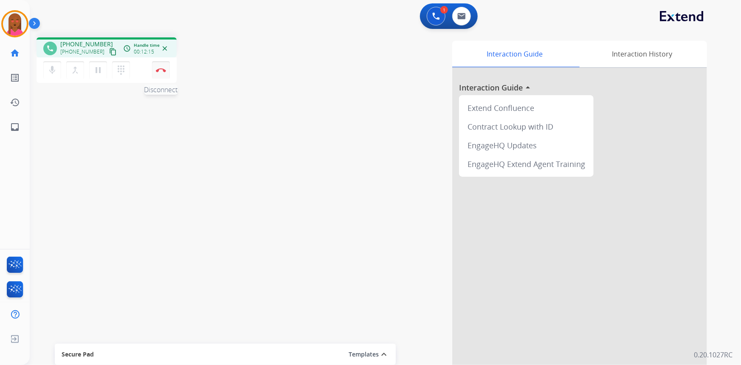
click at [163, 71] on img at bounding box center [161, 70] width 10 height 4
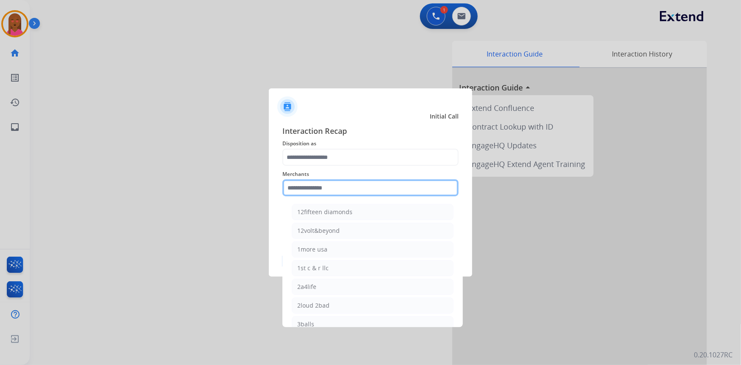
click at [310, 184] on input "text" at bounding box center [370, 187] width 176 height 17
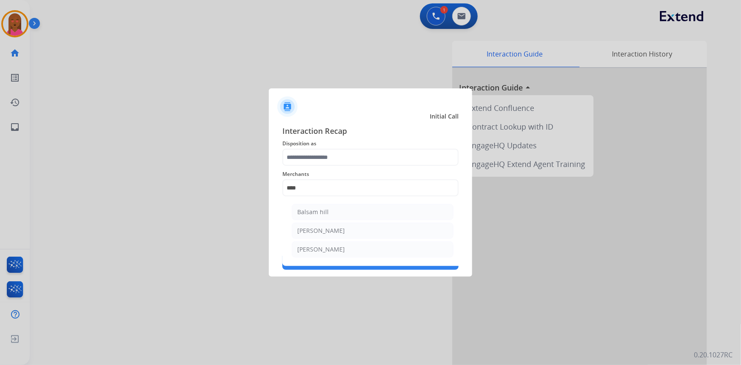
click at [315, 227] on div "[PERSON_NAME]" at bounding box center [321, 230] width 48 height 8
type input "*******"
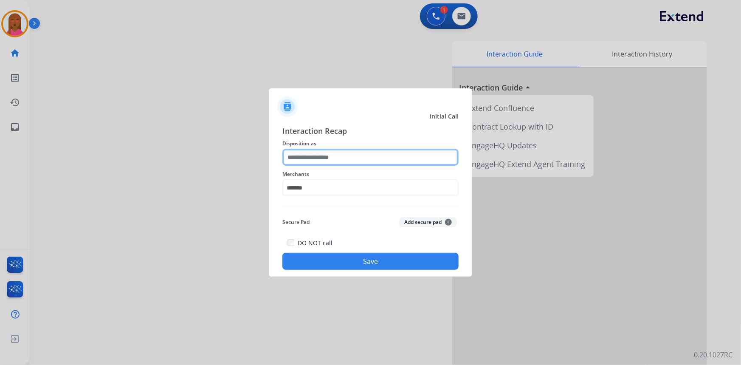
click at [314, 157] on input "text" at bounding box center [370, 157] width 176 height 17
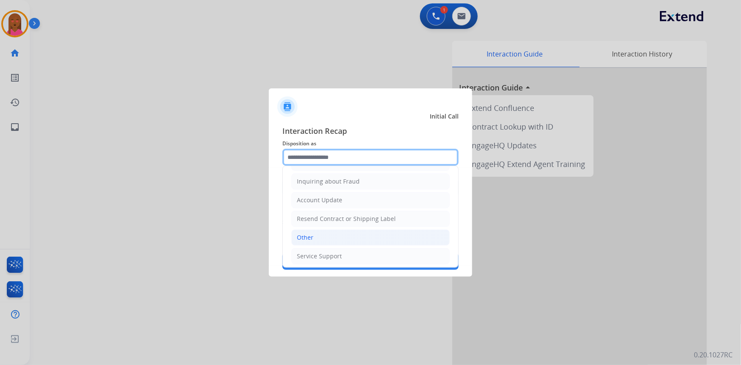
scroll to position [131, 0]
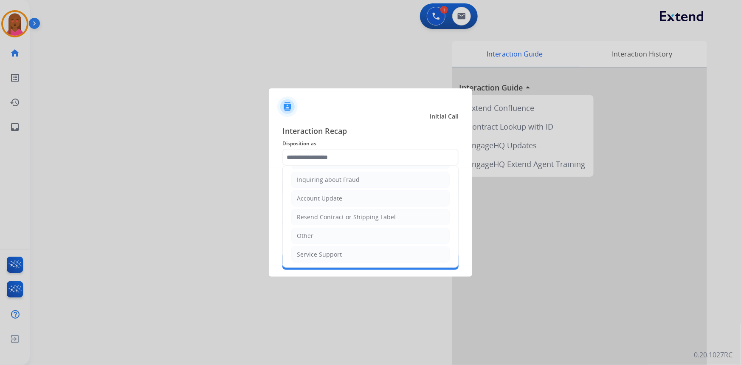
click at [336, 230] on li "Other" at bounding box center [370, 236] width 158 height 16
type input "*****"
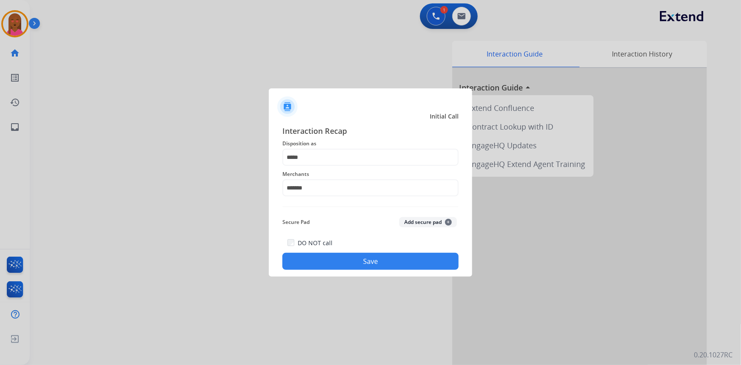
click at [341, 254] on button "Save" at bounding box center [370, 261] width 176 height 17
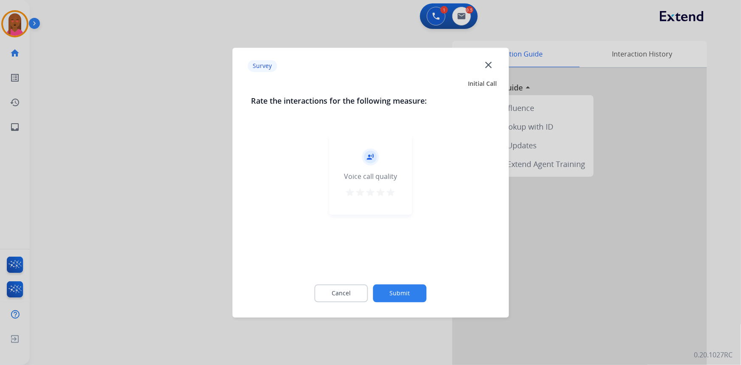
click at [466, 16] on div at bounding box center [370, 182] width 741 height 365
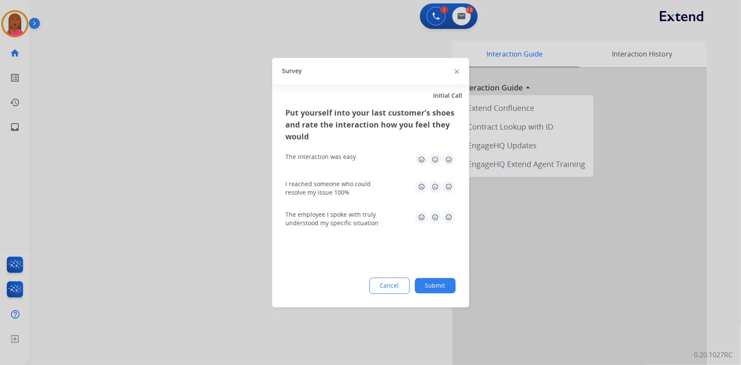
click at [466, 16] on div at bounding box center [370, 182] width 741 height 365
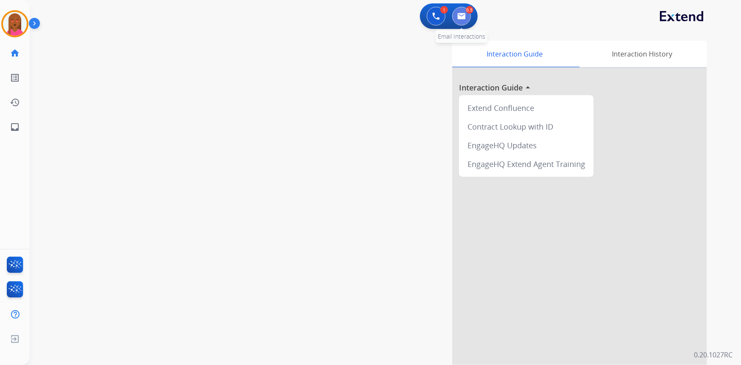
click at [460, 17] on img at bounding box center [461, 16] width 8 height 7
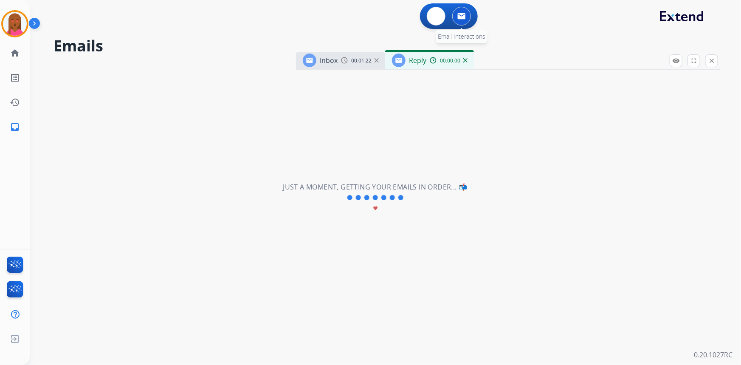
select select "**********"
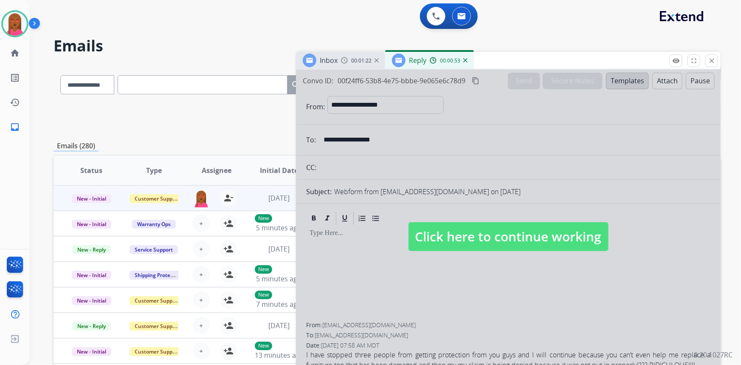
drag, startPoint x: 709, startPoint y: 62, endPoint x: 697, endPoint y: 61, distance: 12.4
click at [709, 62] on mat-icon "close" at bounding box center [712, 61] width 8 height 8
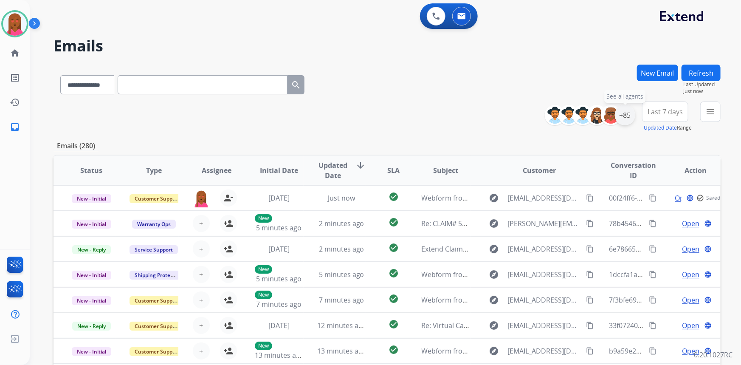
click at [625, 115] on div "+85" at bounding box center [625, 115] width 20 height 20
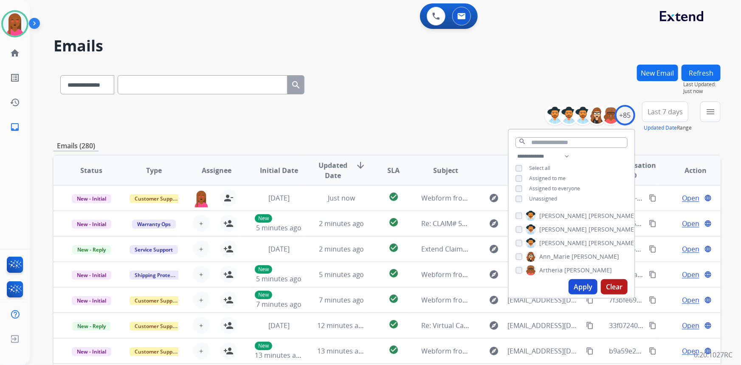
click at [582, 285] on button "Apply" at bounding box center [583, 286] width 29 height 15
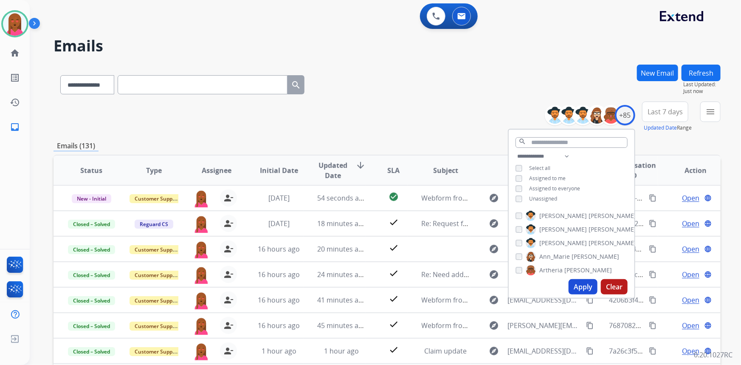
click at [660, 110] on span "Last 7 days" at bounding box center [665, 111] width 35 height 3
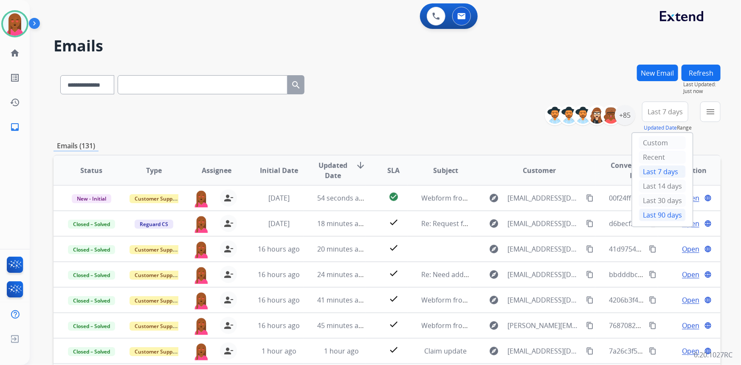
click at [660, 216] on div "Last 90 days" at bounding box center [662, 215] width 47 height 13
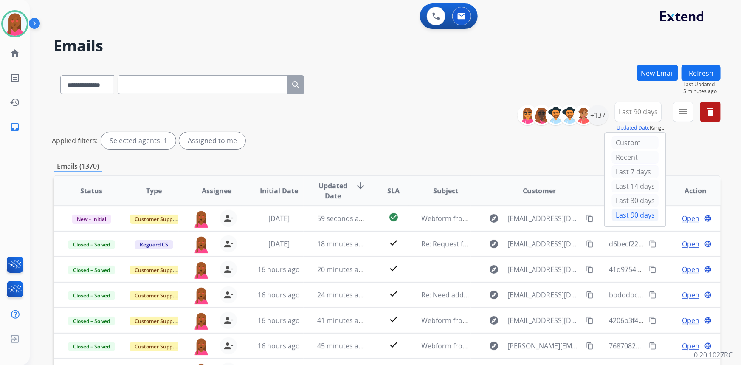
click at [466, 59] on div "**********" at bounding box center [375, 213] width 691 height 365
click at [681, 114] on mat-icon "menu" at bounding box center [683, 112] width 10 height 10
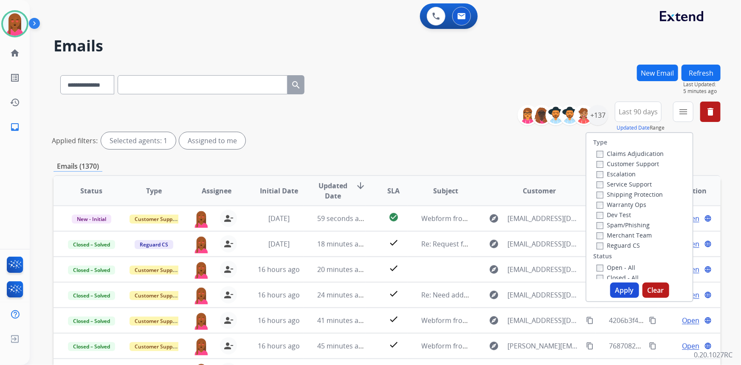
drag, startPoint x: 636, startPoint y: 161, endPoint x: 635, endPoint y: 179, distance: 17.4
click at [637, 161] on label "Customer Support" at bounding box center [628, 164] width 62 height 8
click at [638, 195] on label "Shipping Protection" at bounding box center [630, 194] width 66 height 8
click at [621, 244] on label "Reguard CS" at bounding box center [618, 245] width 43 height 8
click at [619, 267] on label "Open - All" at bounding box center [616, 267] width 39 height 8
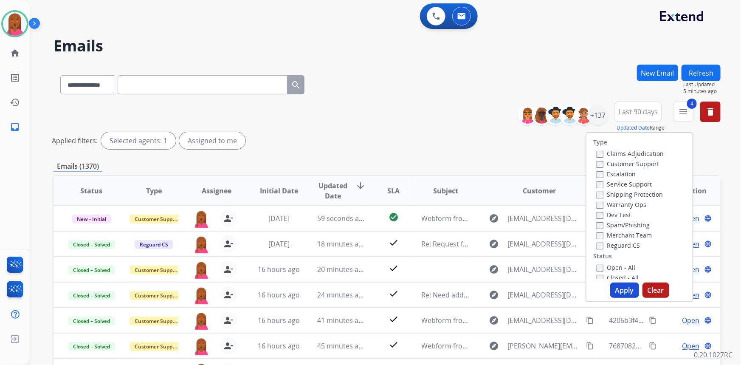
click at [622, 292] on button "Apply" at bounding box center [624, 289] width 29 height 15
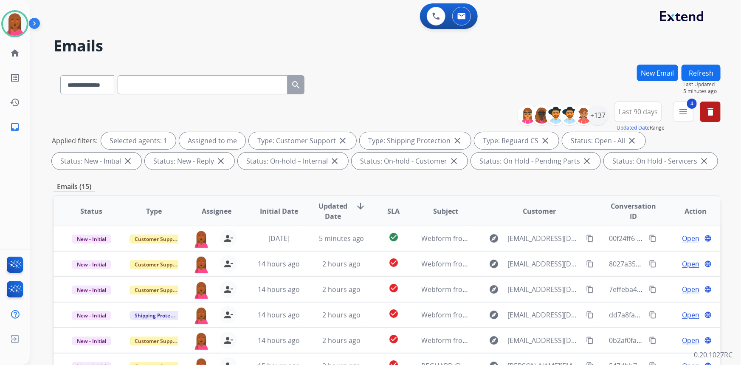
scroll to position [159, 0]
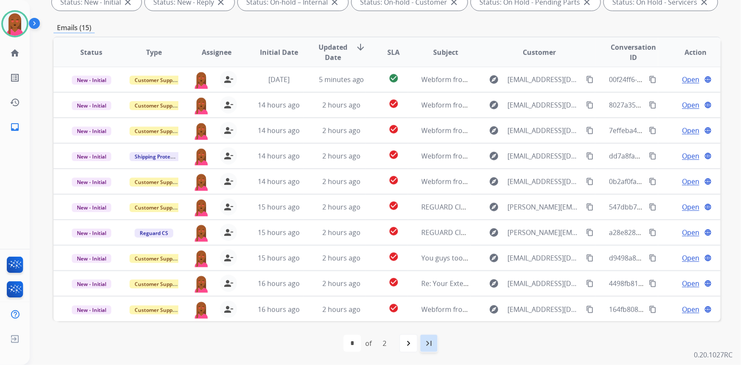
click at [432, 342] on mat-icon "last_page" at bounding box center [429, 343] width 10 height 10
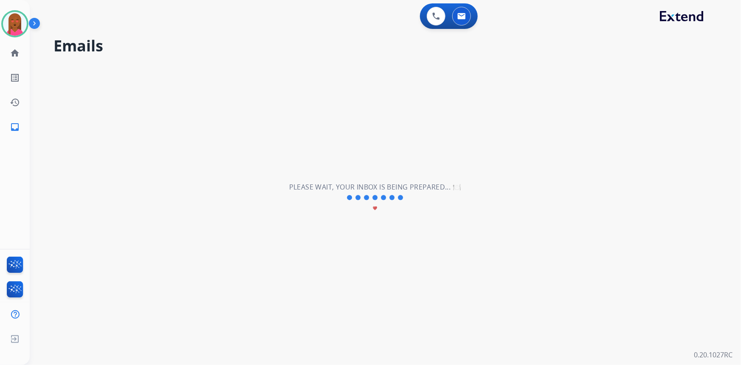
scroll to position [0, 0]
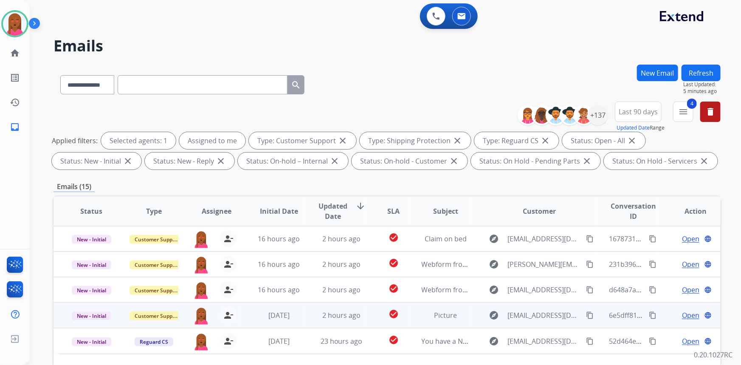
click at [685, 314] on span "Open" at bounding box center [690, 315] width 17 height 10
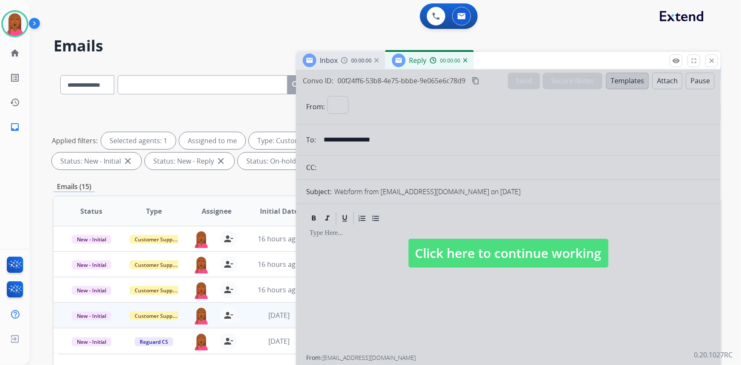
select select "**********"
click at [480, 242] on span "Click here to continue working" at bounding box center [509, 253] width 200 height 29
select select
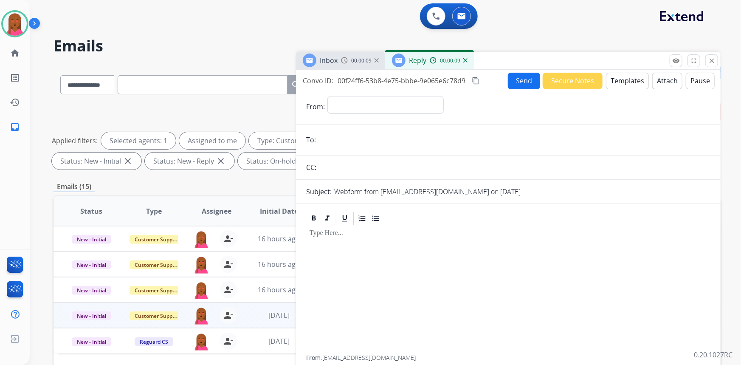
click at [709, 59] on mat-icon "close" at bounding box center [712, 61] width 8 height 8
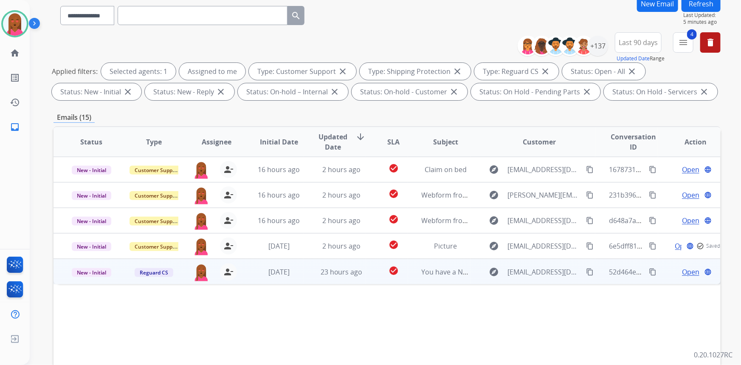
scroll to position [77, 0]
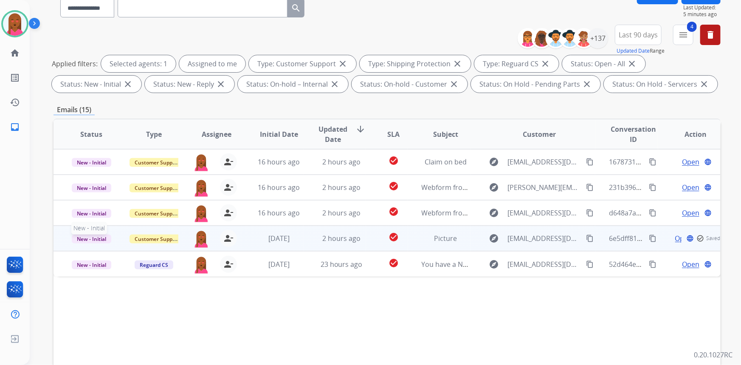
click at [97, 238] on span "New - Initial" at bounding box center [92, 238] width 40 height 9
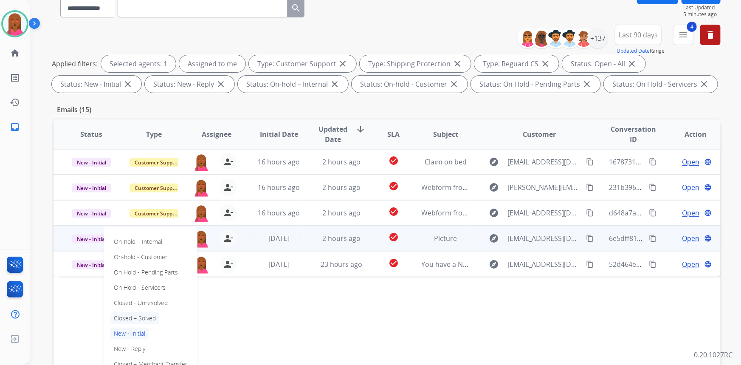
click at [150, 315] on p "Closed – Solved" at bounding box center [134, 318] width 49 height 12
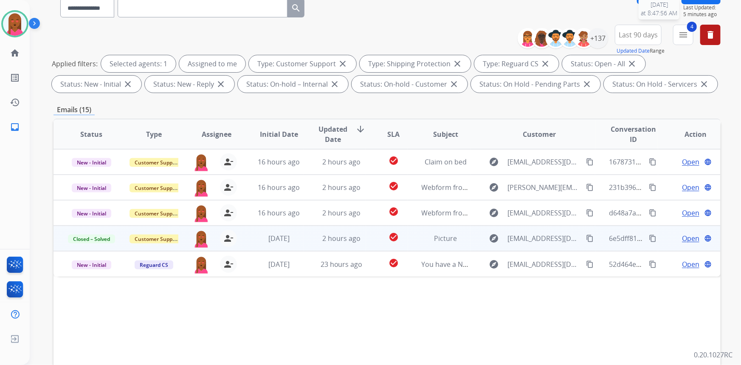
click at [709, 4] on span "Last Updated:" at bounding box center [701, 7] width 37 height 7
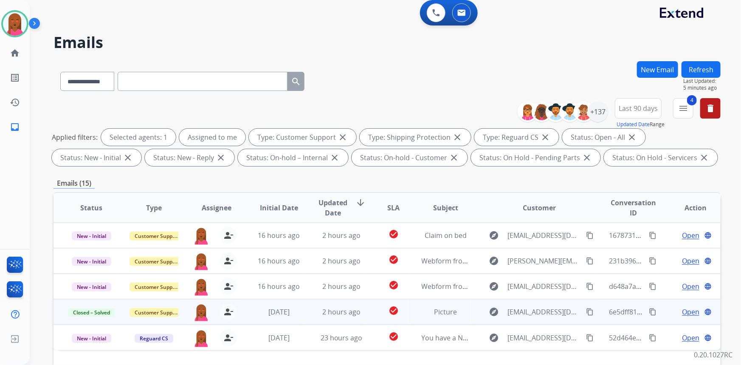
scroll to position [0, 0]
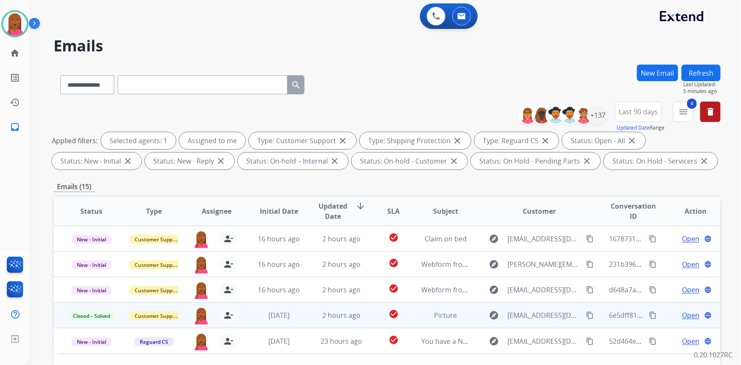
click at [711, 71] on button "Refresh" at bounding box center [701, 73] width 39 height 17
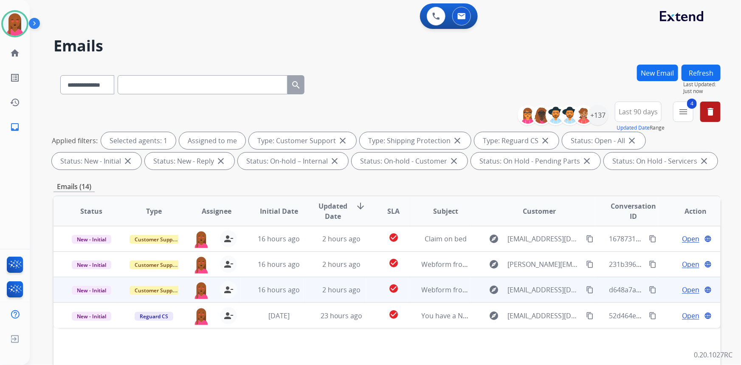
click at [682, 290] on span "Open" at bounding box center [690, 290] width 17 height 10
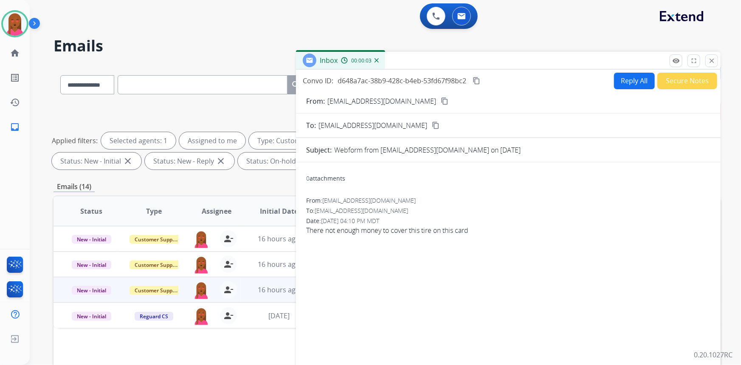
click at [441, 100] on mat-icon "content_copy" at bounding box center [445, 101] width 8 height 8
click at [685, 78] on button "Secure Notes" at bounding box center [688, 81] width 60 height 17
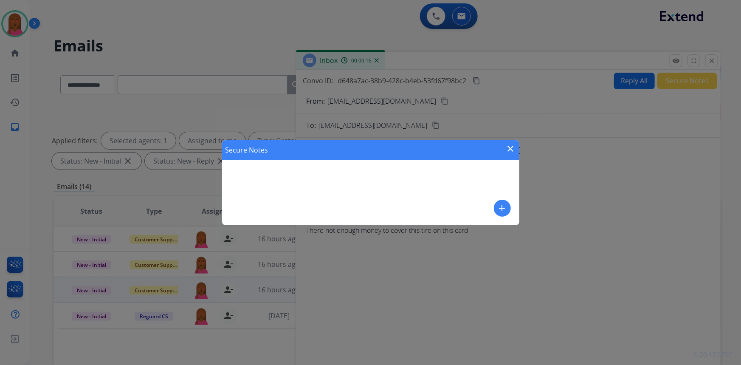
click at [504, 209] on mat-icon "add" at bounding box center [502, 208] width 10 height 10
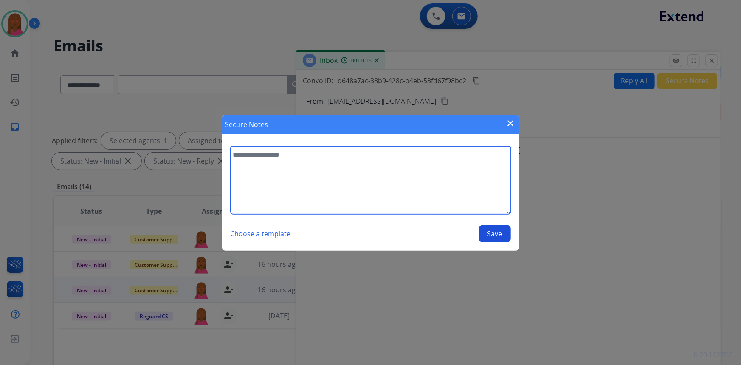
click at [460, 197] on textarea at bounding box center [371, 180] width 280 height 68
type textarea "**********"
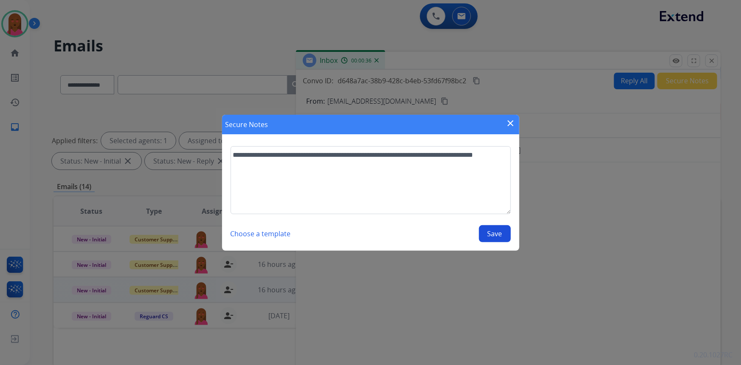
click at [486, 239] on button "Save" at bounding box center [495, 233] width 32 height 17
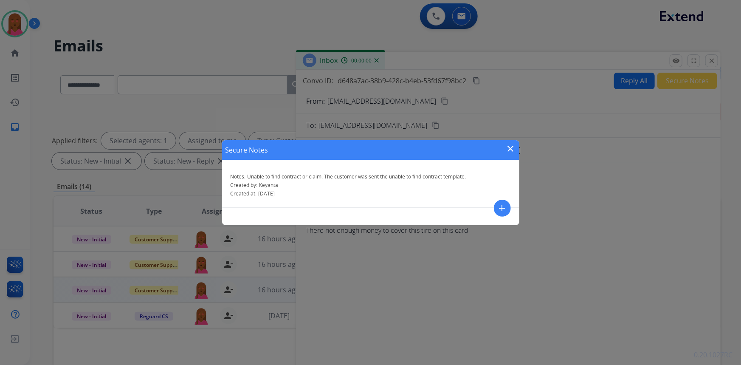
drag, startPoint x: 509, startPoint y: 149, endPoint x: 552, endPoint y: 117, distance: 53.2
click at [509, 149] on mat-icon "close" at bounding box center [511, 149] width 10 height 10
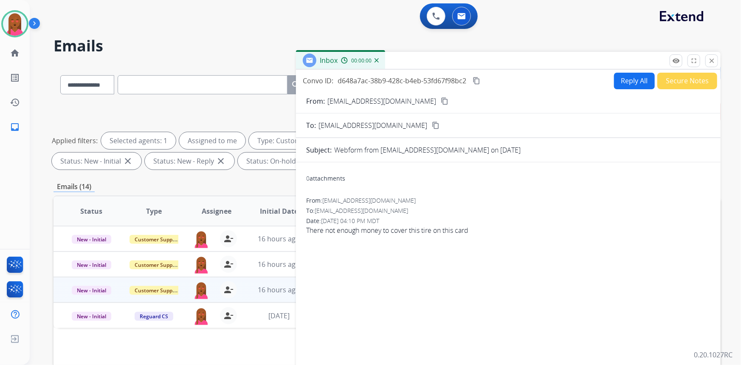
click at [616, 83] on button "Reply All" at bounding box center [634, 81] width 41 height 17
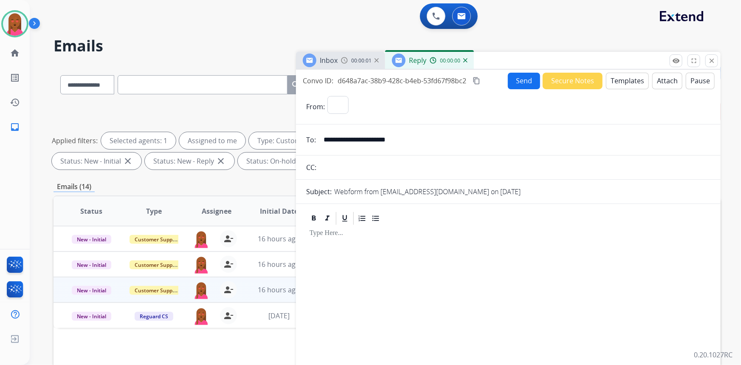
select select "**********"
click at [622, 82] on button "Templates" at bounding box center [627, 81] width 43 height 17
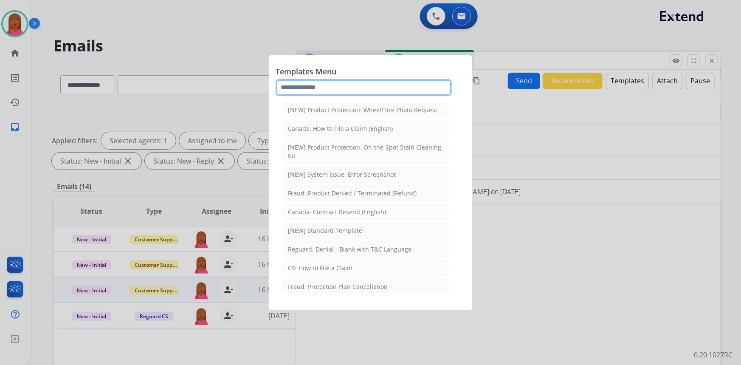
click at [378, 86] on input "text" at bounding box center [364, 87] width 176 height 17
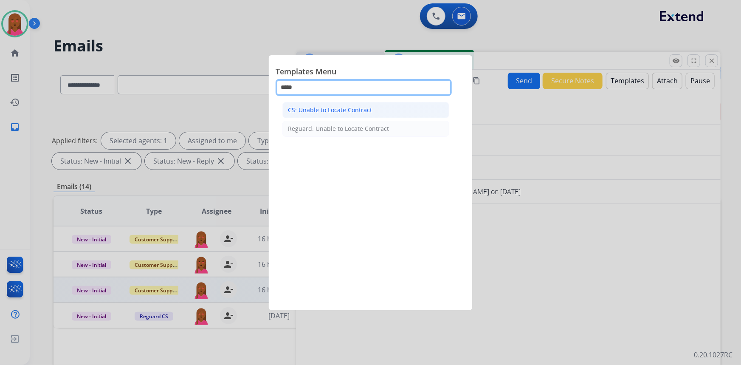
type input "*****"
click at [368, 110] on div "CS: Unable to Locate Contract" at bounding box center [330, 110] width 84 height 8
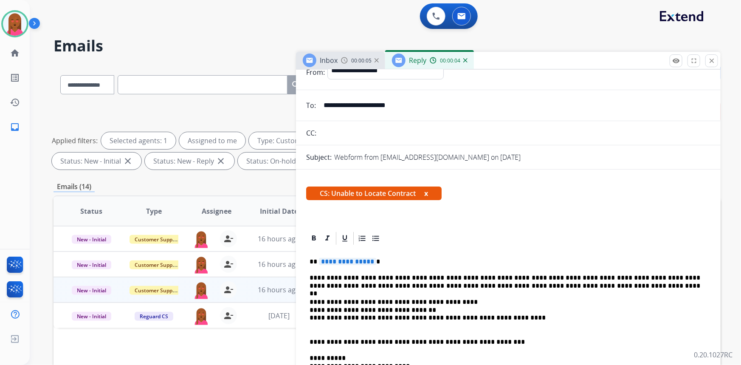
scroll to position [38, 0]
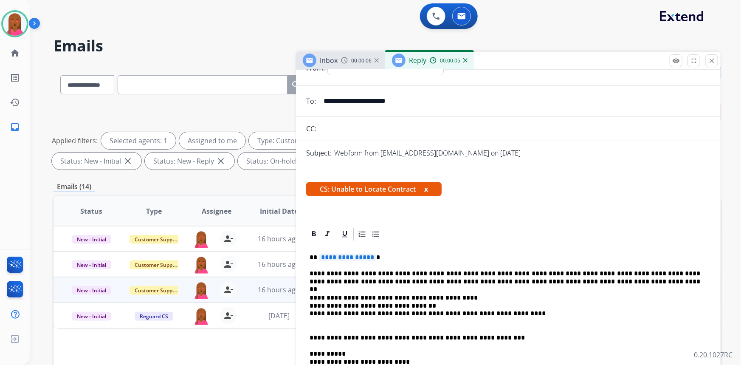
click at [368, 259] on span "**********" at bounding box center [347, 257] width 57 height 7
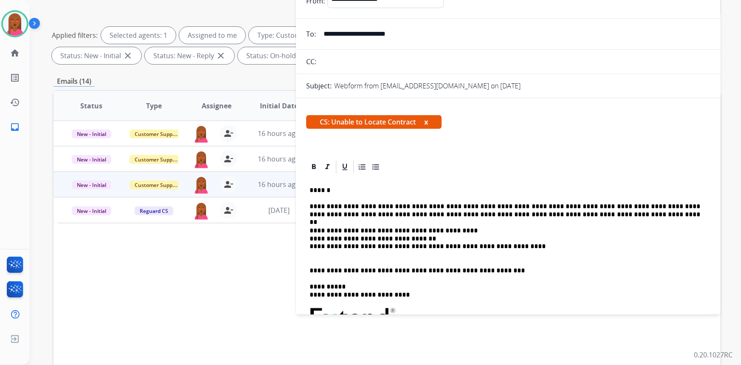
scroll to position [0, 0]
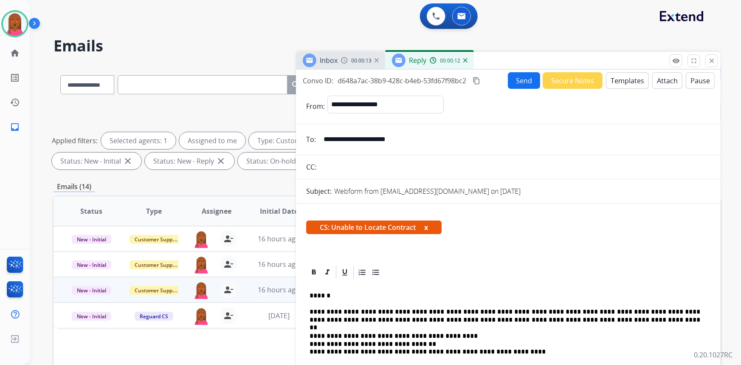
click at [517, 75] on button "Send" at bounding box center [524, 80] width 32 height 17
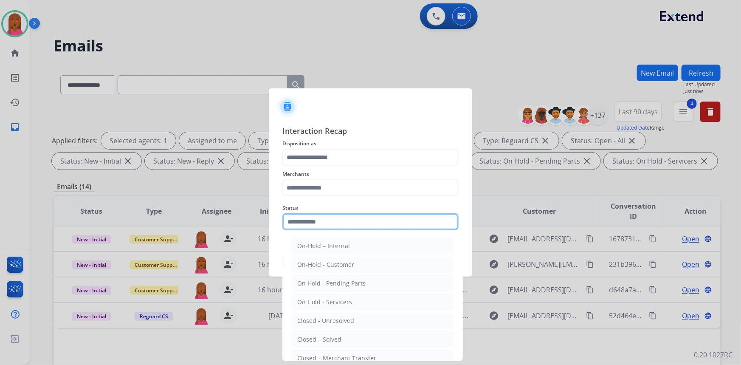
click at [328, 221] on input "text" at bounding box center [370, 221] width 176 height 17
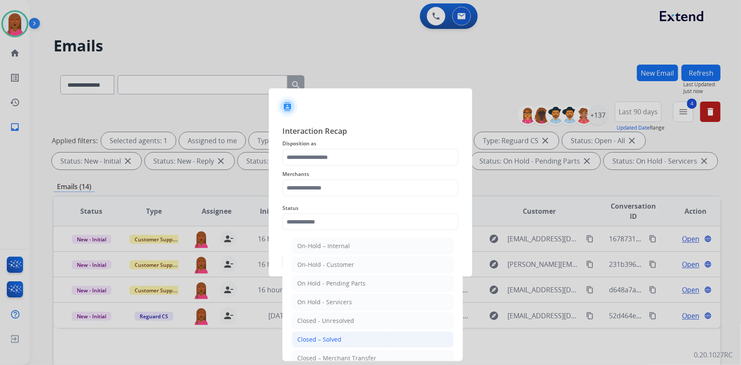
click at [358, 336] on li "Closed – Solved" at bounding box center [373, 339] width 162 height 16
type input "**********"
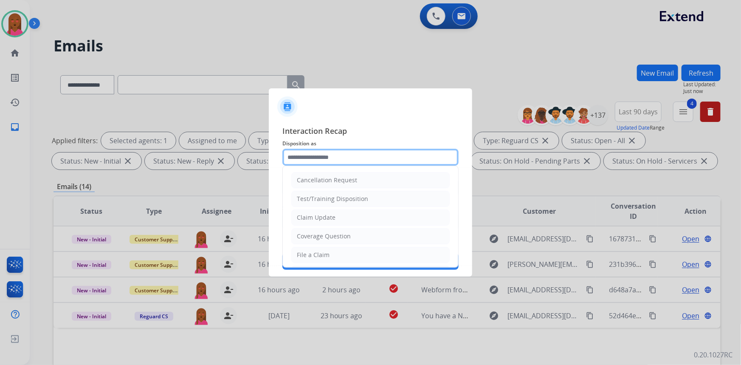
click at [378, 155] on input "text" at bounding box center [370, 157] width 176 height 17
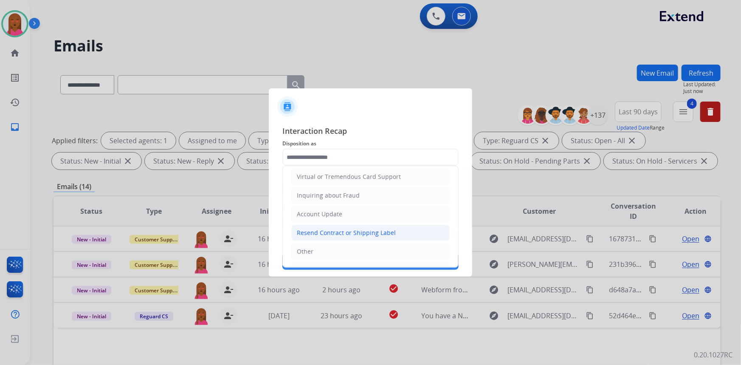
click at [355, 234] on div "Resend Contract or Shipping Label" at bounding box center [346, 233] width 99 height 8
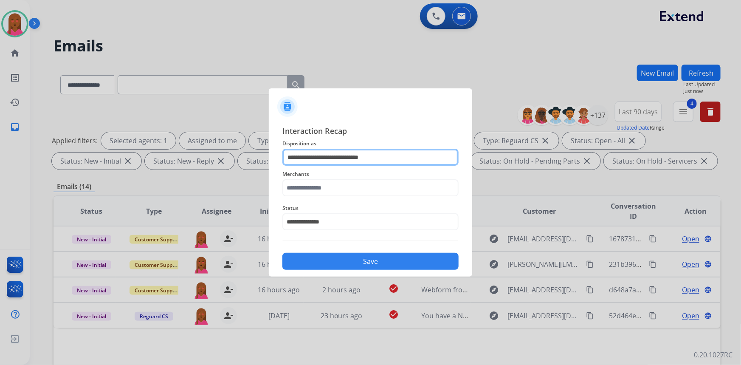
click at [361, 155] on input "**********" at bounding box center [370, 157] width 176 height 17
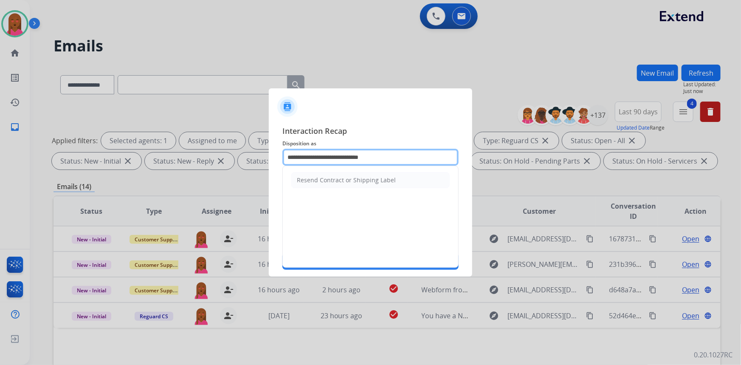
drag, startPoint x: 322, startPoint y: 155, endPoint x: 141, endPoint y: 152, distance: 181.0
click at [0, 152] on app-contact-recap-modal "**********" at bounding box center [0, 182] width 0 height 365
click at [344, 175] on li "Virtual or Tremendous Card Support" at bounding box center [370, 180] width 158 height 16
type input "**********"
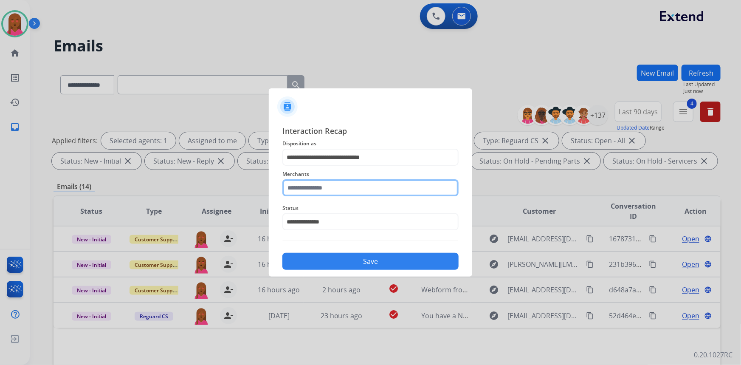
click at [367, 186] on input "text" at bounding box center [370, 187] width 176 height 17
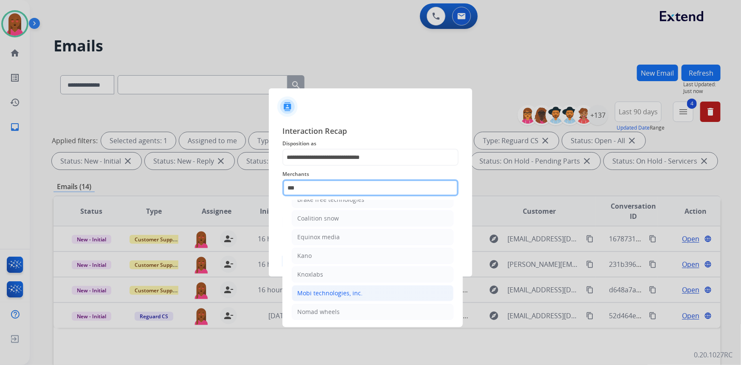
scroll to position [0, 0]
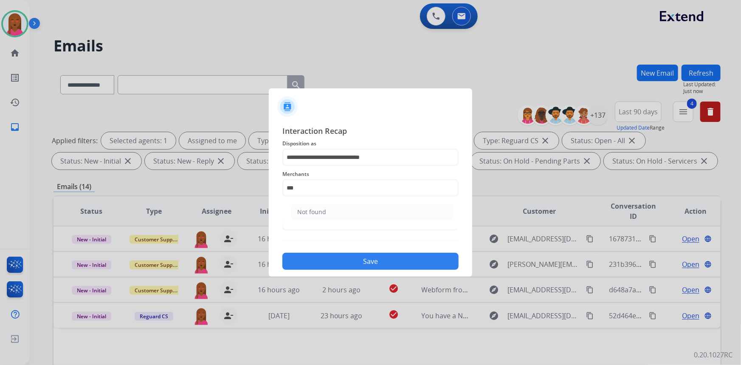
drag, startPoint x: 335, startPoint y: 208, endPoint x: 332, endPoint y: 215, distance: 7.7
click at [335, 208] on li "Not found" at bounding box center [373, 212] width 162 height 16
type input "*********"
click at [347, 271] on div "**********" at bounding box center [370, 197] width 203 height 158
click at [353, 262] on button "Save" at bounding box center [370, 261] width 176 height 17
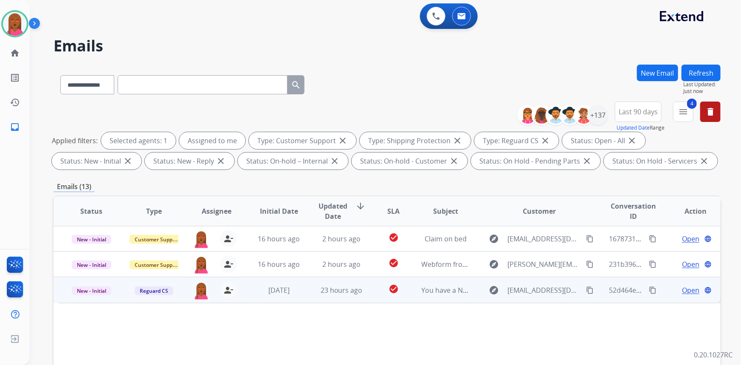
click at [683, 289] on span "Open" at bounding box center [690, 290] width 17 height 10
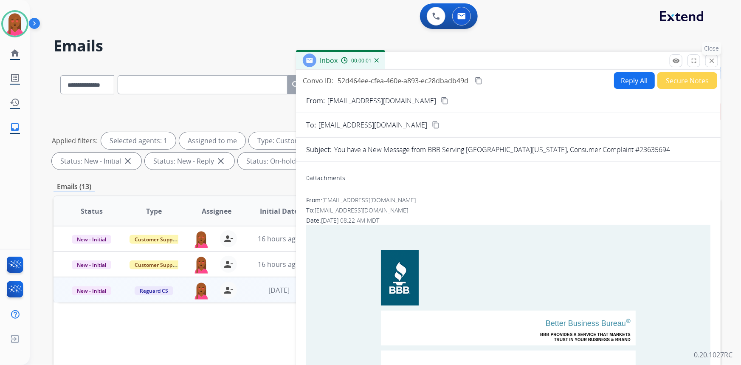
click at [711, 58] on mat-icon "close" at bounding box center [712, 61] width 8 height 8
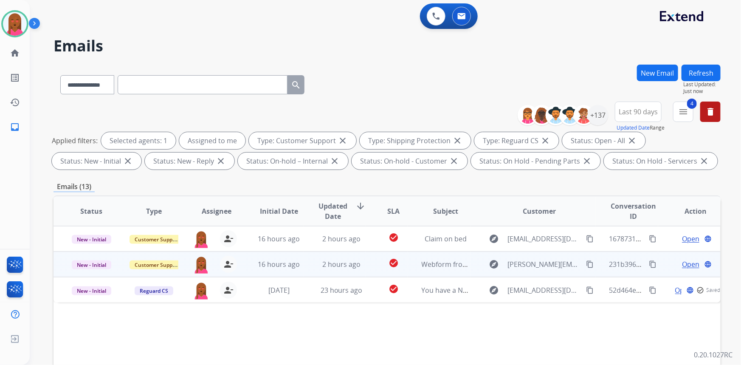
click at [682, 262] on span "Open" at bounding box center [690, 264] width 17 height 10
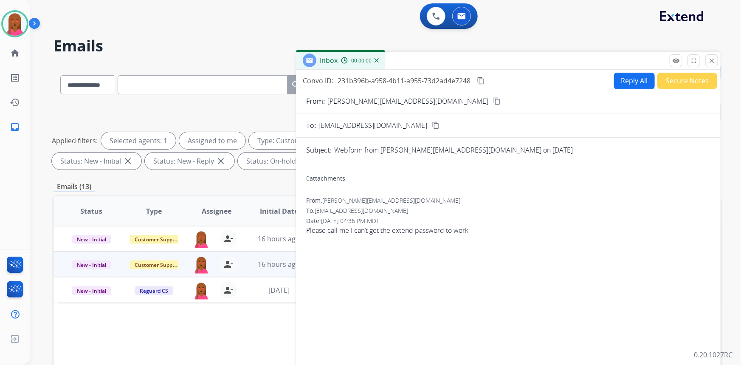
drag, startPoint x: 425, startPoint y: 102, endPoint x: 421, endPoint y: 102, distance: 4.3
click at [493, 102] on mat-icon "content_copy" at bounding box center [497, 101] width 8 height 8
click at [712, 63] on mat-icon "close" at bounding box center [712, 61] width 8 height 8
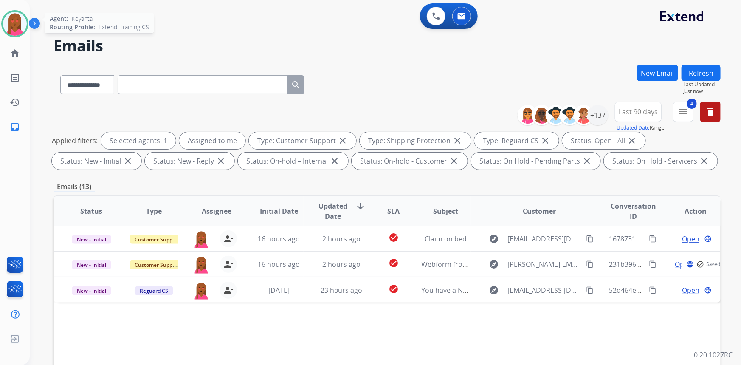
click at [18, 25] on img at bounding box center [15, 24] width 24 height 24
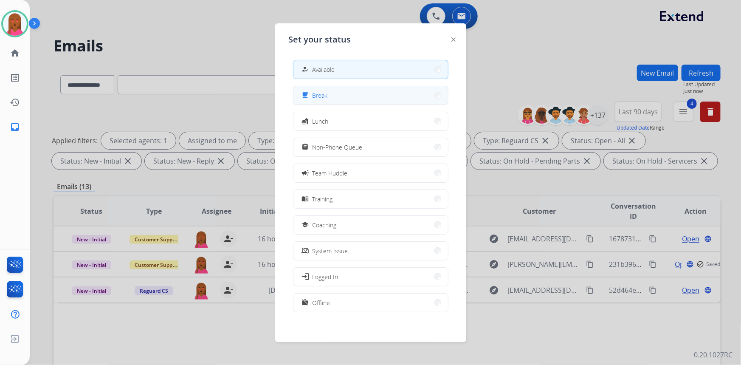
click at [344, 101] on button "free_breakfast Break" at bounding box center [371, 95] width 155 height 18
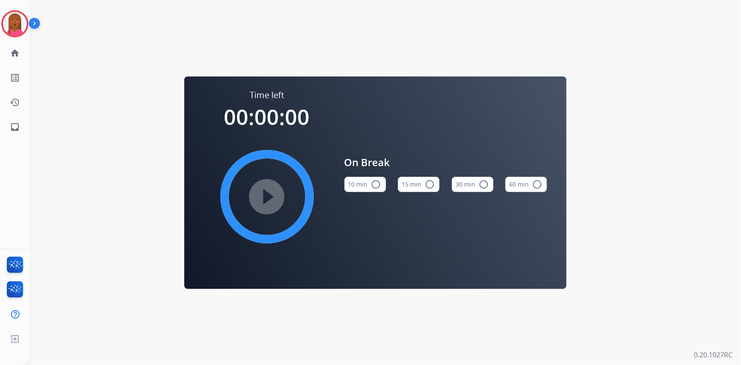
click at [365, 184] on button "10 min radio_button_unchecked" at bounding box center [365, 184] width 42 height 15
click at [262, 202] on mat-icon "play_circle_filled" at bounding box center [267, 197] width 10 height 10
click at [7, 28] on img at bounding box center [15, 24] width 24 height 24
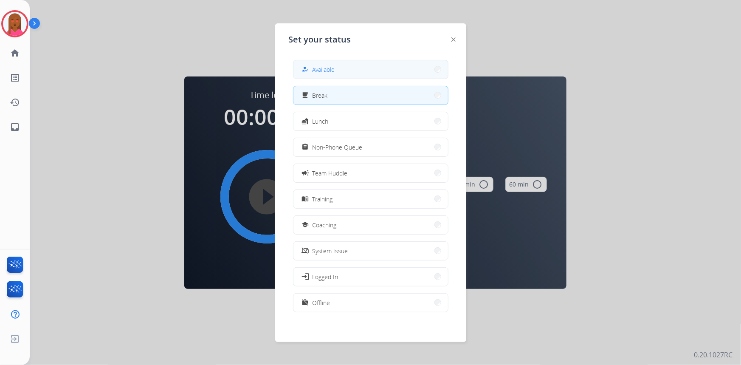
click at [333, 68] on span "Available" at bounding box center [324, 69] width 23 height 9
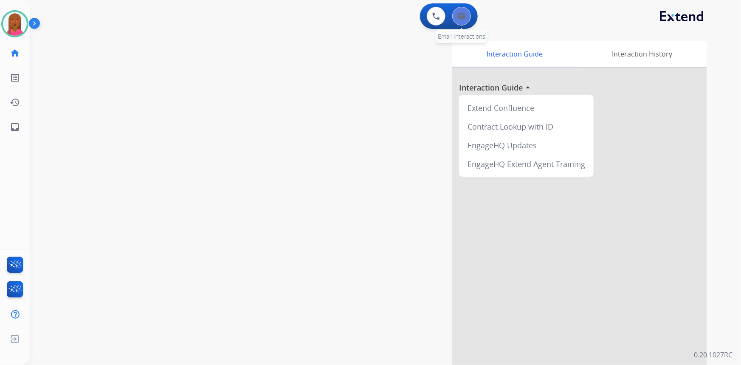
click at [468, 15] on button at bounding box center [461, 16] width 19 height 19
select select "**********"
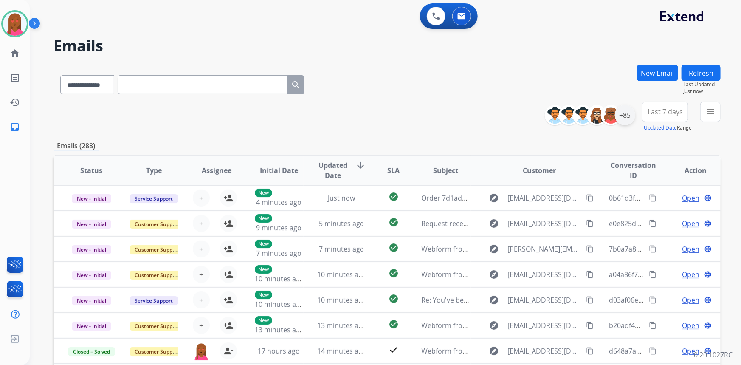
click at [629, 122] on div "+85" at bounding box center [625, 115] width 20 height 20
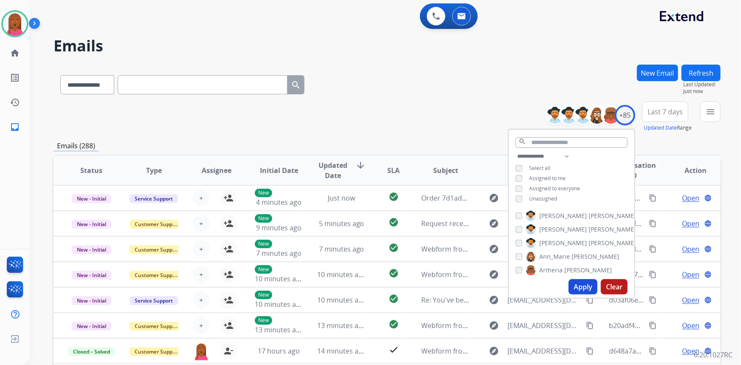
click at [543, 175] on span "Assigned to me" at bounding box center [547, 178] width 37 height 7
click at [548, 175] on span "Assigned to me" at bounding box center [547, 178] width 37 height 7
click at [536, 201] on div "**********" at bounding box center [572, 178] width 126 height 54
click at [539, 198] on span "Unassigned" at bounding box center [543, 198] width 28 height 7
click at [580, 281] on button "Apply" at bounding box center [583, 286] width 29 height 15
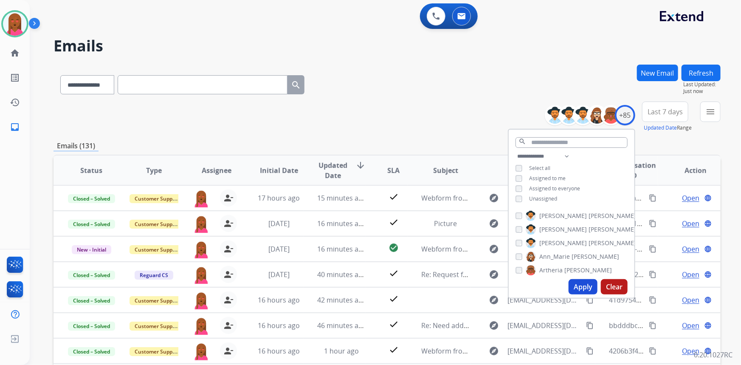
click at [671, 116] on button "Last 7 days" at bounding box center [665, 112] width 46 height 20
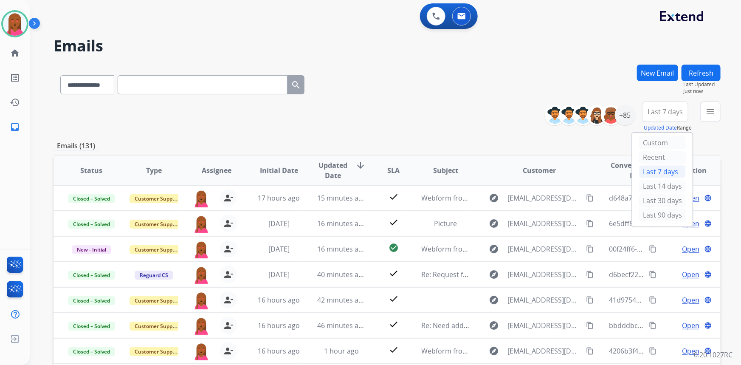
click at [646, 214] on div "Last 90 days" at bounding box center [662, 215] width 47 height 13
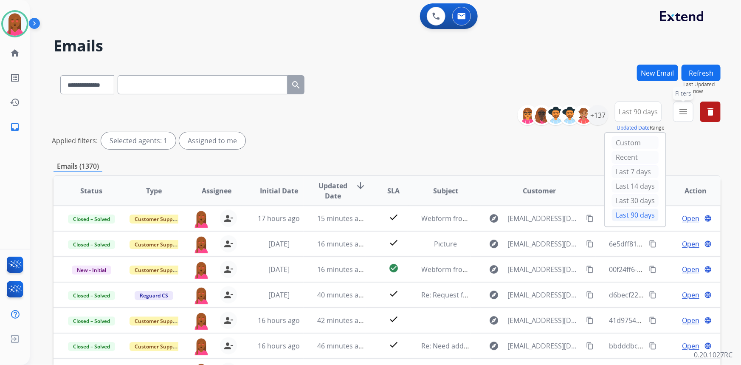
click at [678, 115] on button "menu Filters" at bounding box center [683, 112] width 20 height 20
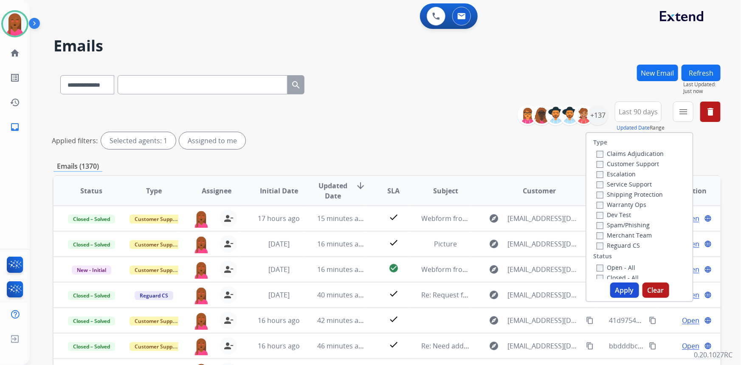
click at [633, 160] on label "Customer Support" at bounding box center [628, 164] width 62 height 8
drag, startPoint x: 647, startPoint y: 192, endPoint x: 639, endPoint y: 208, distance: 18.6
click at [647, 192] on label "Shipping Protection" at bounding box center [630, 194] width 66 height 8
click at [620, 247] on label "Reguard CS" at bounding box center [618, 245] width 43 height 8
click at [616, 268] on label "Open - All" at bounding box center [616, 267] width 39 height 8
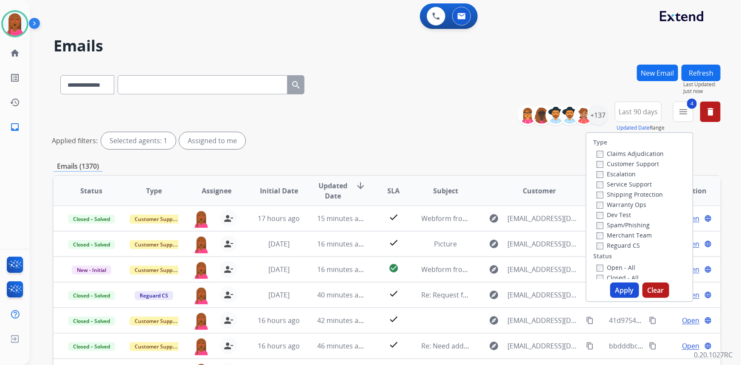
click at [619, 285] on button "Apply" at bounding box center [624, 289] width 29 height 15
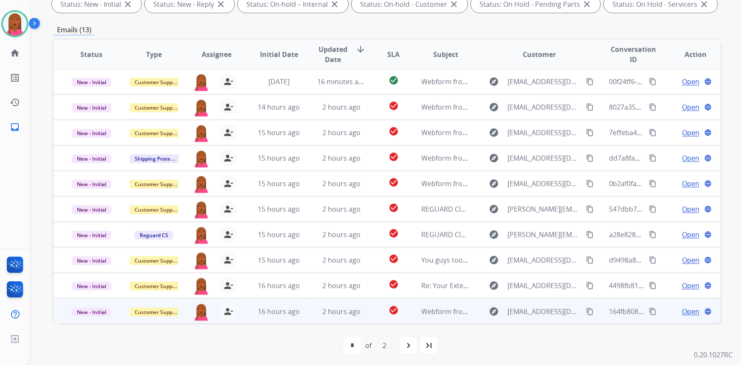
scroll to position [159, 0]
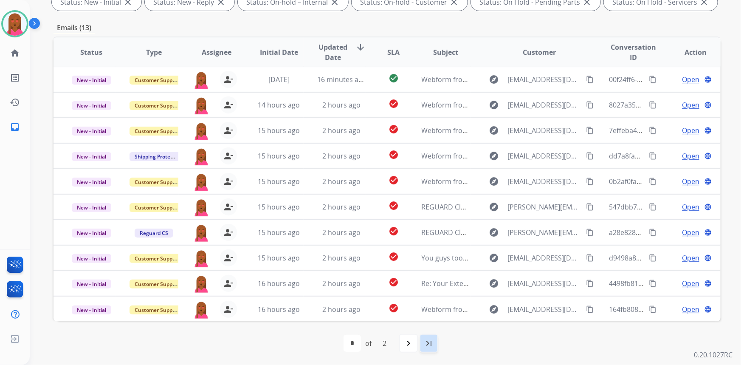
click at [432, 339] on mat-icon "last_page" at bounding box center [429, 343] width 10 height 10
select select "*"
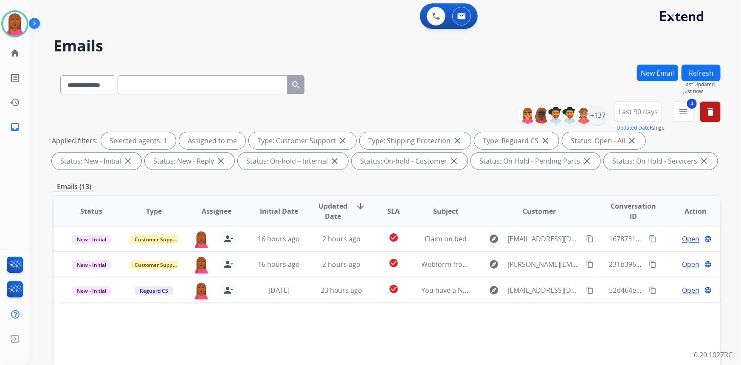
scroll to position [0, 0]
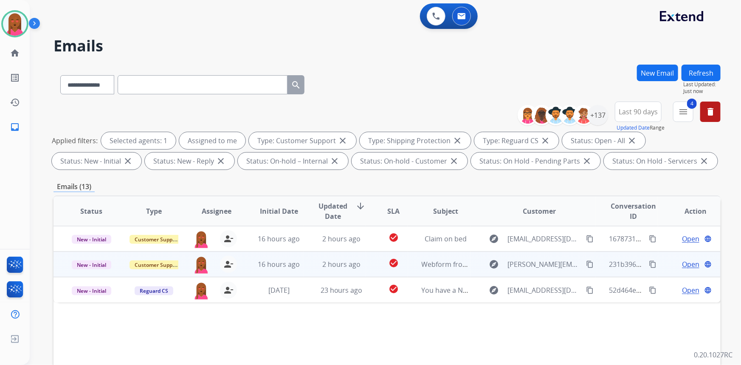
click at [688, 263] on span "Open" at bounding box center [690, 264] width 17 height 10
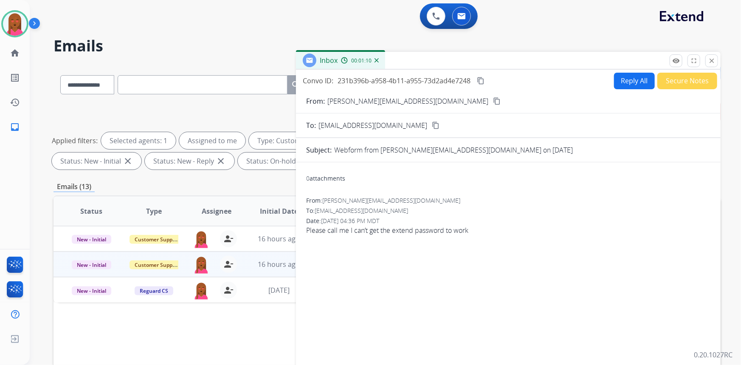
click at [711, 56] on button "close Close" at bounding box center [712, 60] width 13 height 13
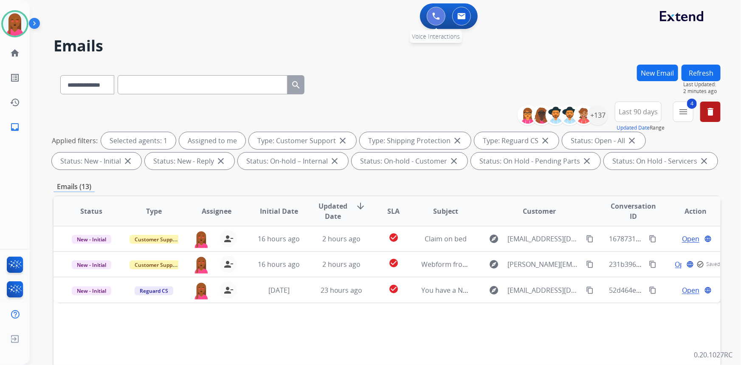
click at [429, 11] on button at bounding box center [436, 16] width 19 height 19
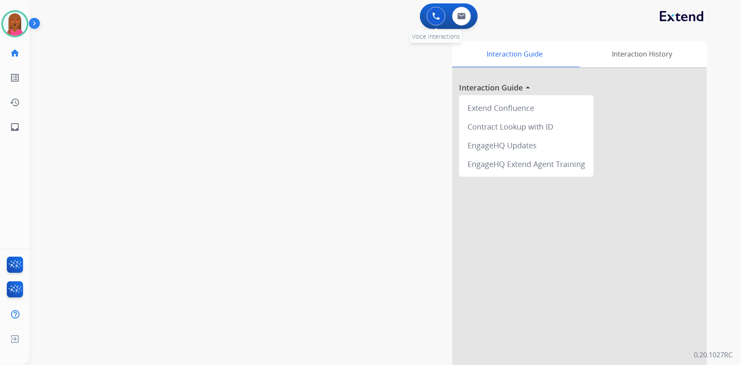
click at [437, 18] on img at bounding box center [436, 16] width 8 height 8
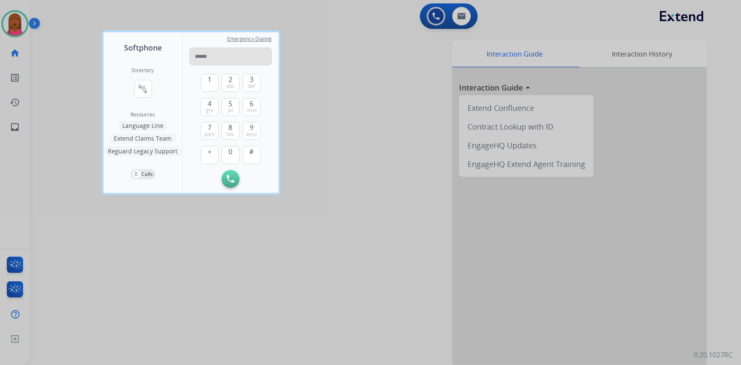
click at [221, 54] on input "tel" at bounding box center [230, 57] width 82 height 18
type input "**********"
click at [226, 175] on button "Initiate Call" at bounding box center [231, 179] width 18 height 18
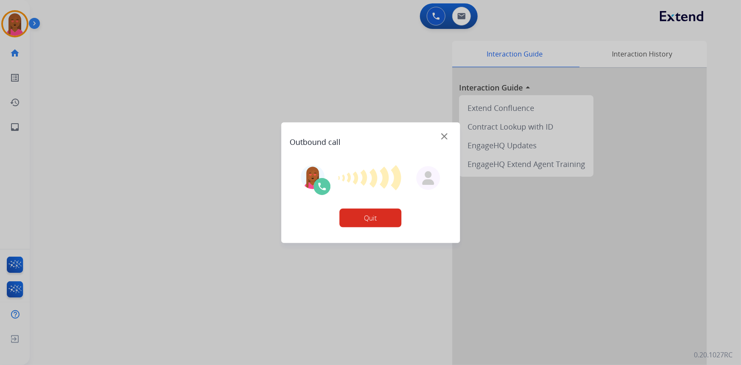
click at [454, 25] on div at bounding box center [370, 182] width 741 height 365
click at [460, 17] on div at bounding box center [370, 182] width 741 height 365
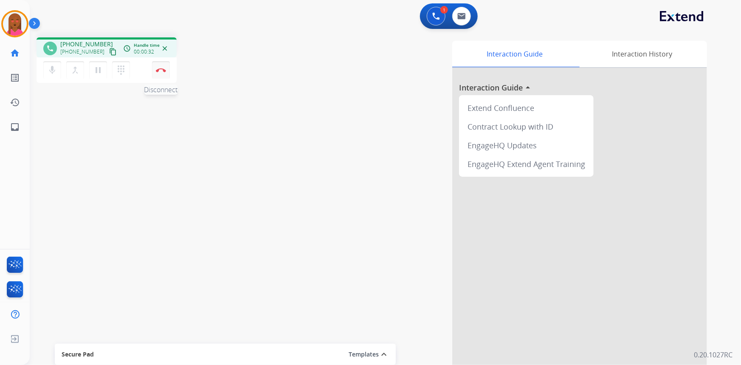
click at [161, 71] on img at bounding box center [161, 70] width 10 height 4
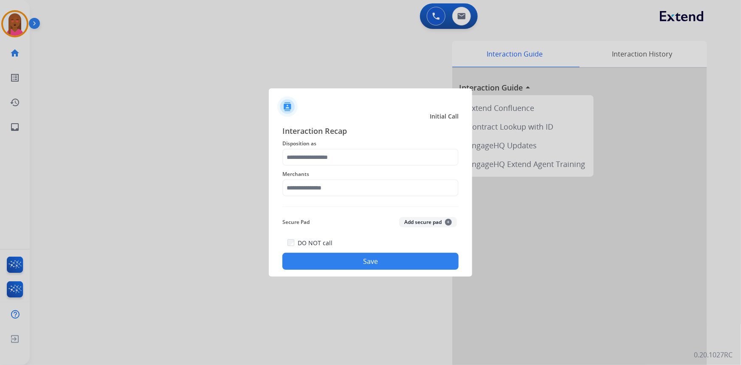
drag, startPoint x: 366, startPoint y: 200, endPoint x: 363, endPoint y: 192, distance: 9.5
click at [366, 199] on div "Interaction Recap Disposition as Merchants Secure Pad Add secure pad + DO NOT c…" at bounding box center [370, 197] width 176 height 145
click at [363, 192] on input "text" at bounding box center [370, 187] width 176 height 17
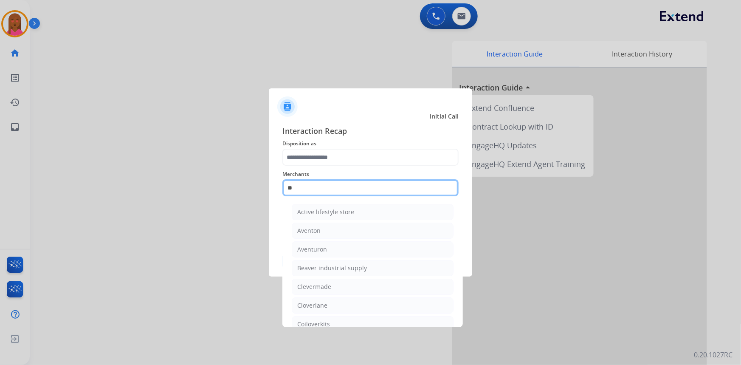
type input "*"
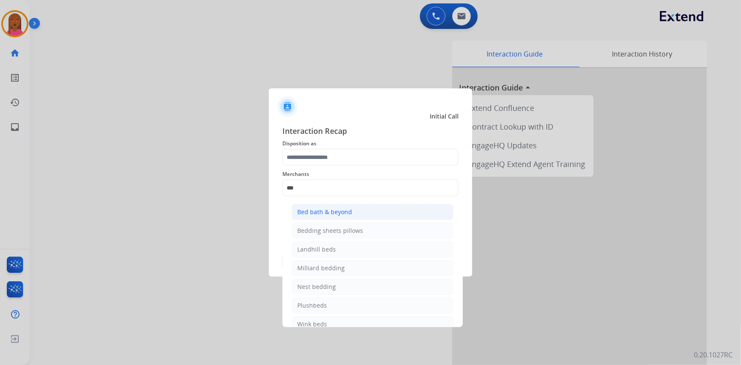
click at [345, 209] on div "Bed bath & beyond" at bounding box center [324, 212] width 55 height 8
type input "**********"
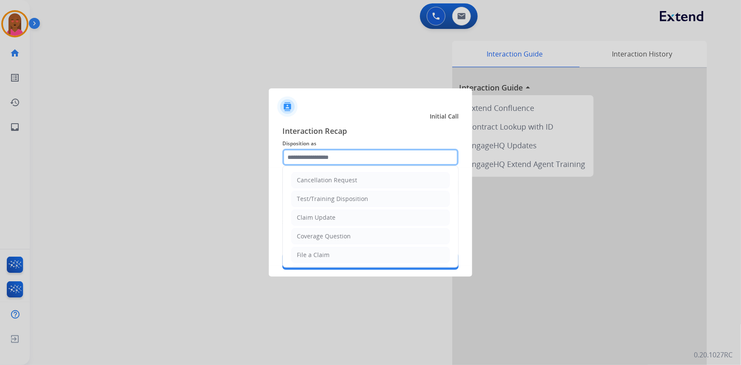
click at [345, 155] on input "text" at bounding box center [370, 157] width 176 height 17
click at [336, 215] on li "Claim Update" at bounding box center [370, 217] width 158 height 16
type input "**********"
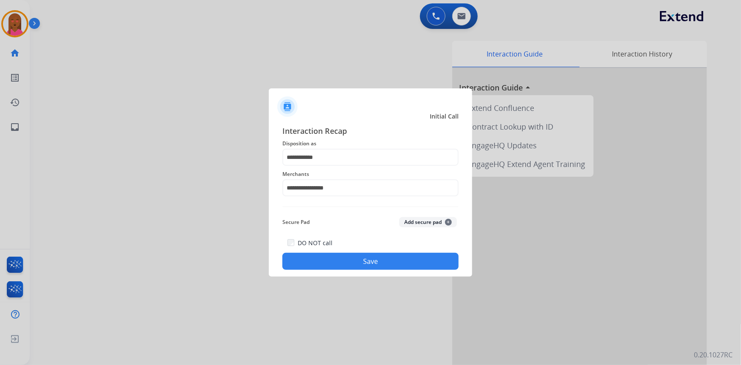
click at [328, 265] on button "Save" at bounding box center [370, 261] width 176 height 17
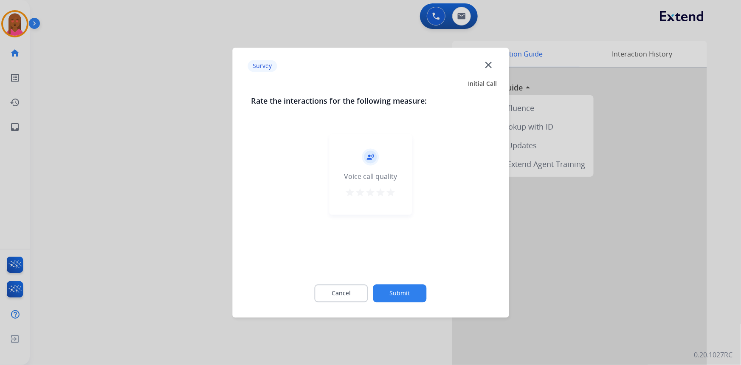
click at [490, 68] on mat-icon "close" at bounding box center [488, 64] width 11 height 11
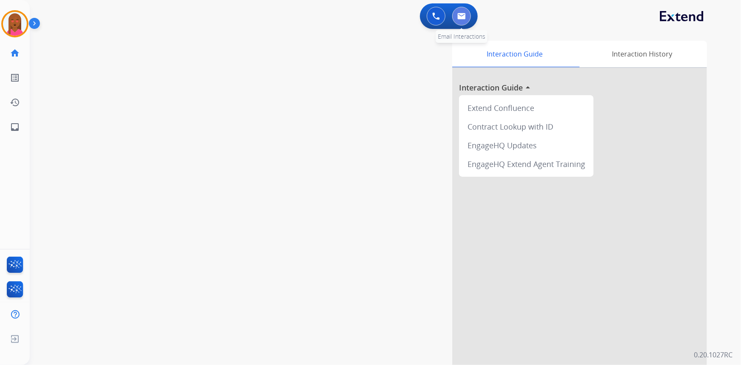
click at [461, 14] on img at bounding box center [461, 16] width 8 height 7
select select "**********"
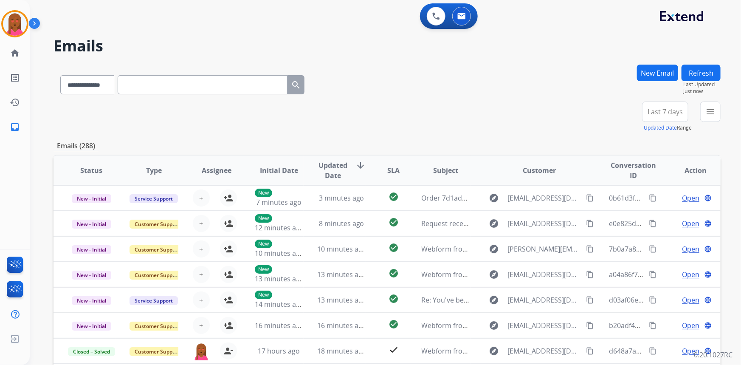
click at [717, 110] on button "menu" at bounding box center [710, 112] width 20 height 20
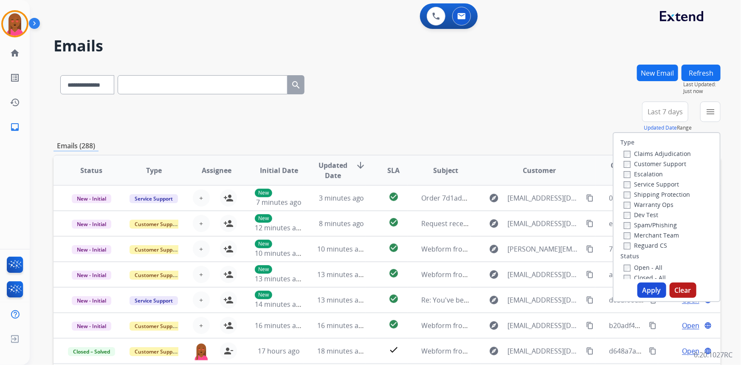
click at [647, 164] on label "Customer Support" at bounding box center [655, 164] width 62 height 8
click at [647, 196] on label "Shipping Protection" at bounding box center [657, 194] width 66 height 8
drag, startPoint x: 643, startPoint y: 246, endPoint x: 641, endPoint y: 264, distance: 18.8
click at [642, 247] on label "Reguard CS" at bounding box center [645, 245] width 43 height 8
drag, startPoint x: 640, startPoint y: 269, endPoint x: 644, endPoint y: 297, distance: 28.2
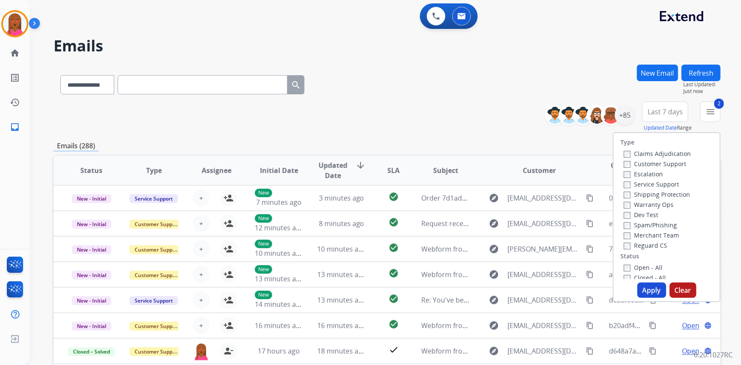
click at [640, 269] on label "Open - All" at bounding box center [643, 267] width 39 height 8
click at [650, 243] on label "Reguard CS" at bounding box center [645, 245] width 43 height 8
click at [651, 292] on button "Apply" at bounding box center [652, 289] width 29 height 15
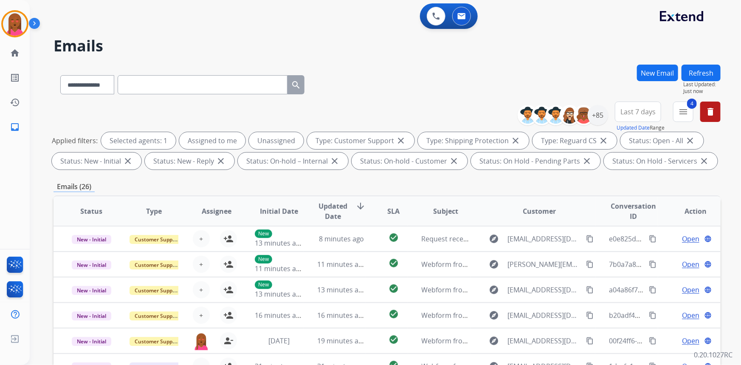
click at [645, 113] on span "Last 7 days" at bounding box center [638, 111] width 35 height 3
click at [644, 215] on div "Last 90 days" at bounding box center [635, 215] width 47 height 13
click at [601, 113] on div "+85" at bounding box center [598, 115] width 20 height 20
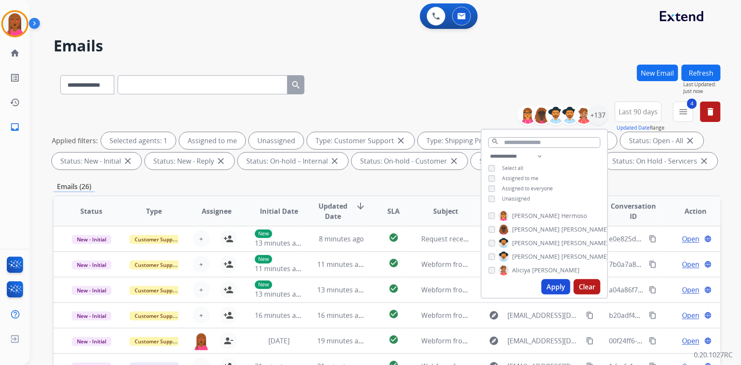
click at [519, 199] on span "Unassigned" at bounding box center [516, 198] width 28 height 7
click at [558, 285] on button "Apply" at bounding box center [556, 286] width 29 height 15
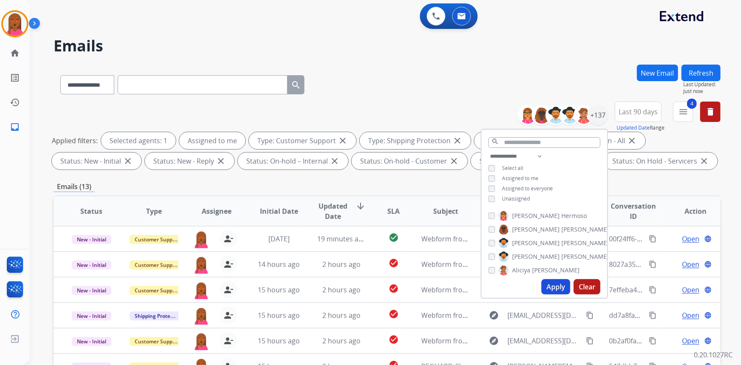
click at [446, 180] on div "**********" at bounding box center [387, 295] width 667 height 460
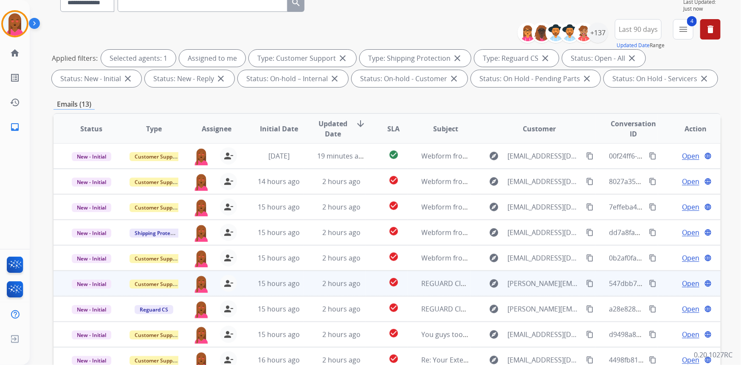
scroll to position [154, 0]
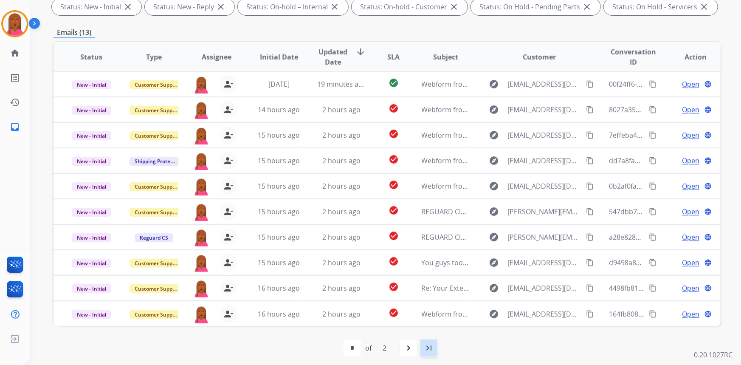
click at [434, 347] on div "last_page" at bounding box center [429, 348] width 19 height 19
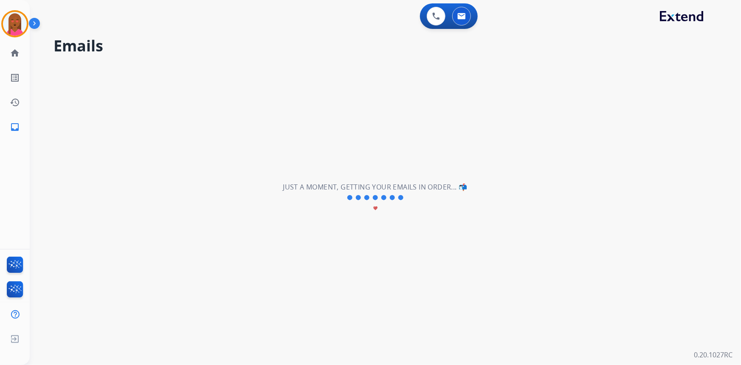
scroll to position [0, 0]
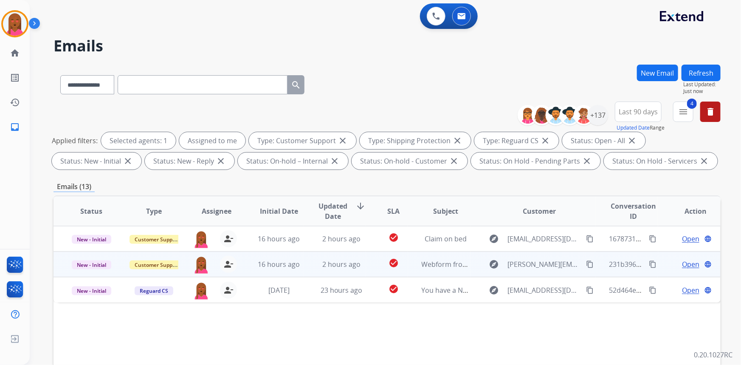
click at [682, 264] on span "Open" at bounding box center [690, 264] width 17 height 10
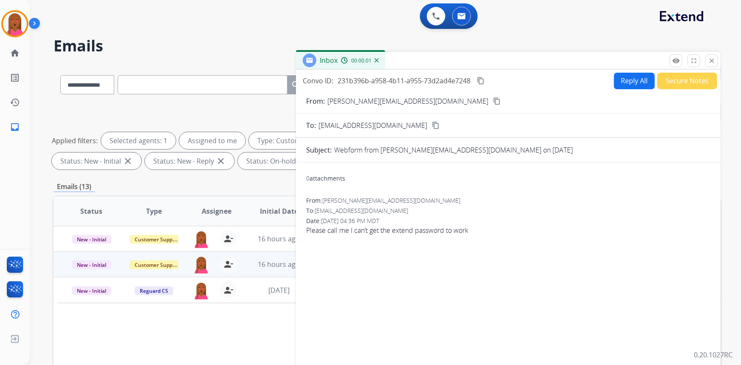
click at [399, 234] on span "Please call me I can’t get the extend password to work" at bounding box center [508, 230] width 404 height 10
copy app-emails-table "Please call me I can’t get the extend password to work remove_[MEDICAL_DATA] Lo…"
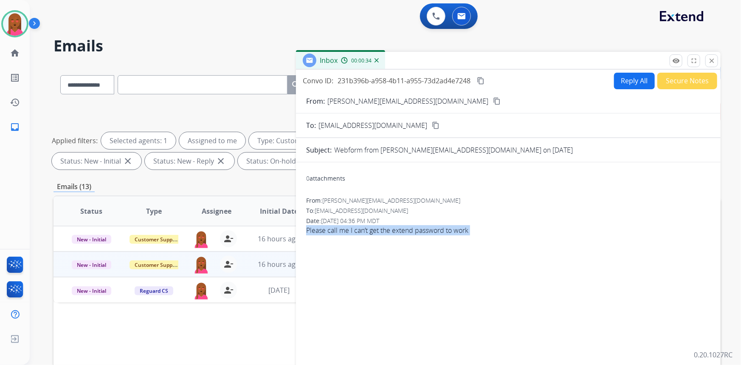
click at [619, 81] on button "Reply All" at bounding box center [634, 81] width 41 height 17
select select "**********"
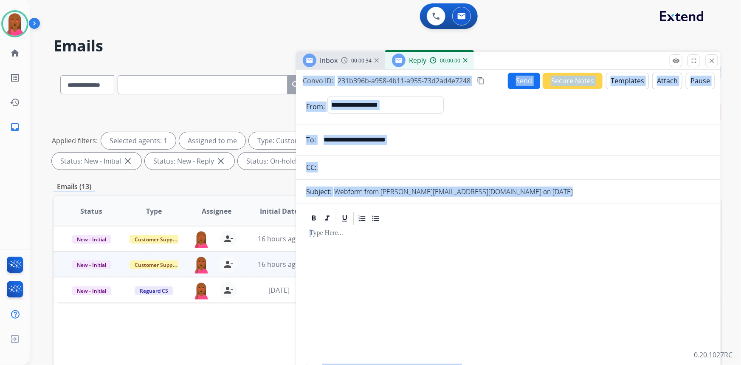
click at [623, 82] on button "Templates" at bounding box center [627, 81] width 43 height 17
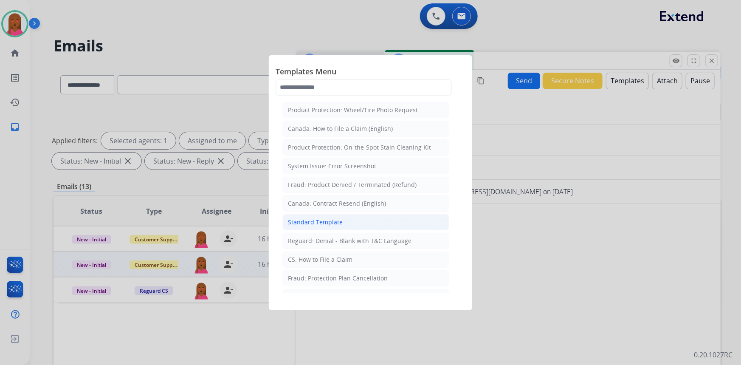
click at [345, 222] on li "Standard Template" at bounding box center [365, 222] width 167 height 16
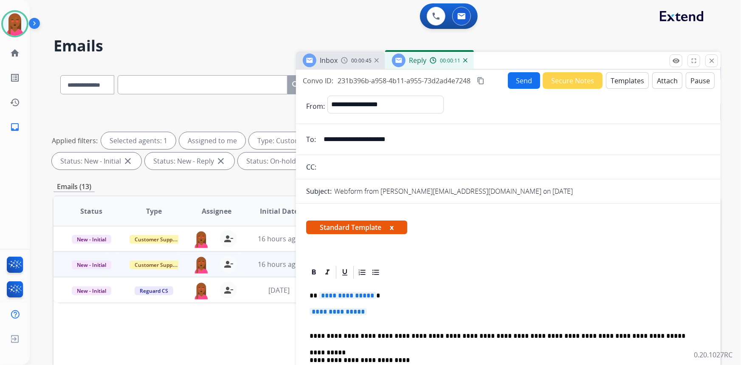
click at [559, 184] on form "**********" at bounding box center [508, 333] width 425 height 488
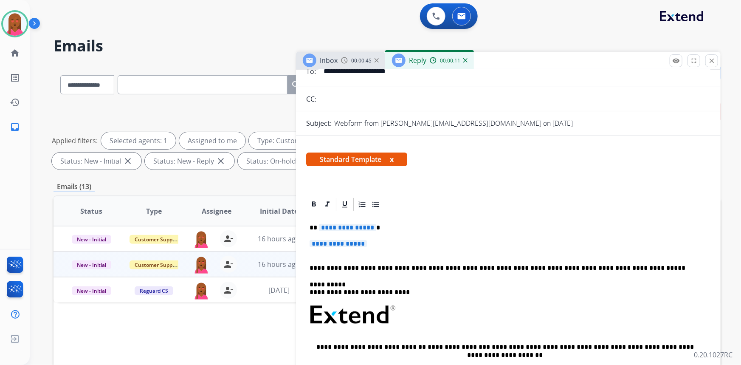
scroll to position [77, 0]
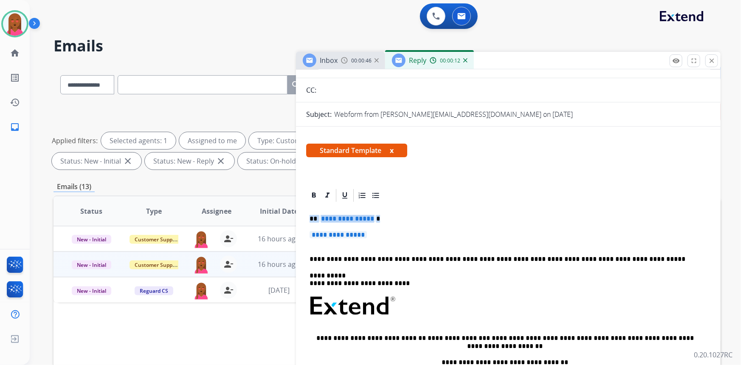
drag, startPoint x: 372, startPoint y: 233, endPoint x: 308, endPoint y: 220, distance: 65.0
click at [308, 220] on div "**********" at bounding box center [508, 326] width 404 height 246
paste div
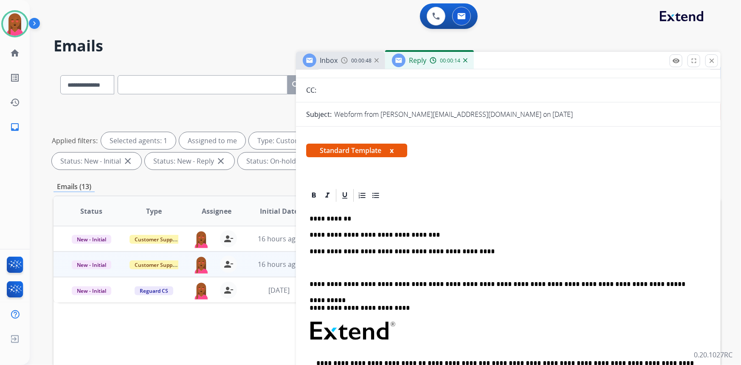
click at [342, 218] on p "**********" at bounding box center [505, 219] width 391 height 8
drag, startPoint x: 342, startPoint y: 218, endPoint x: 327, endPoint y: 218, distance: 14.4
click at [327, 218] on p "**********" at bounding box center [505, 219] width 391 height 8
drag, startPoint x: 415, startPoint y: 234, endPoint x: 394, endPoint y: 235, distance: 21.3
click at [394, 235] on p "**********" at bounding box center [505, 235] width 391 height 8
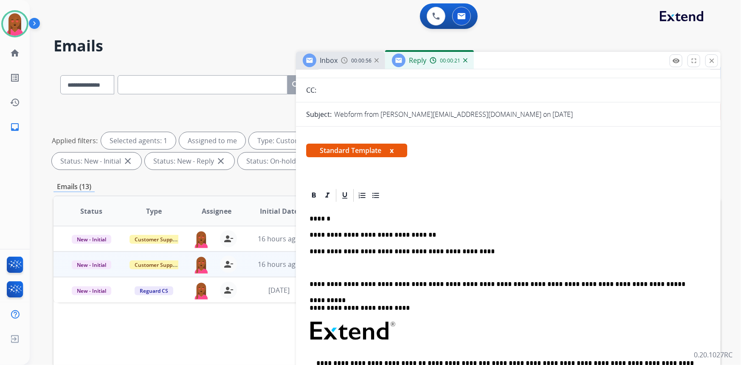
click at [344, 267] on p at bounding box center [509, 268] width 398 height 8
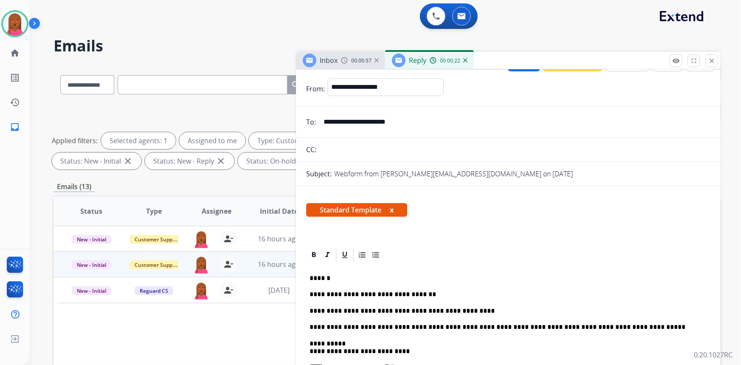
scroll to position [0, 0]
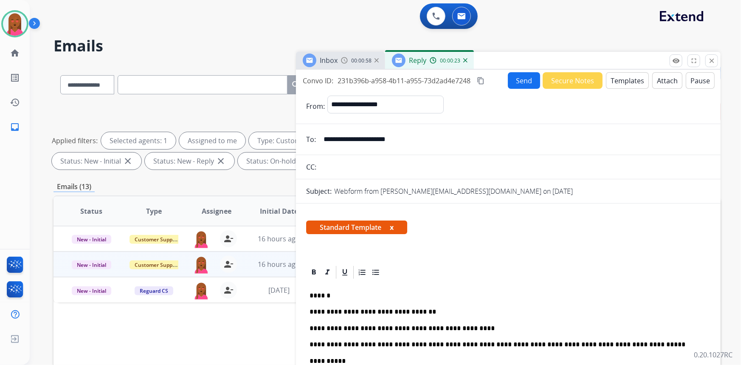
click at [480, 79] on mat-icon "content_copy" at bounding box center [481, 81] width 8 height 8
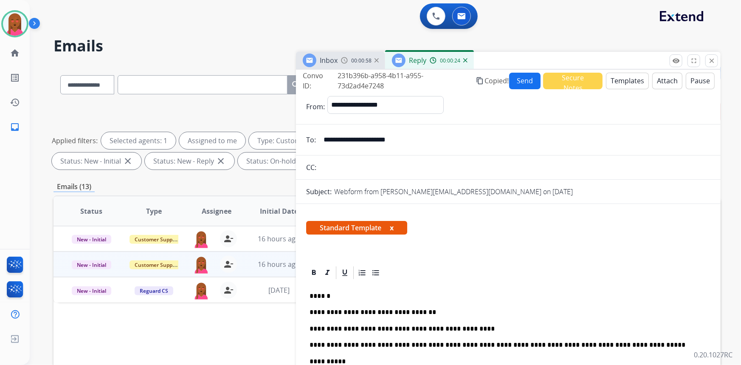
click at [511, 85] on button "Send" at bounding box center [525, 81] width 32 height 17
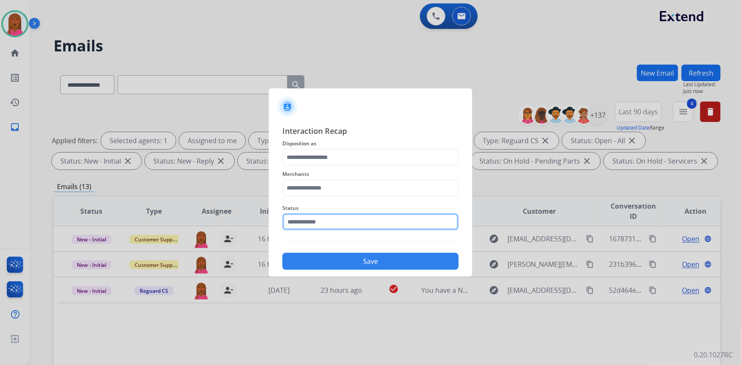
click at [302, 225] on input "text" at bounding box center [370, 221] width 176 height 17
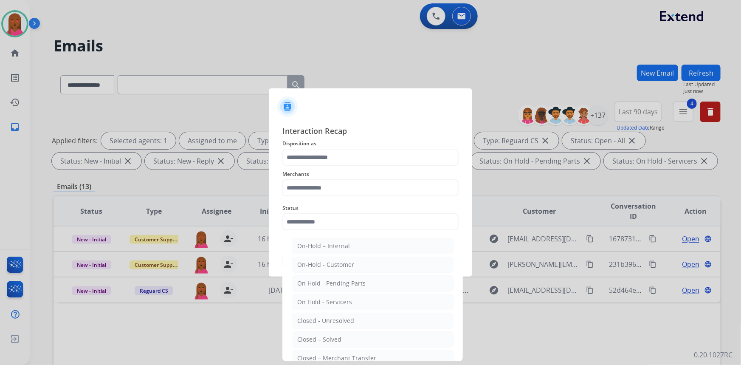
drag, startPoint x: 309, startPoint y: 341, endPoint x: 312, endPoint y: 321, distance: 20.5
click at [310, 339] on div "Closed – Solved" at bounding box center [319, 339] width 44 height 8
type input "**********"
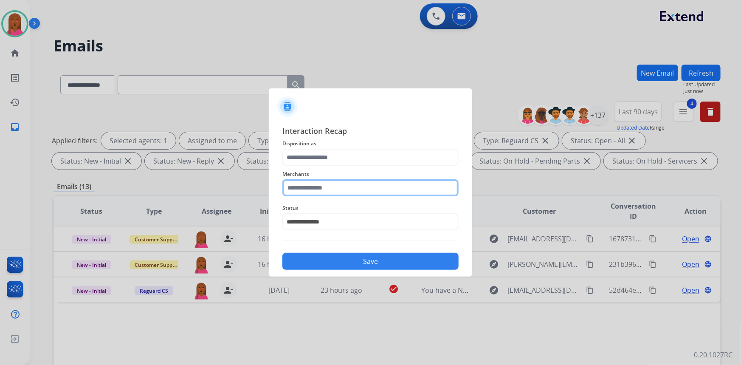
click at [340, 191] on input "text" at bounding box center [370, 187] width 176 height 17
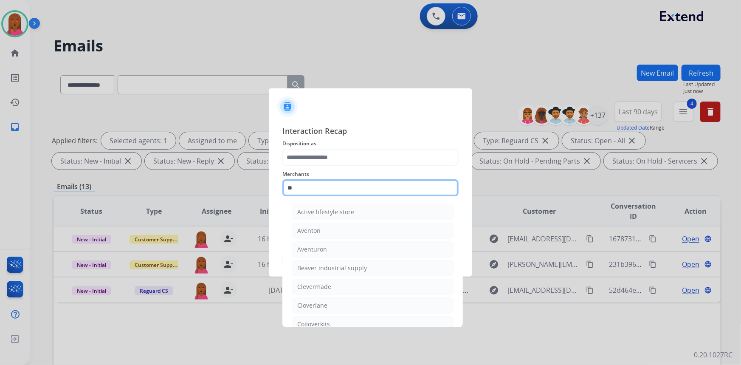
type input "*"
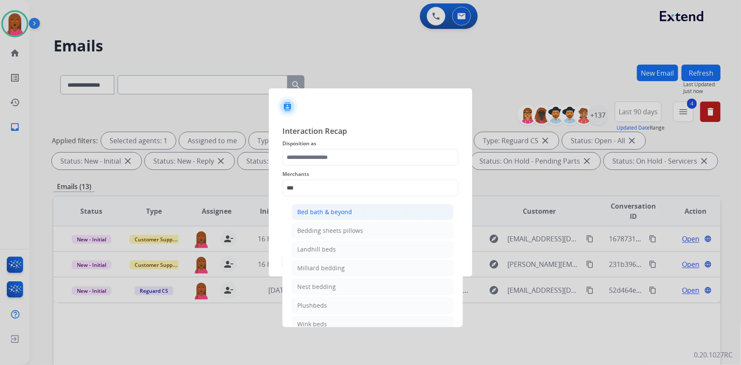
click at [336, 216] on li "Bed bath & beyond" at bounding box center [373, 212] width 162 height 16
type input "**********"
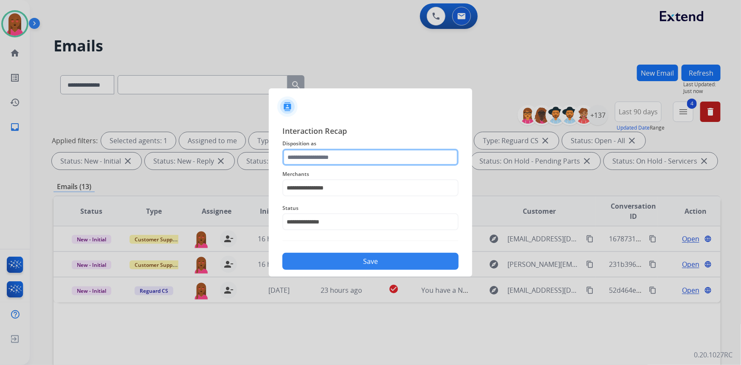
click at [360, 154] on input "text" at bounding box center [370, 157] width 176 height 17
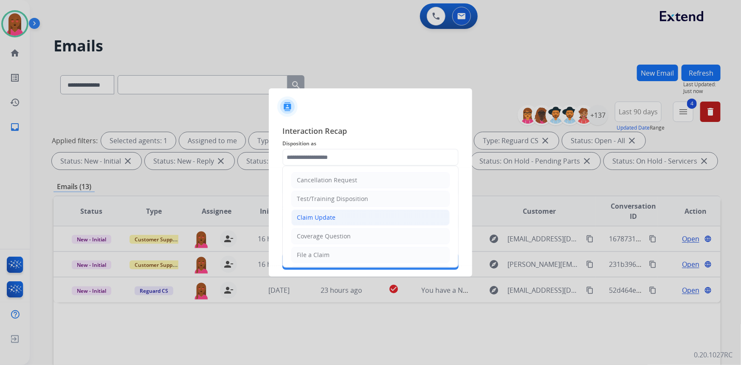
click at [344, 211] on li "Claim Update" at bounding box center [370, 217] width 158 height 16
type input "**********"
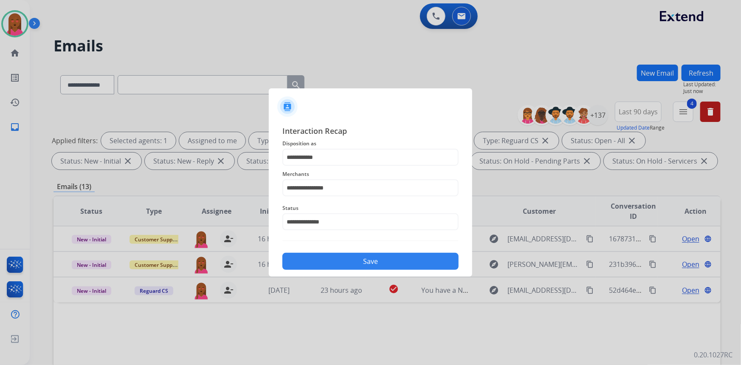
click at [373, 263] on button "Save" at bounding box center [370, 261] width 176 height 17
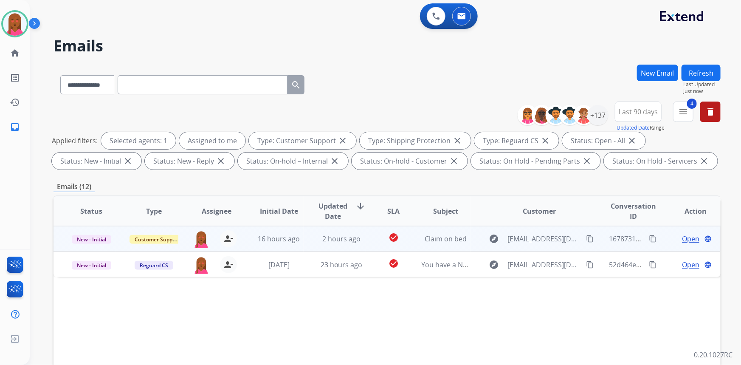
click at [682, 238] on span "Open" at bounding box center [690, 239] width 17 height 10
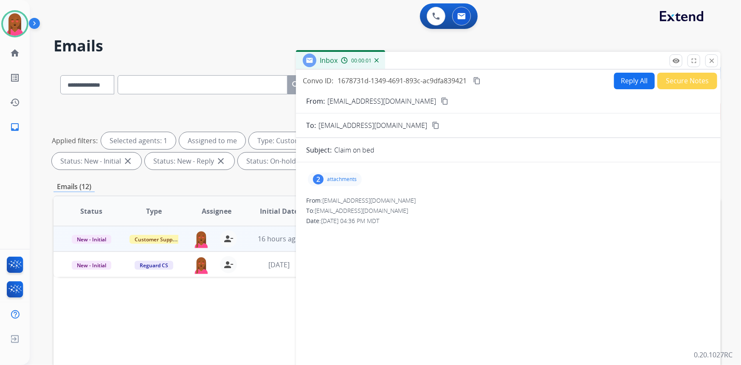
click at [441, 100] on mat-icon "content_copy" at bounding box center [445, 101] width 8 height 8
click at [332, 176] on p "attachments" at bounding box center [342, 179] width 30 height 7
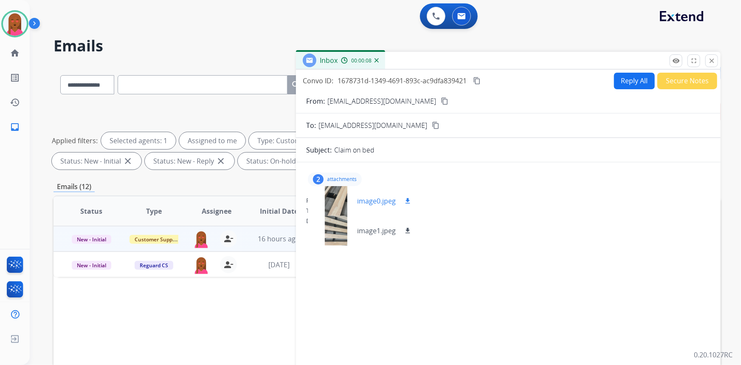
click at [330, 204] on div at bounding box center [336, 201] width 42 height 30
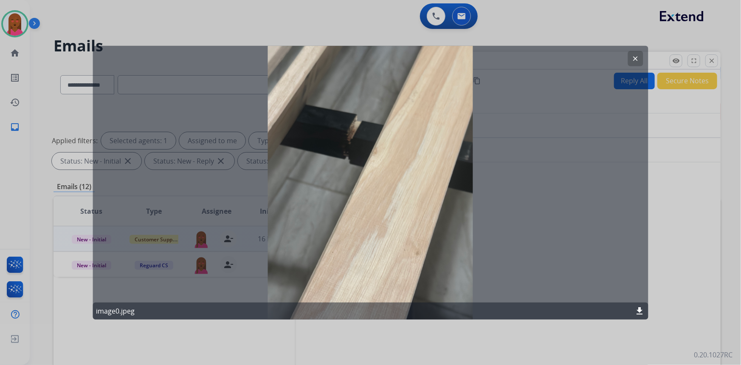
click at [635, 60] on mat-icon "clear" at bounding box center [636, 58] width 8 height 8
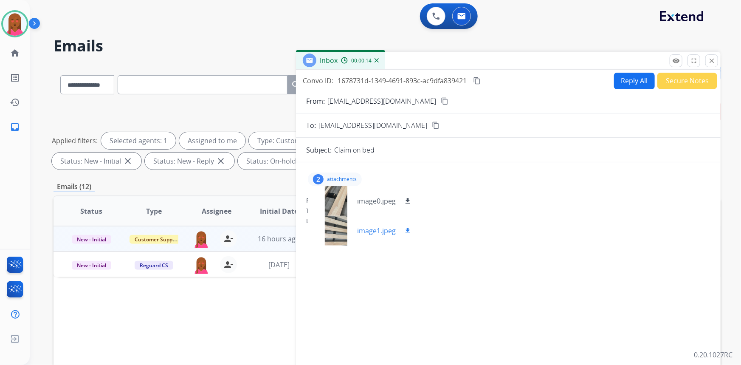
click at [327, 235] on div at bounding box center [336, 231] width 42 height 30
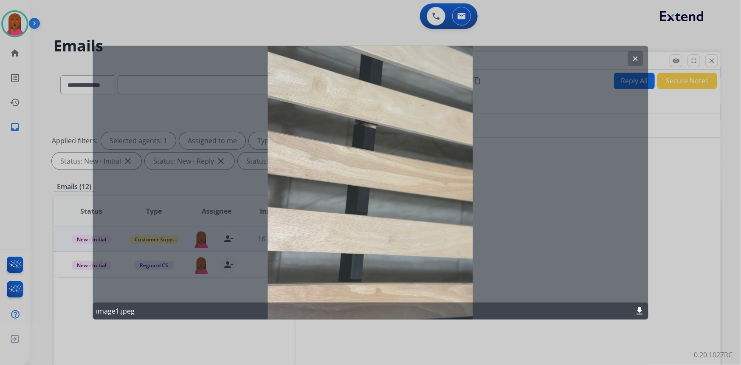
drag, startPoint x: 627, startPoint y: 52, endPoint x: 630, endPoint y: 56, distance: 5.7
click at [630, 55] on div "clear image1.jpeg download" at bounding box center [371, 182] width 556 height 274
click at [631, 57] on button "clear" at bounding box center [635, 58] width 15 height 15
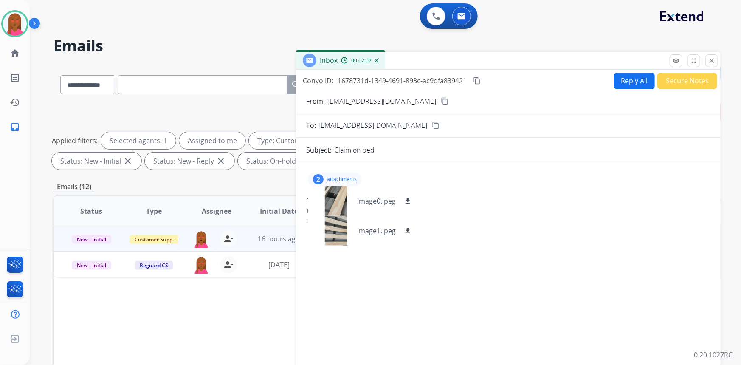
click at [645, 82] on button "Reply All" at bounding box center [634, 81] width 41 height 17
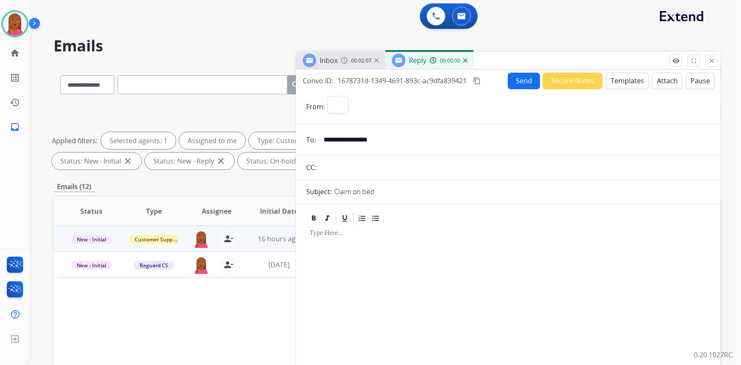
select select "**********"
click at [631, 79] on button "Templates" at bounding box center [627, 81] width 43 height 17
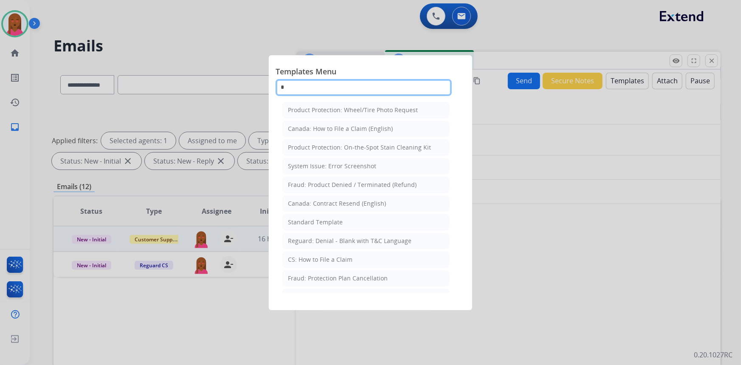
click at [351, 88] on input "*" at bounding box center [364, 87] width 176 height 17
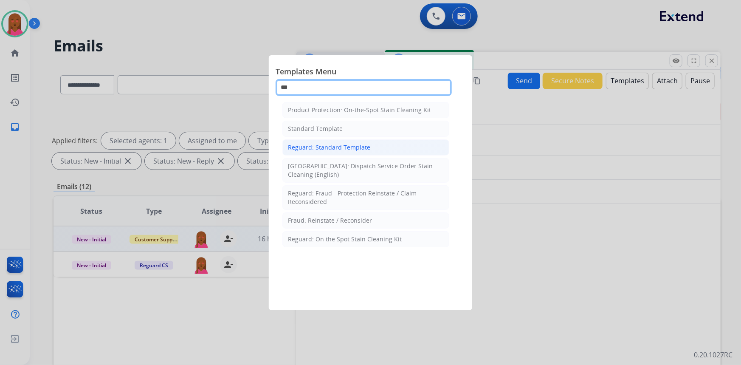
type input "***"
click at [361, 147] on div "Reguard: Standard Template" at bounding box center [329, 147] width 82 height 8
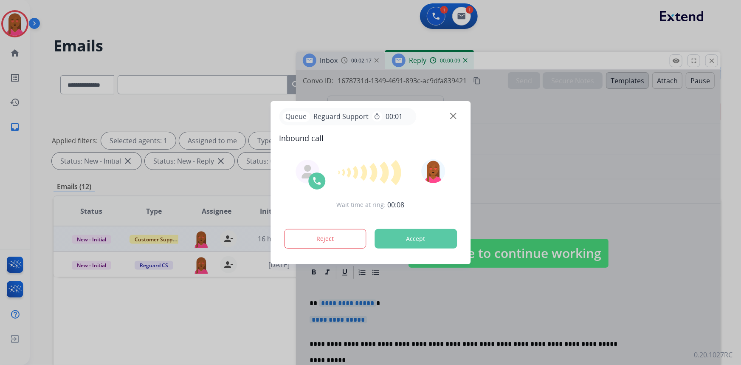
click at [183, 167] on div at bounding box center [370, 182] width 741 height 365
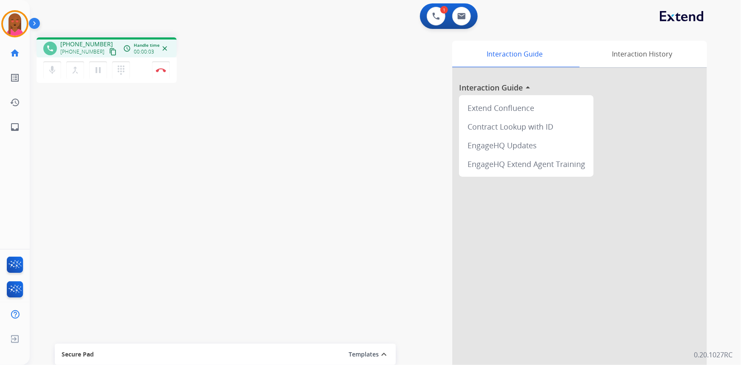
click at [109, 49] on mat-icon "content_copy" at bounding box center [113, 52] width 8 height 8
drag, startPoint x: 202, startPoint y: 294, endPoint x: 201, endPoint y: 298, distance: 4.7
click at [201, 298] on div "phone [PHONE_NUMBER] [PHONE_NUMBER] content_copy access_time Call metrics Queue…" at bounding box center [375, 208] width 691 height 354
click at [159, 67] on button "Disconnect" at bounding box center [161, 70] width 18 height 18
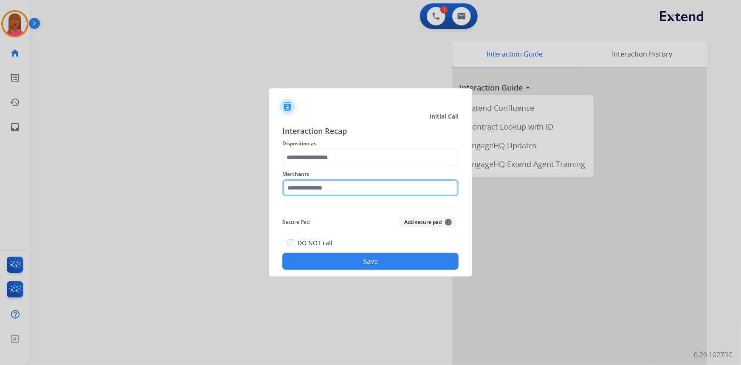
click at [341, 187] on input "text" at bounding box center [370, 187] width 176 height 17
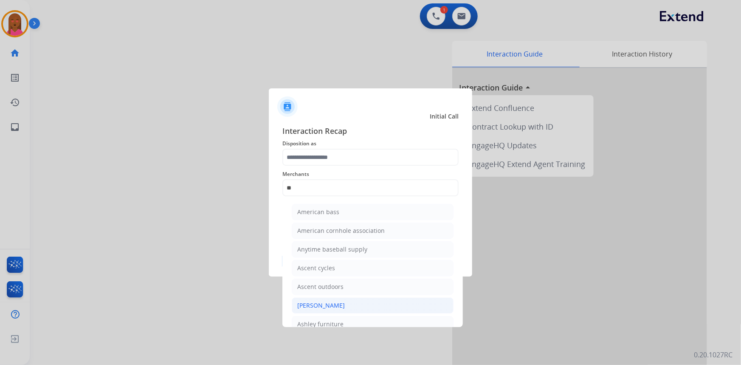
click at [348, 306] on li "[PERSON_NAME]" at bounding box center [373, 305] width 162 height 16
type input "**********"
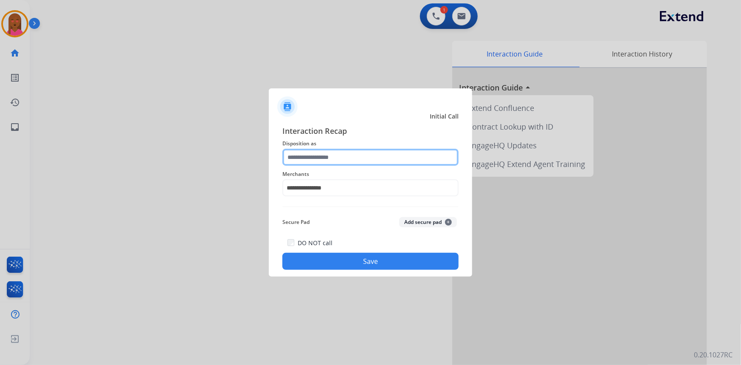
click at [343, 161] on input "text" at bounding box center [370, 157] width 176 height 17
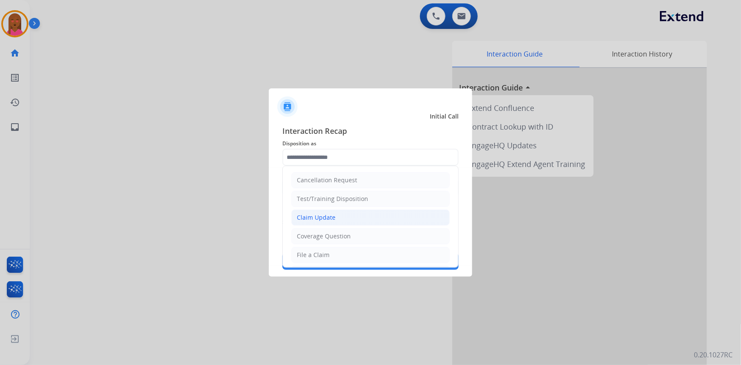
click at [331, 221] on li "Claim Update" at bounding box center [370, 217] width 158 height 16
type input "**********"
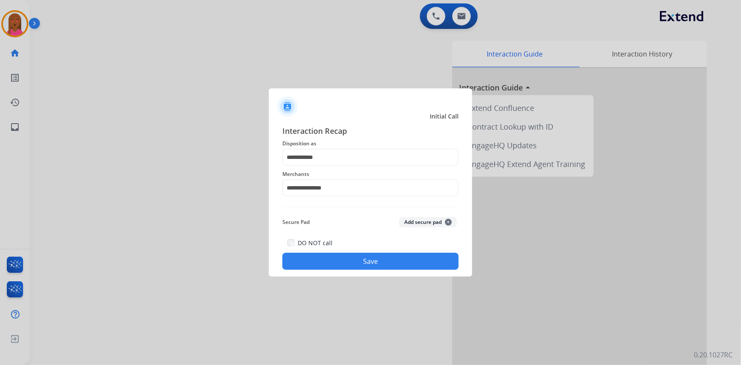
click at [337, 259] on button "Save" at bounding box center [370, 261] width 176 height 17
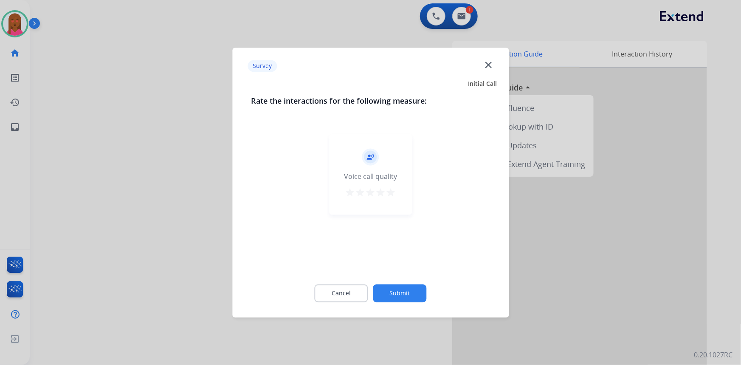
drag, startPoint x: 481, startPoint y: 64, endPoint x: 484, endPoint y: 68, distance: 4.6
click at [482, 66] on div "Survey close" at bounding box center [370, 66] width 266 height 27
click at [487, 68] on mat-icon "close" at bounding box center [488, 64] width 11 height 11
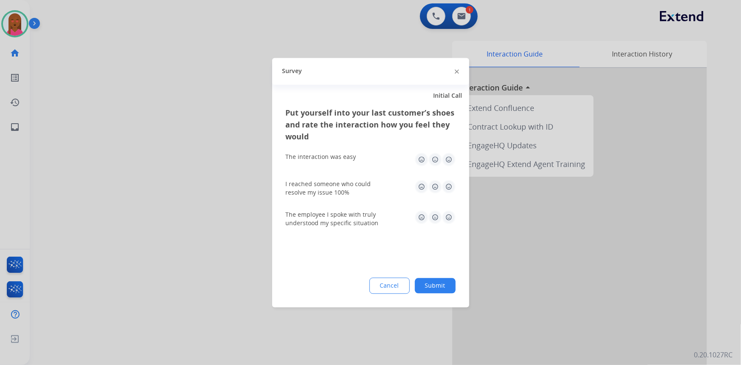
click at [457, 70] on img at bounding box center [457, 72] width 4 height 4
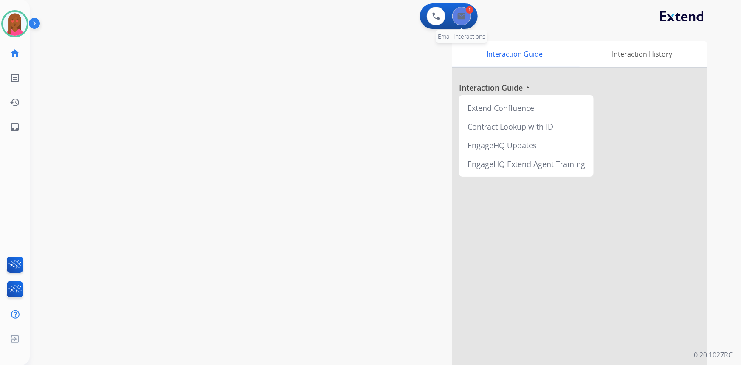
click at [461, 20] on button at bounding box center [461, 16] width 19 height 19
select select "**********"
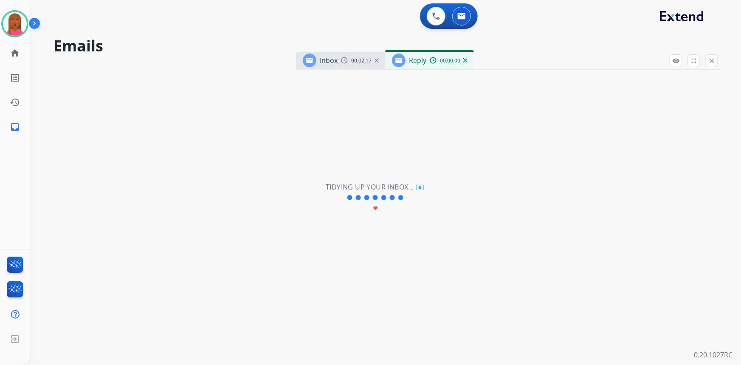
select select "**********"
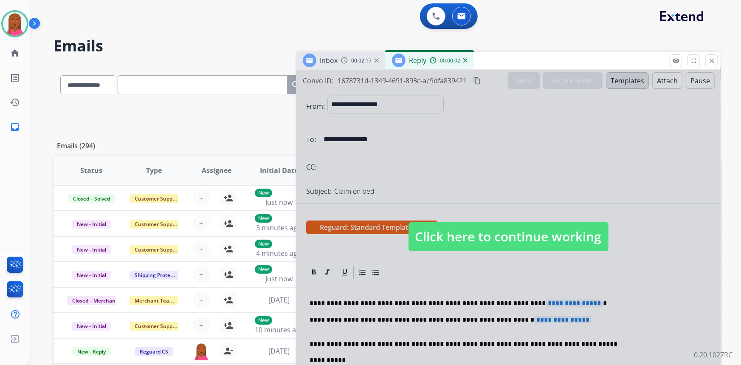
click at [536, 234] on span "Click here to continue working" at bounding box center [509, 236] width 200 height 29
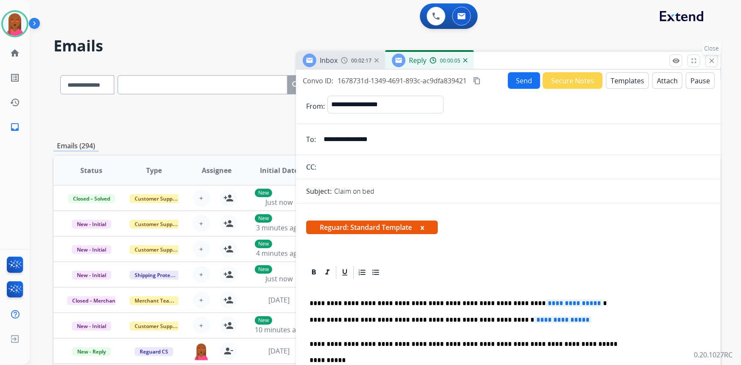
click at [714, 65] on button "close Close" at bounding box center [712, 60] width 13 height 13
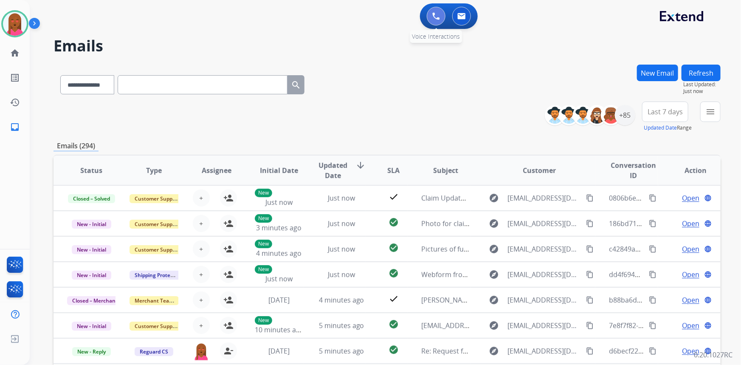
click at [442, 14] on button at bounding box center [436, 16] width 19 height 19
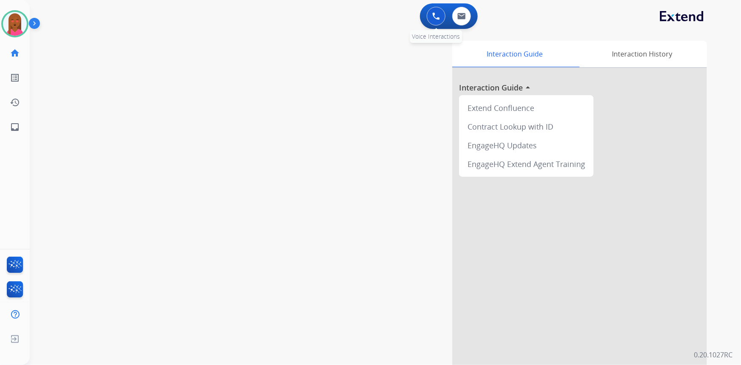
click at [432, 21] on button at bounding box center [436, 16] width 19 height 19
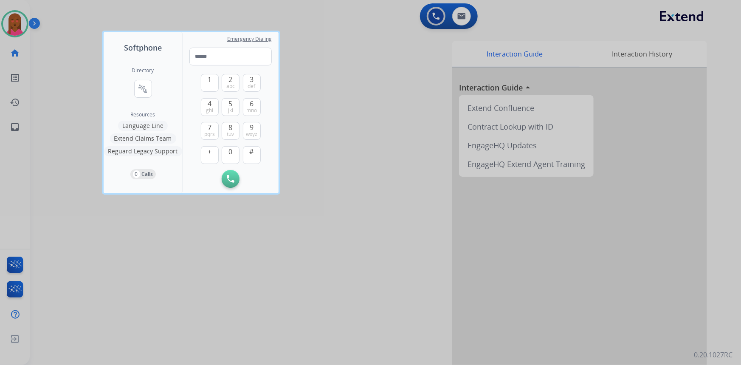
click at [409, 60] on div at bounding box center [370, 182] width 741 height 365
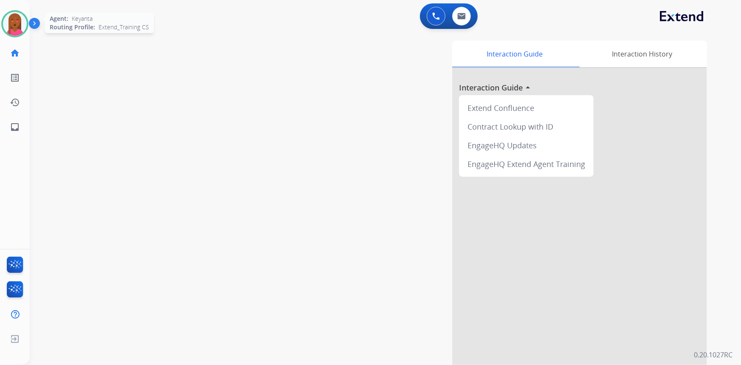
click at [27, 22] on div at bounding box center [14, 23] width 27 height 27
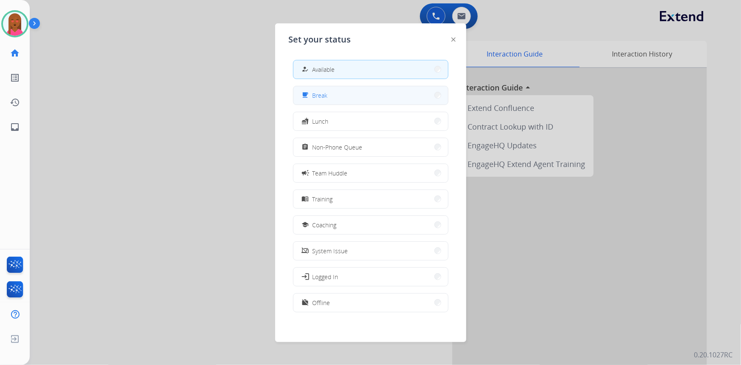
click at [306, 94] on mat-icon "free_breakfast" at bounding box center [305, 95] width 7 height 7
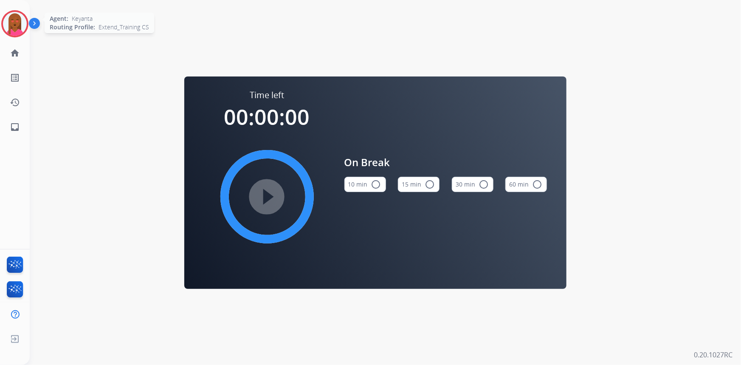
click at [23, 26] on img at bounding box center [15, 24] width 24 height 24
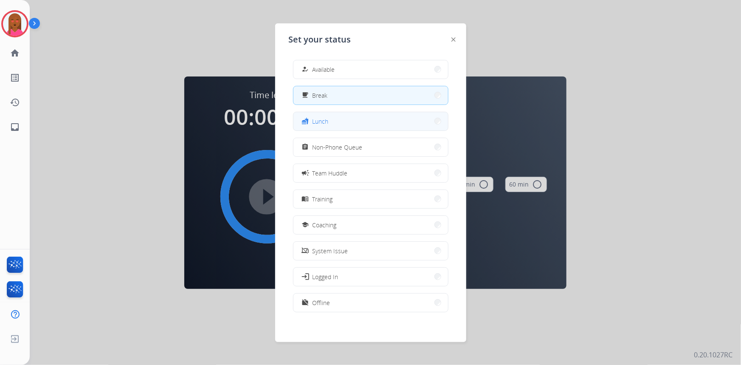
click at [327, 123] on span "Lunch" at bounding box center [321, 121] width 16 height 9
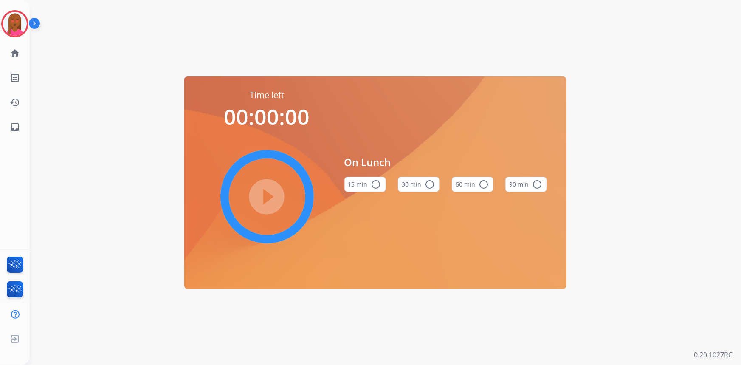
click at [411, 185] on button "30 min radio_button_unchecked" at bounding box center [419, 184] width 42 height 15
click at [263, 195] on mat-icon "play_circle_filled" at bounding box center [267, 197] width 10 height 10
